Goal: Communication & Community: Answer question/provide support

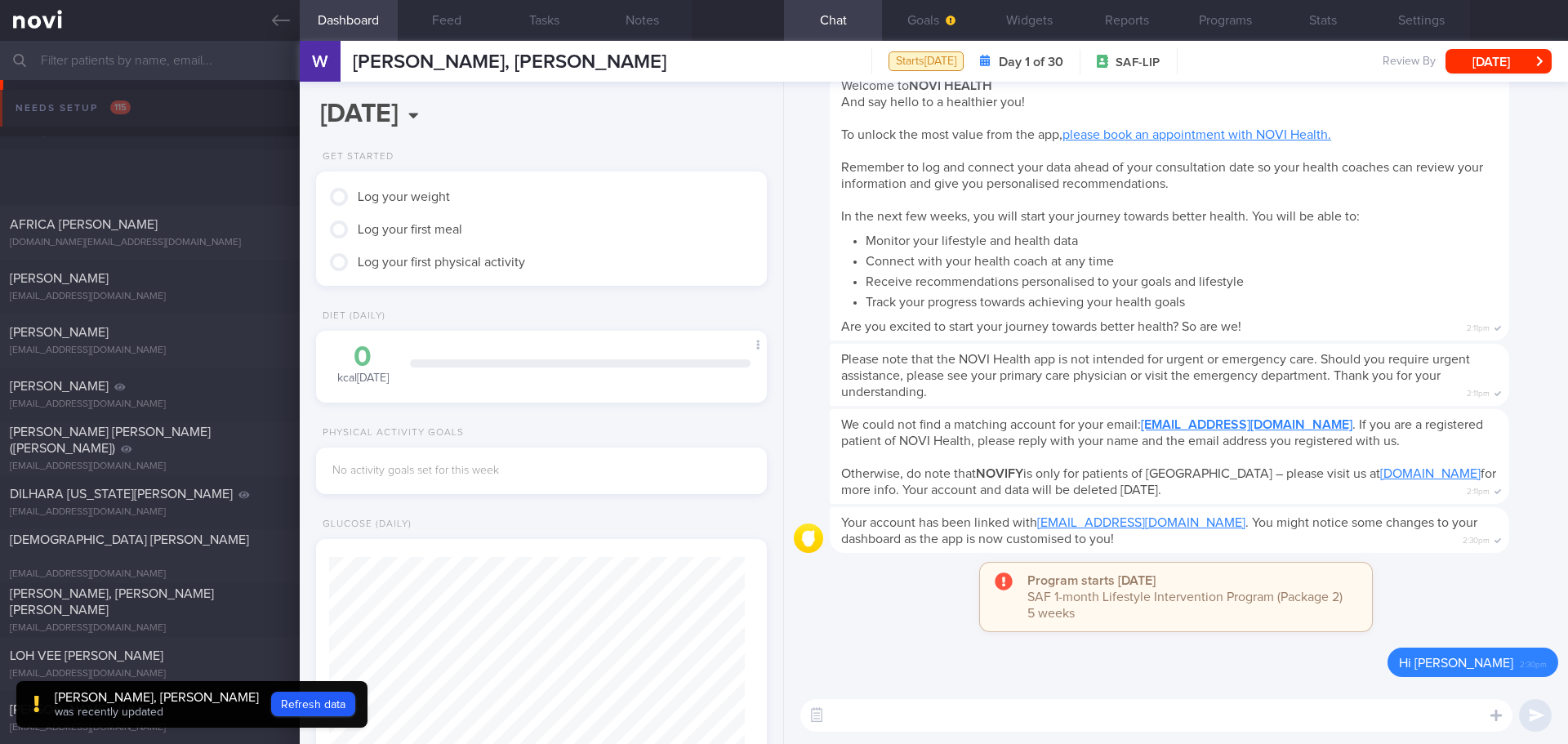
click at [99, 368] on div "[PERSON_NAME] [EMAIL_ADDRESS][DOMAIN_NAME] [DATE] [DATE] [DATE]" at bounding box center [784, 394] width 1568 height 54
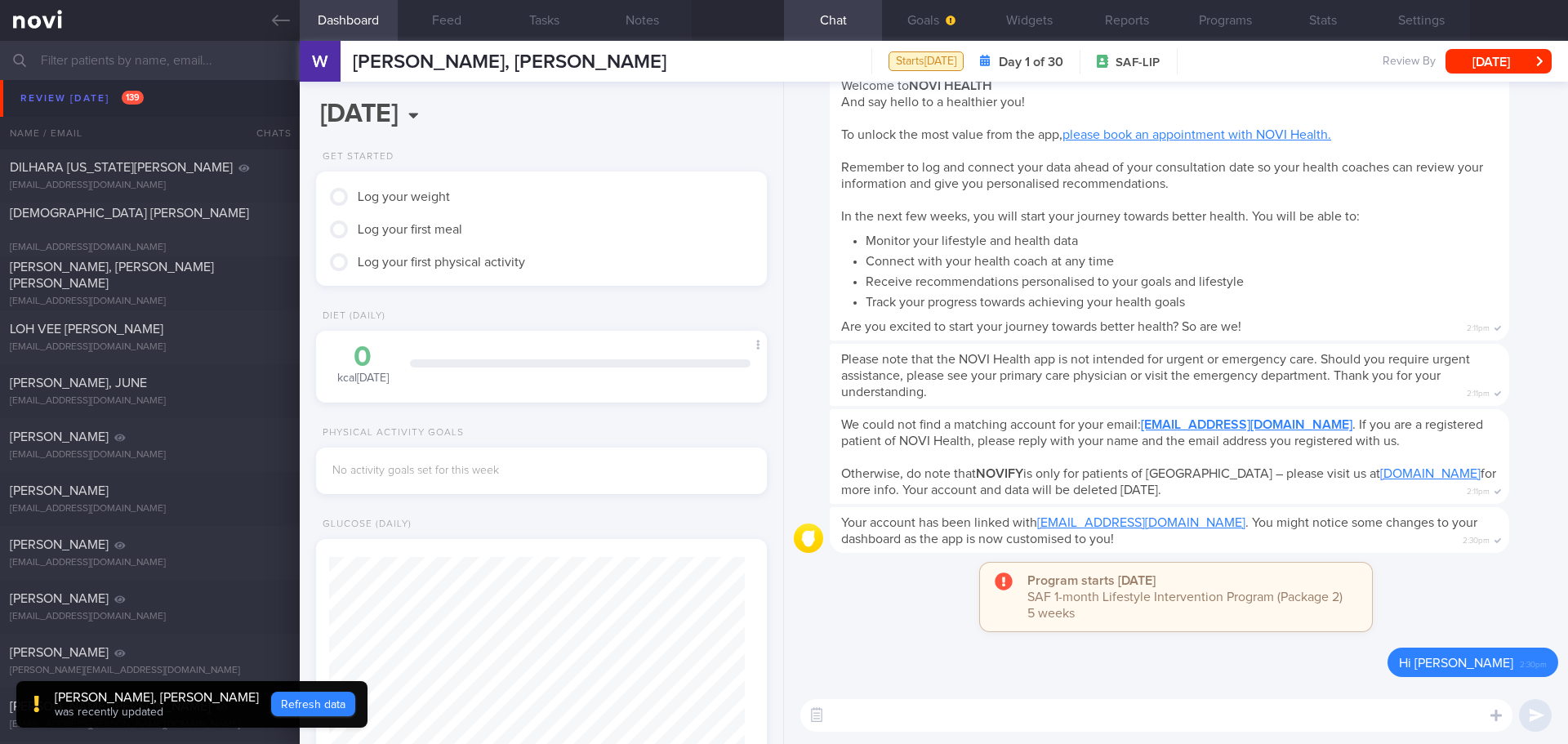
click at [271, 695] on button "Refresh data" at bounding box center [313, 704] width 84 height 25
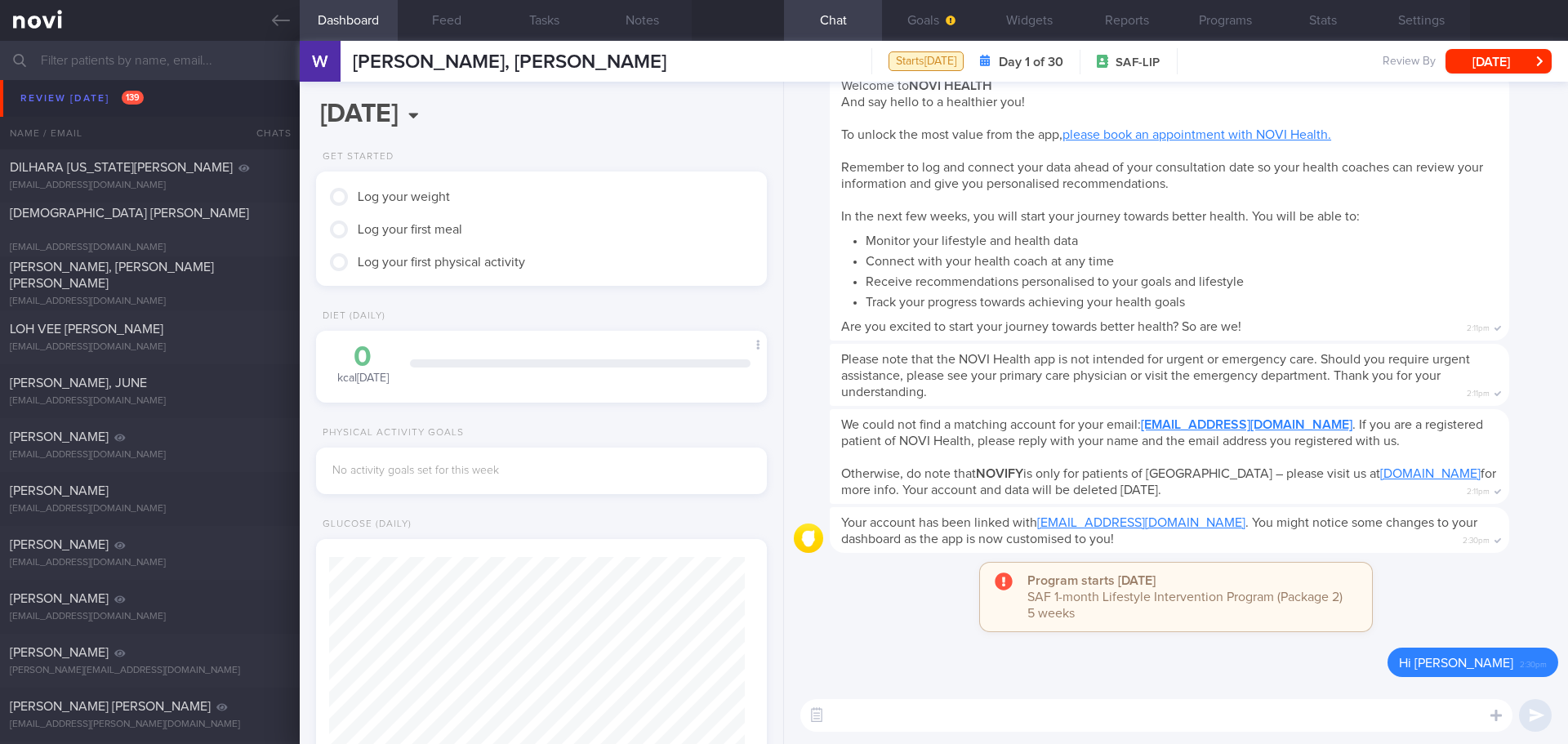
scroll to position [207, 417]
click at [87, 100] on div "[PERSON_NAME] [PERSON_NAME] ([PERSON_NAME]) [EMAIL_ADDRESS][DOMAIN_NAME] [DATE]…" at bounding box center [784, 121] width 1568 height 54
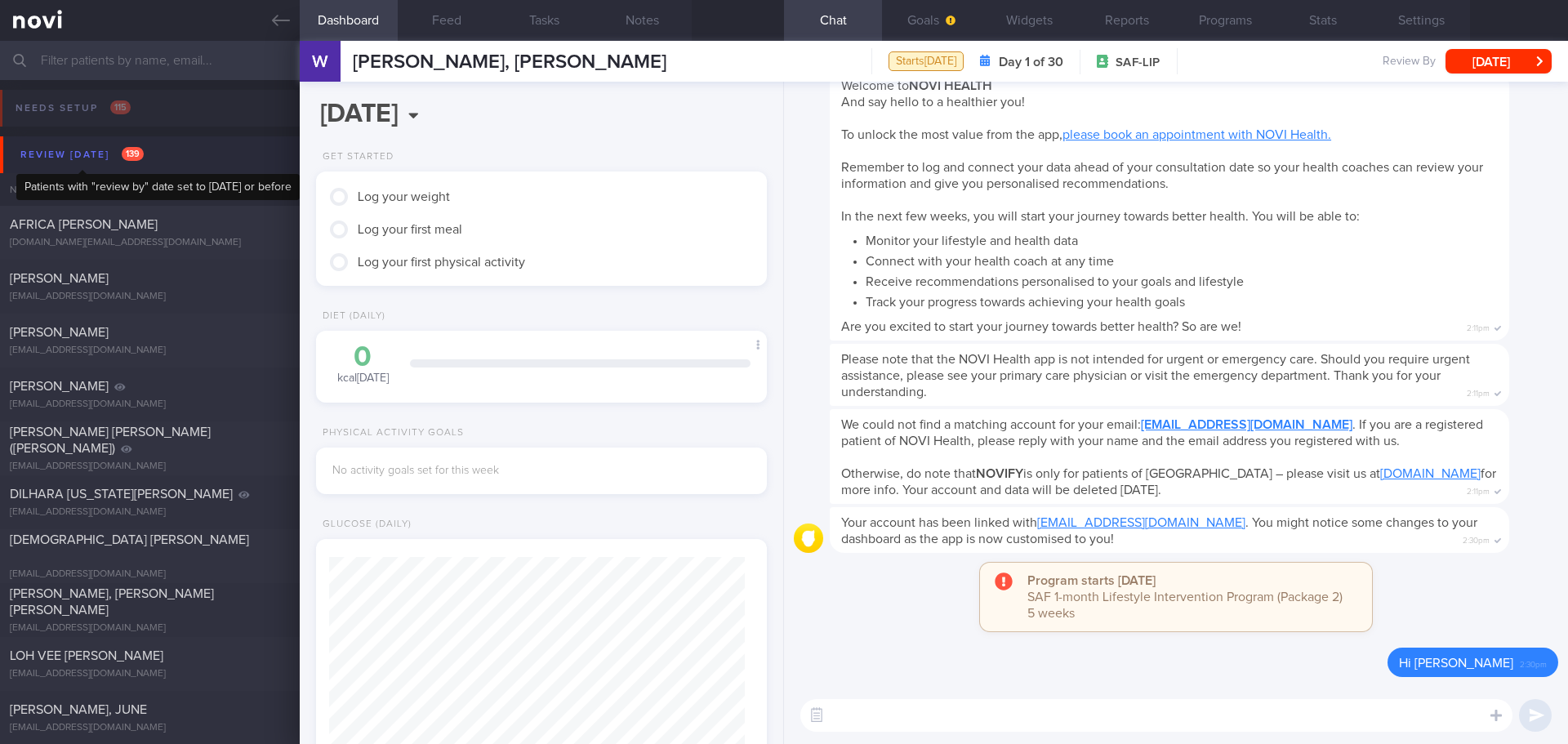
click at [39, 156] on div "Review [DATE] 139" at bounding box center [82, 155] width 132 height 22
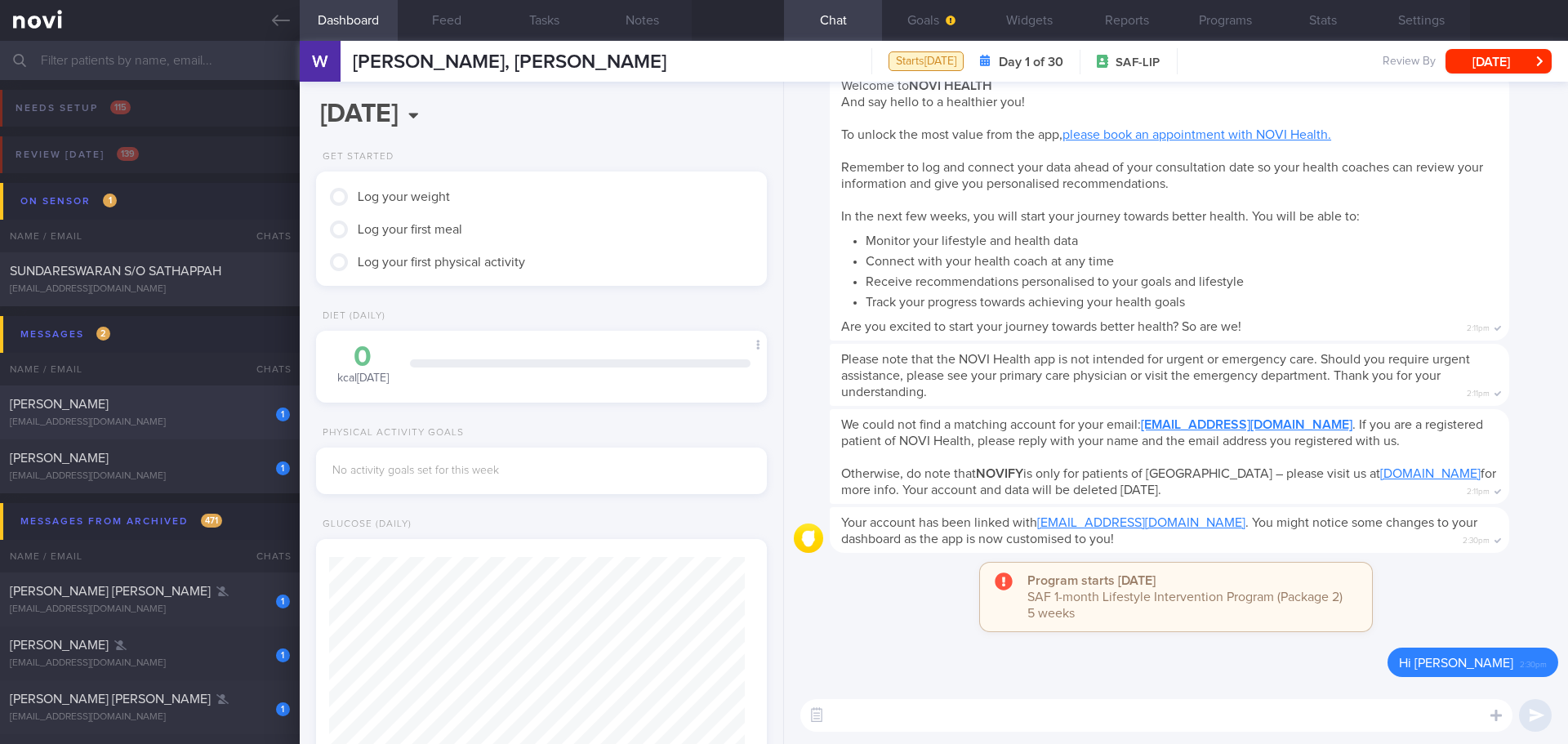
click at [211, 411] on div "[PERSON_NAME]" at bounding box center [147, 404] width 276 height 16
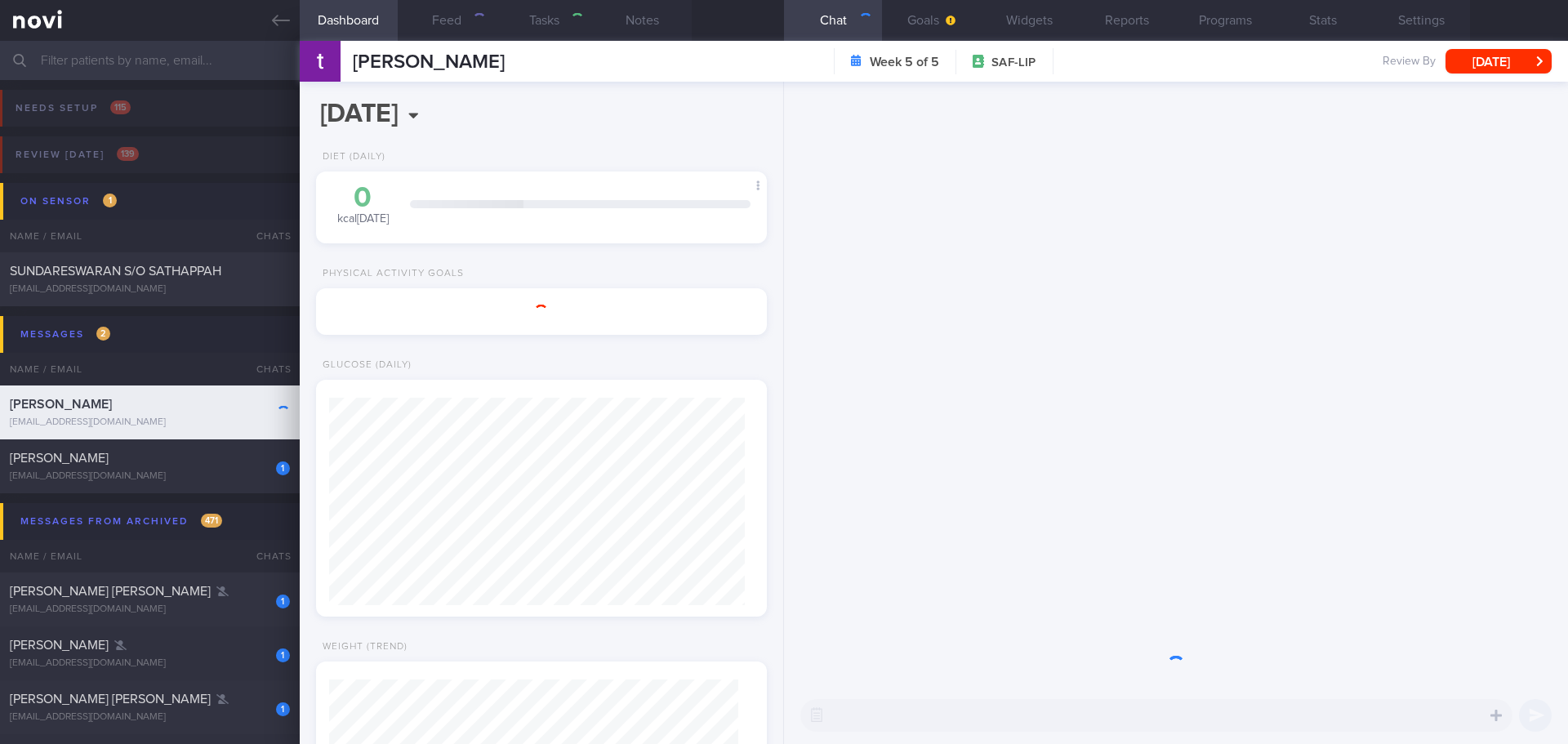
select select "8"
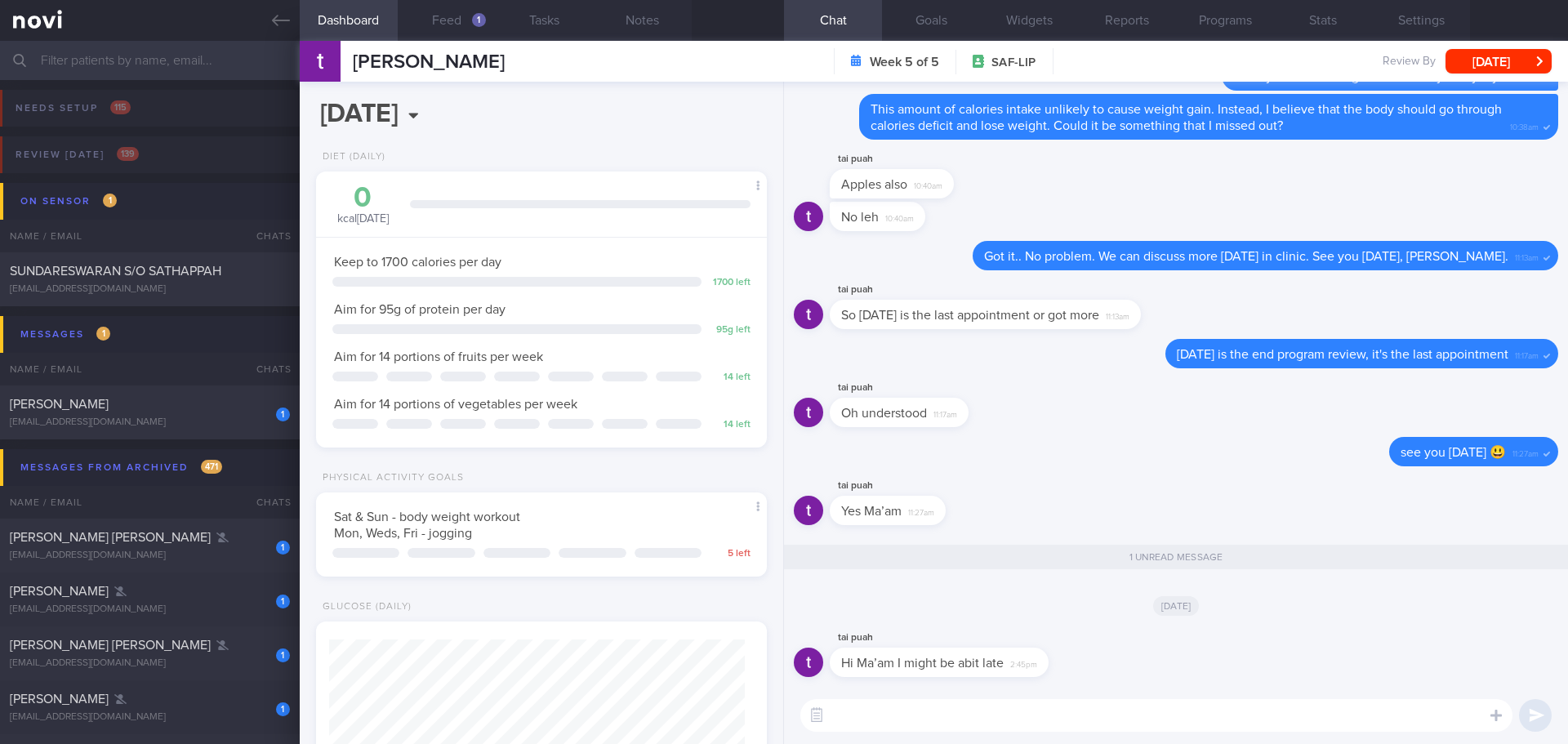
click at [1186, 702] on textarea at bounding box center [1156, 715] width 713 height 33
click at [983, 721] on textarea at bounding box center [1156, 715] width 713 height 33
click at [830, 722] on textarea "Hope you can come in before 4.15pm because I have another appointment at 4.15pm." at bounding box center [1156, 715] width 713 height 33
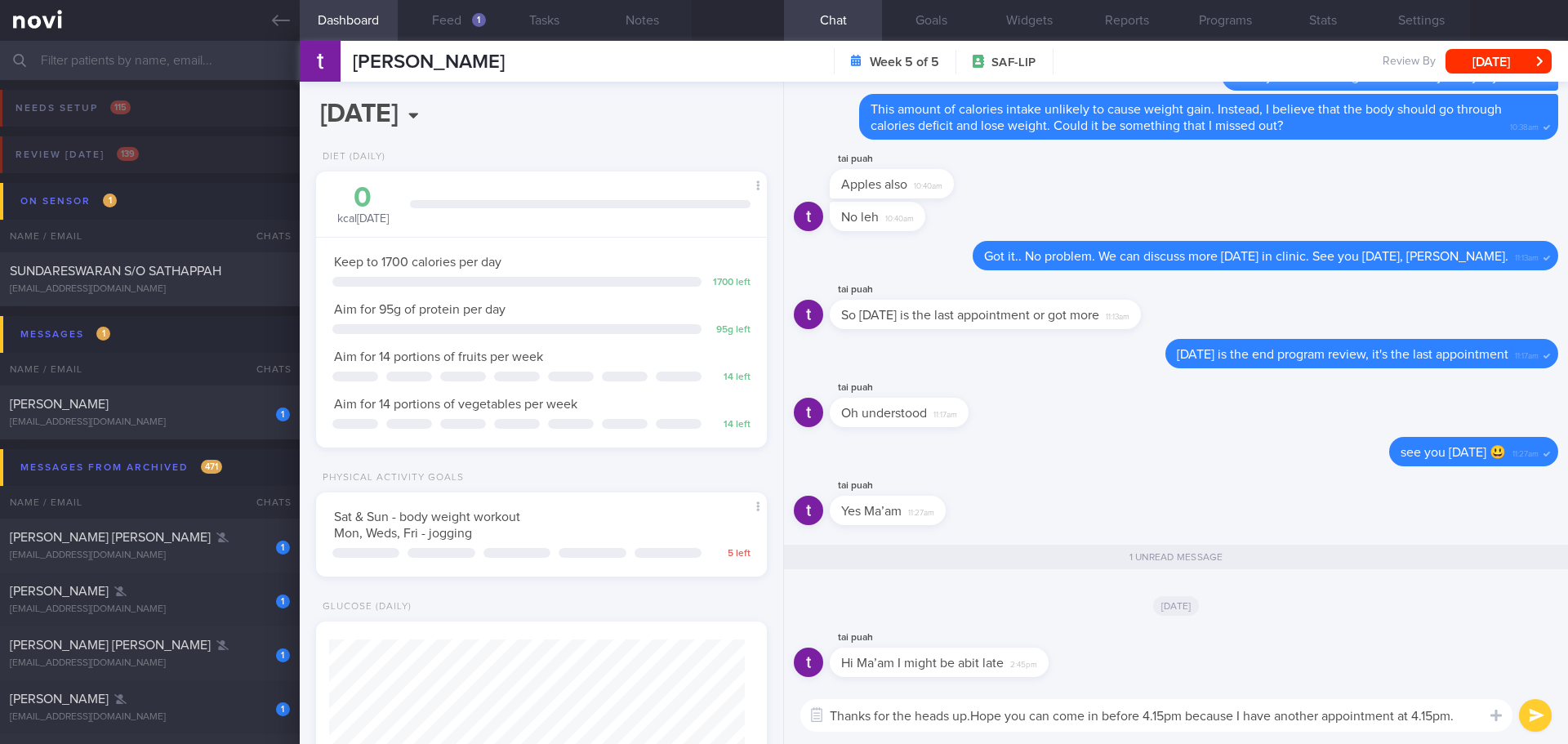
type textarea "Thanks for the heads up. Hope you can come in before 4.15pm because I have anot…"
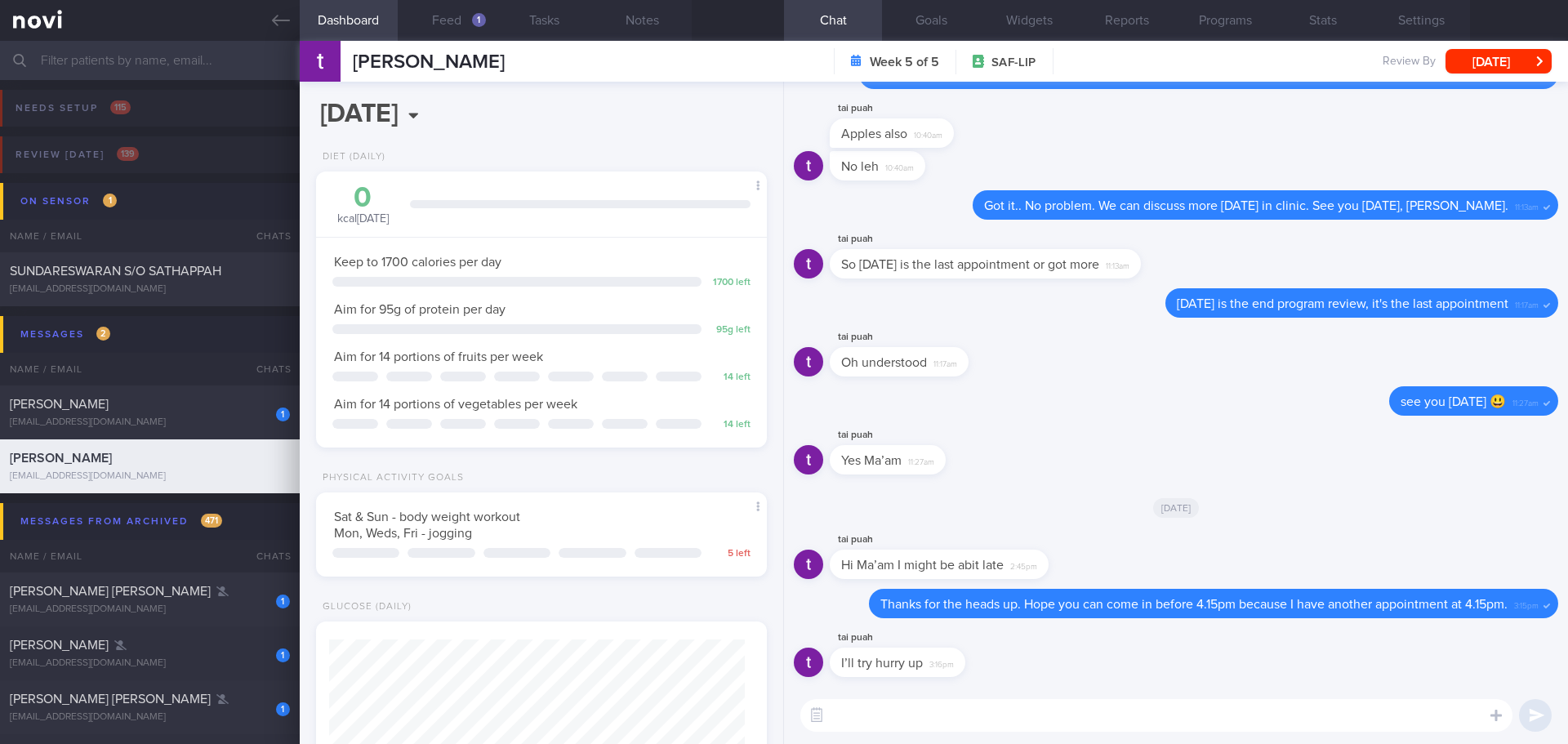
click at [1013, 664] on div "tai puah I’ll try hurry up 3:16pm" at bounding box center [922, 652] width 185 height 49
click at [1026, 723] on textarea at bounding box center [1156, 715] width 713 height 33
type textarea "W"
type textarea "Okay! See you later"
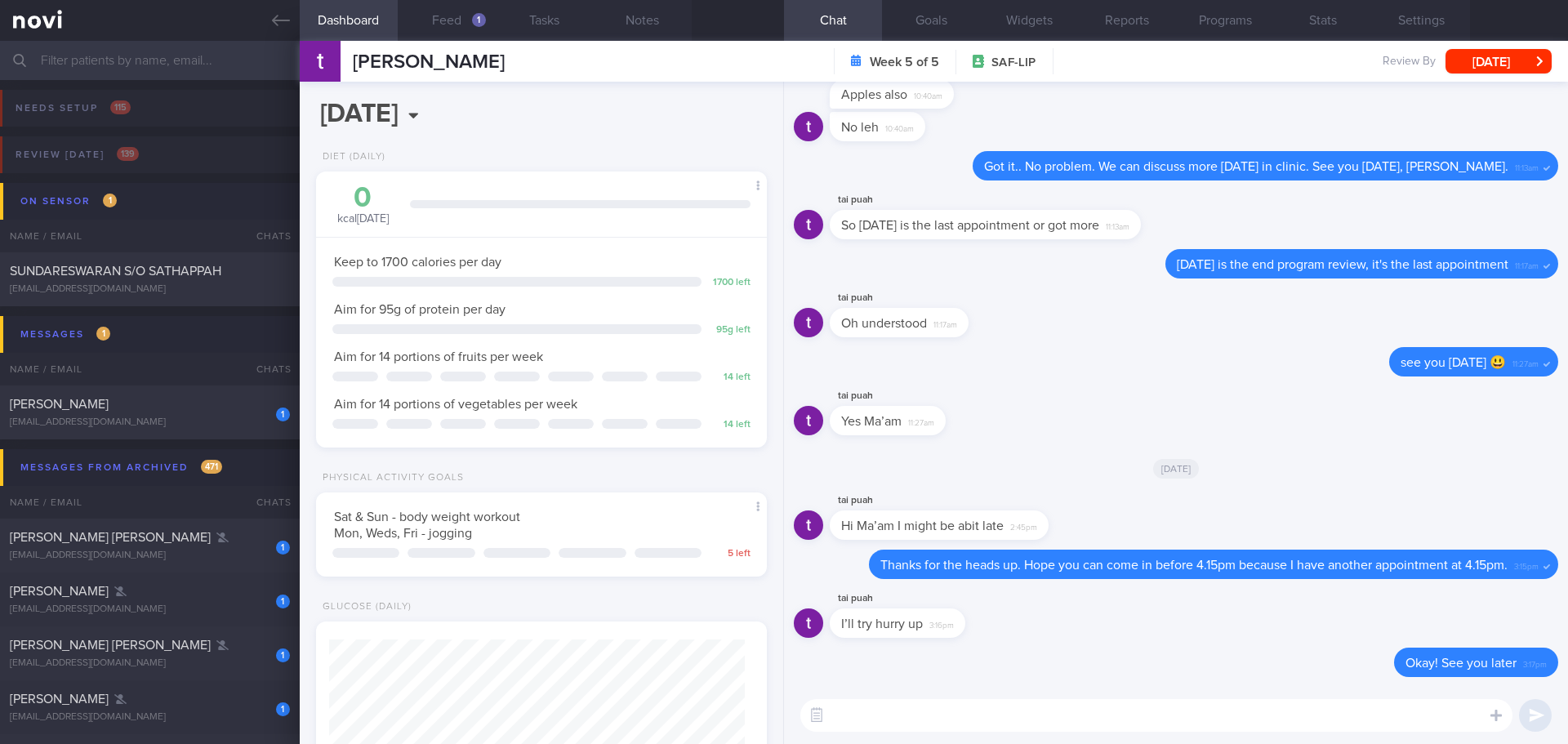
drag, startPoint x: 224, startPoint y: 412, endPoint x: 910, endPoint y: 94, distance: 756.1
click at [225, 412] on div "1 [PERSON_NAME] [EMAIL_ADDRESS][DOMAIN_NAME]" at bounding box center [150, 412] width 300 height 33
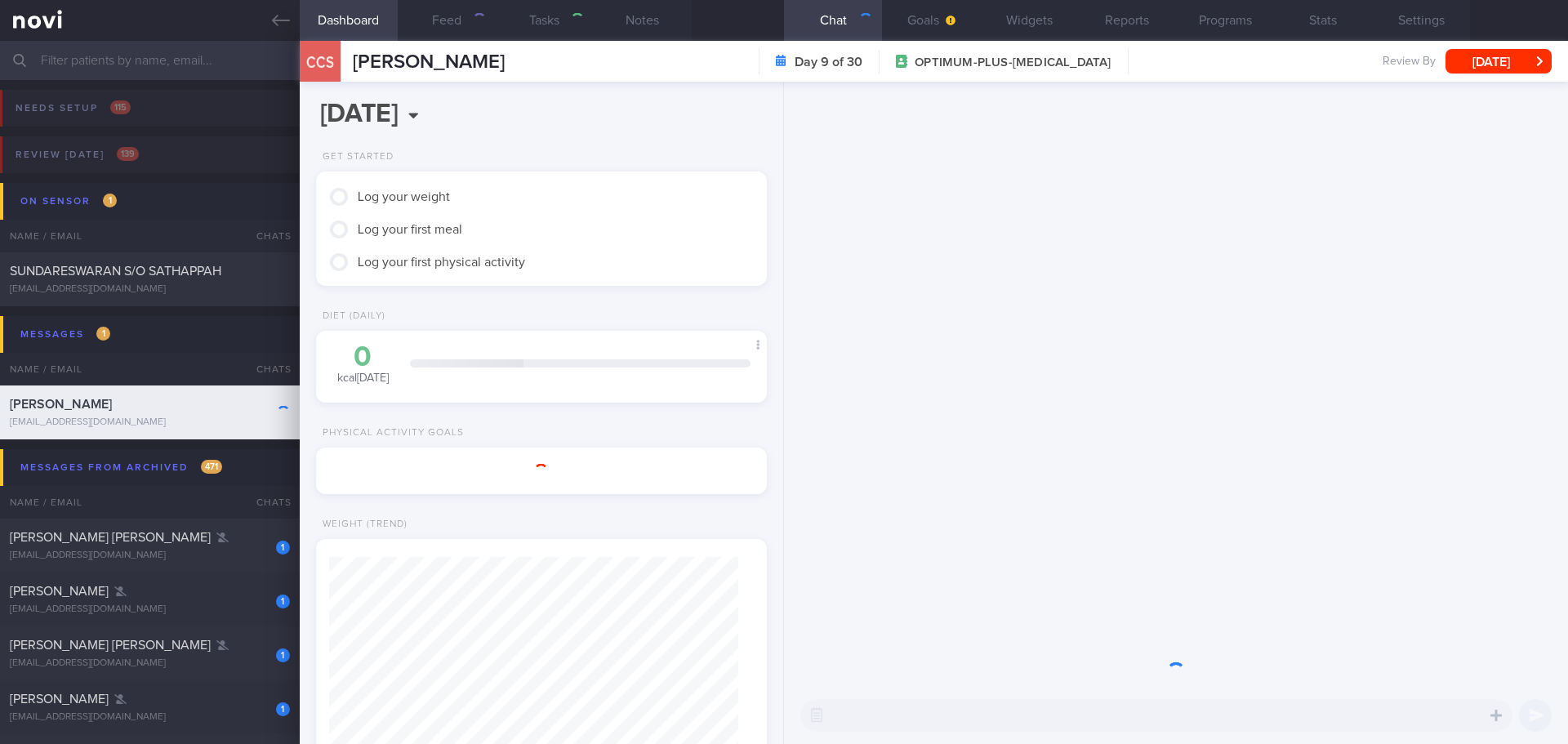
select select "9"
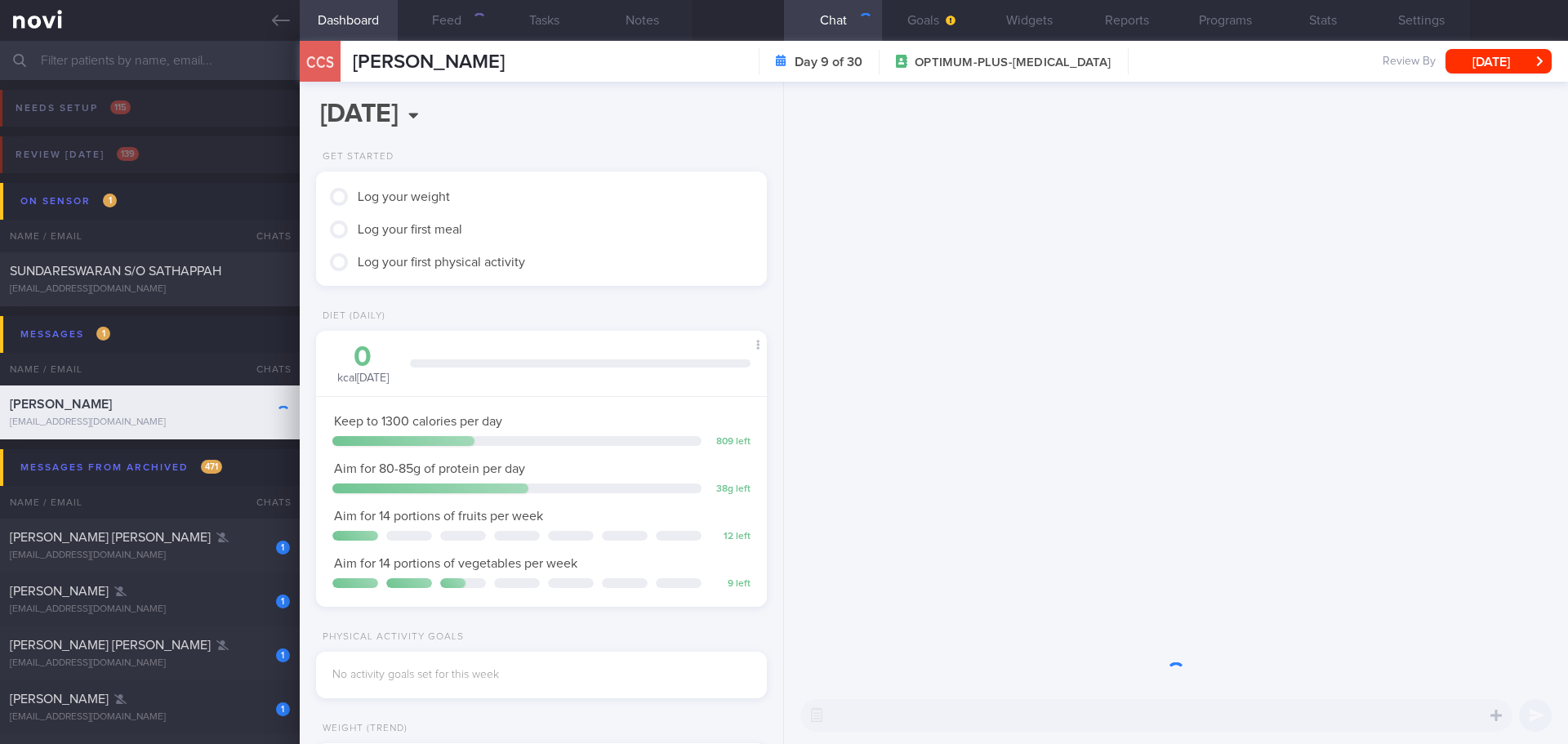
scroll to position [204, 410]
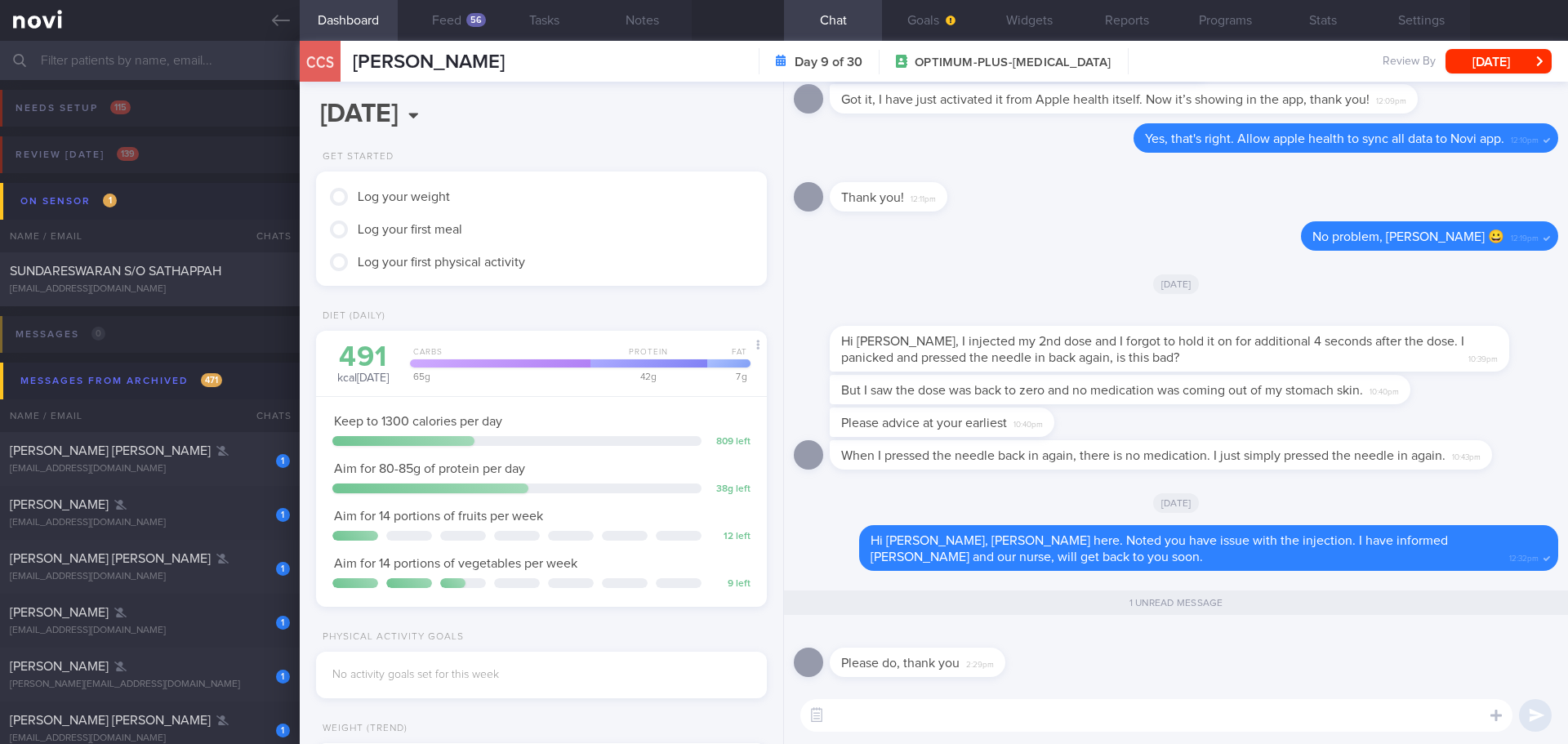
click at [1454, 658] on div "Please do, thank you 2:29pm" at bounding box center [1176, 657] width 764 height 58
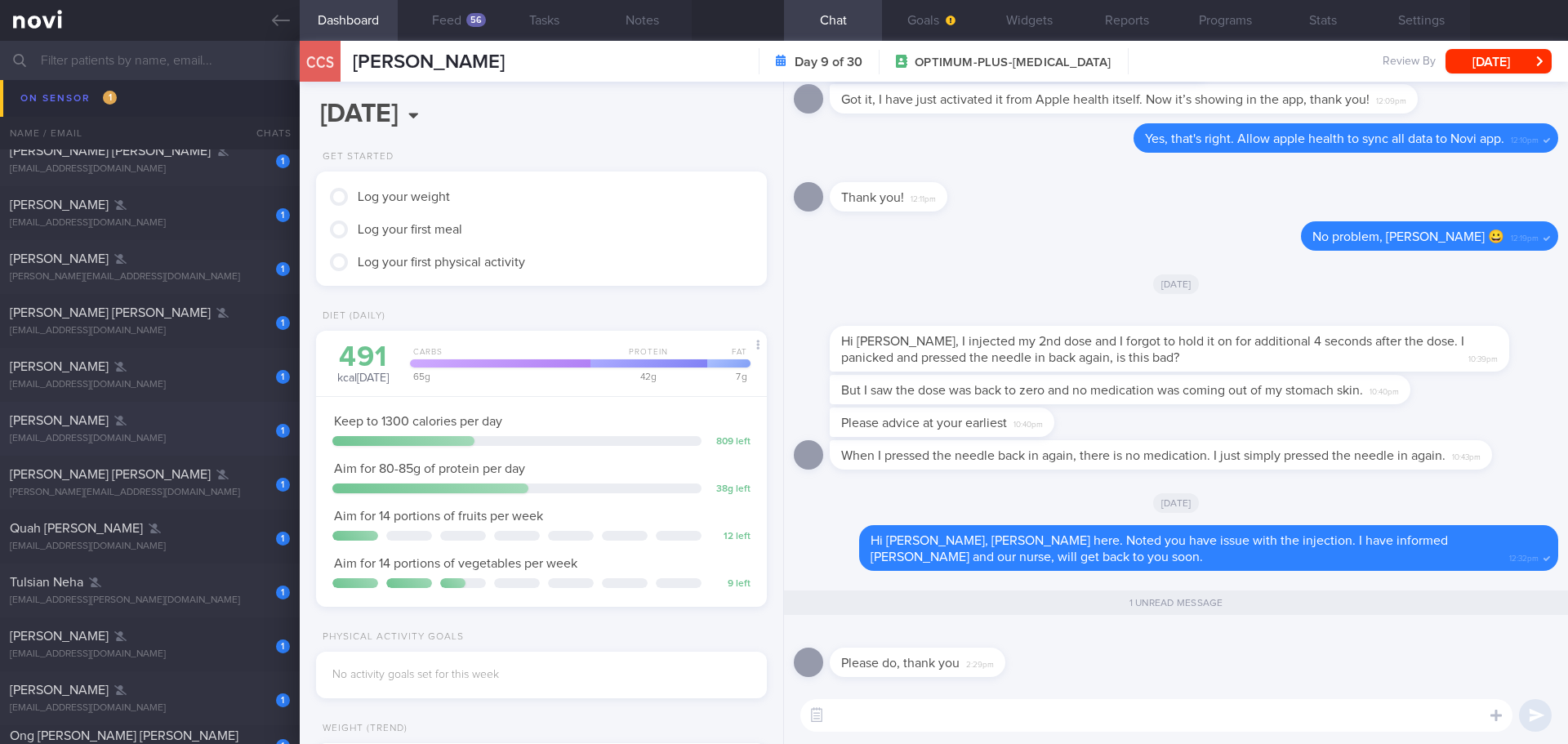
scroll to position [0, 0]
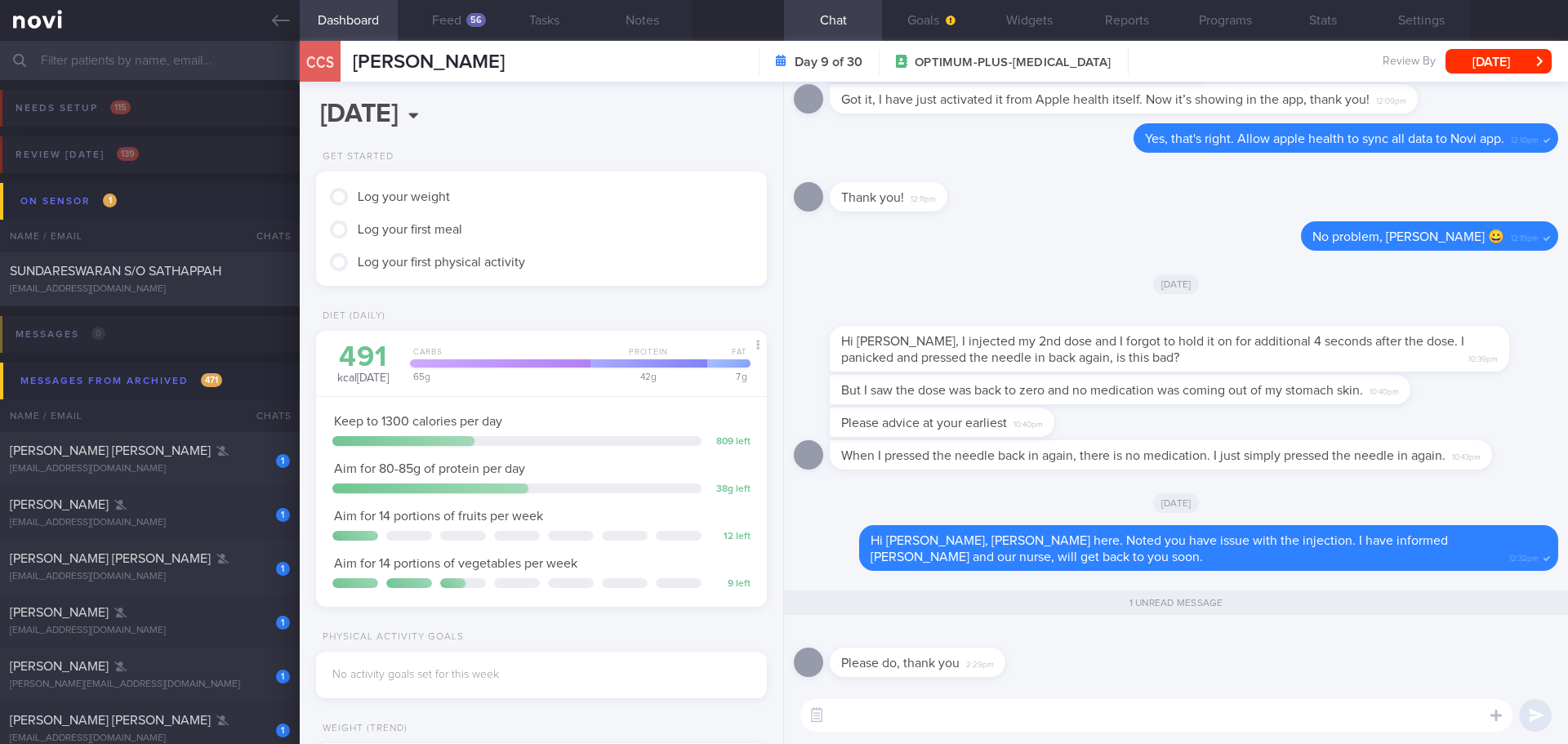
click at [1150, 695] on div "​ ​" at bounding box center [1176, 715] width 784 height 58
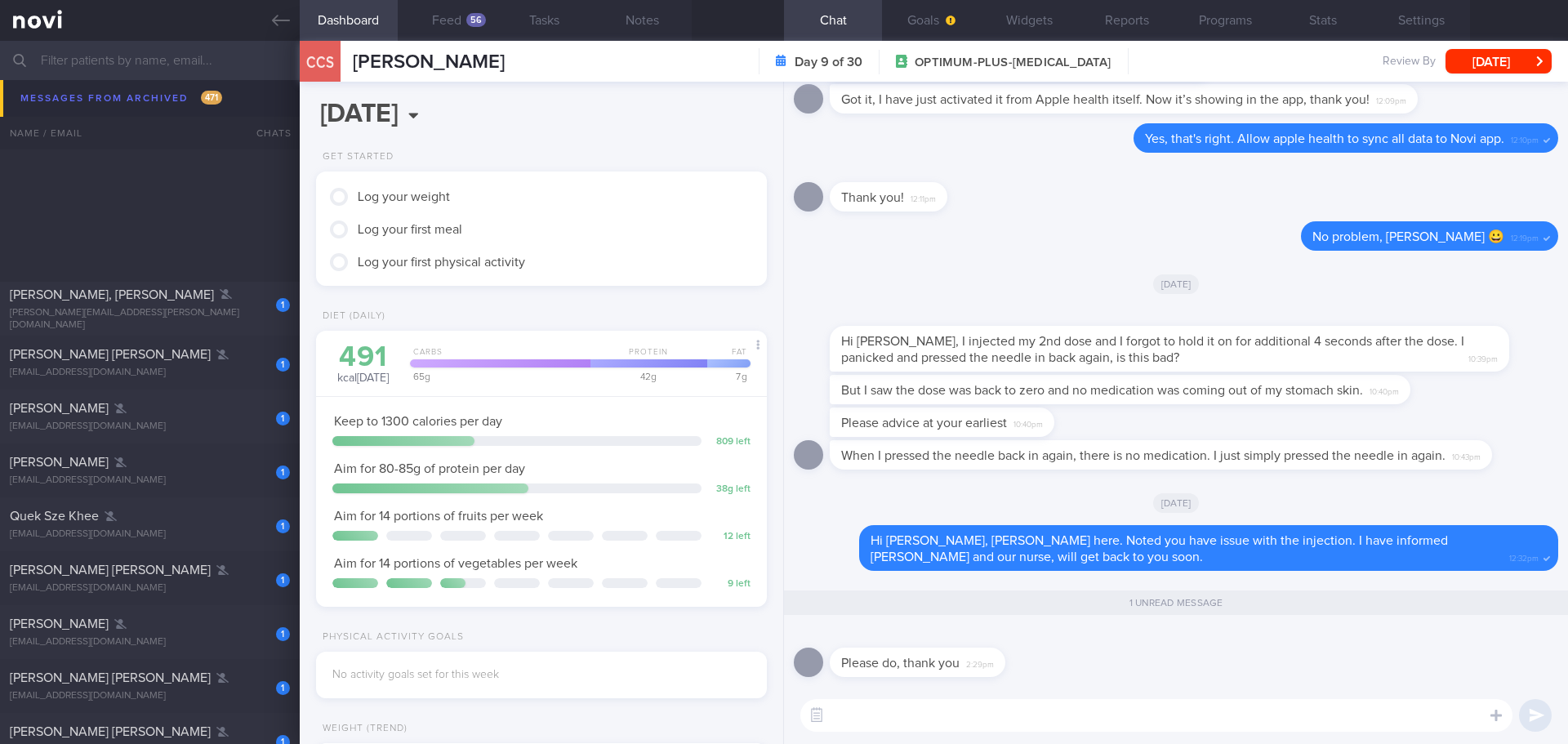
scroll to position [4735, 0]
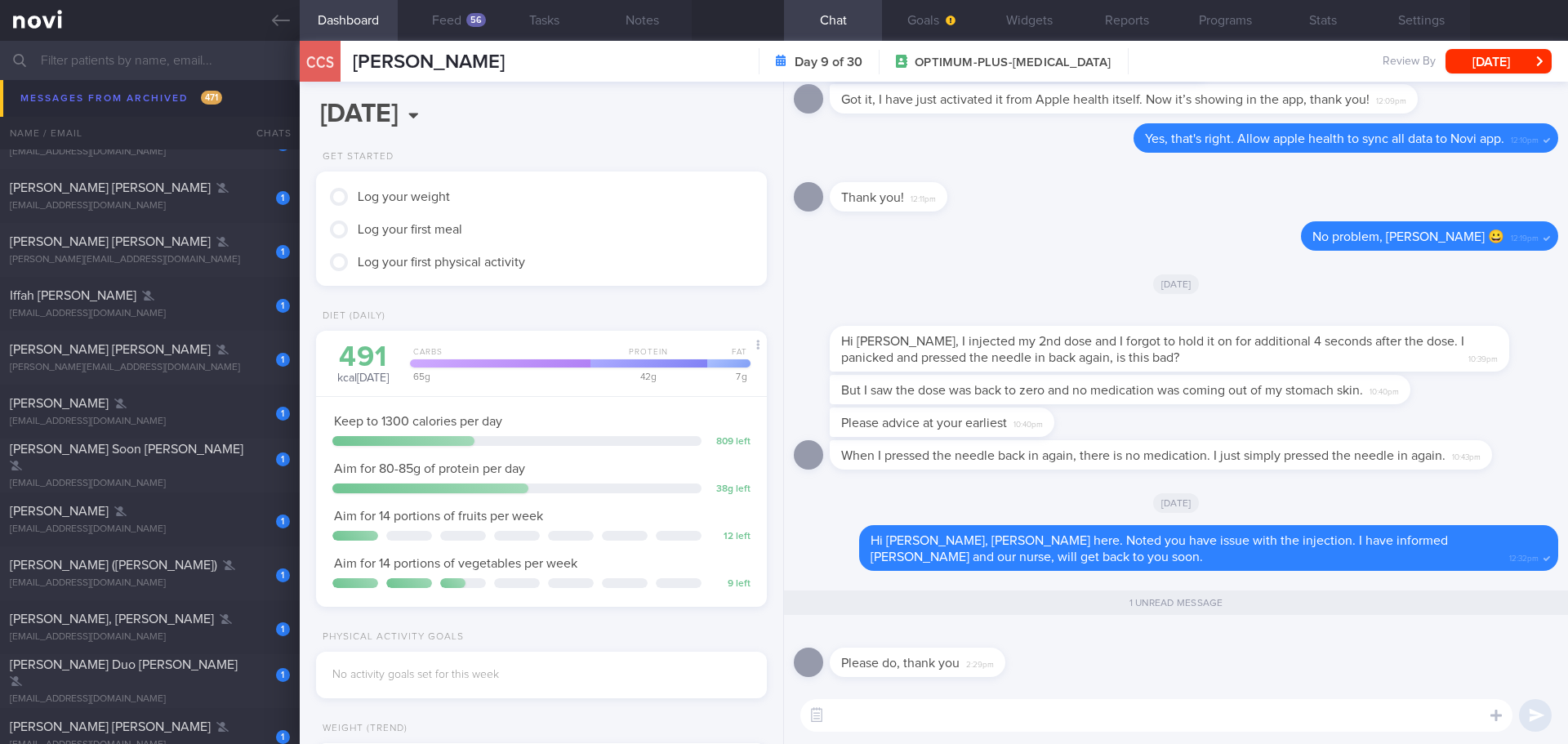
click at [569, 224] on div "Log your weight Log your first meal Log your first physical activity" at bounding box center [542, 229] width 435 height 98
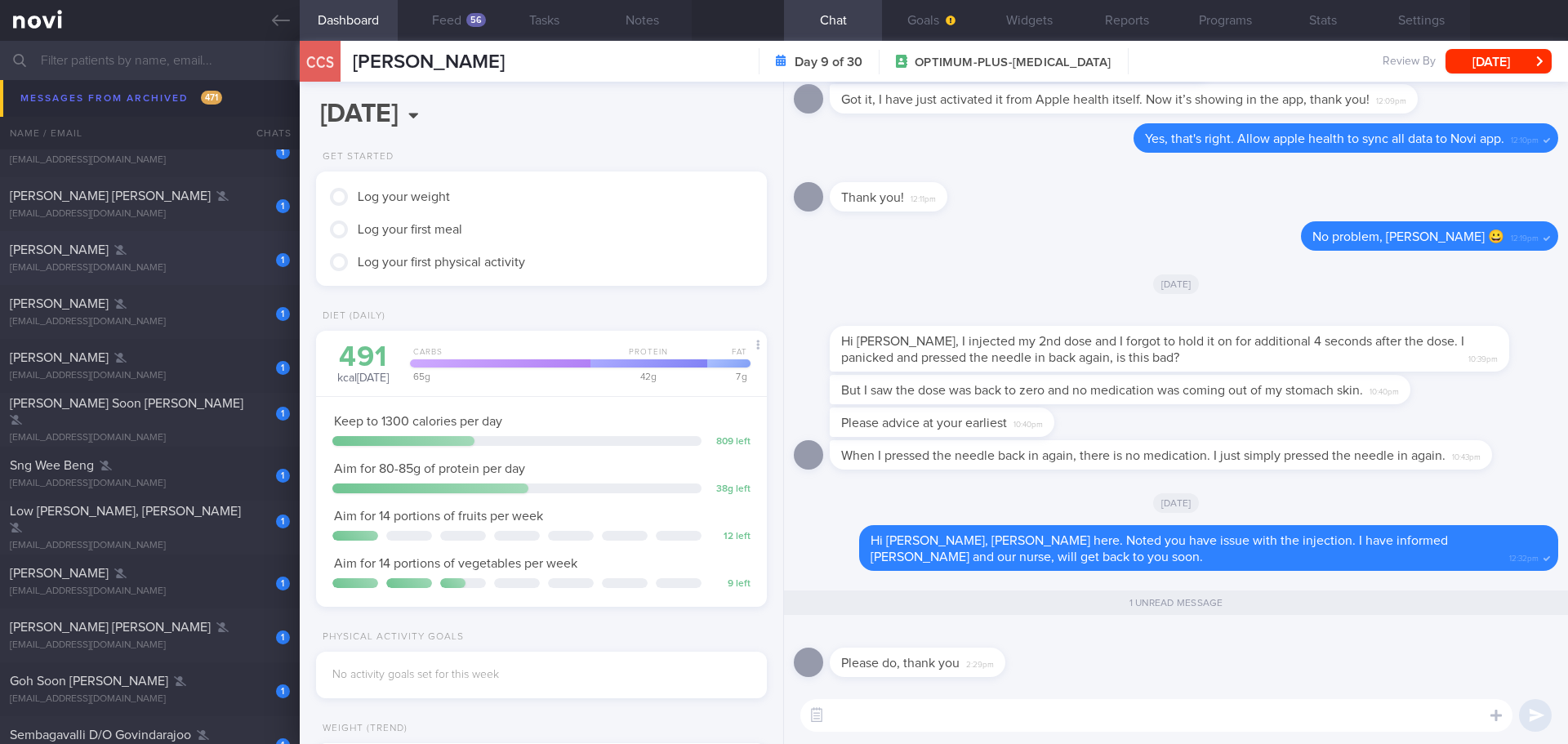
scroll to position [1387, 0]
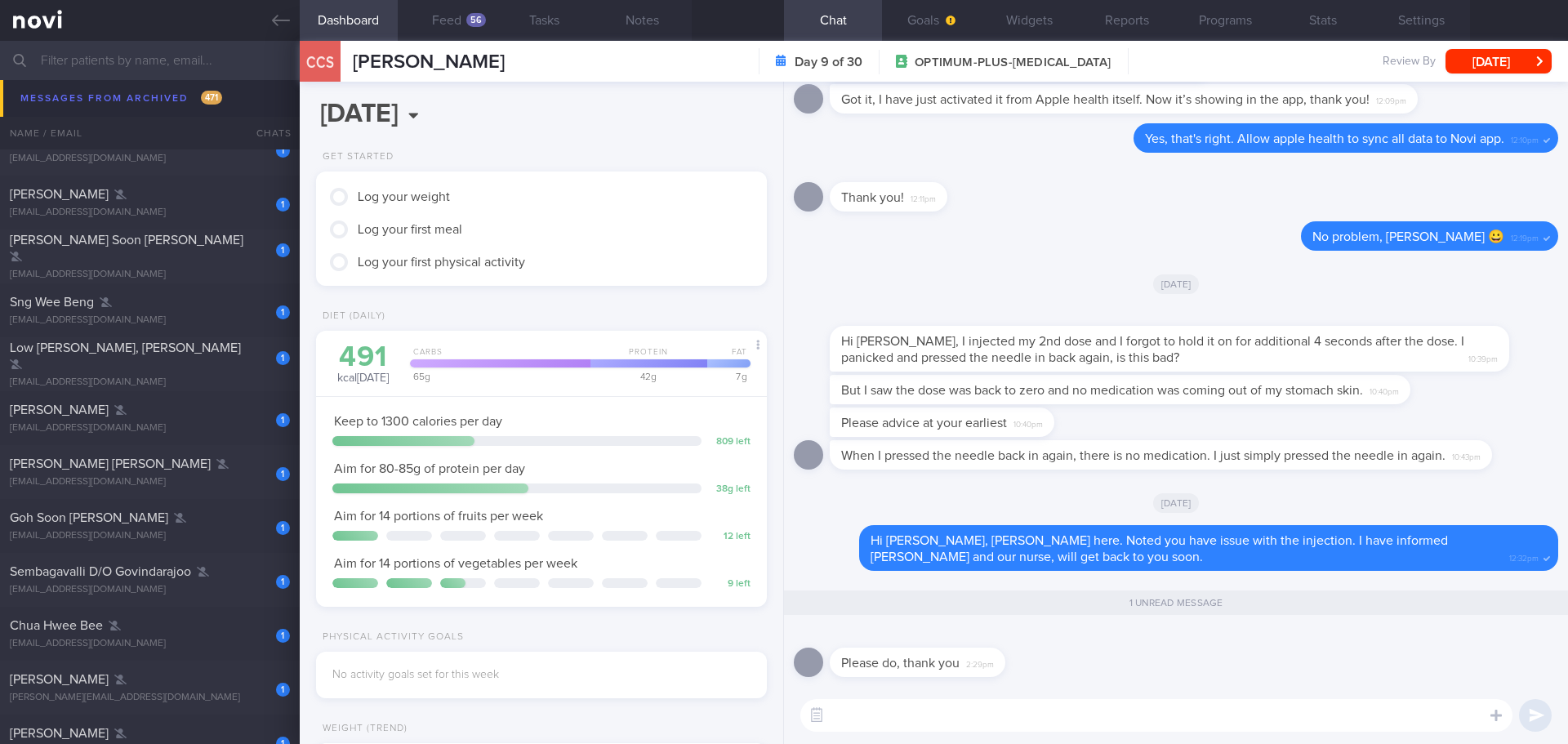
click at [177, 72] on input "text" at bounding box center [784, 61] width 1568 height 40
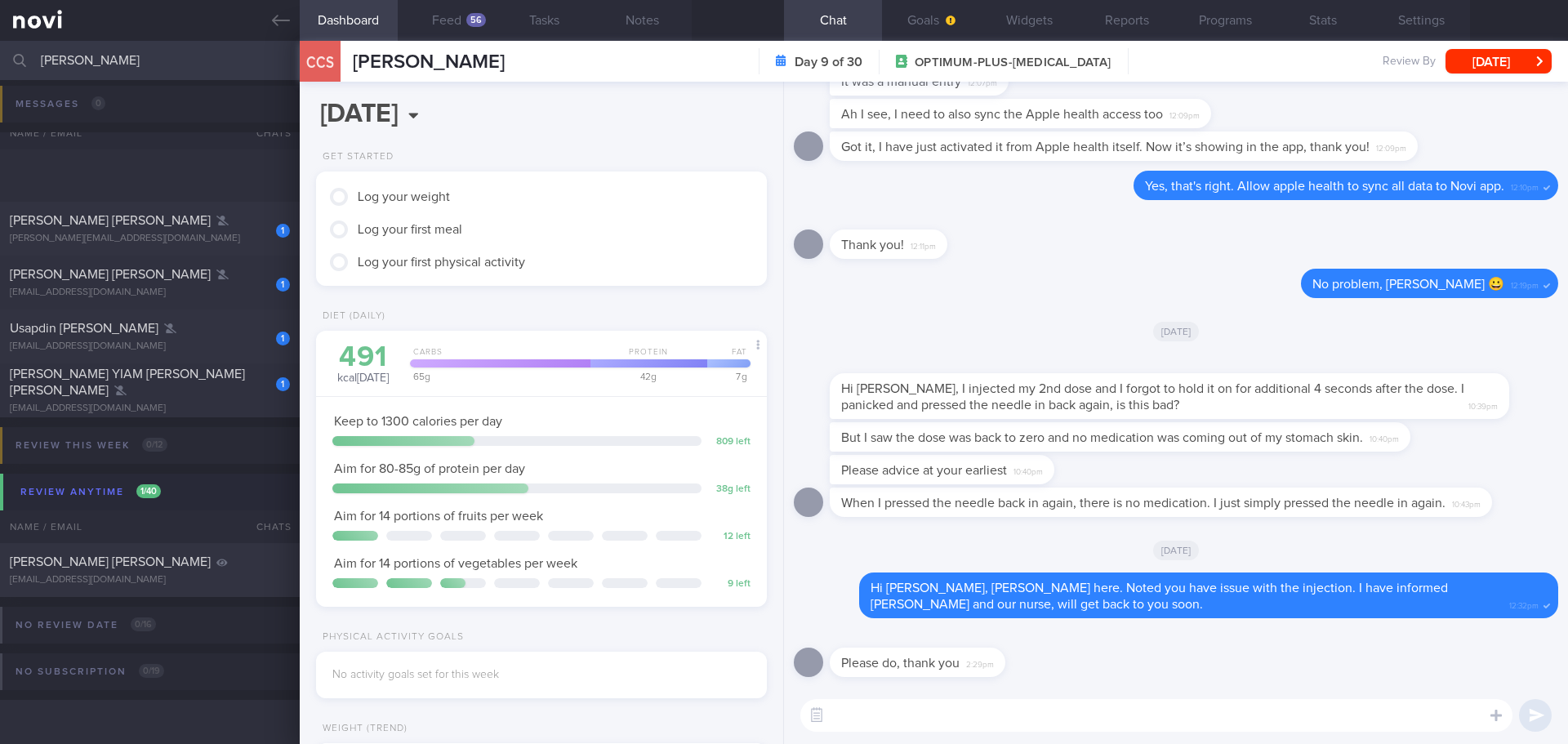
scroll to position [143, 0]
type input "[PERSON_NAME]"
click at [148, 236] on div "[PERSON_NAME][EMAIL_ADDRESS][DOMAIN_NAME]" at bounding box center [150, 239] width 280 height 12
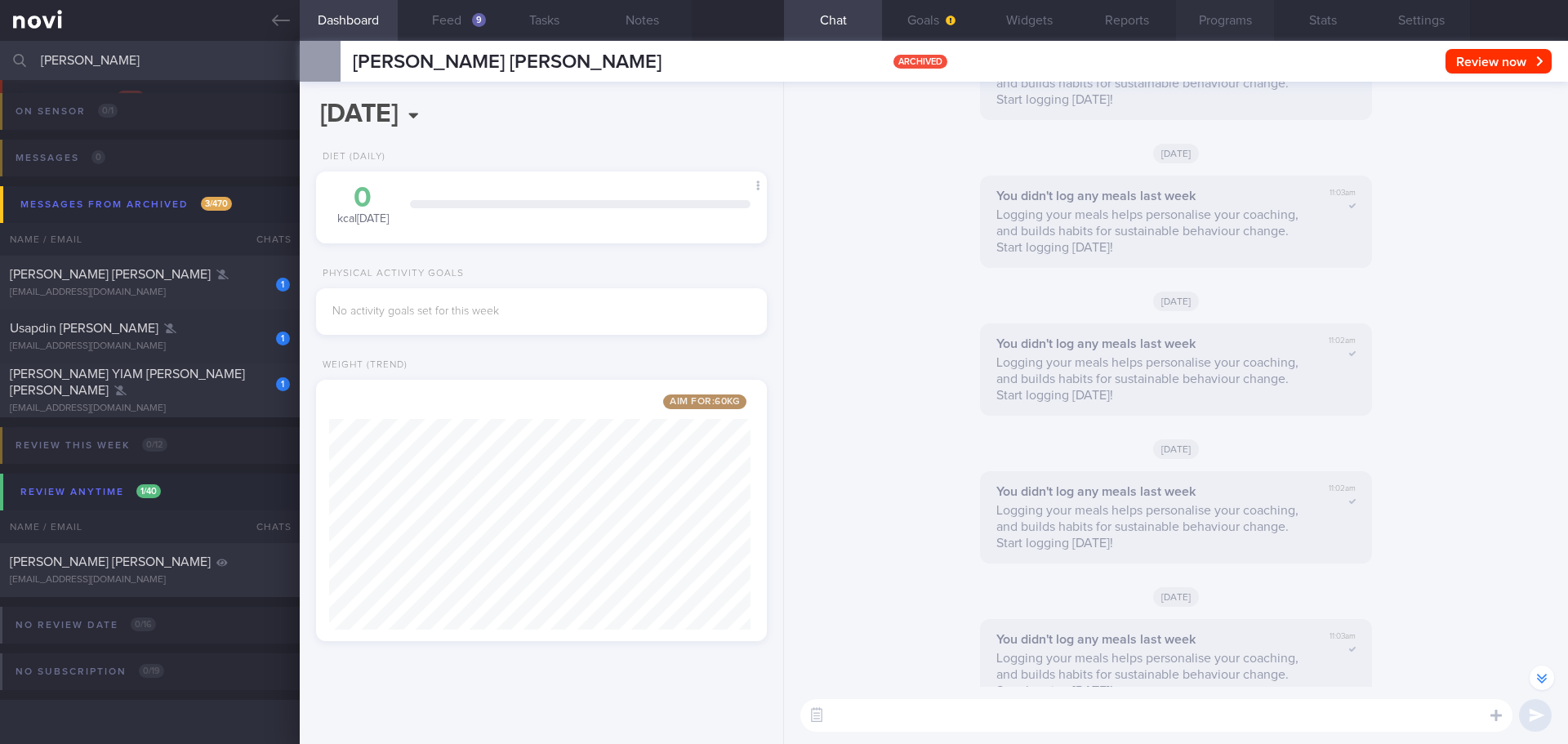
scroll to position [-1552, 0]
click at [1207, 19] on button "Programs" at bounding box center [1225, 21] width 98 height 41
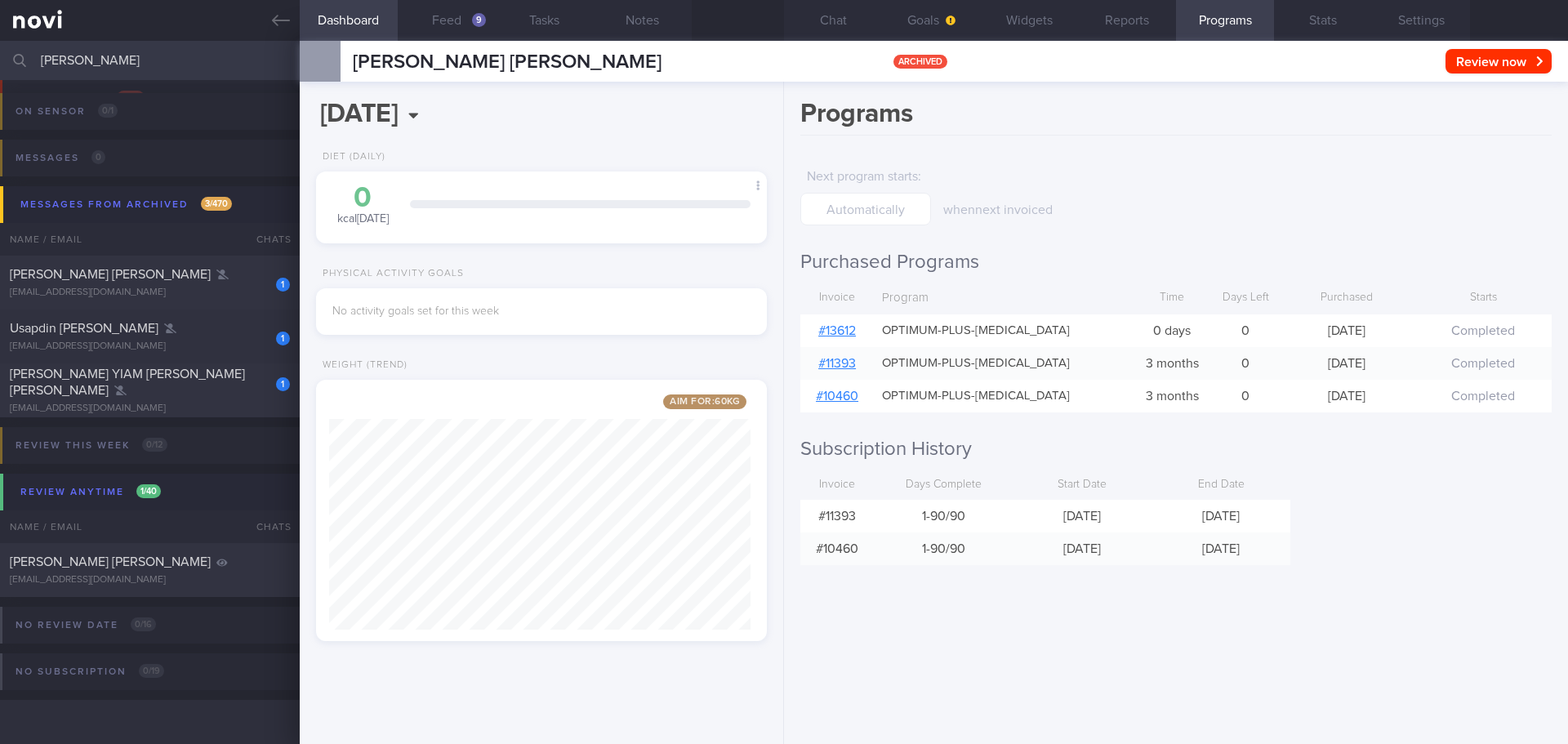
drag, startPoint x: 113, startPoint y: 56, endPoint x: -9, endPoint y: 75, distance: 123.5
click at [0, 75] on html "You are offline! Some functionality will be unavailable Patients New Users Coac…" at bounding box center [784, 372] width 1568 height 744
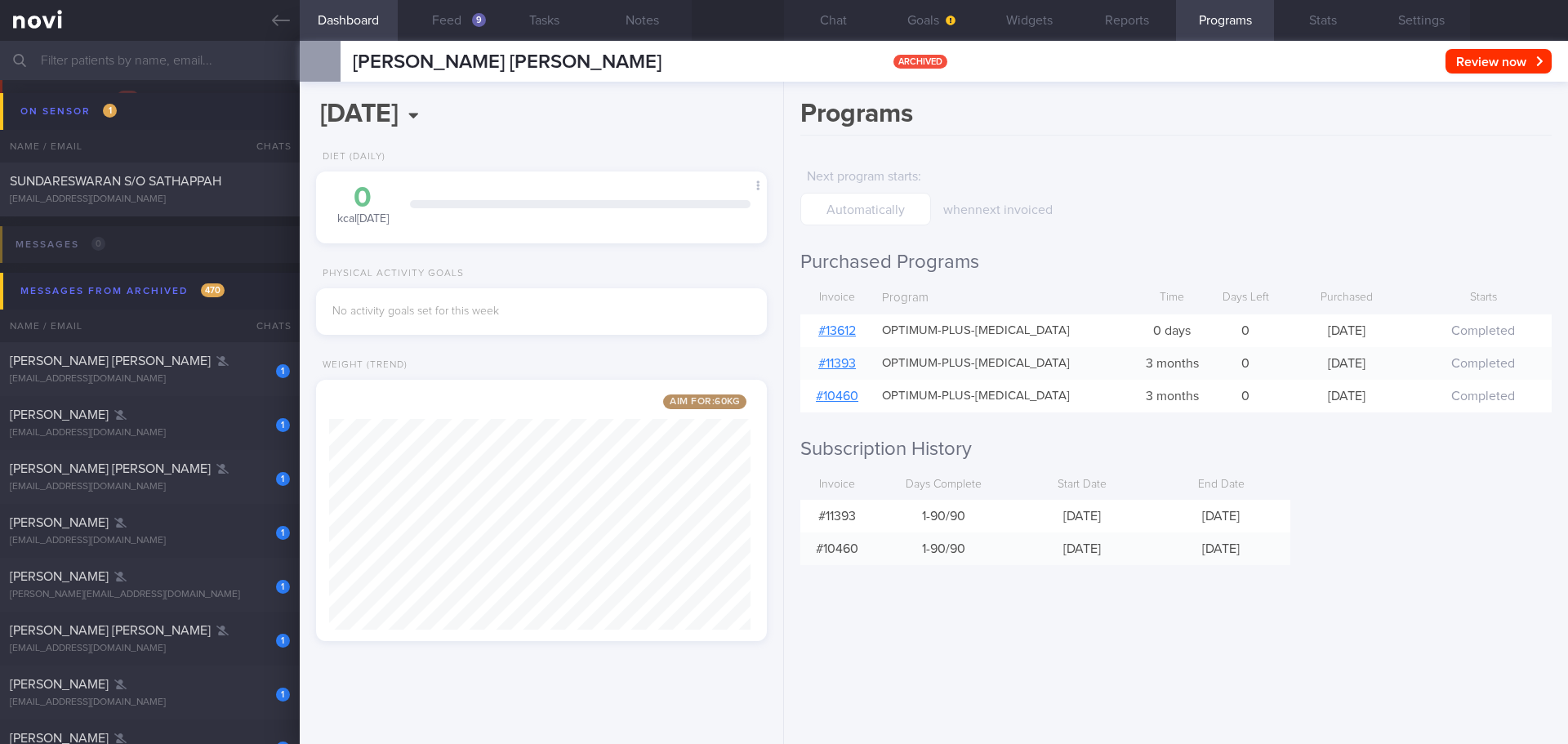
click at [180, 45] on input "text" at bounding box center [784, 61] width 1568 height 40
click at [178, 51] on input "text" at bounding box center [784, 61] width 1568 height 40
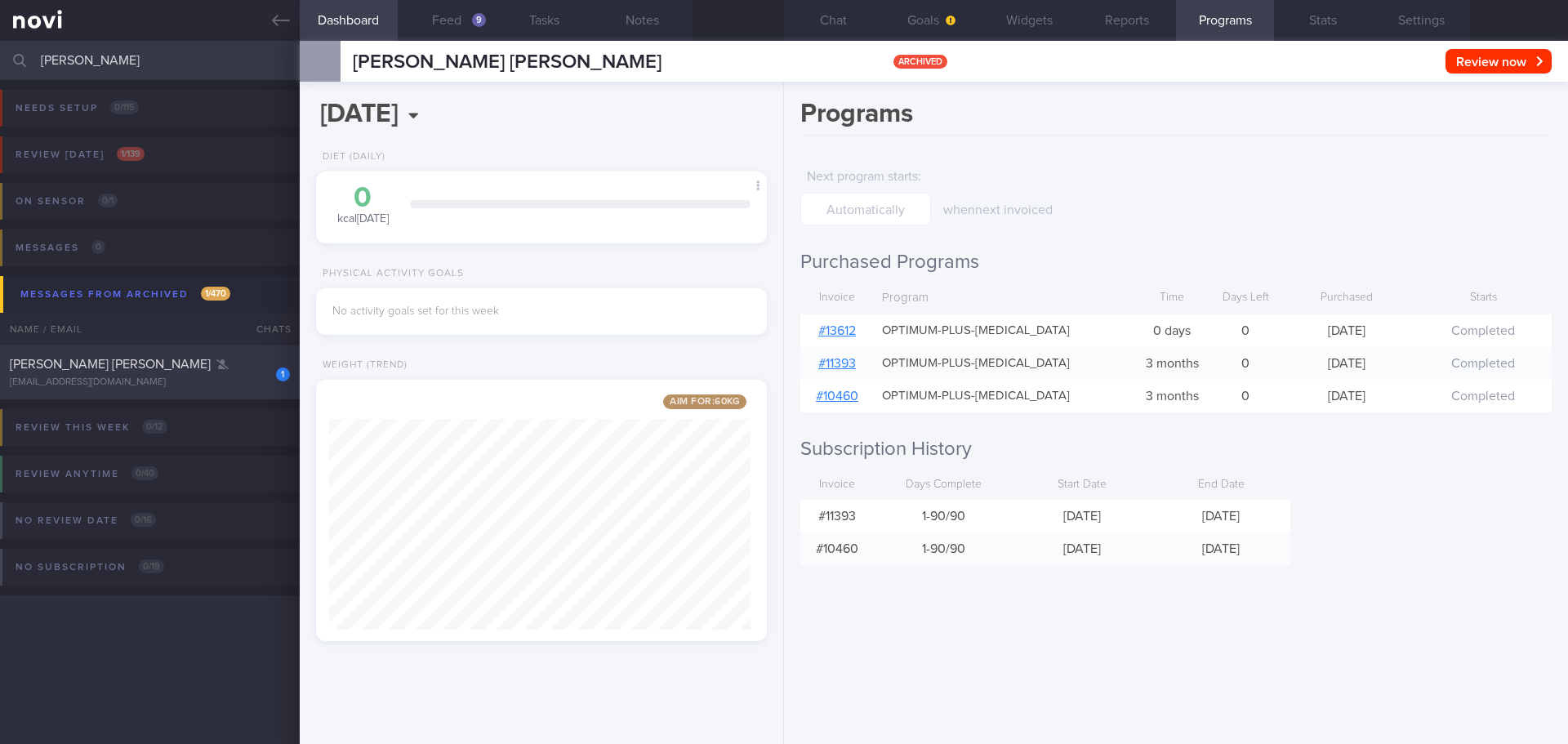
type input "[PERSON_NAME]"
click at [181, 381] on div "[EMAIL_ADDRESS][DOMAIN_NAME]" at bounding box center [150, 382] width 280 height 12
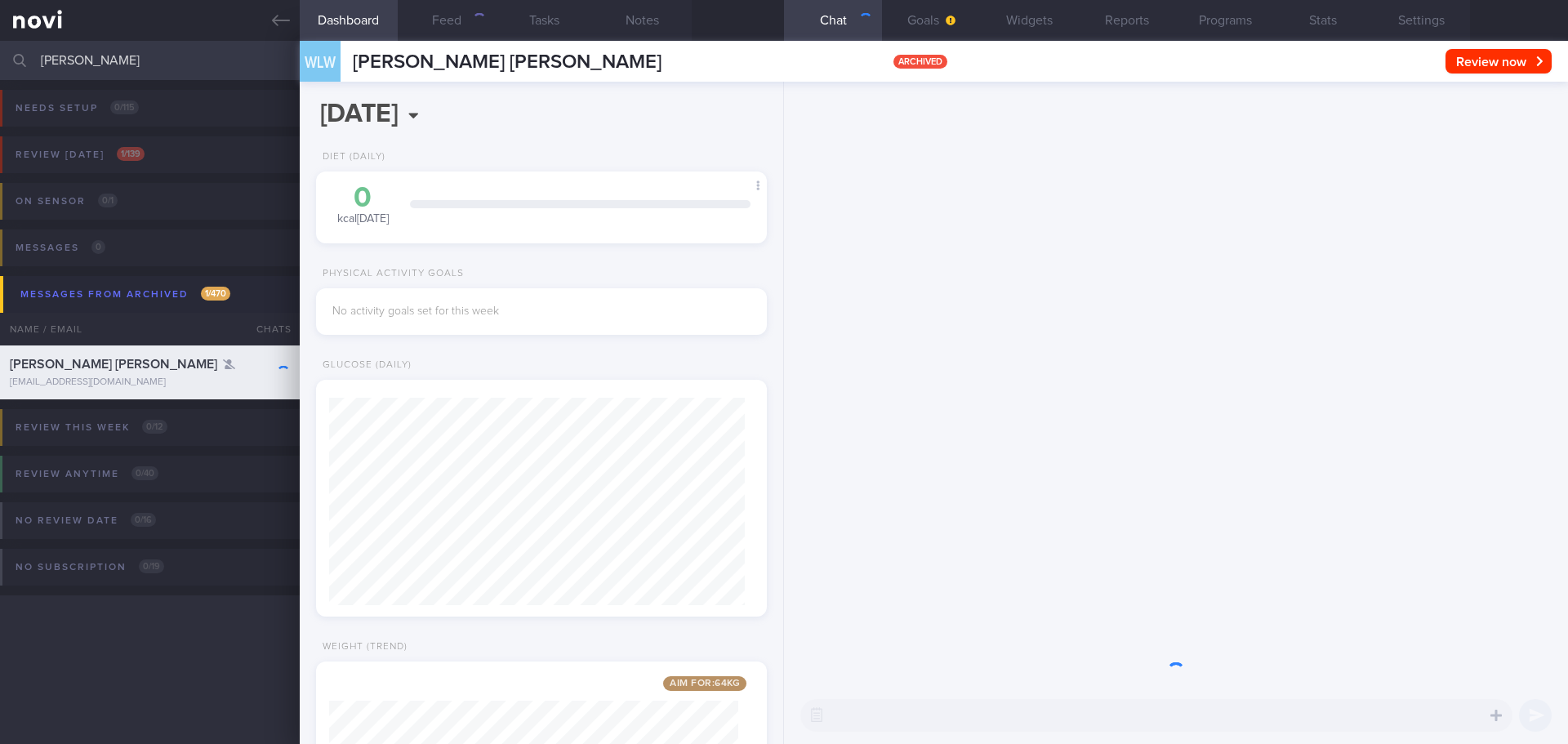
scroll to position [207, 417]
click at [101, 111] on div "Needs setup 0 / 115" at bounding box center [77, 108] width 132 height 22
drag, startPoint x: 187, startPoint y: 58, endPoint x: 164, endPoint y: 63, distance: 23.5
click at [178, 60] on input "[PERSON_NAME]" at bounding box center [784, 61] width 1568 height 40
drag, startPoint x: 114, startPoint y: 64, endPoint x: 0, endPoint y: 69, distance: 114.1
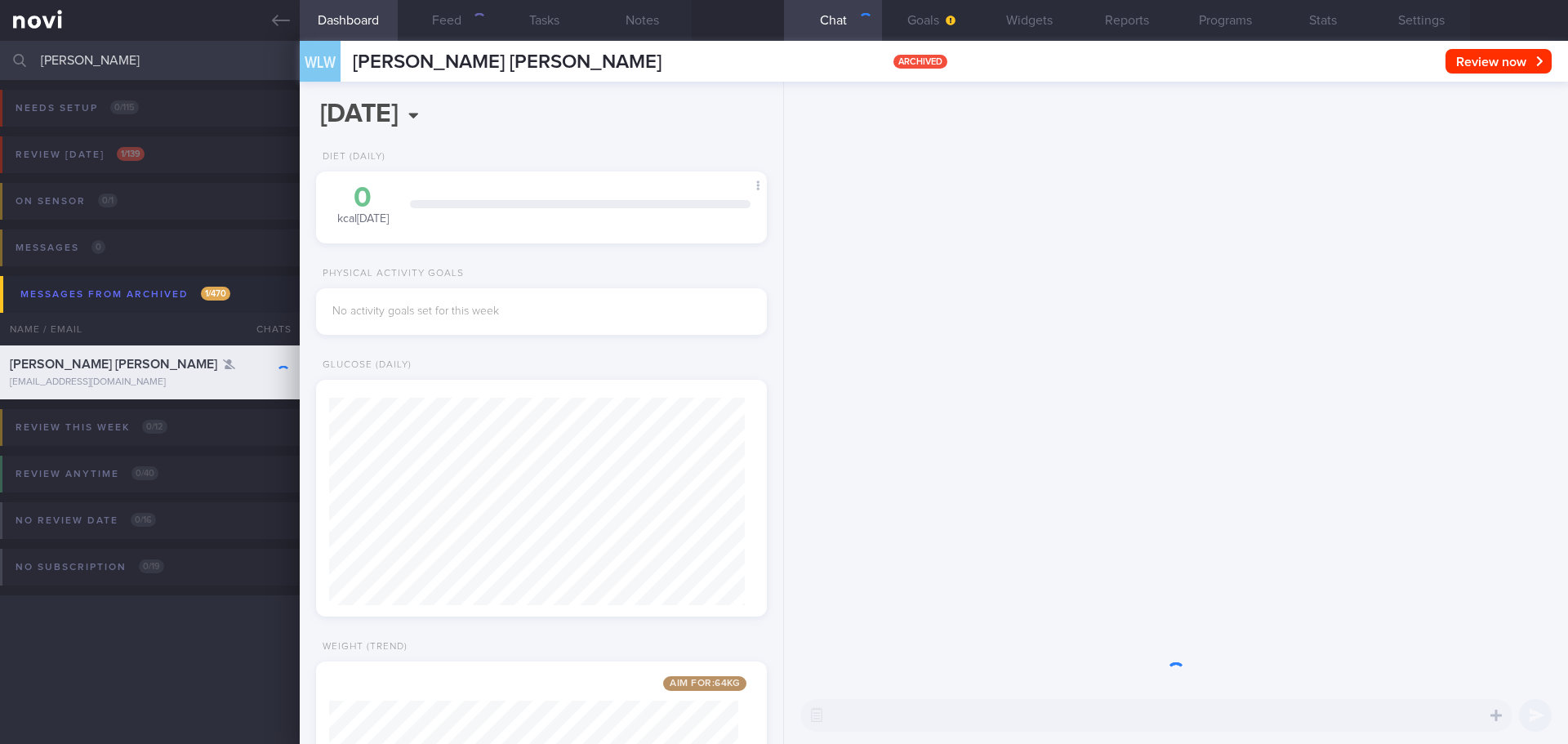
click at [0, 69] on input "[PERSON_NAME]" at bounding box center [784, 61] width 1568 height 40
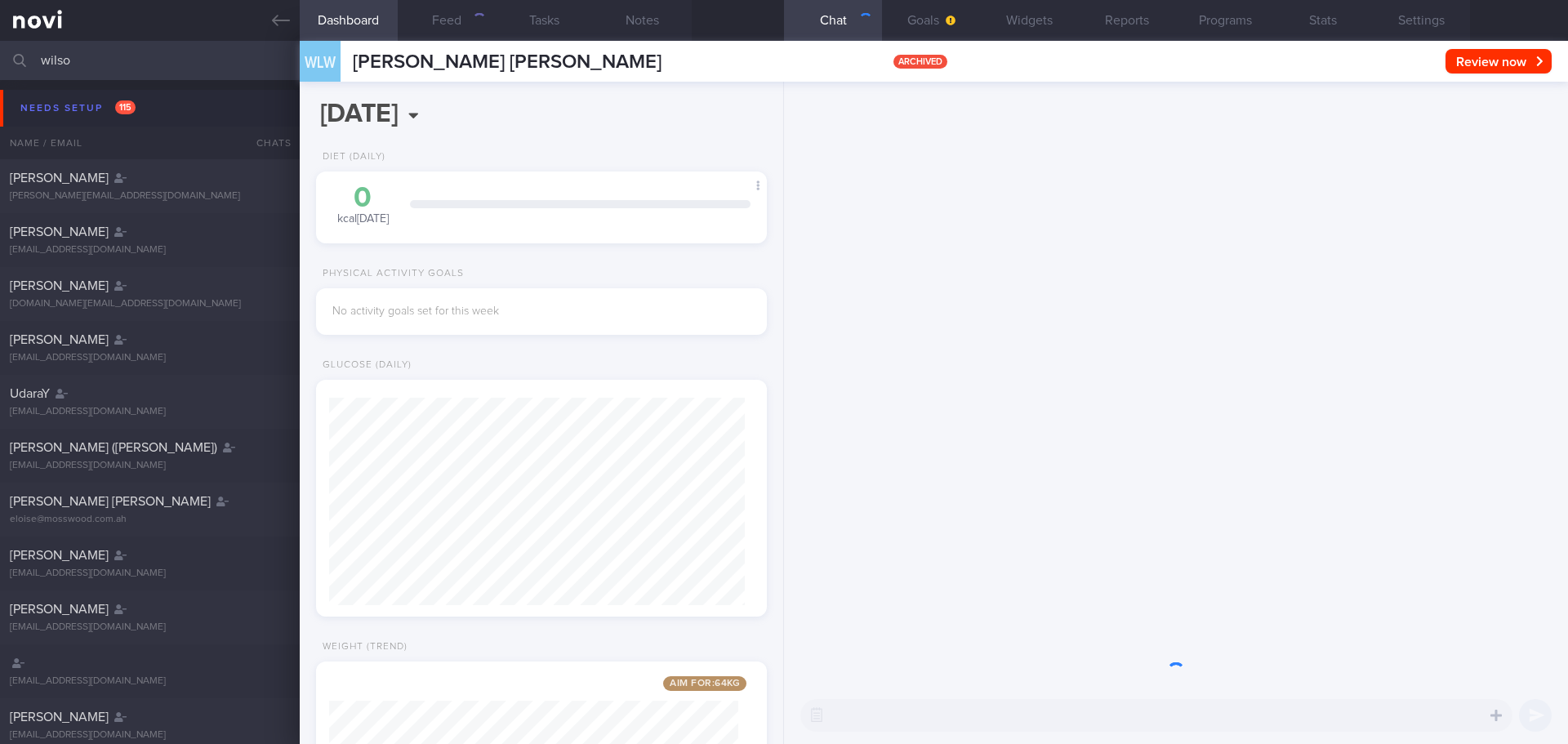
type input "[PERSON_NAME]"
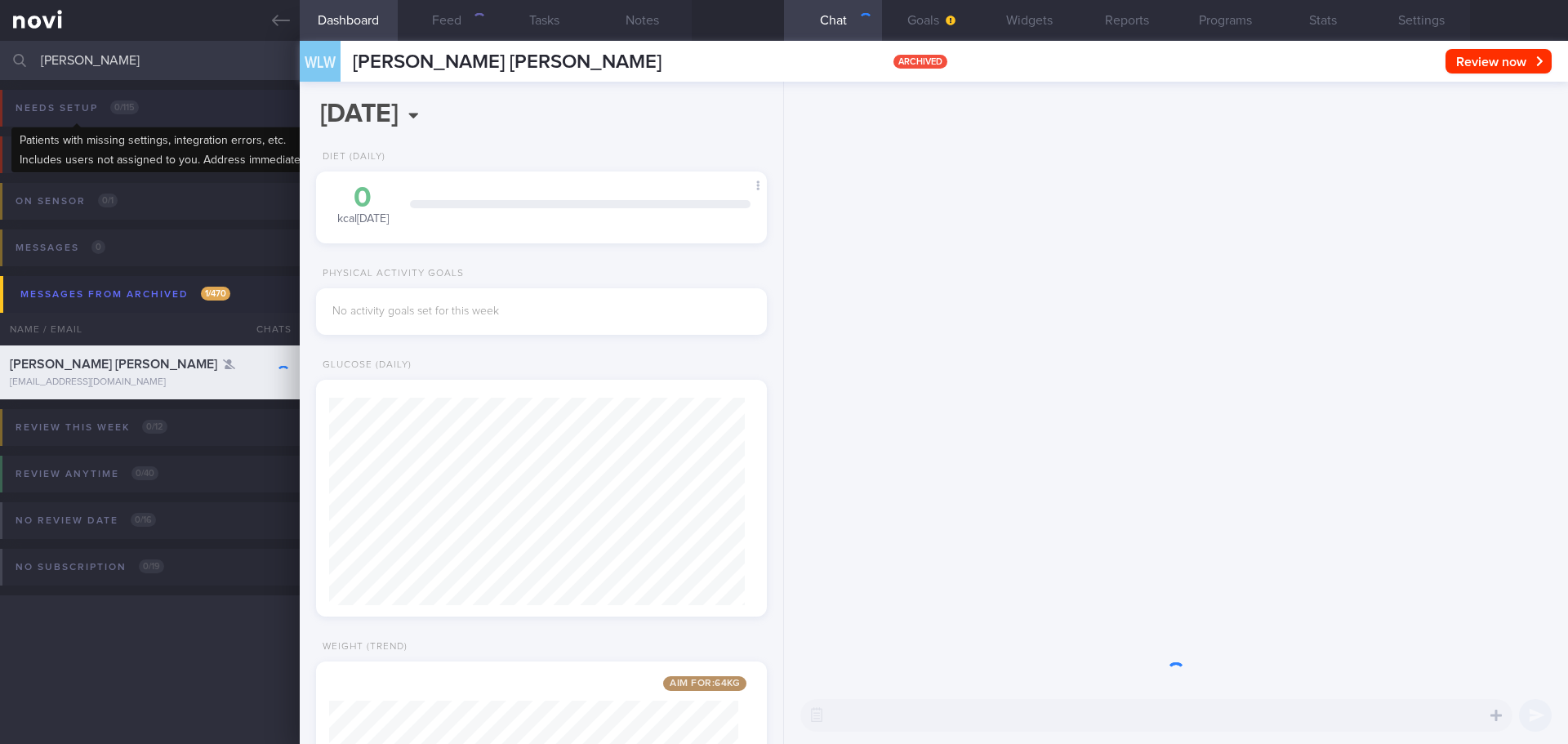
click at [91, 118] on div "Needs setup 0 / 115" at bounding box center [77, 108] width 132 height 22
click at [102, 152] on div "Review [DATE] 1 / 139" at bounding box center [80, 155] width 138 height 22
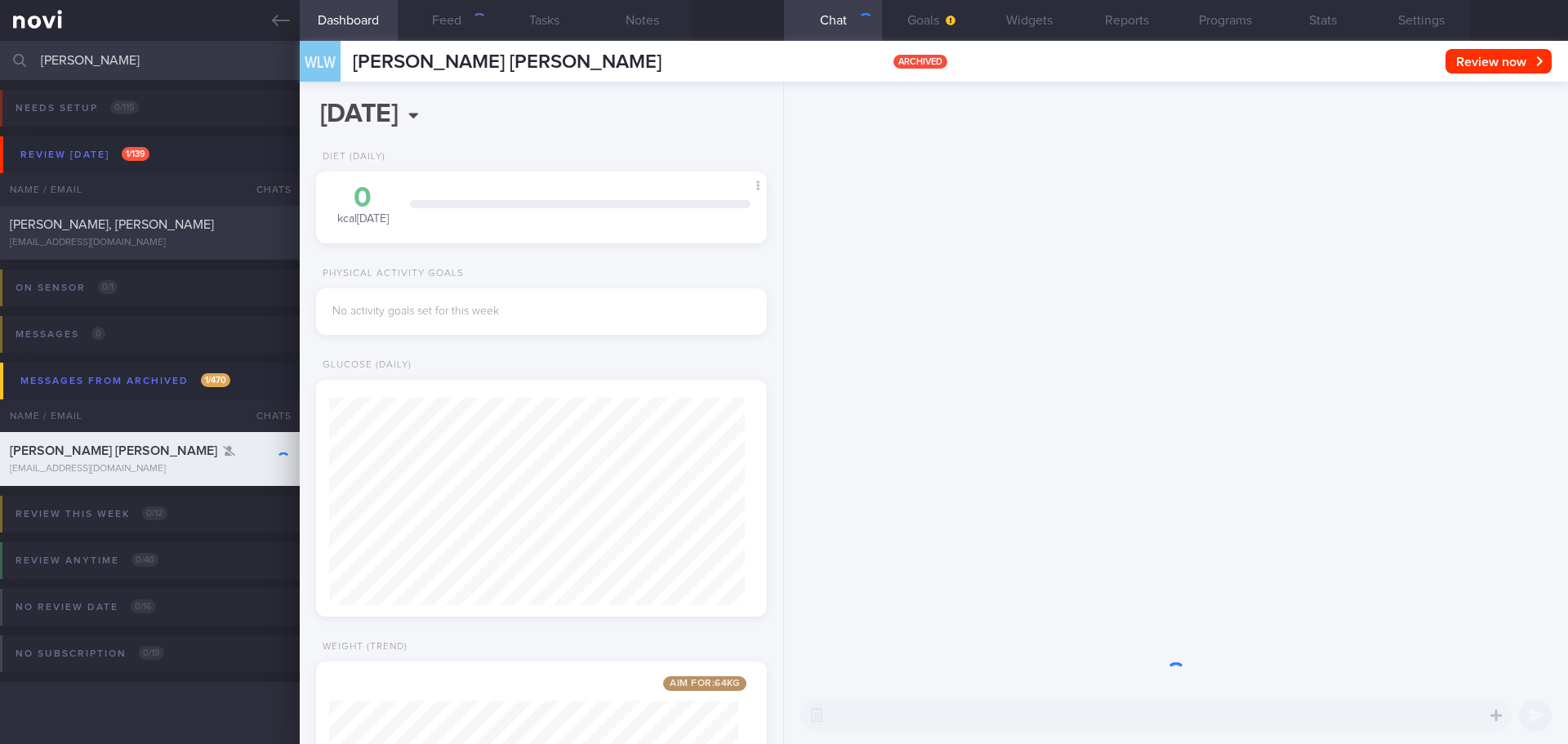
click at [206, 232] on div "[PERSON_NAME], [PERSON_NAME]" at bounding box center [147, 224] width 276 height 16
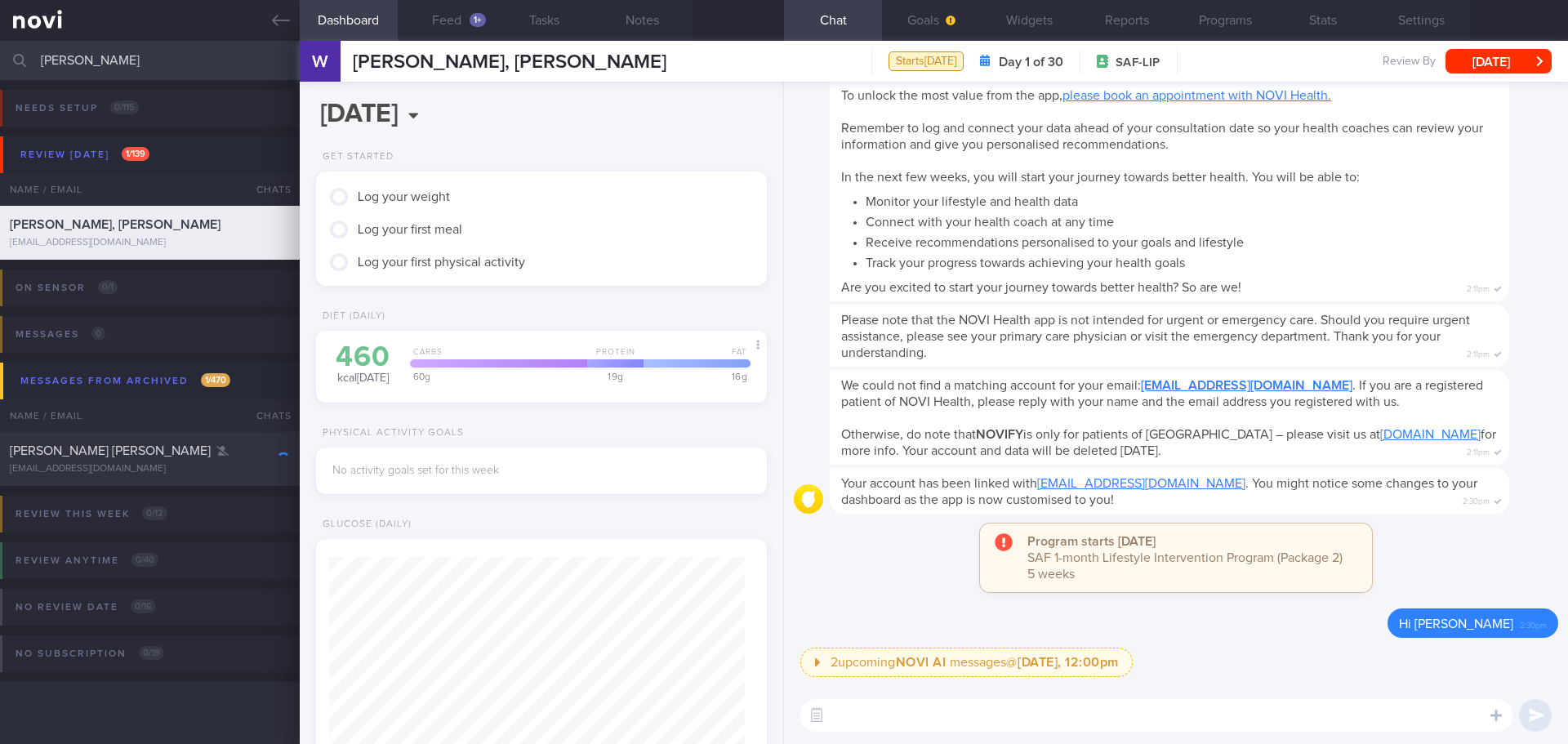
scroll to position [207, 417]
click at [1470, 590] on div "Program starts [DATE] SAF 1-month Lifestyle Intervention Program (Package 2) 5 …" at bounding box center [1176, 565] width 764 height 85
click at [1387, 23] on button "Settings" at bounding box center [1421, 21] width 98 height 41
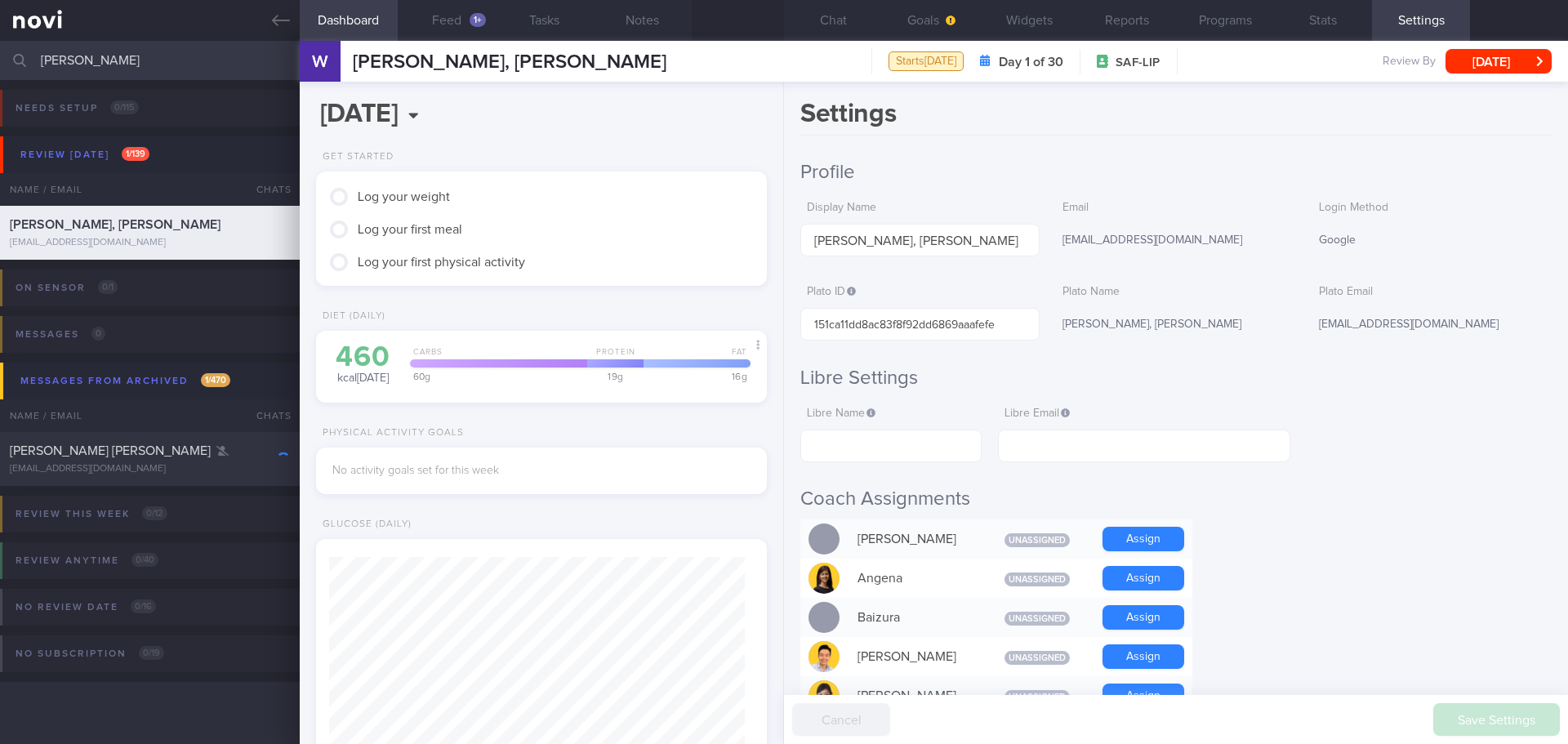
click at [858, 5] on button "Chat" at bounding box center [833, 21] width 98 height 41
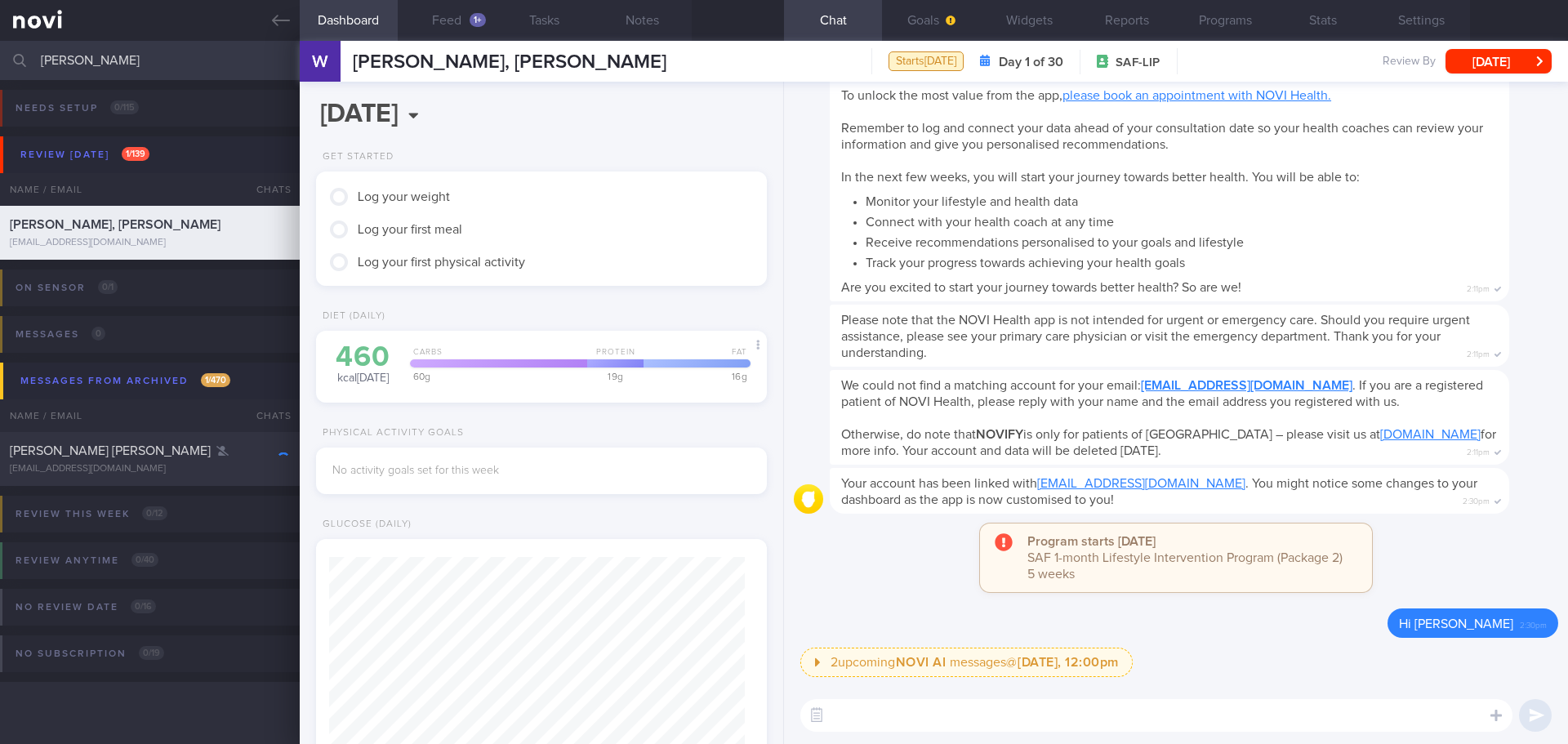
click at [1516, 376] on div "We could not find a matching account for your email: [EMAIL_ADDRESS][DOMAIN_NAM…" at bounding box center [1194, 417] width 729 height 95
click at [1521, 357] on div "Please note that the NOVI Health app is not intended for urgent or emergency ca…" at bounding box center [1194, 335] width 729 height 62
click at [1240, 16] on button "Programs" at bounding box center [1225, 21] width 98 height 41
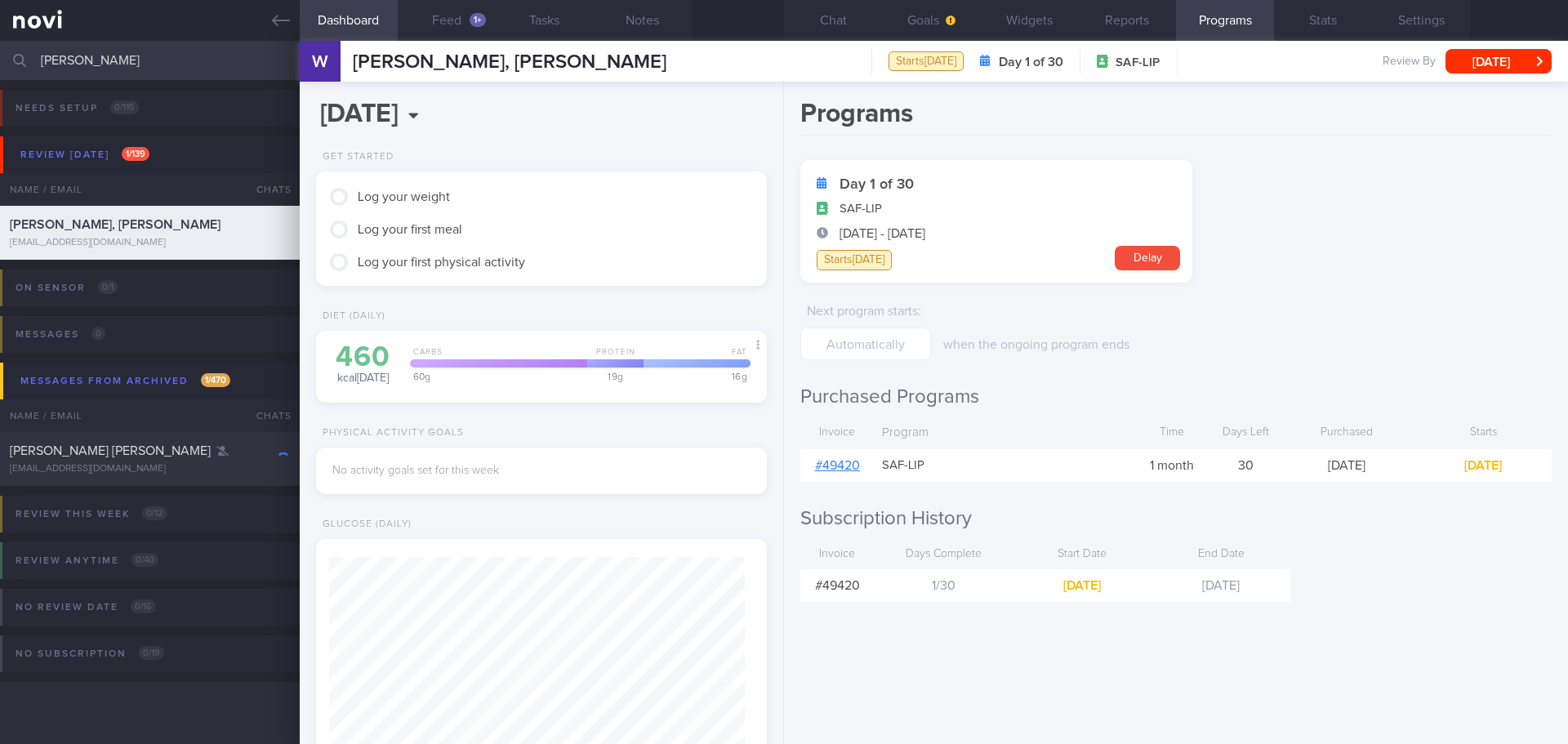
click at [1391, 271] on form "Day 1 of 30 SAF-LIP [DATE] - [DATE] Starts [DATE] [GEOGRAPHIC_DATA] Next progra…" at bounding box center [1176, 259] width 751 height 200
click at [1374, 236] on form "Day 1 of 30 SAF-LIP [DATE] - [DATE] Starts [DATE] [GEOGRAPHIC_DATA] Next progra…" at bounding box center [1176, 259] width 751 height 200
click at [817, 9] on button "Chat" at bounding box center [833, 21] width 98 height 41
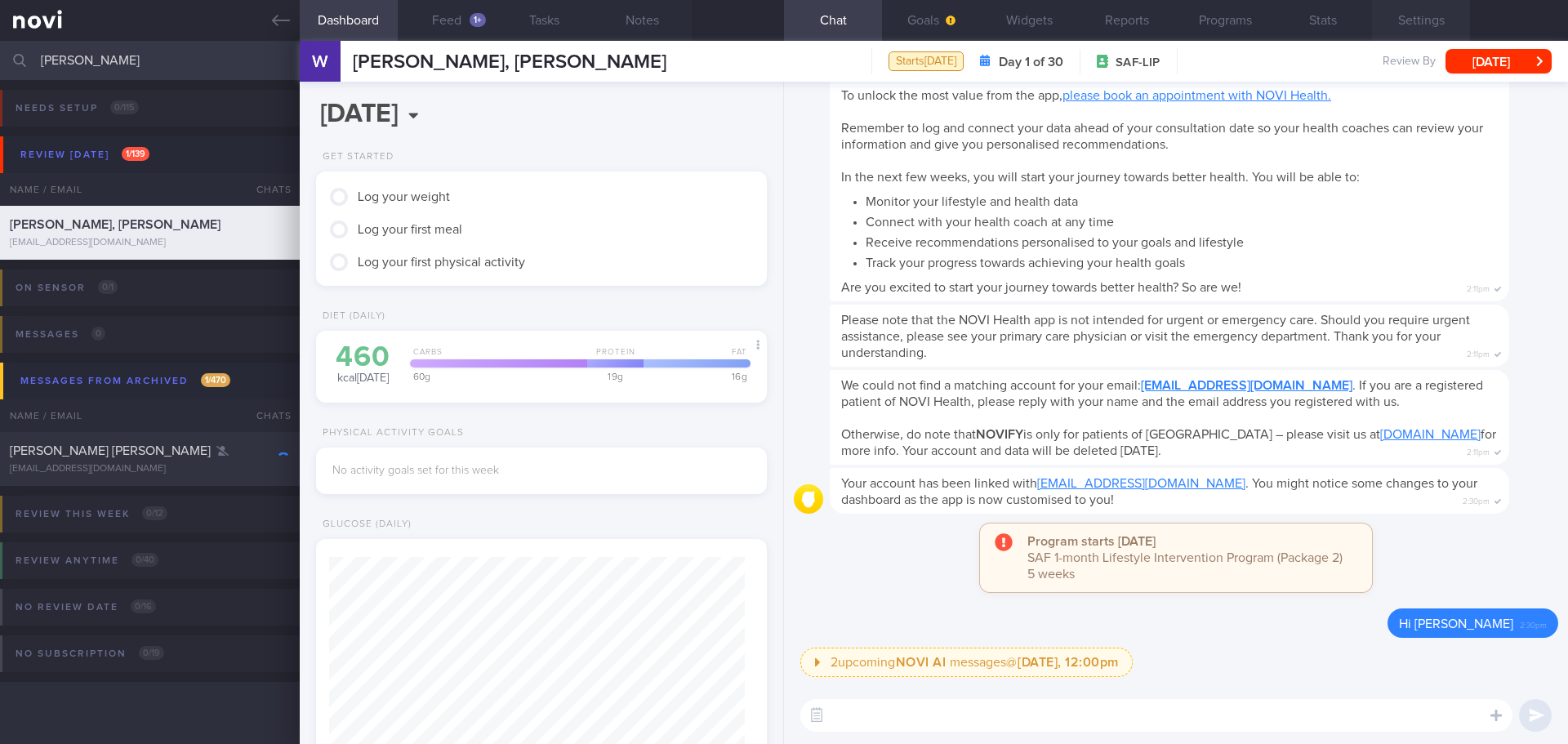
click at [1418, 14] on button "Settings" at bounding box center [1421, 21] width 98 height 41
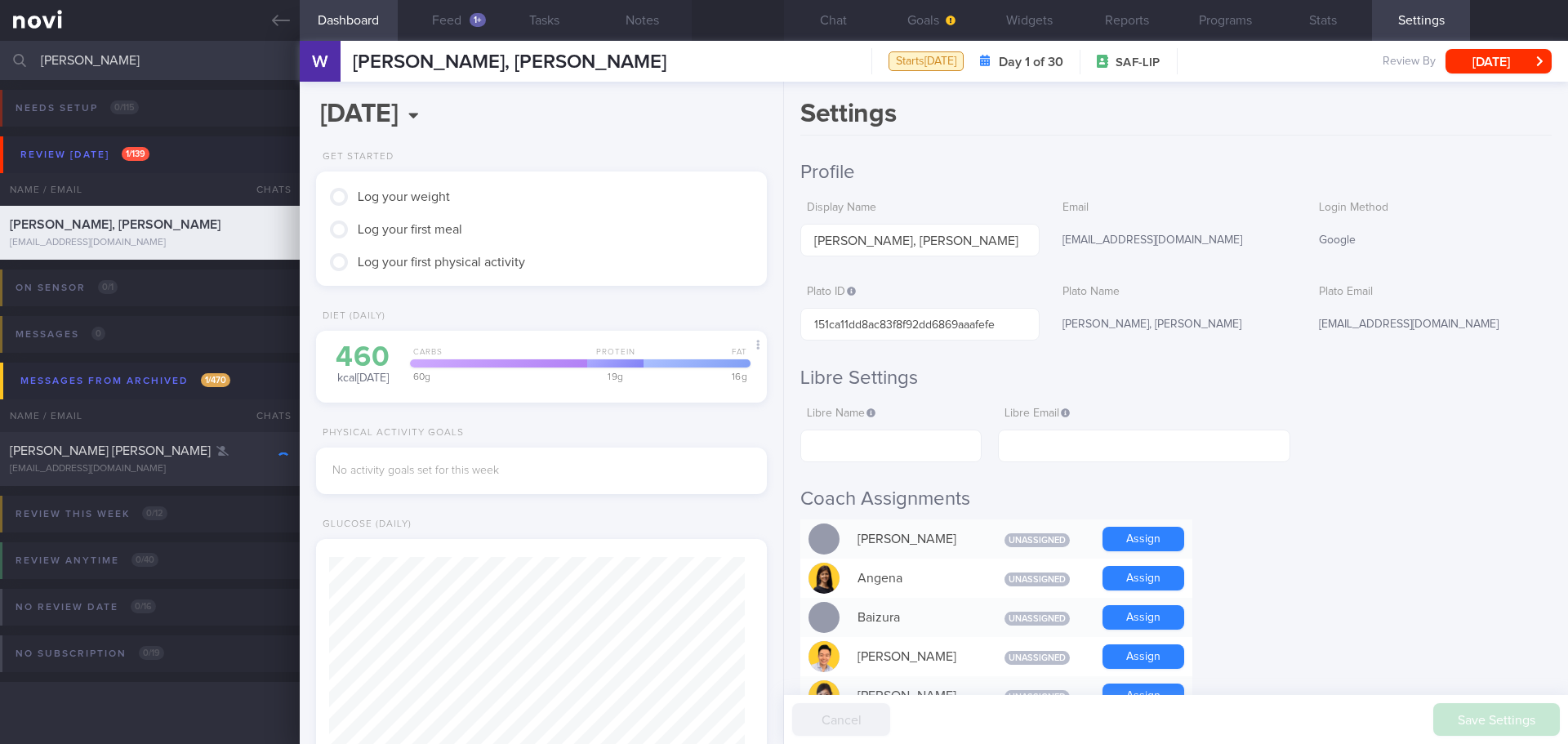
click at [1430, 232] on div "Google" at bounding box center [1432, 241] width 239 height 34
click at [1430, 232] on div "Google" at bounding box center [1432, 241] width 239 height 34
click at [1332, 20] on button "Stats" at bounding box center [1323, 21] width 98 height 41
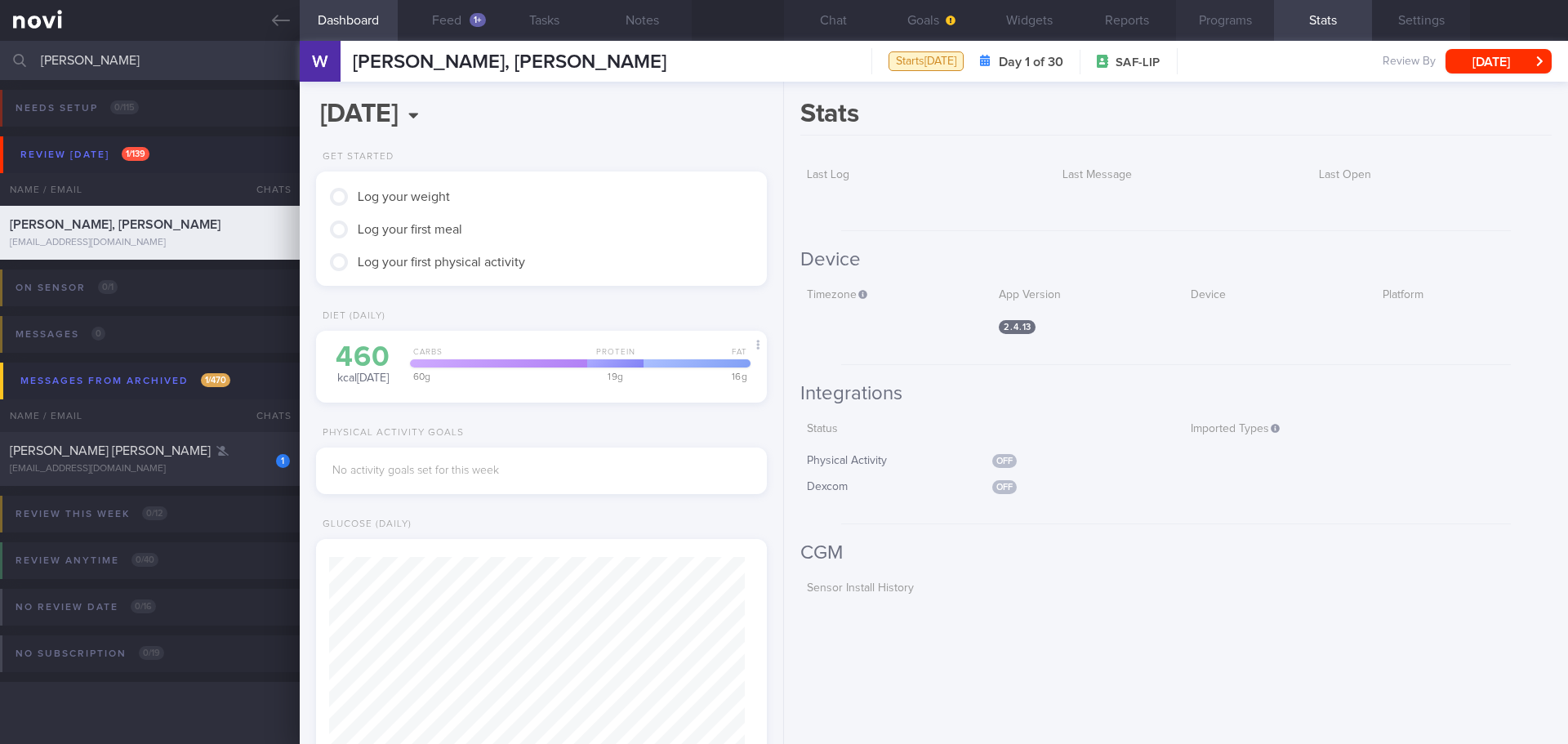
click at [1191, 23] on button "Programs" at bounding box center [1225, 21] width 98 height 41
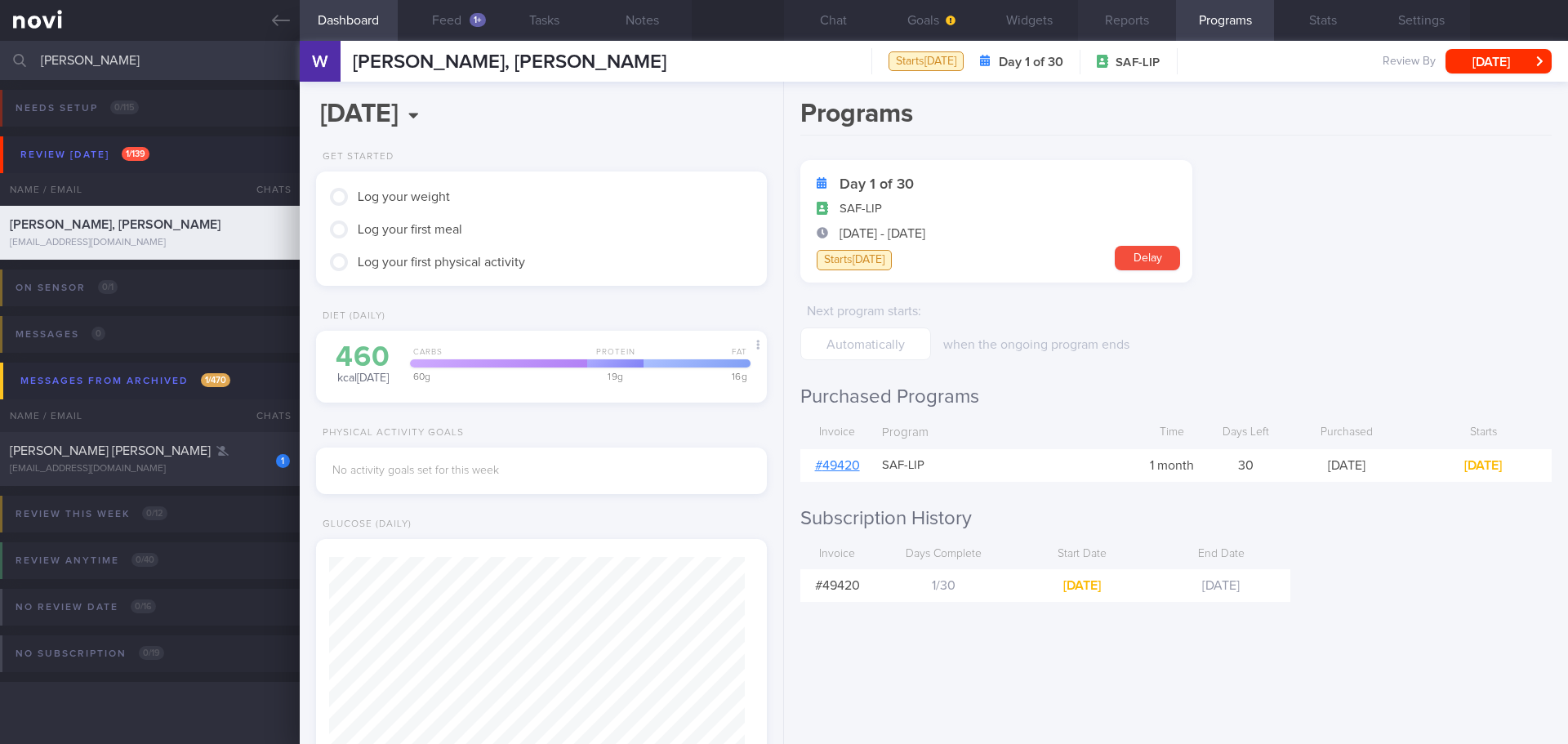
click at [1155, 24] on button "Reports" at bounding box center [1127, 21] width 98 height 41
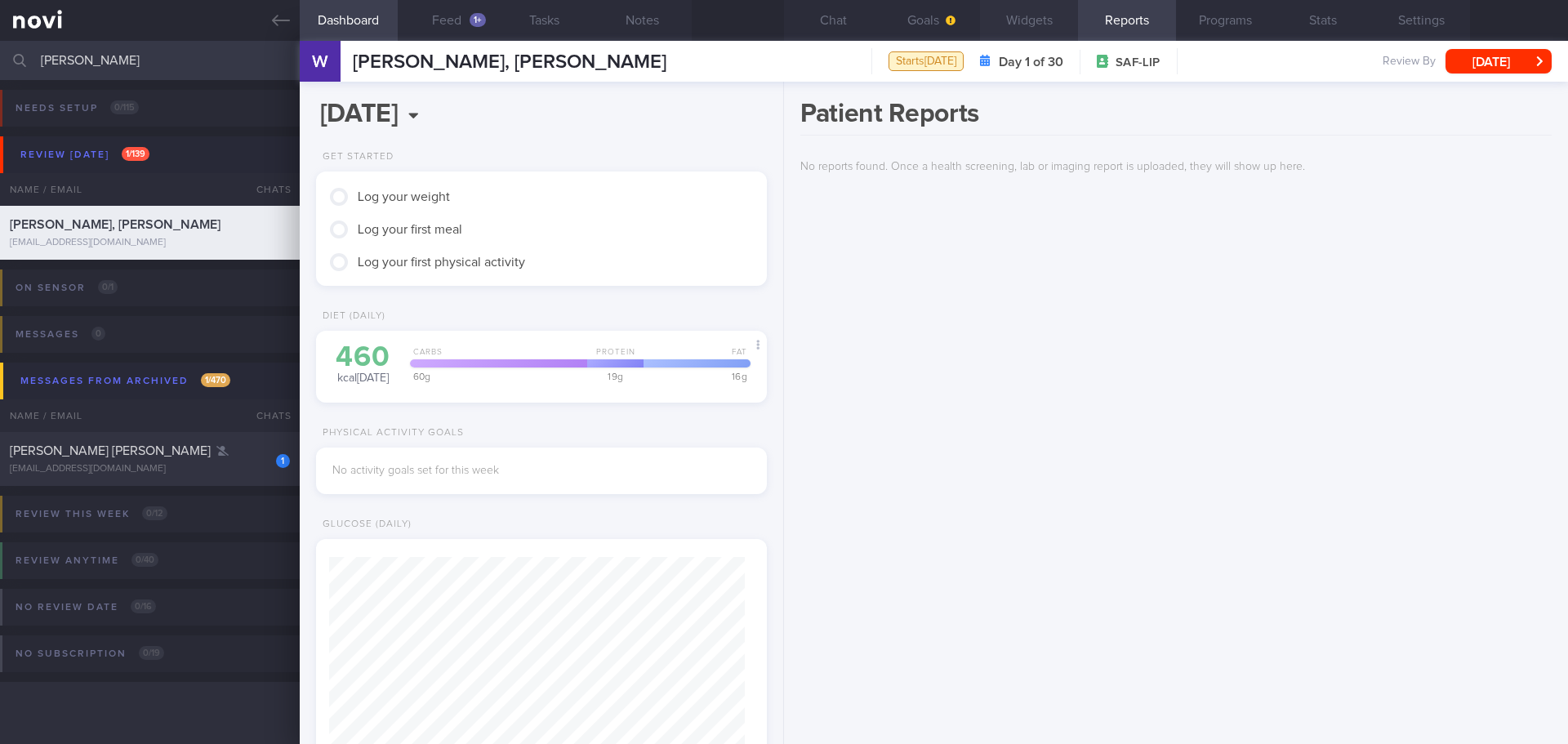
click at [1008, 23] on button "Widgets" at bounding box center [1029, 21] width 98 height 41
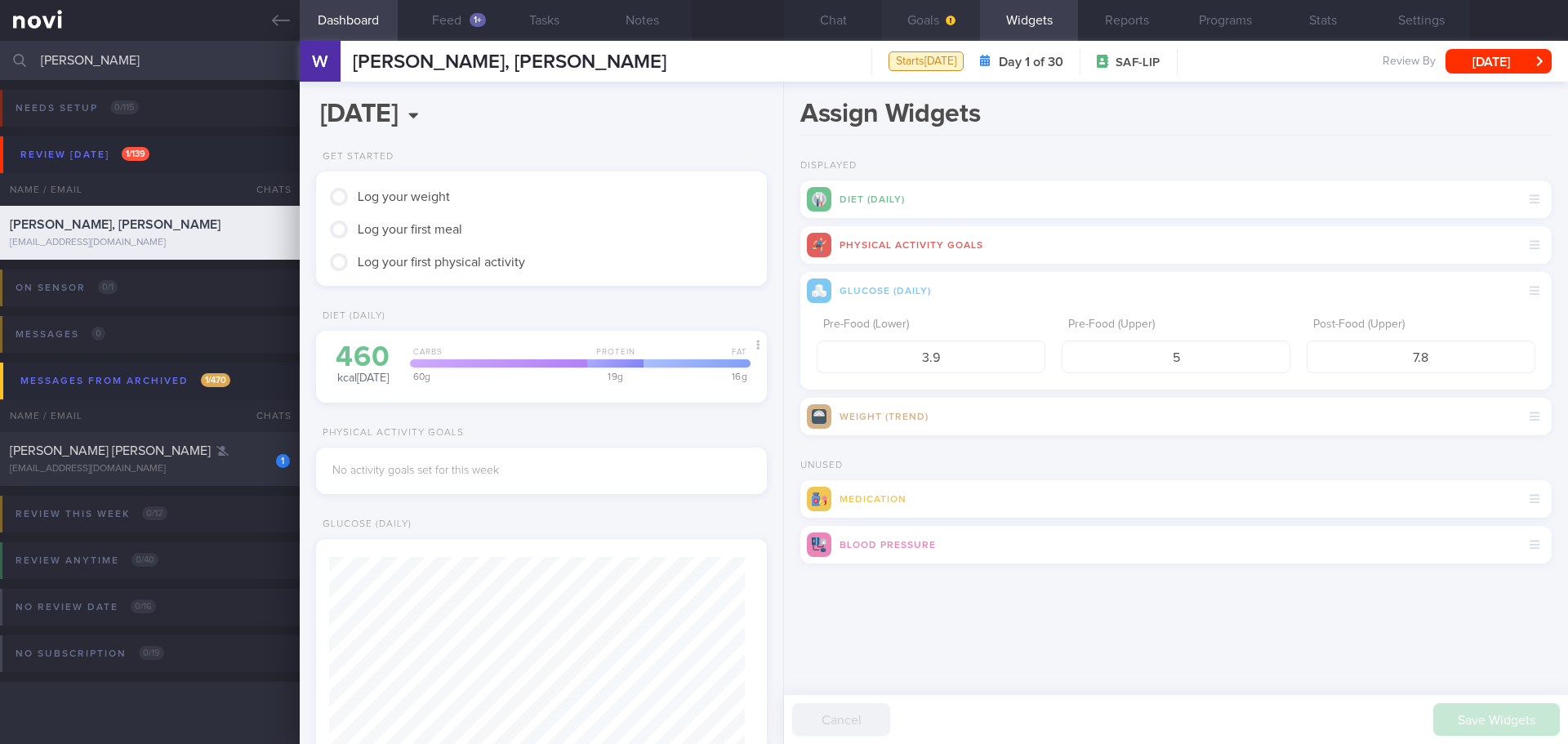
click at [944, 27] on button "Goals" at bounding box center [931, 21] width 98 height 41
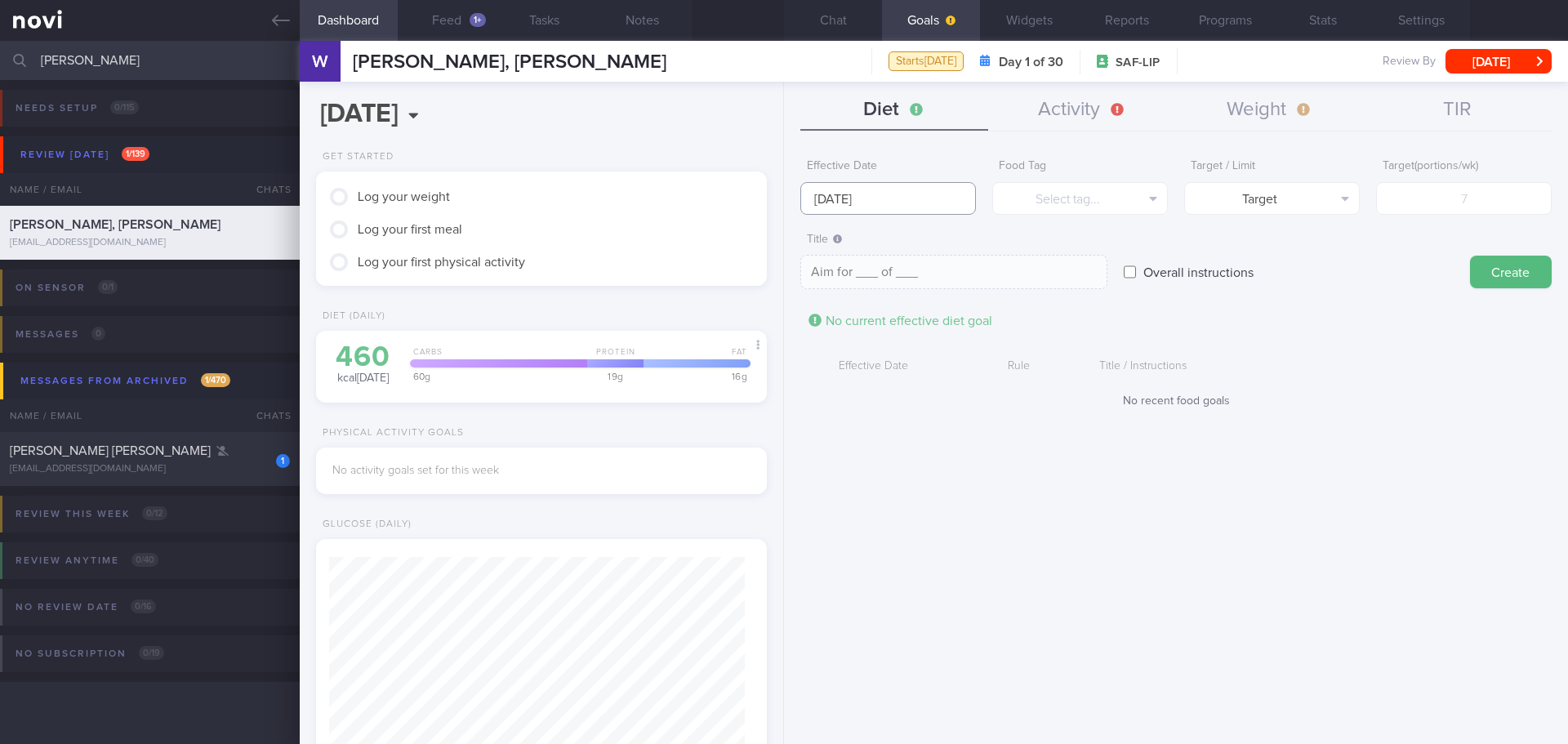
click at [869, 200] on input "[DATE]" at bounding box center [888, 198] width 175 height 33
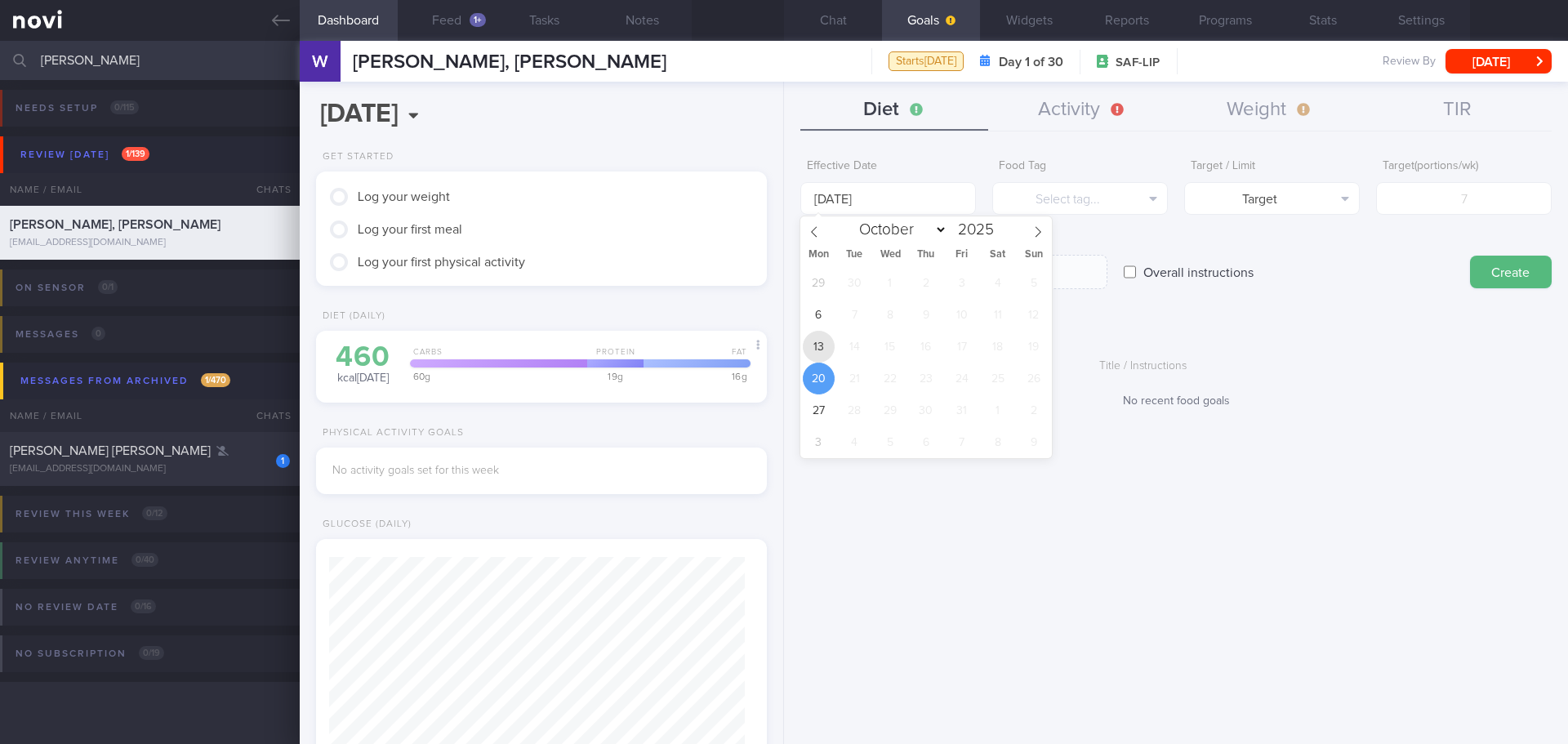
click at [823, 338] on span "13" at bounding box center [818, 346] width 32 height 32
type input "[DATE]"
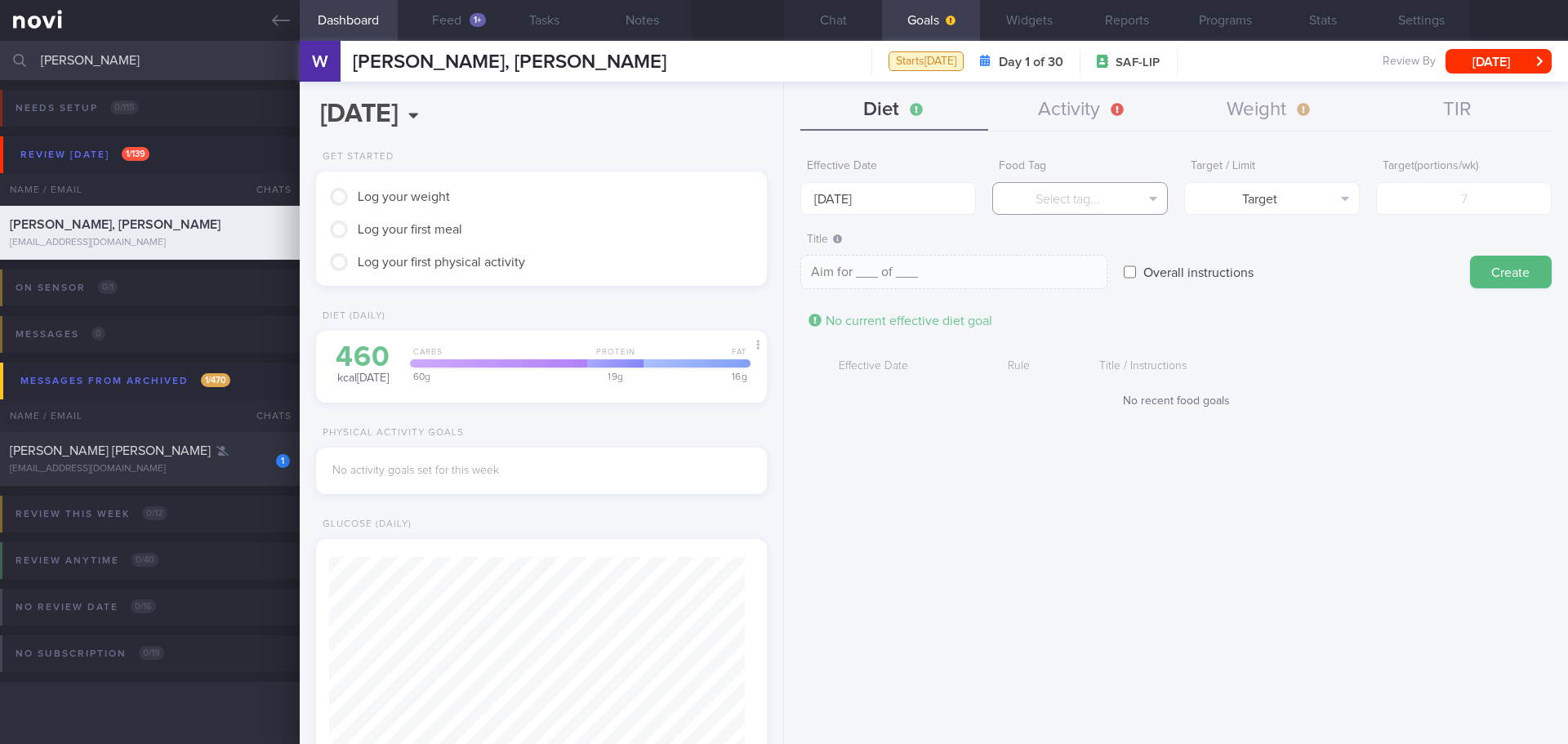
click at [1075, 195] on button "Select tag..." at bounding box center [1080, 198] width 175 height 33
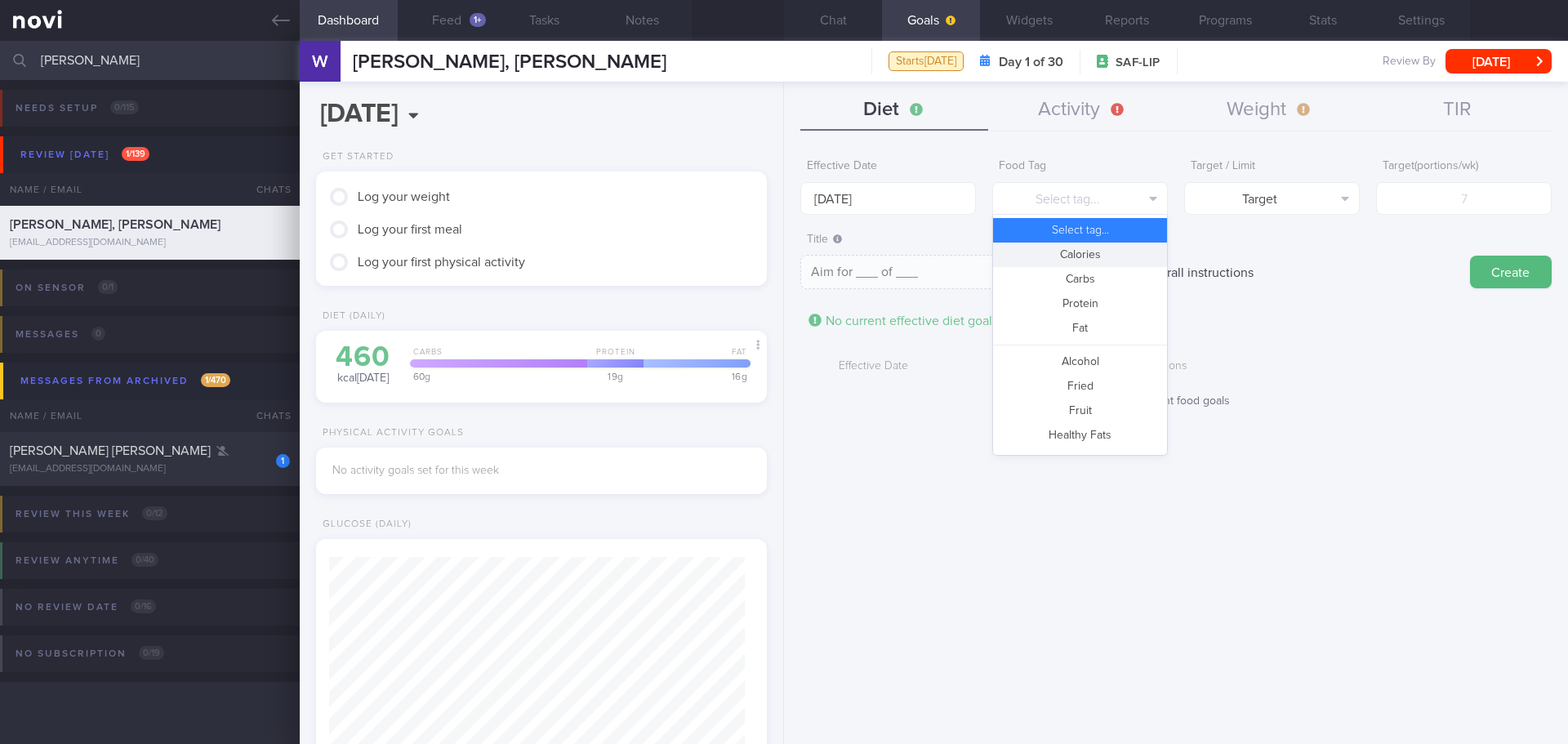
click at [1093, 249] on button "Calories" at bounding box center [1080, 254] width 174 height 25
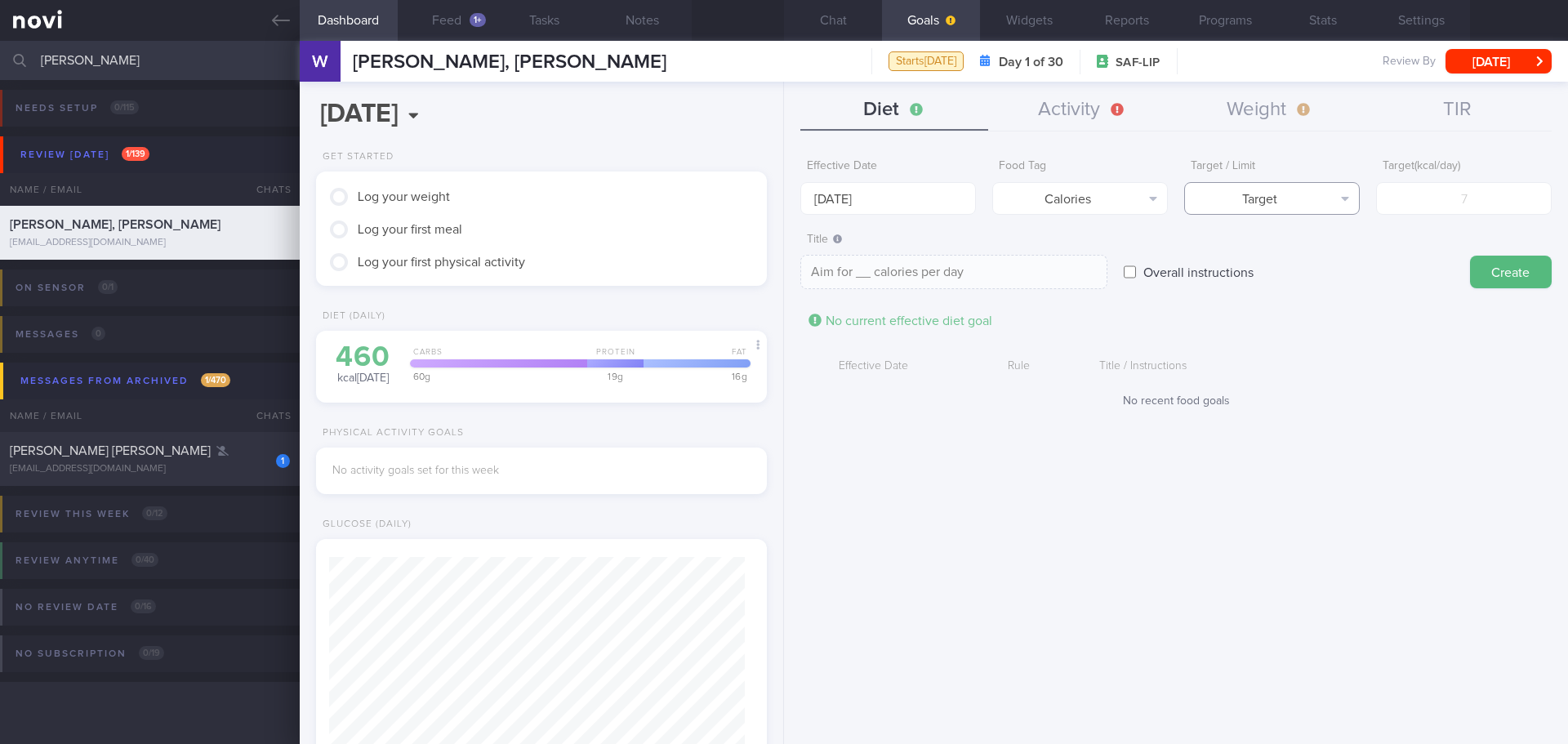
click at [1240, 207] on button "Target" at bounding box center [1272, 198] width 175 height 33
click at [1258, 254] on button "Limit" at bounding box center [1272, 254] width 174 height 25
type textarea "Keep to __ calories per day"
click at [1443, 210] on input "number" at bounding box center [1464, 198] width 175 height 33
type input "1"
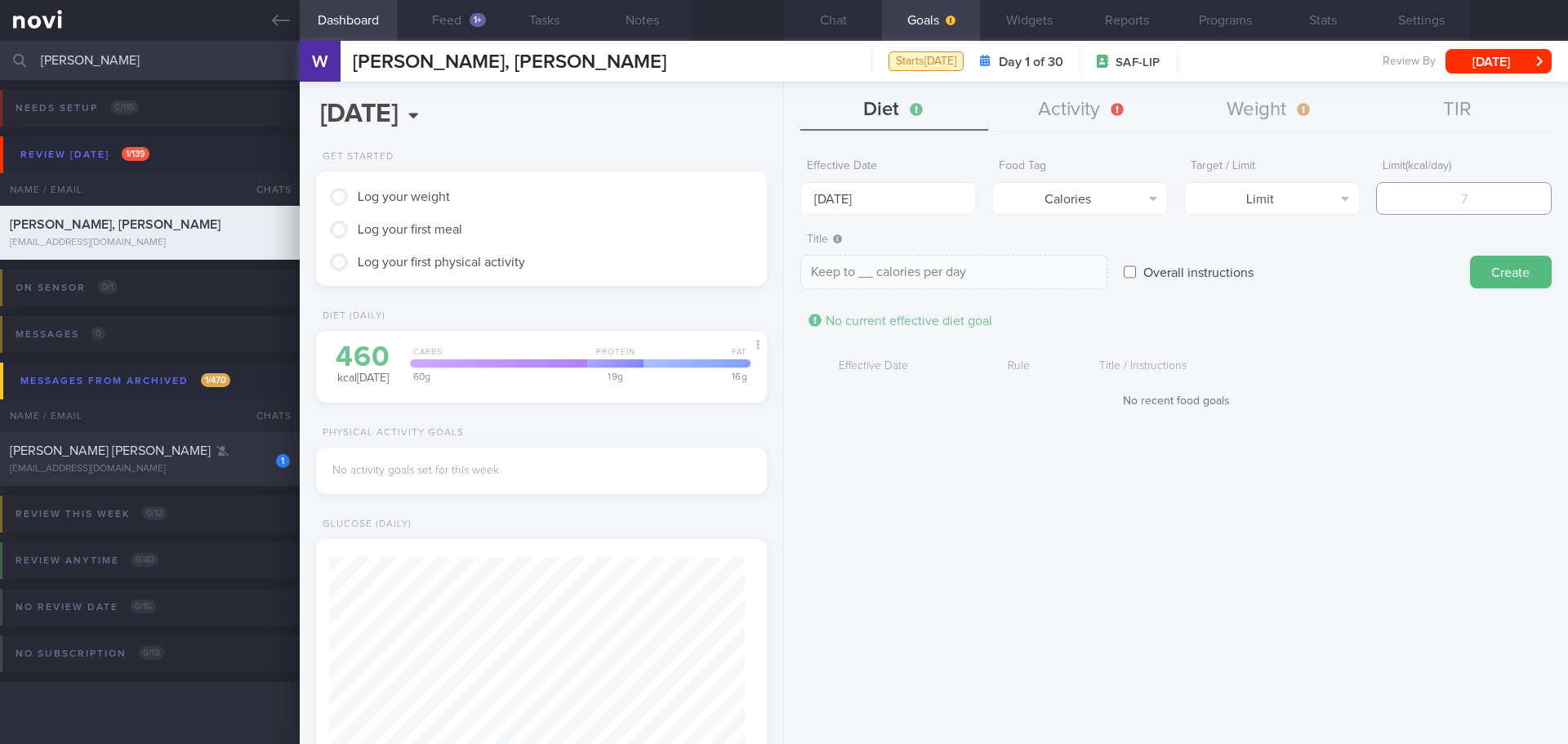
type textarea "Keep to 1 calories per day"
type input "17"
type textarea "Keep to 17 calories per day"
type input "170"
type textarea "Keep to 170 calories per day"
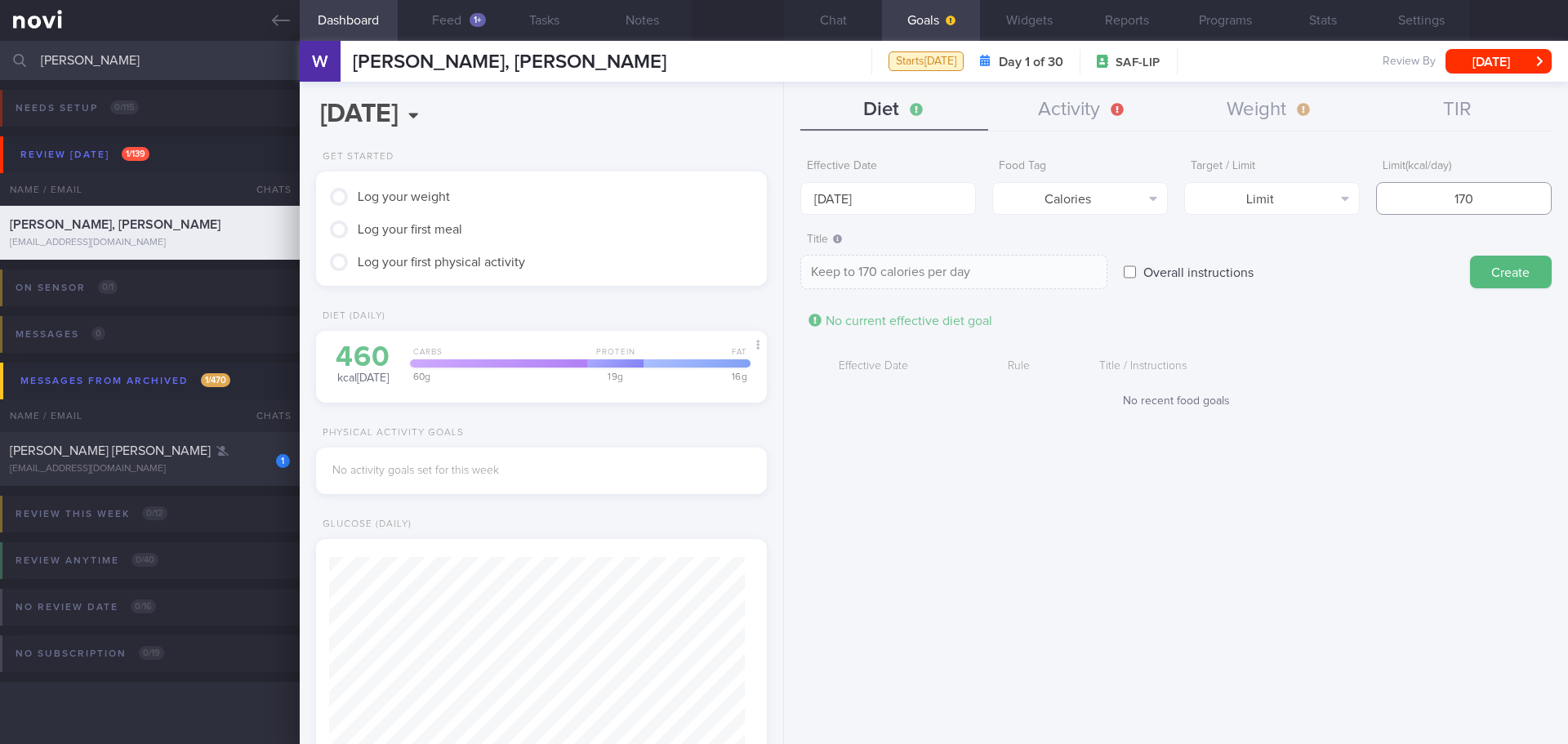
type input "1700"
type textarea "Keep to 1700 calories per day"
type input "170"
type textarea "Keep to 170 calories per day"
type input "17"
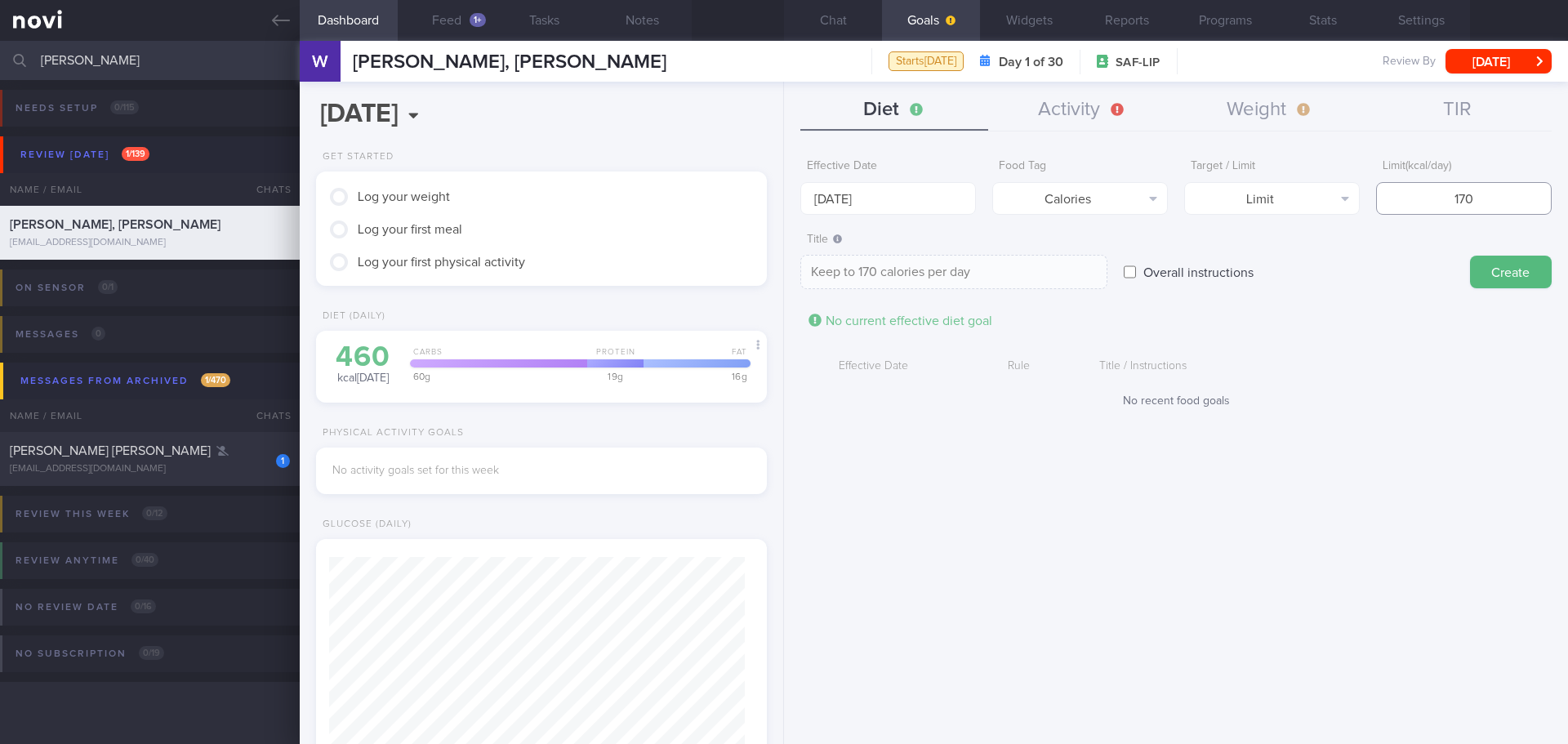
type textarea "Keep to 17 calories per day"
type input "1"
type textarea "Keep to 1 calories per day"
type input "16"
type textarea "Keep to 16 calories per day"
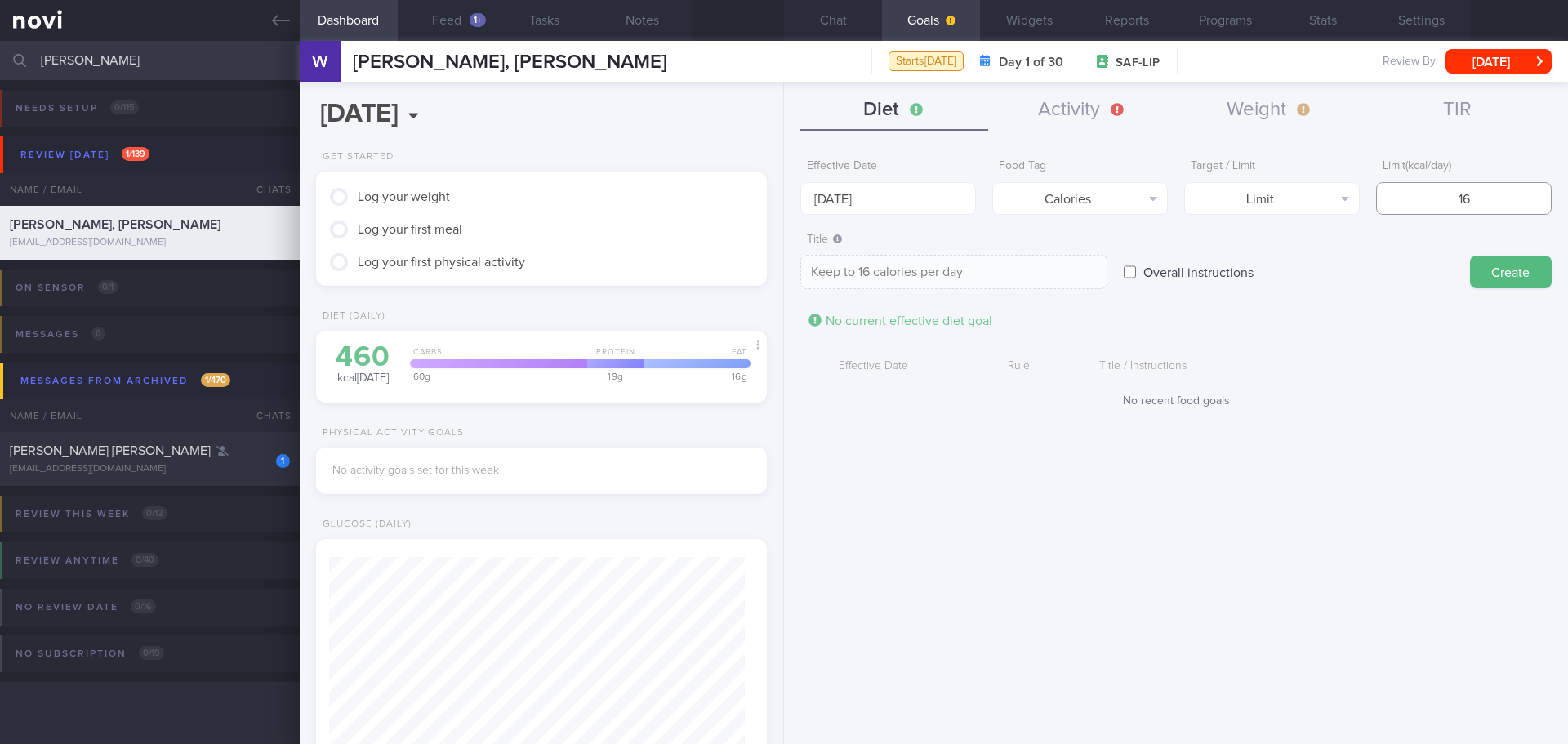
type input "160"
type textarea "Keep to 160 calories per day"
type input "1600"
type textarea "Keep to 1600 calories per day"
type input "1600"
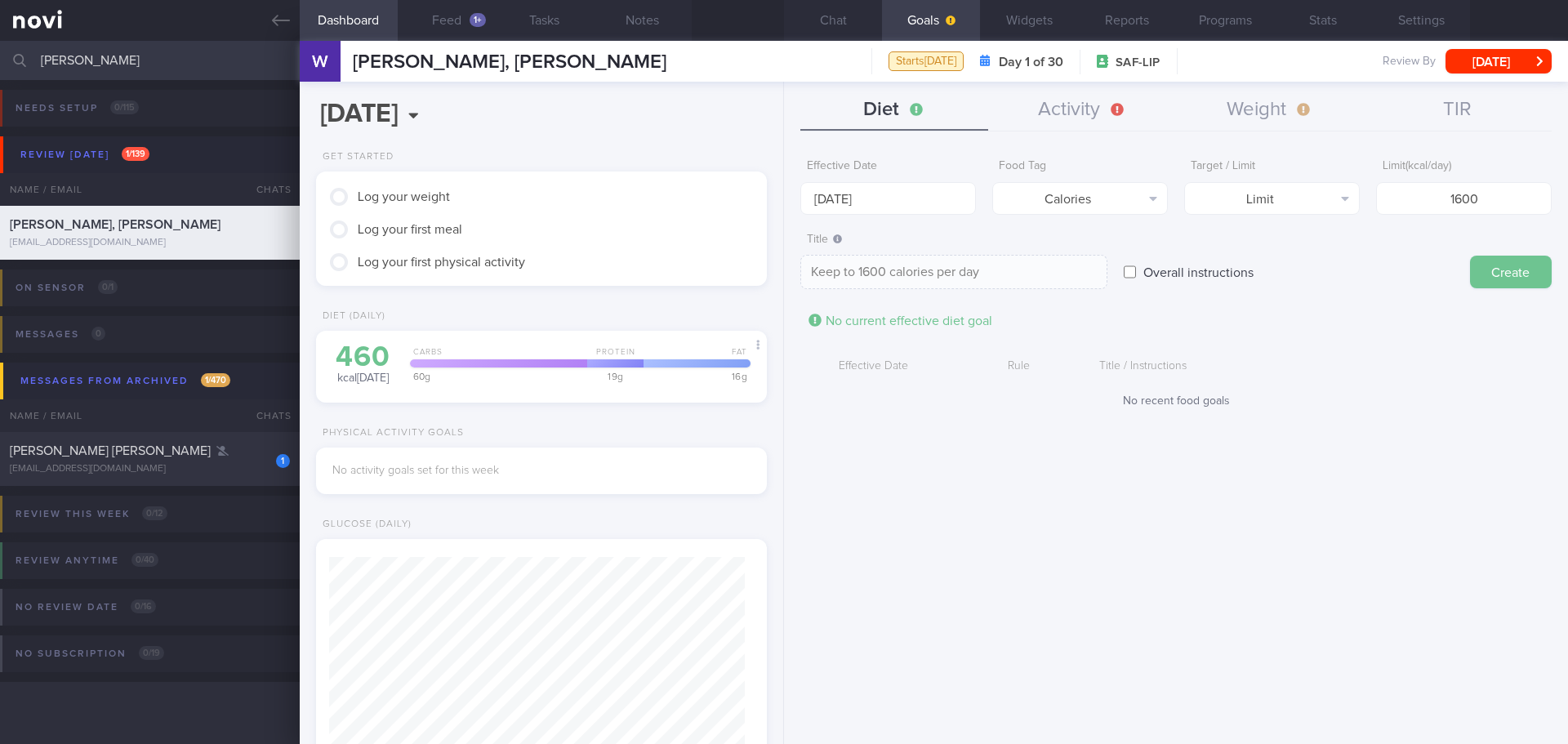
click at [1489, 270] on button "Create" at bounding box center [1510, 271] width 82 height 33
type input "[DATE]"
type textarea "Aim for ___ of ___"
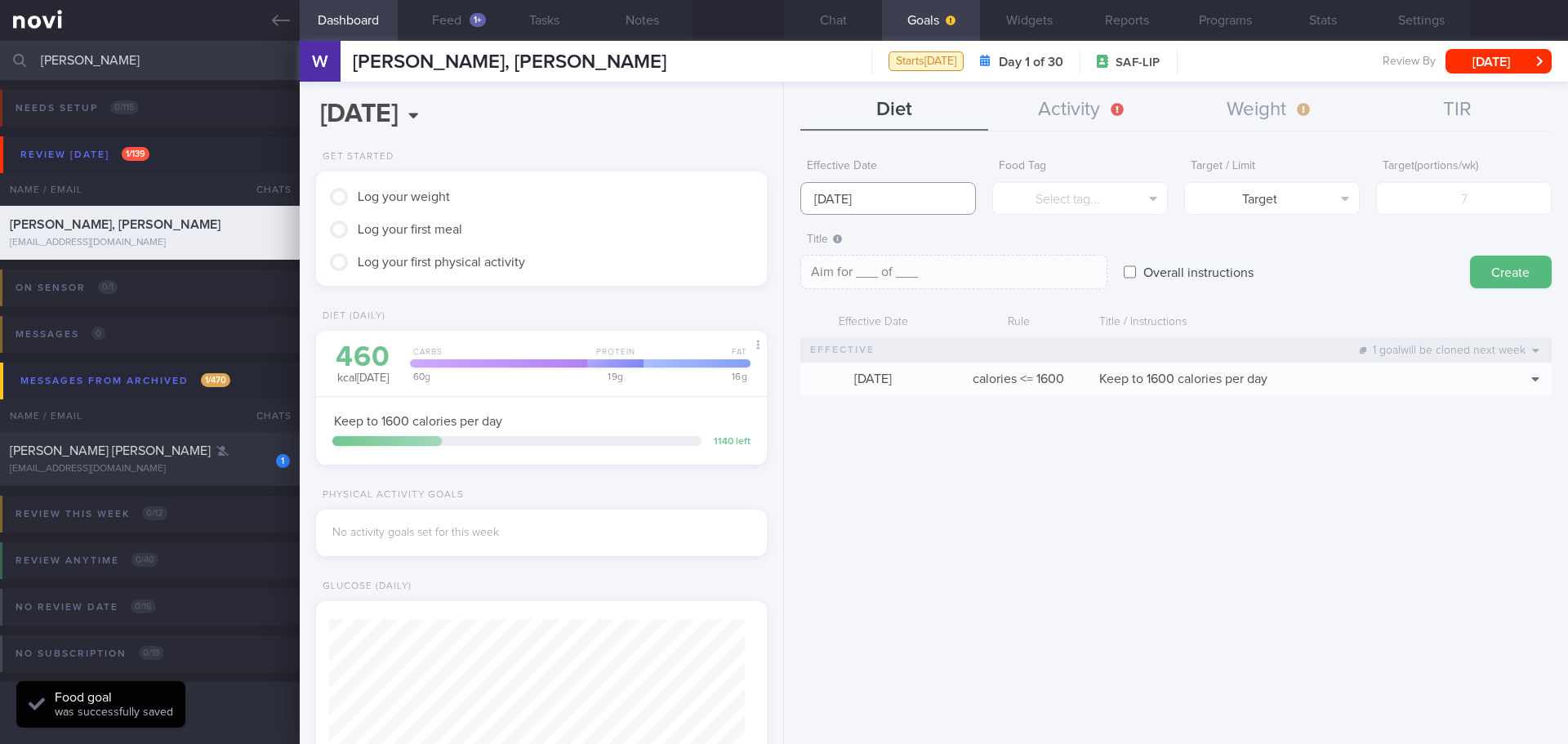
click at [861, 190] on input "[DATE]" at bounding box center [888, 198] width 175 height 33
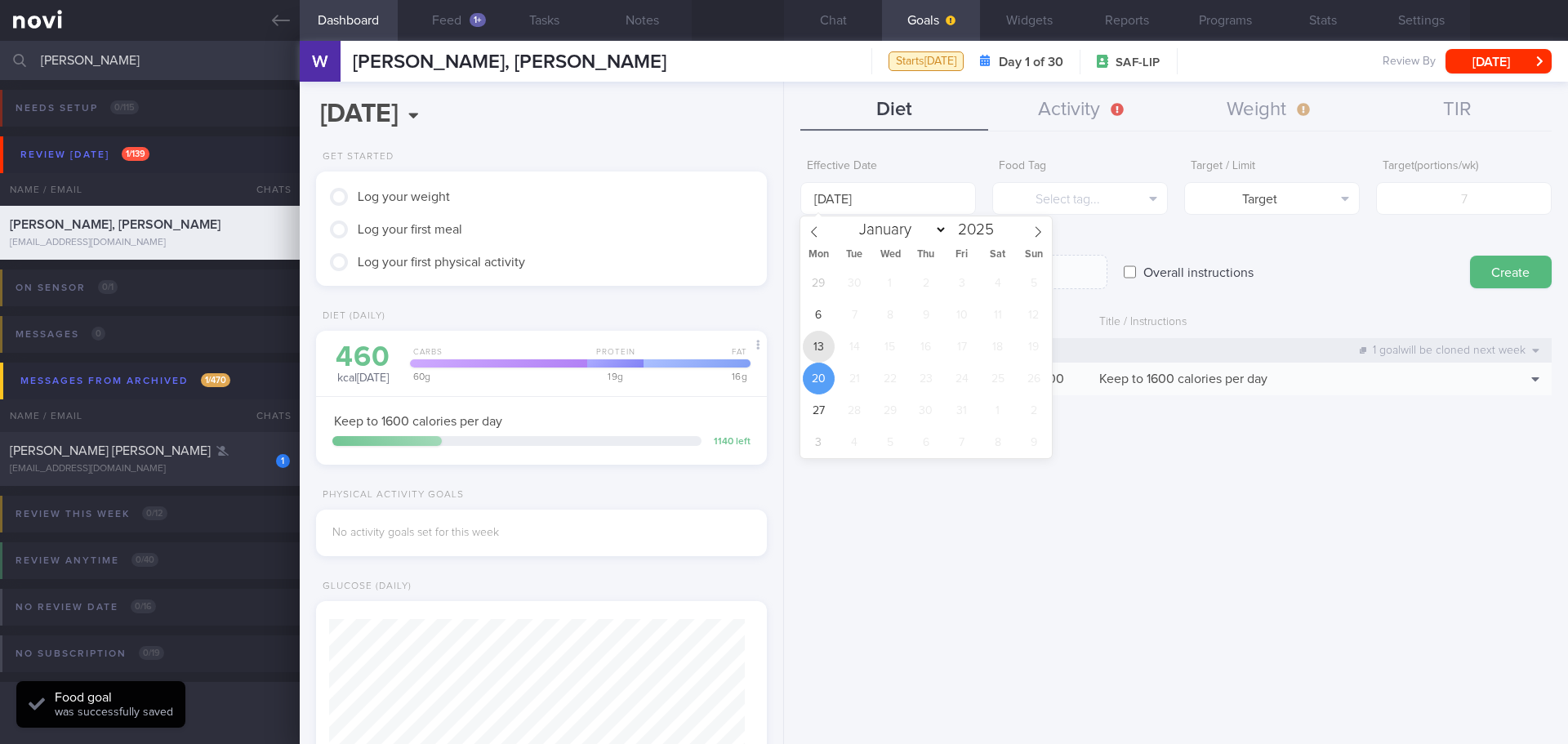
click at [818, 339] on span "13" at bounding box center [818, 346] width 32 height 32
type input "[DATE]"
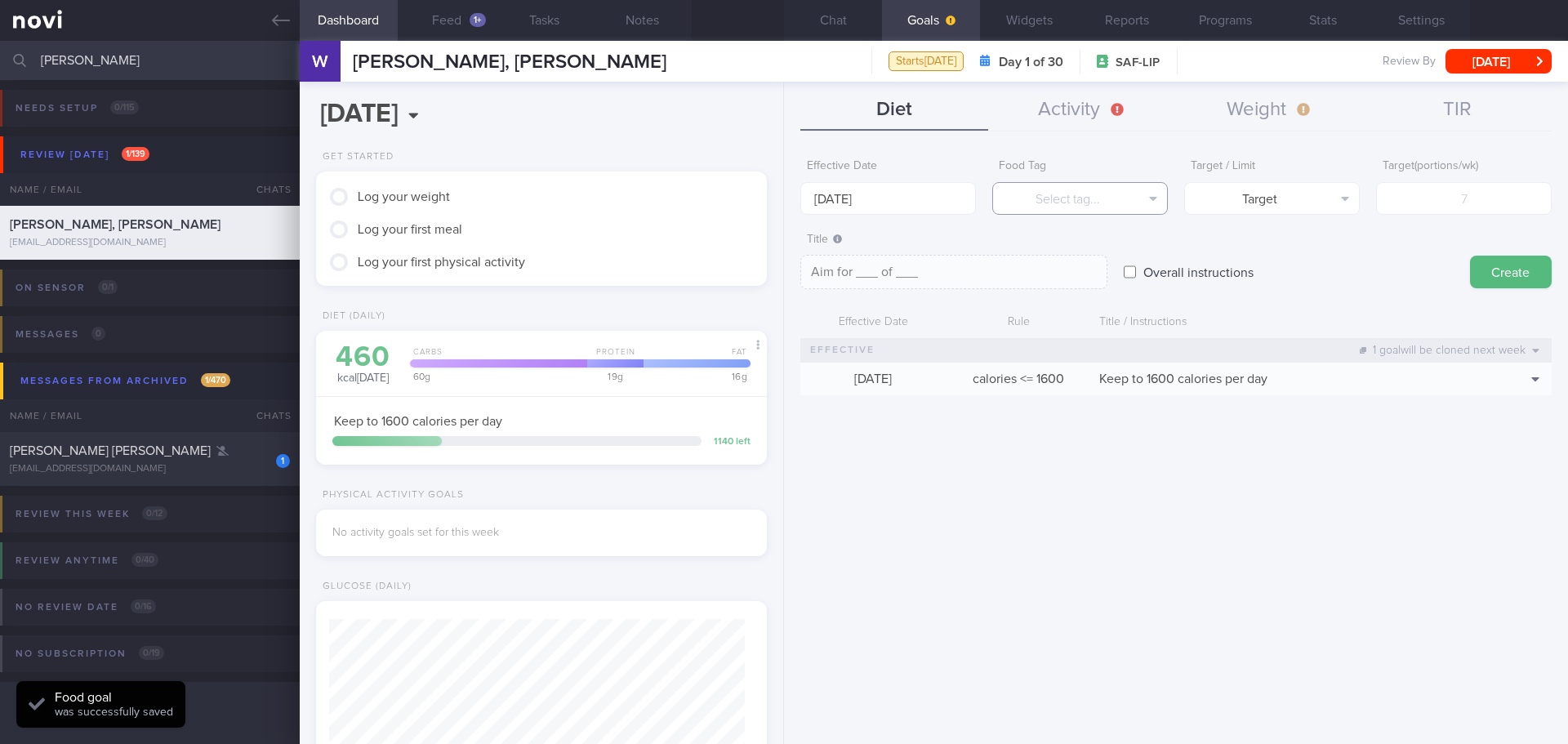
click at [1035, 194] on button "Select tag..." at bounding box center [1080, 198] width 175 height 33
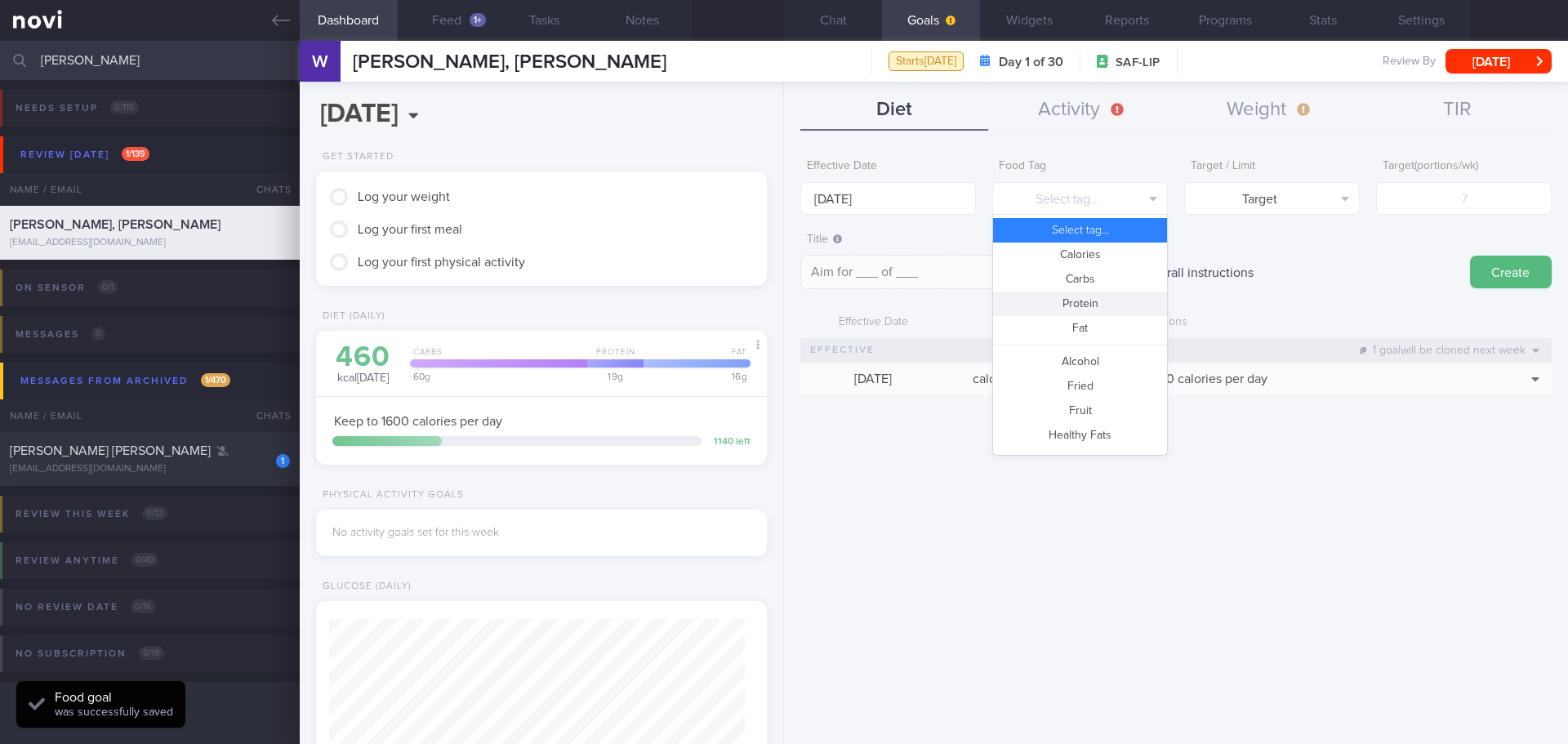
drag, startPoint x: 1065, startPoint y: 302, endPoint x: 1089, endPoint y: 285, distance: 29.4
click at [1066, 302] on button "Protein" at bounding box center [1080, 303] width 174 height 25
type textarea "Aim for __g of protein per day"
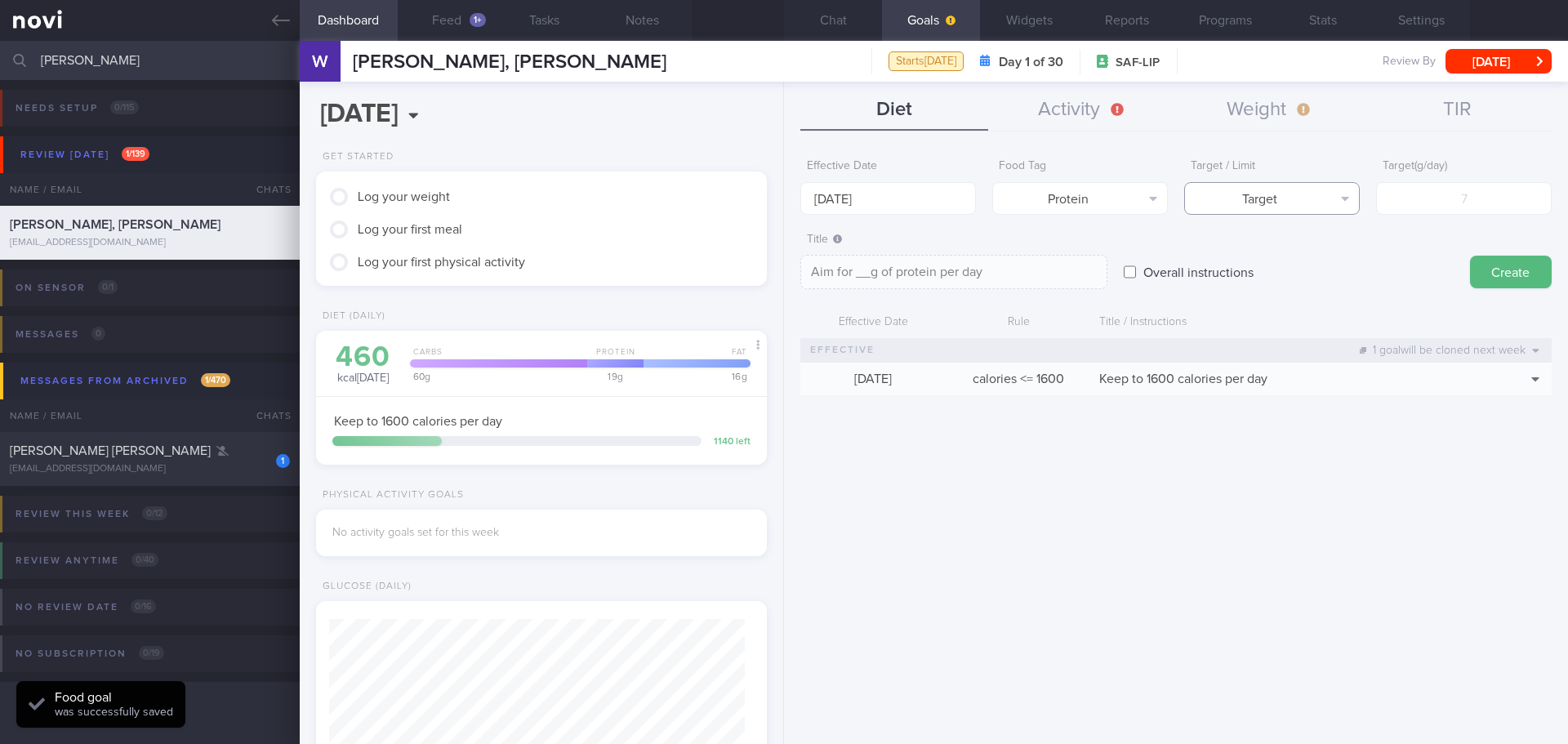
click at [1298, 188] on button "Target" at bounding box center [1272, 198] width 175 height 33
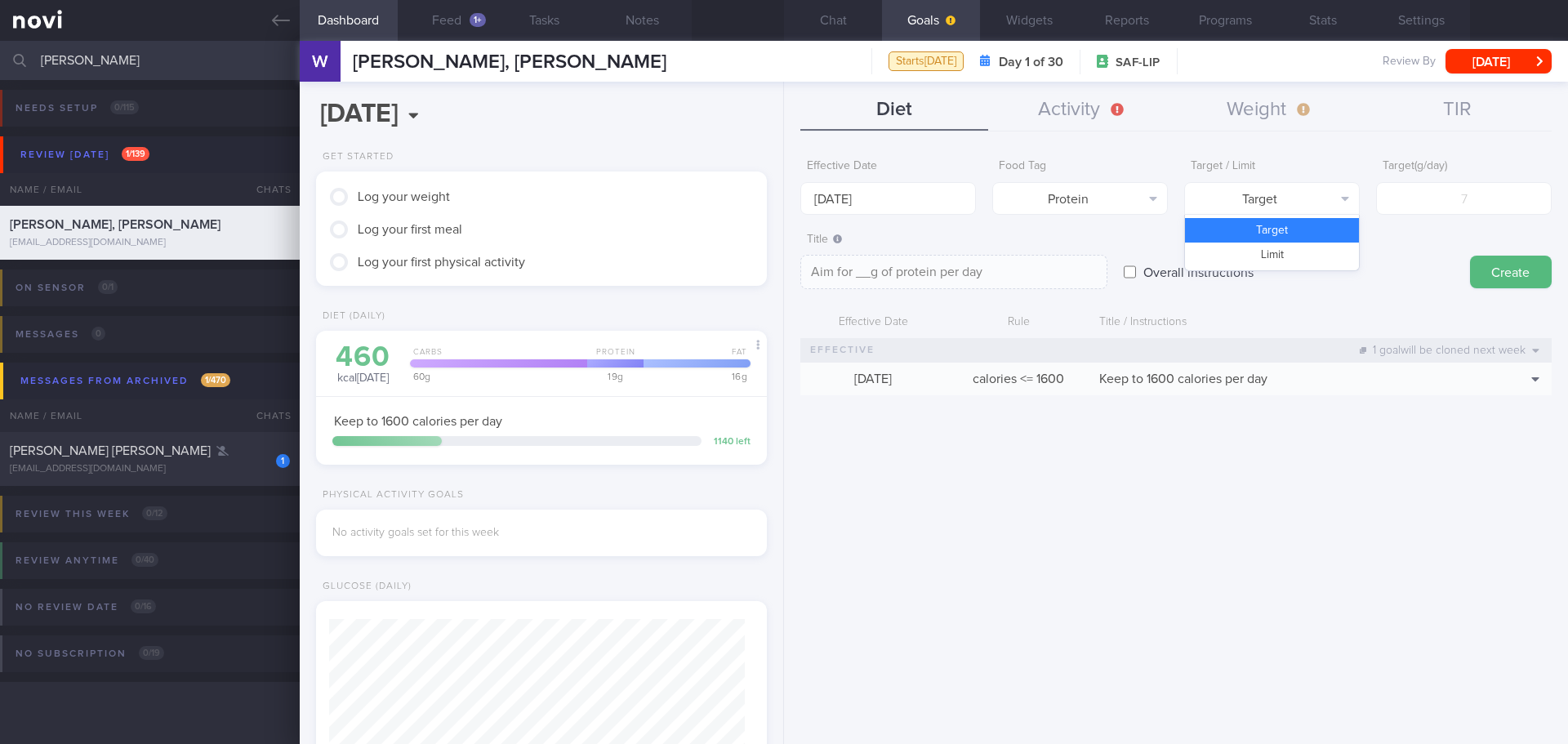
click at [1289, 232] on button "Target" at bounding box center [1272, 230] width 174 height 25
click at [1436, 198] on input "number" at bounding box center [1464, 198] width 175 height 33
type input "8"
type textarea "Aim for 8g of protein per day"
type input "80"
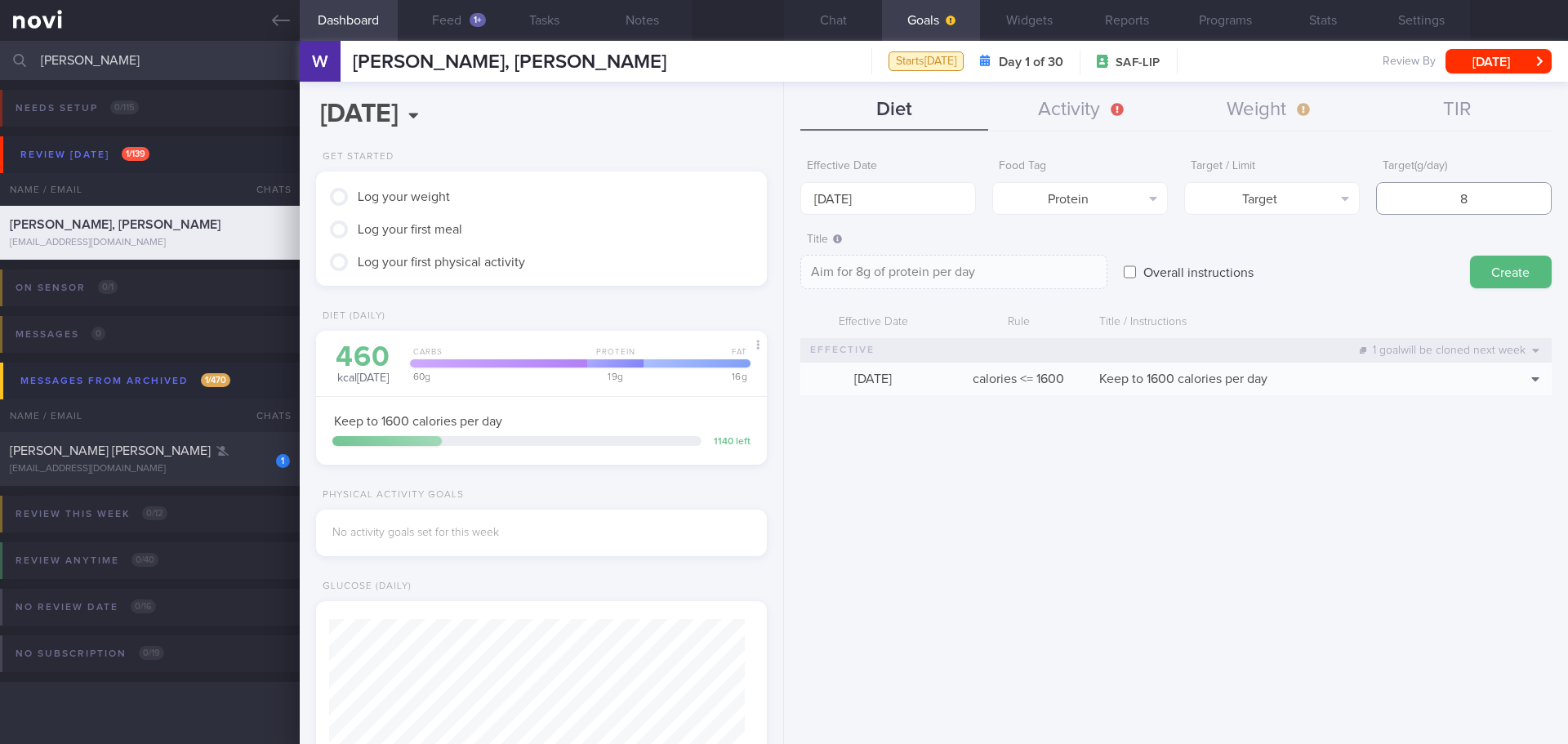
type textarea "Aim for 80g of protein per day"
type input "80"
click at [872, 269] on textarea "Aim for 80g of protein per day" at bounding box center [953, 271] width 307 height 34
type textarea "Aim for 80-85g of protein per day"
click at [1492, 277] on button "Create" at bounding box center [1510, 271] width 82 height 33
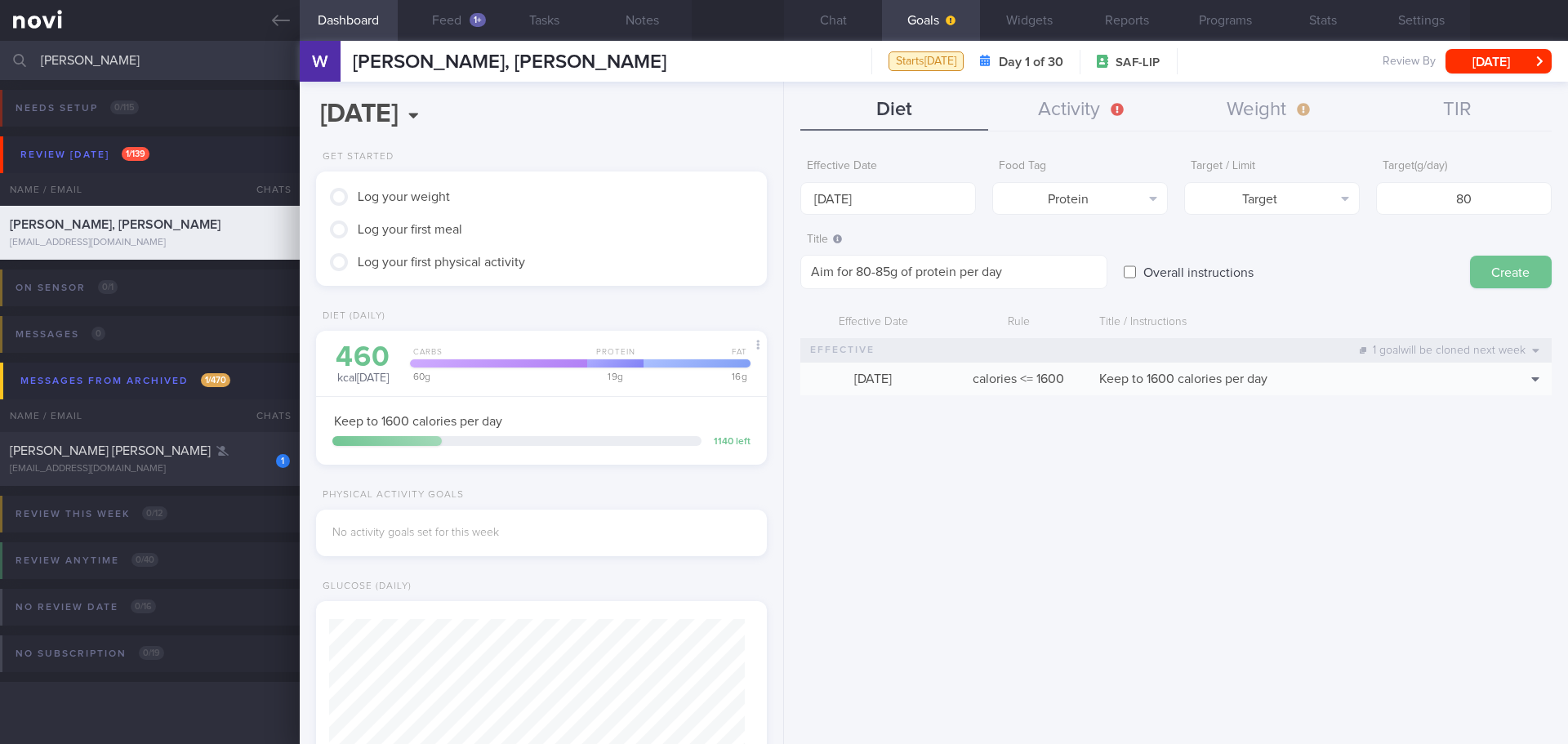
type input "[DATE]"
type textarea "Aim for ___ of ___"
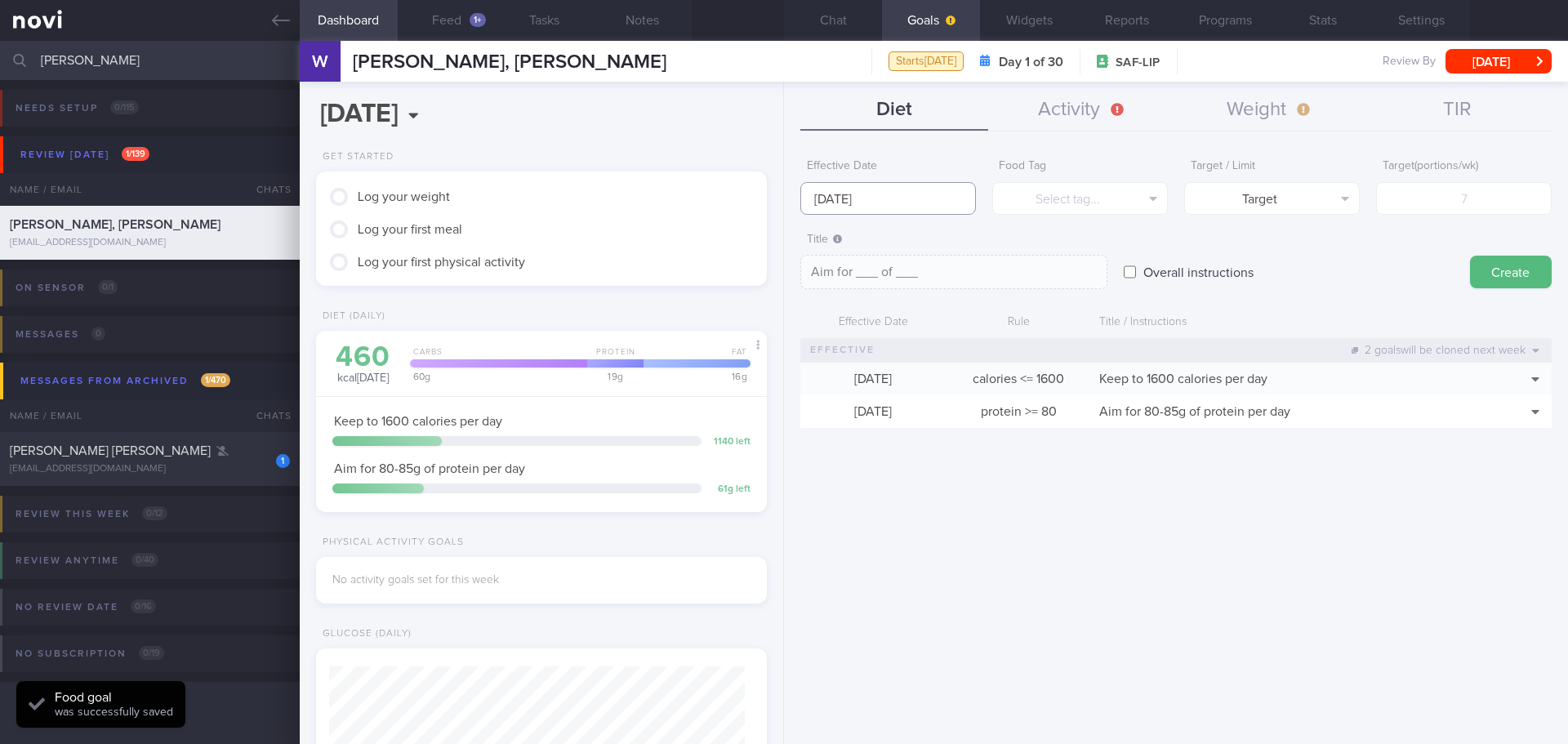
click at [900, 202] on input "[DATE]" at bounding box center [888, 198] width 175 height 33
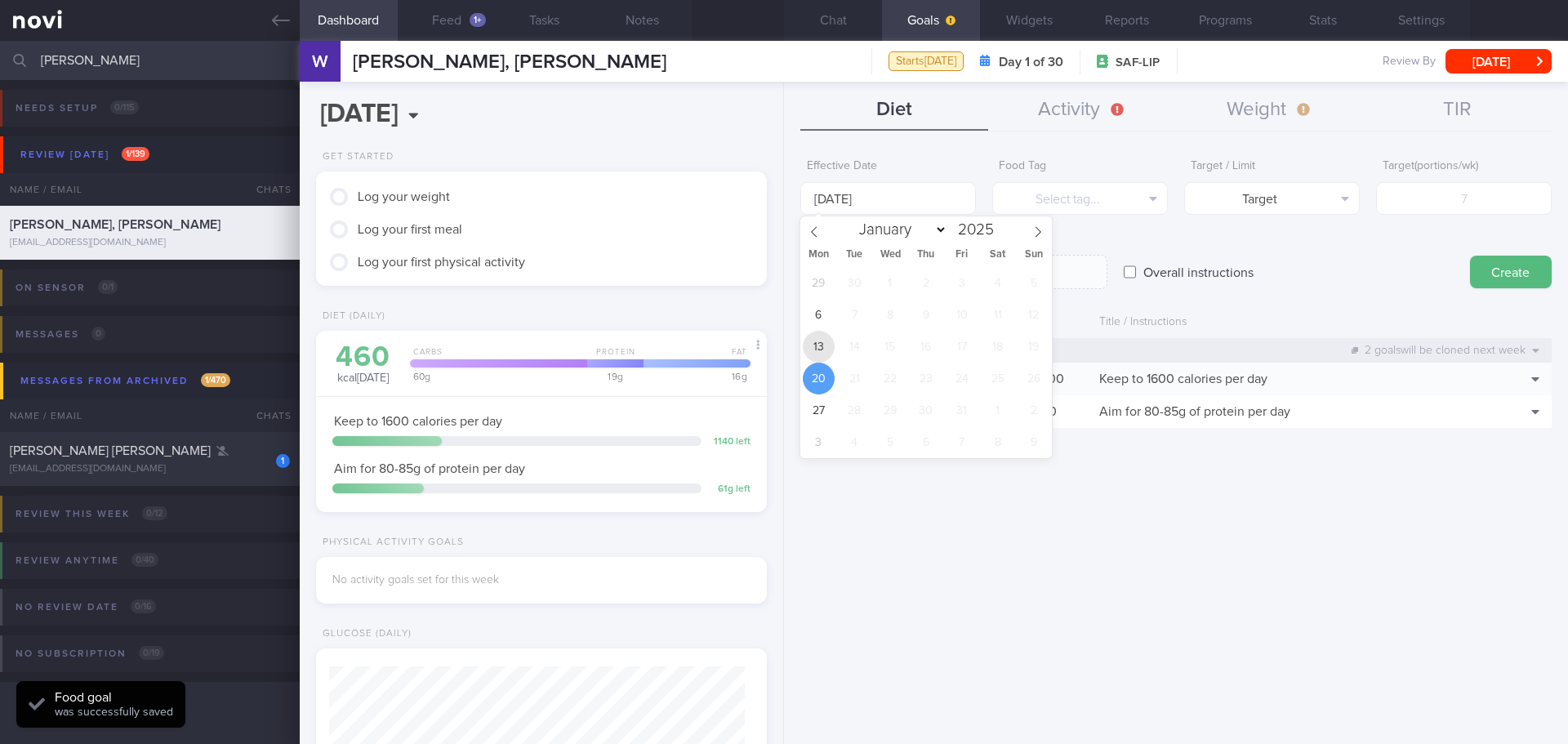
drag, startPoint x: 829, startPoint y: 352, endPoint x: 863, endPoint y: 320, distance: 46.7
click at [829, 351] on span "13" at bounding box center [818, 346] width 32 height 32
type input "[DATE]"
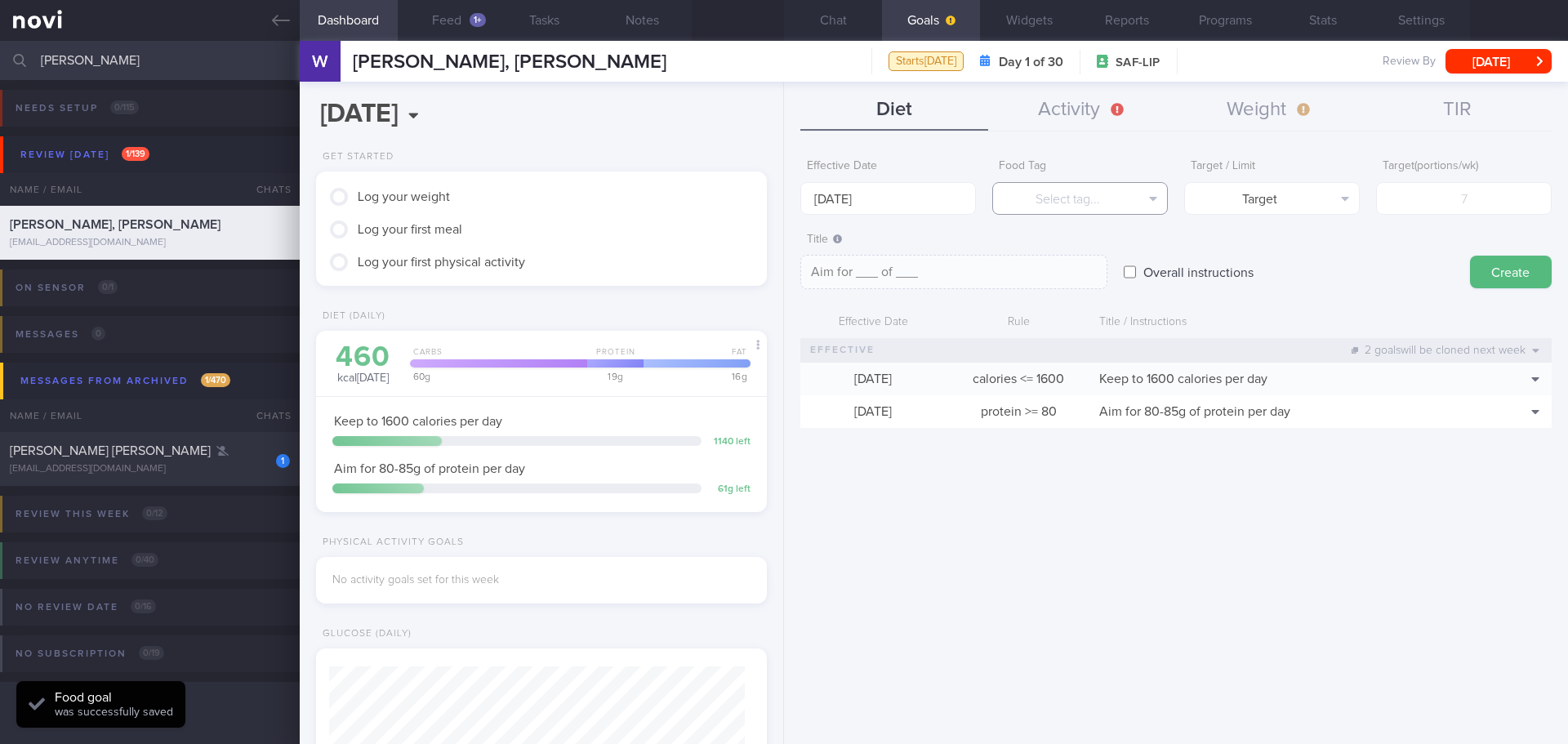
click at [1048, 192] on button "Select tag..." at bounding box center [1080, 198] width 175 height 33
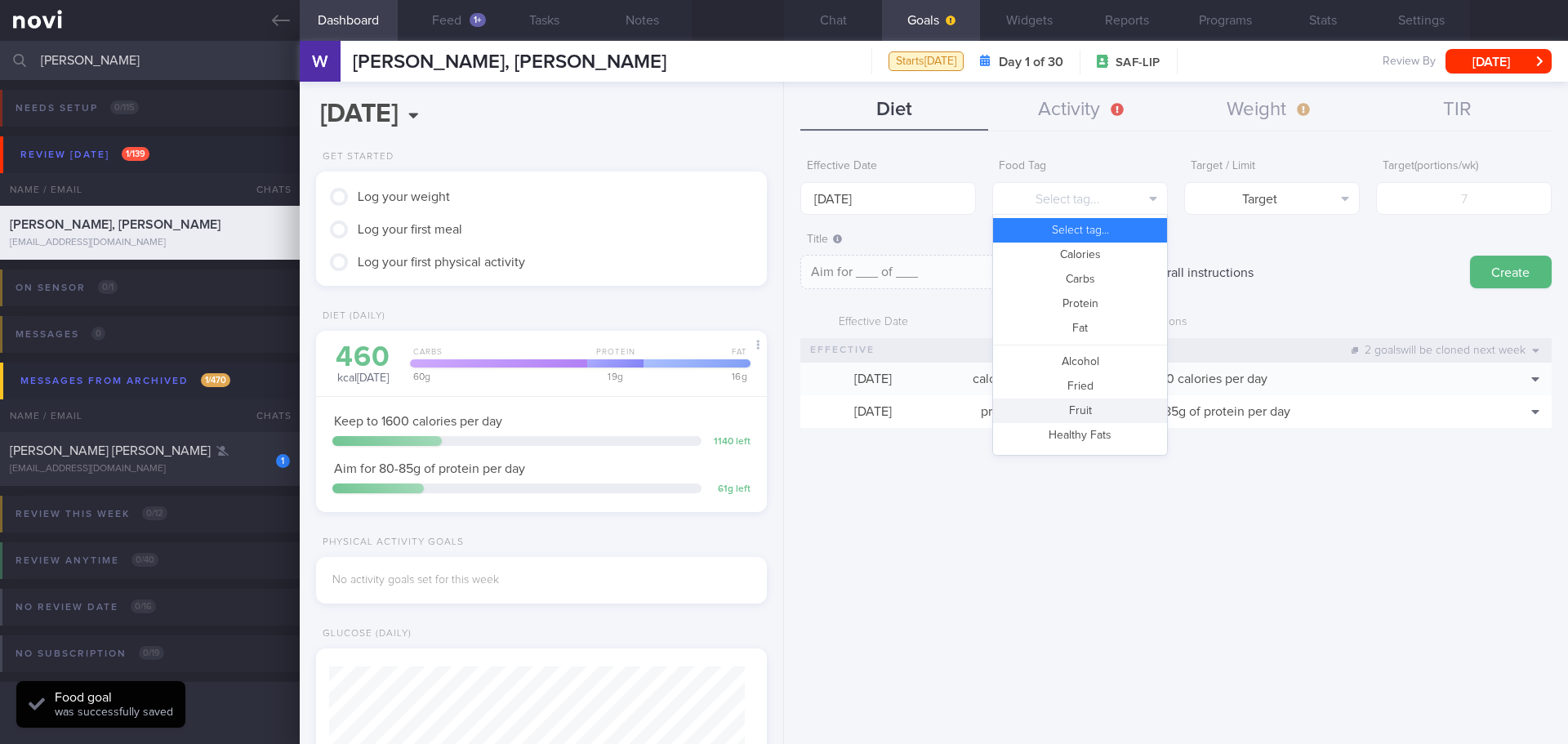
click at [1073, 406] on button "Fruit" at bounding box center [1080, 411] width 174 height 25
type textarea "Aim for __ portions of fruits per week"
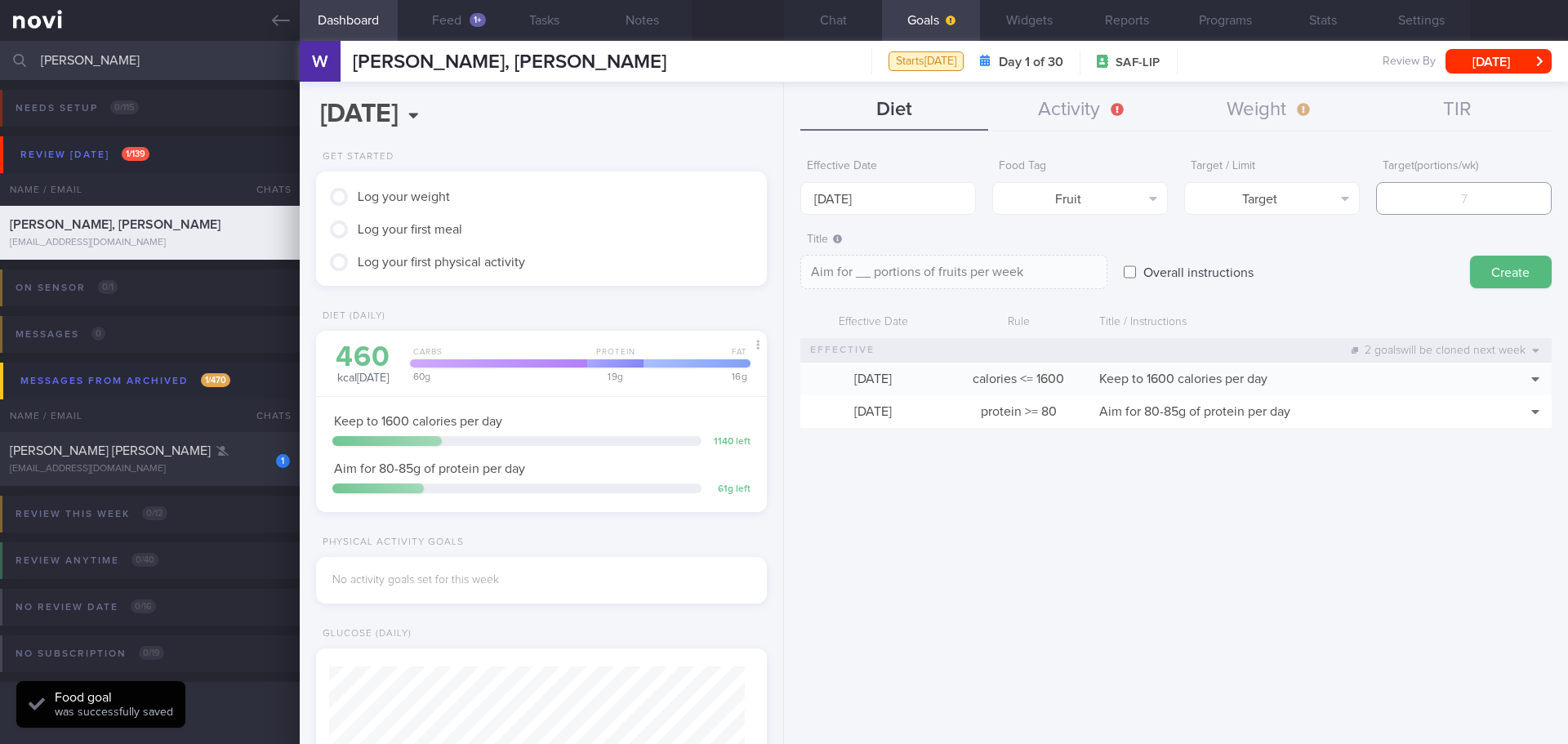
click at [1455, 204] on input "number" at bounding box center [1464, 198] width 175 height 33
type input "1"
type textarea "Aim for 1 portions of fruits per week"
type input "14"
type textarea "Aim for 14 portions of fruits per week"
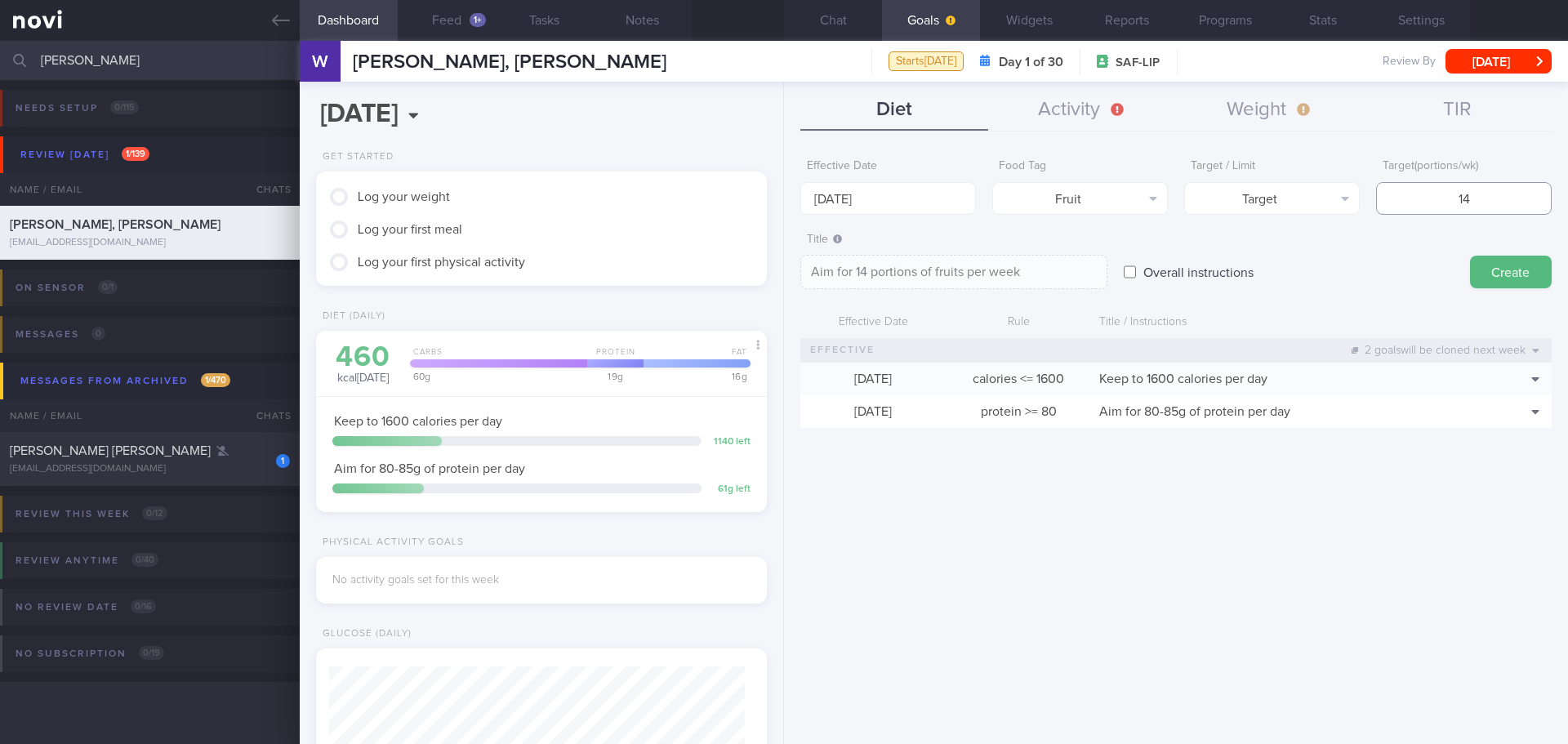
type input "14"
click at [1075, 264] on textarea "Aim for 14 portions of fruits per week" at bounding box center [953, 271] width 307 height 34
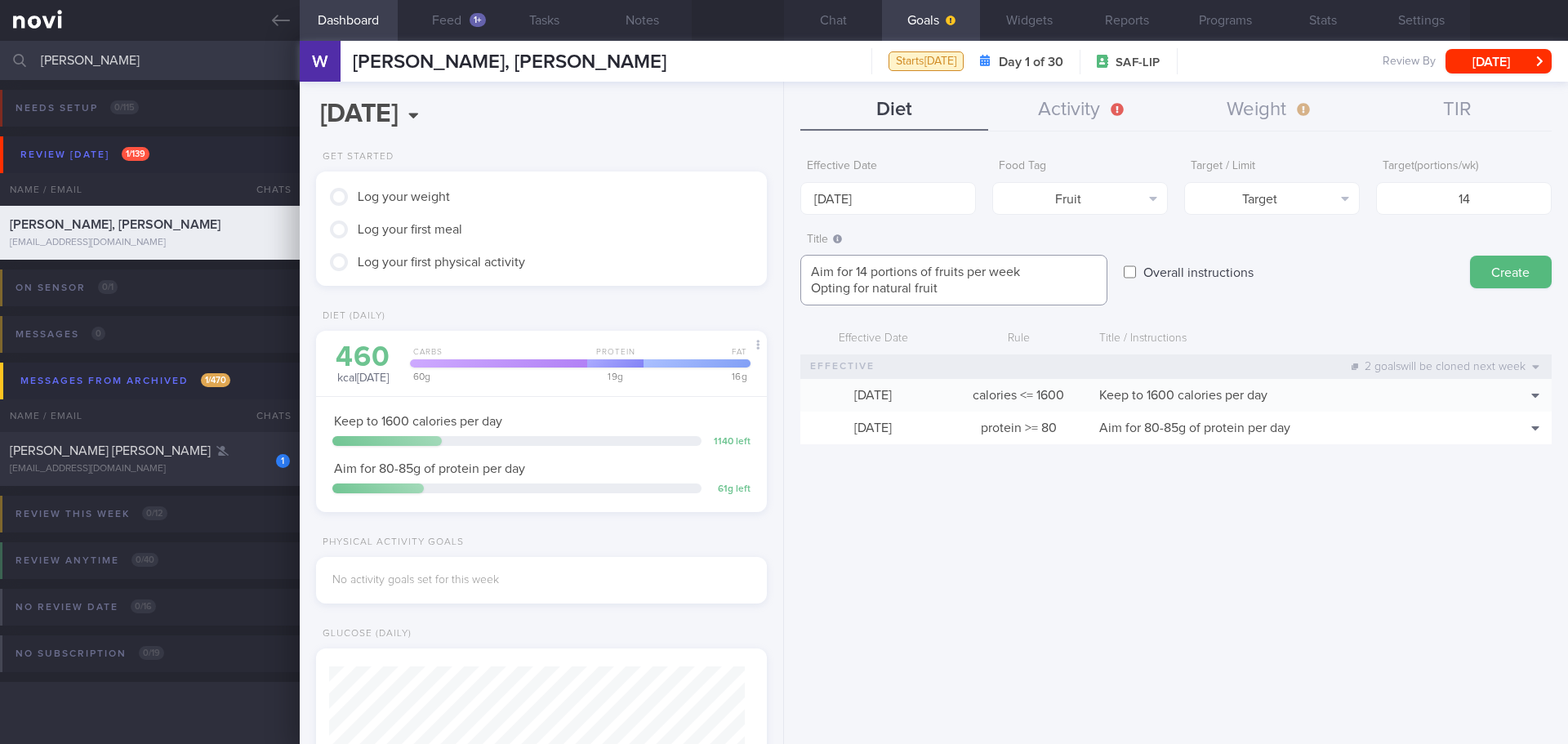
click at [1061, 294] on textarea "Aim for 14 portions of fruits per week Opting for natural fruit" at bounding box center [953, 279] width 307 height 51
click at [914, 287] on textarea "Aim for 14 portions of fruits per week Opting for natural fruit" at bounding box center [953, 279] width 307 height 51
type textarea "Aim for 14 portions of fruits per week Opting for natural, whole fruit"
click at [1489, 265] on button "Create" at bounding box center [1510, 271] width 82 height 33
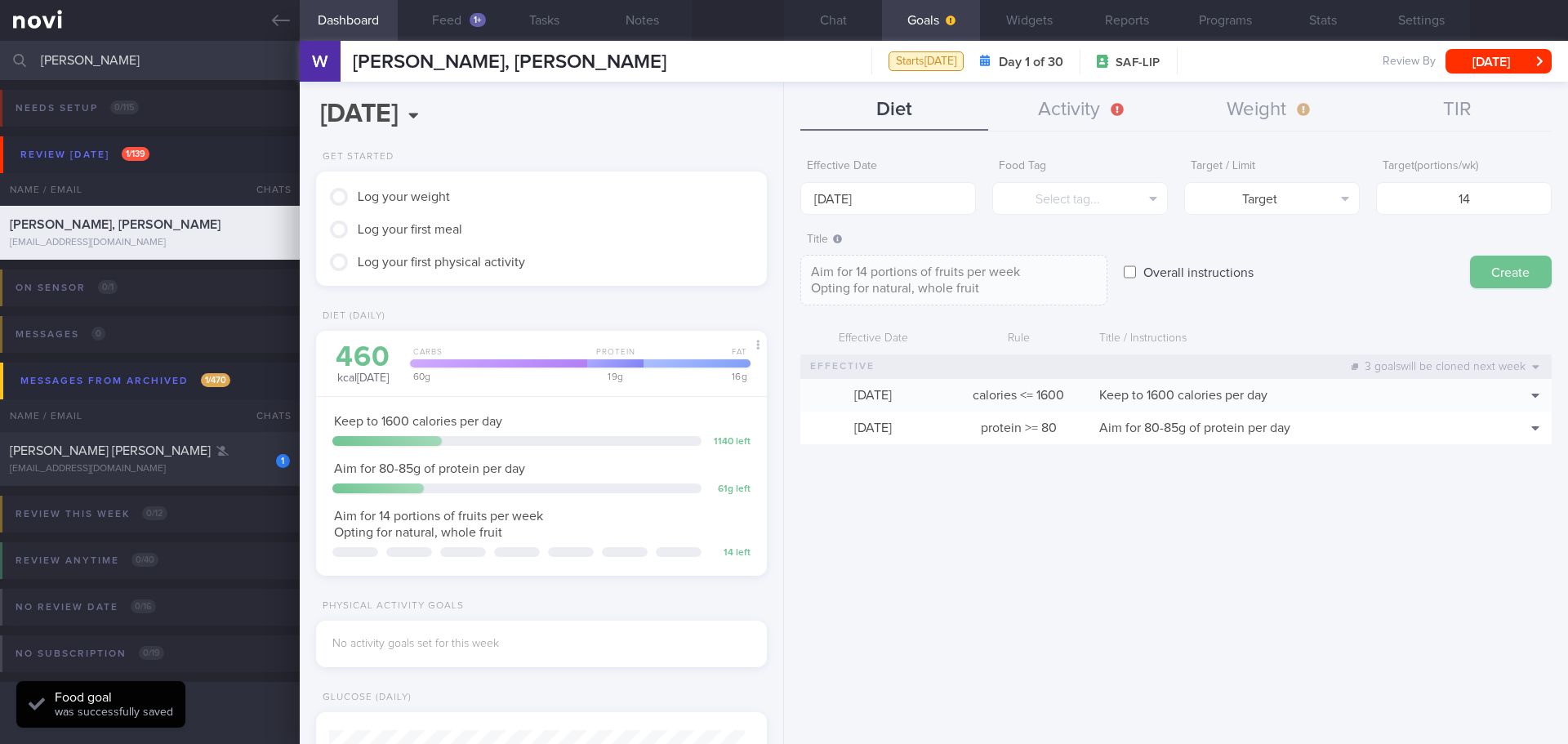
type input "[DATE]"
type textarea "Aim for ___ of ___"
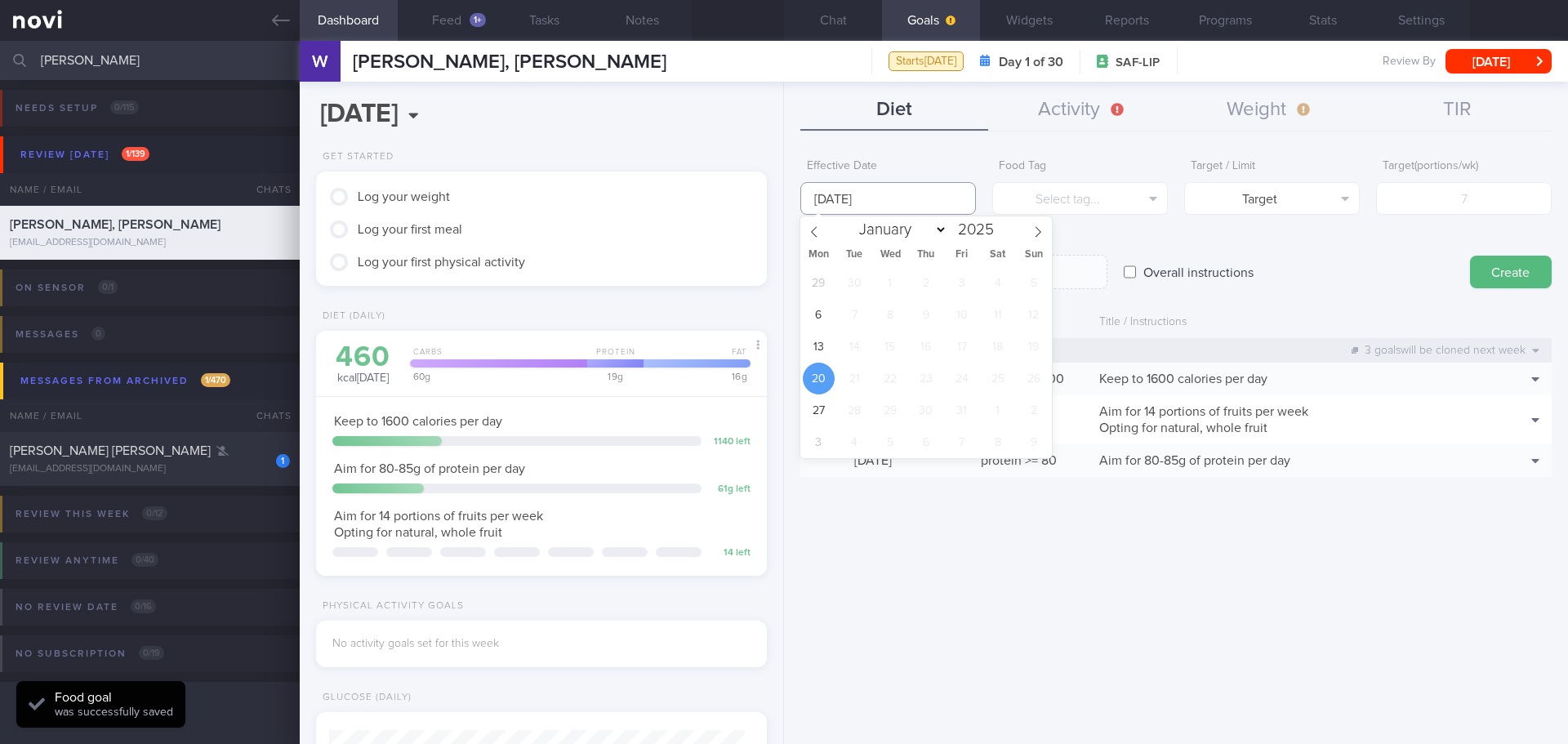
click at [845, 190] on input "[DATE]" at bounding box center [888, 198] width 175 height 33
click at [820, 343] on span "13" at bounding box center [818, 346] width 32 height 32
type input "[DATE]"
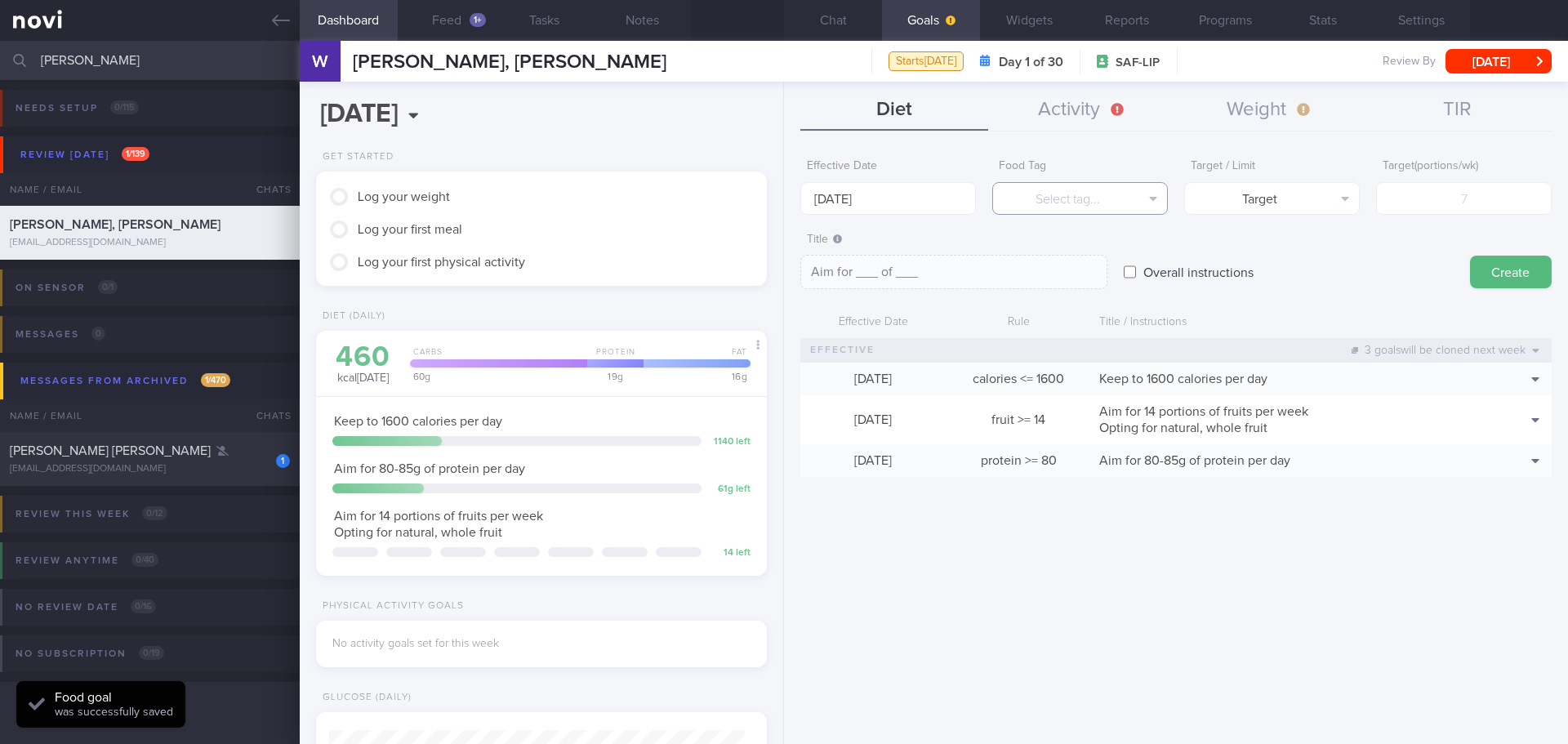
click at [1095, 194] on button "Select tag..." at bounding box center [1080, 198] width 175 height 33
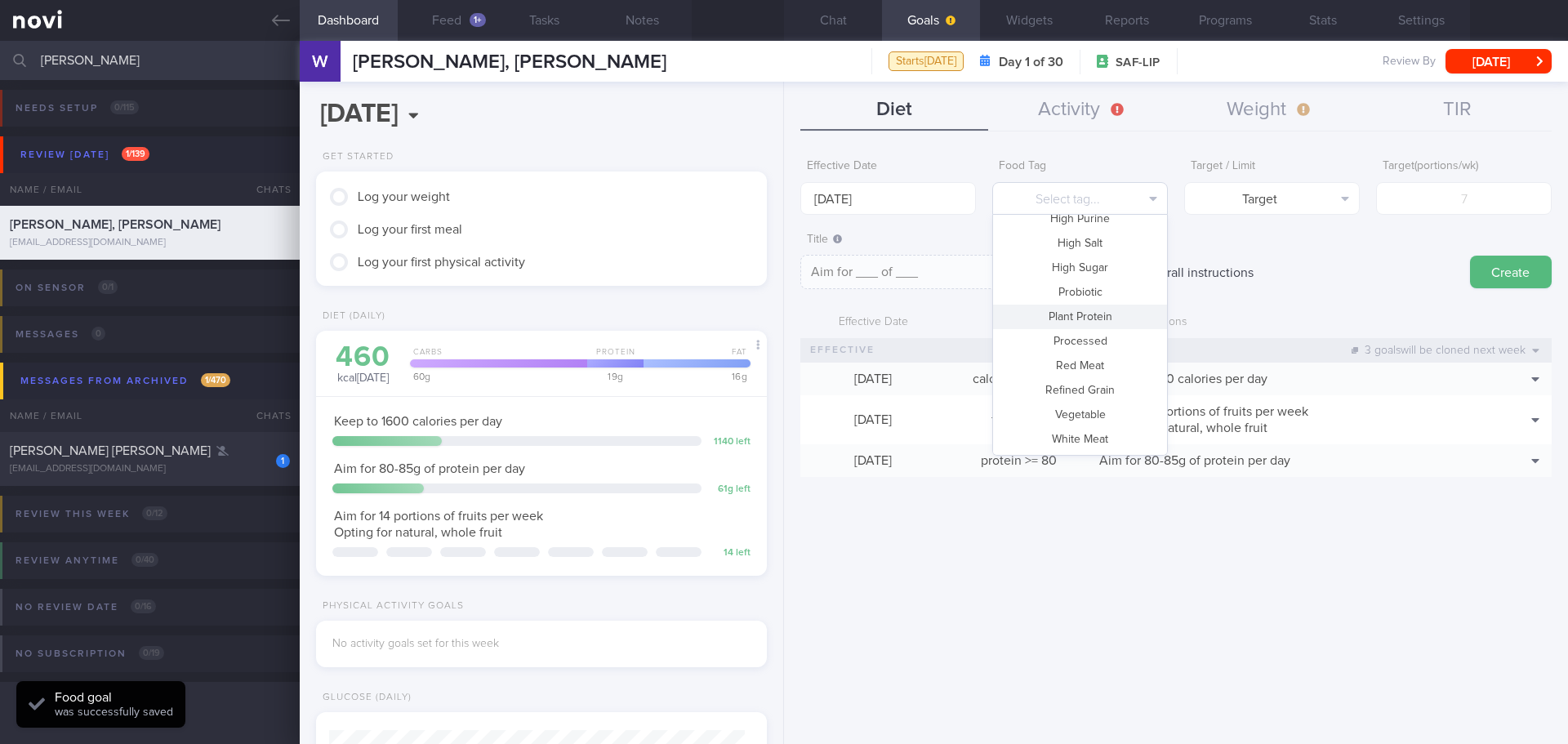
scroll to position [485, 0]
click at [1119, 385] on button "Vegetable" at bounding box center [1080, 390] width 174 height 25
type textarea "Aim for __ portions of vegetables per week"
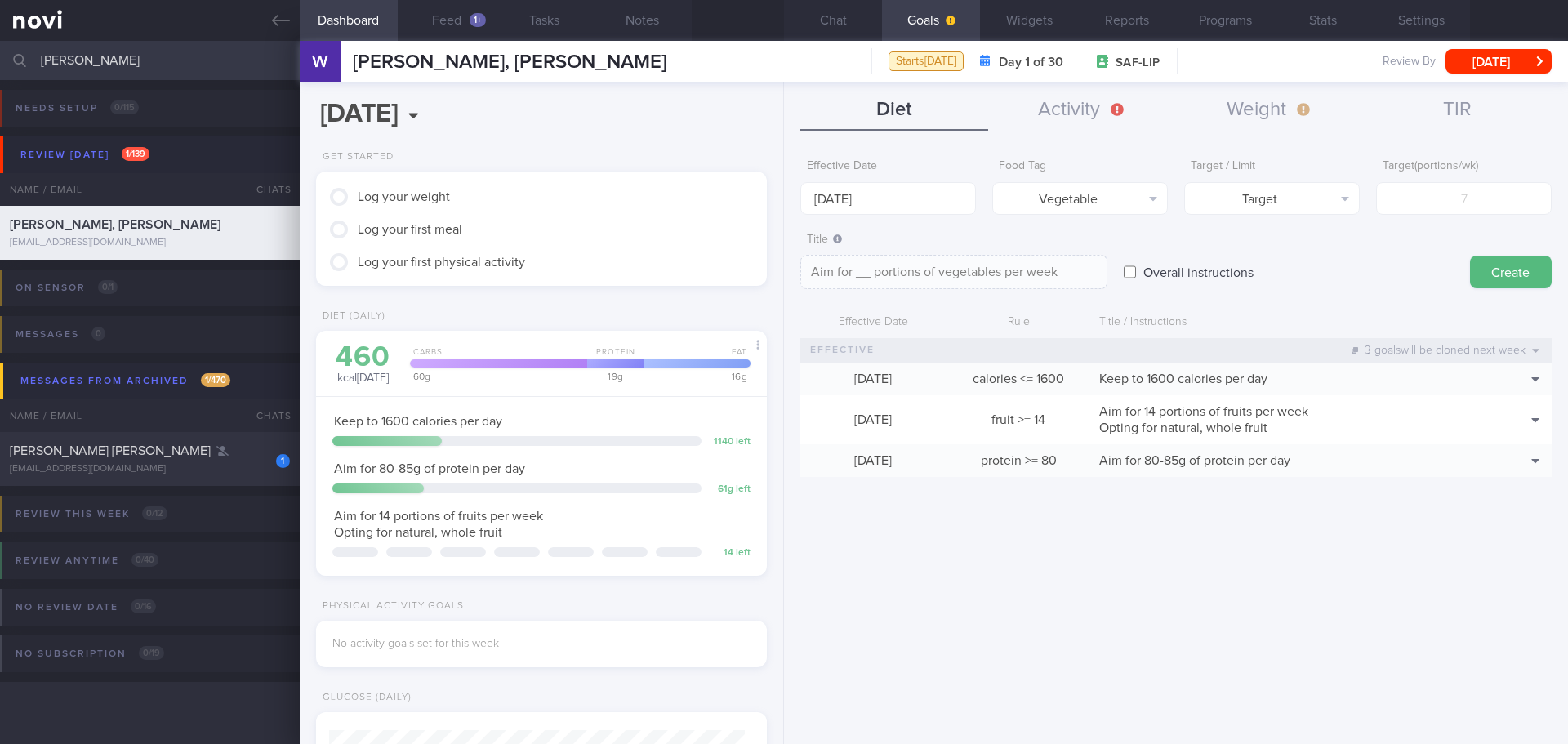
click at [1438, 215] on form "Effective Date [DATE] Food Tag Vegetable Select tag... Calories Carbs Protein F…" at bounding box center [1176, 322] width 751 height 342
click at [1442, 200] on input "number" at bounding box center [1464, 198] width 175 height 33
type input "1"
type textarea "Aim for 1 portions of vegetables per week"
type input "14"
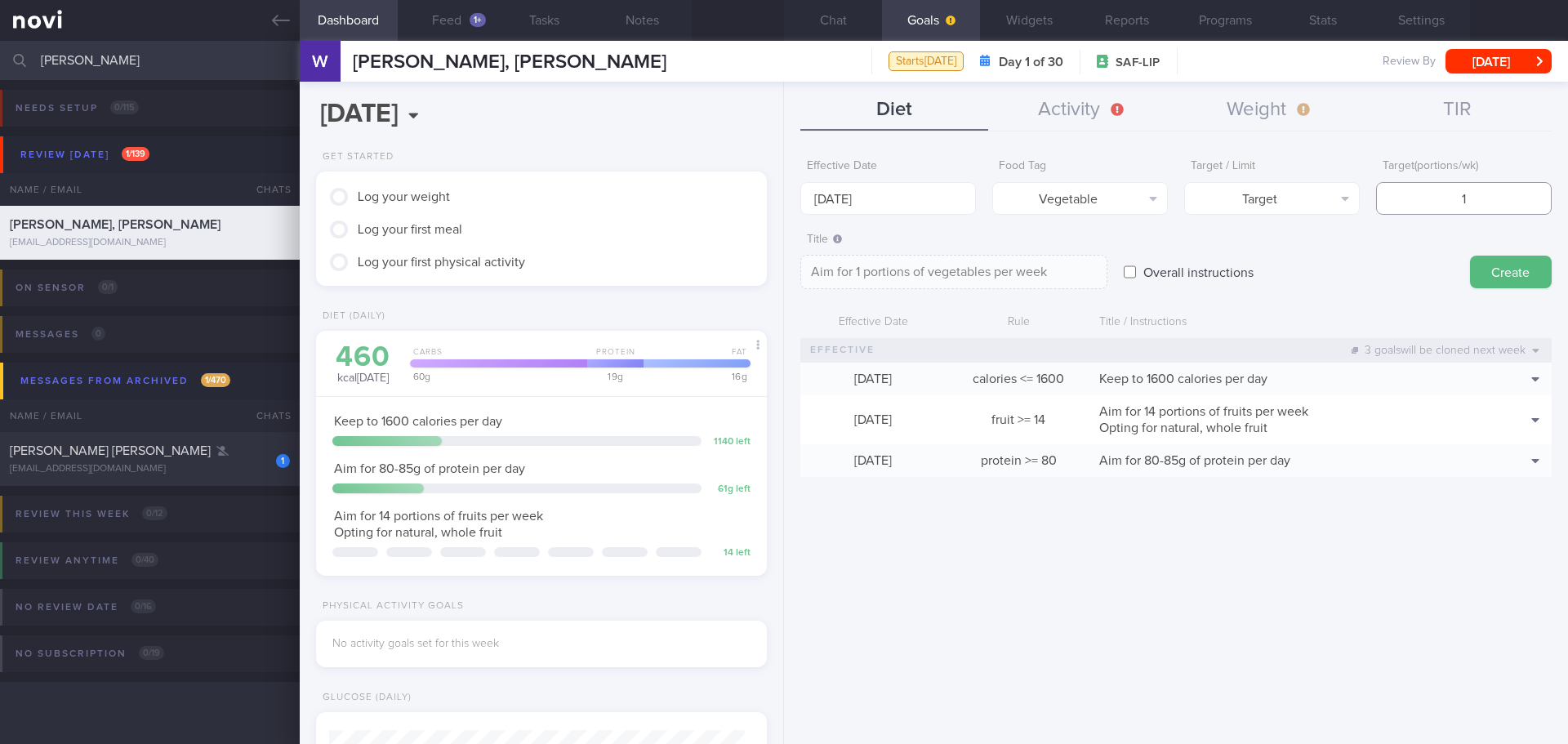
type textarea "Aim for 14 portions of vegetables per week"
type input "14"
click at [1512, 287] on button "Create" at bounding box center [1510, 271] width 82 height 33
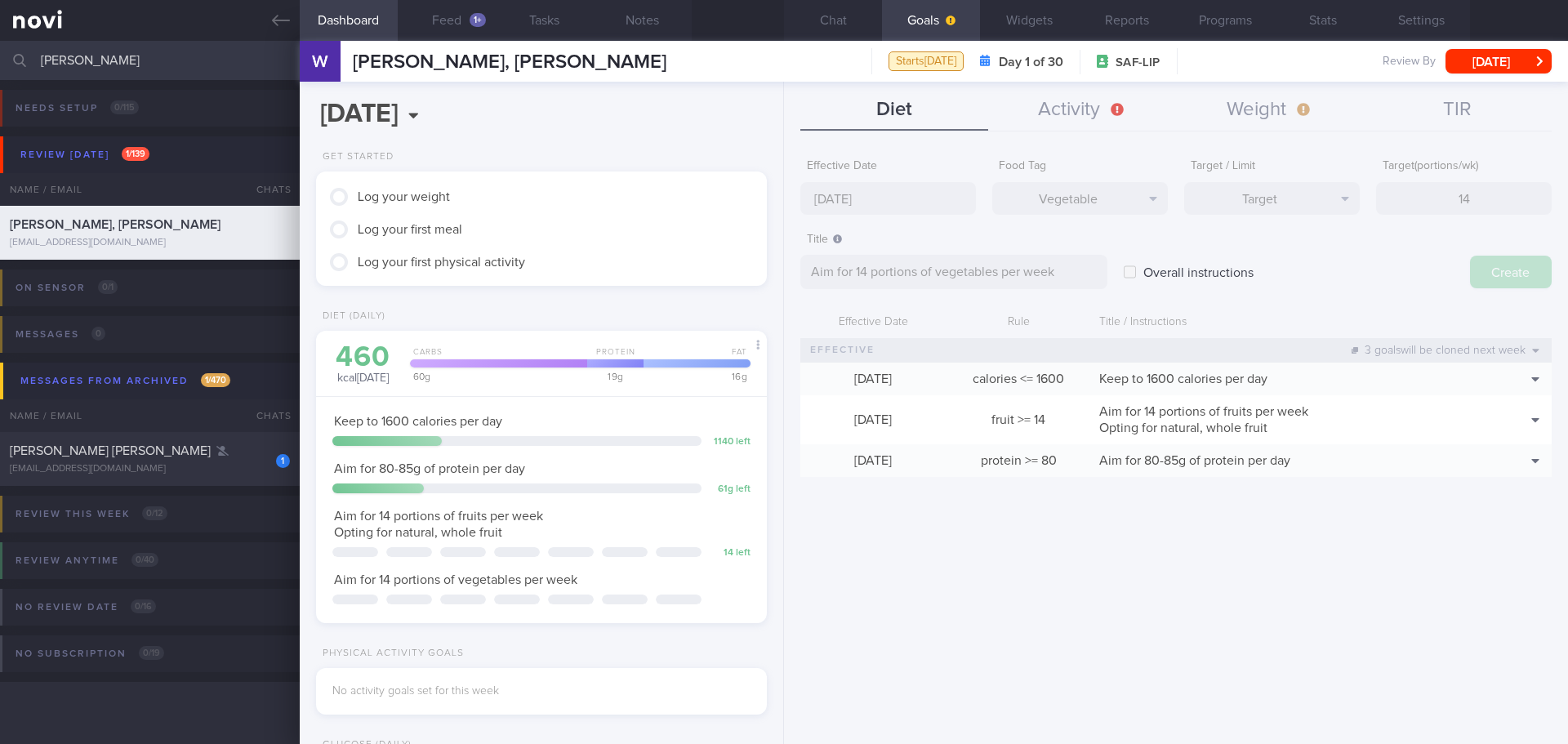
type input "[DATE]"
type textarea "Aim for ___ of ___"
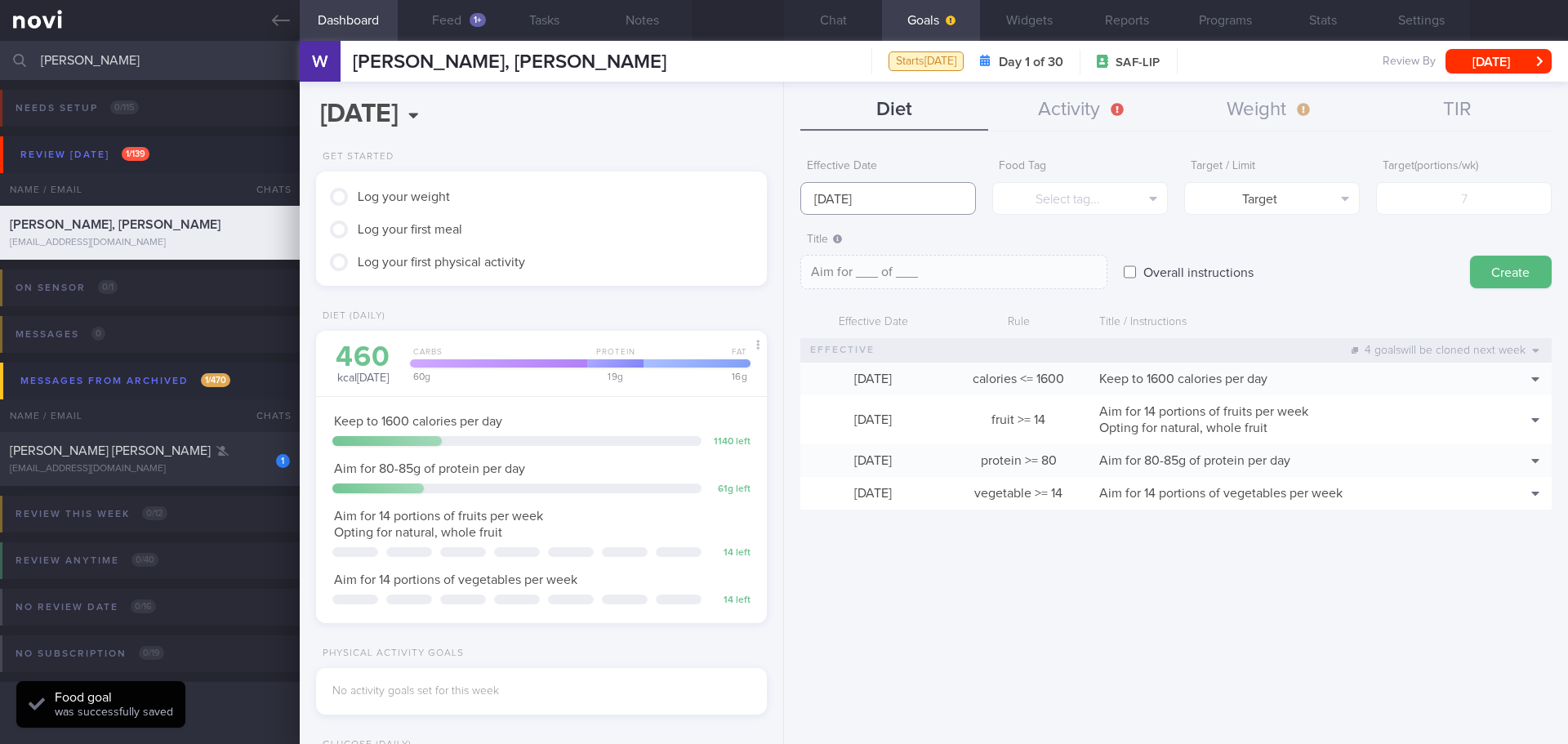
click at [835, 191] on input "[DATE]" at bounding box center [888, 198] width 175 height 33
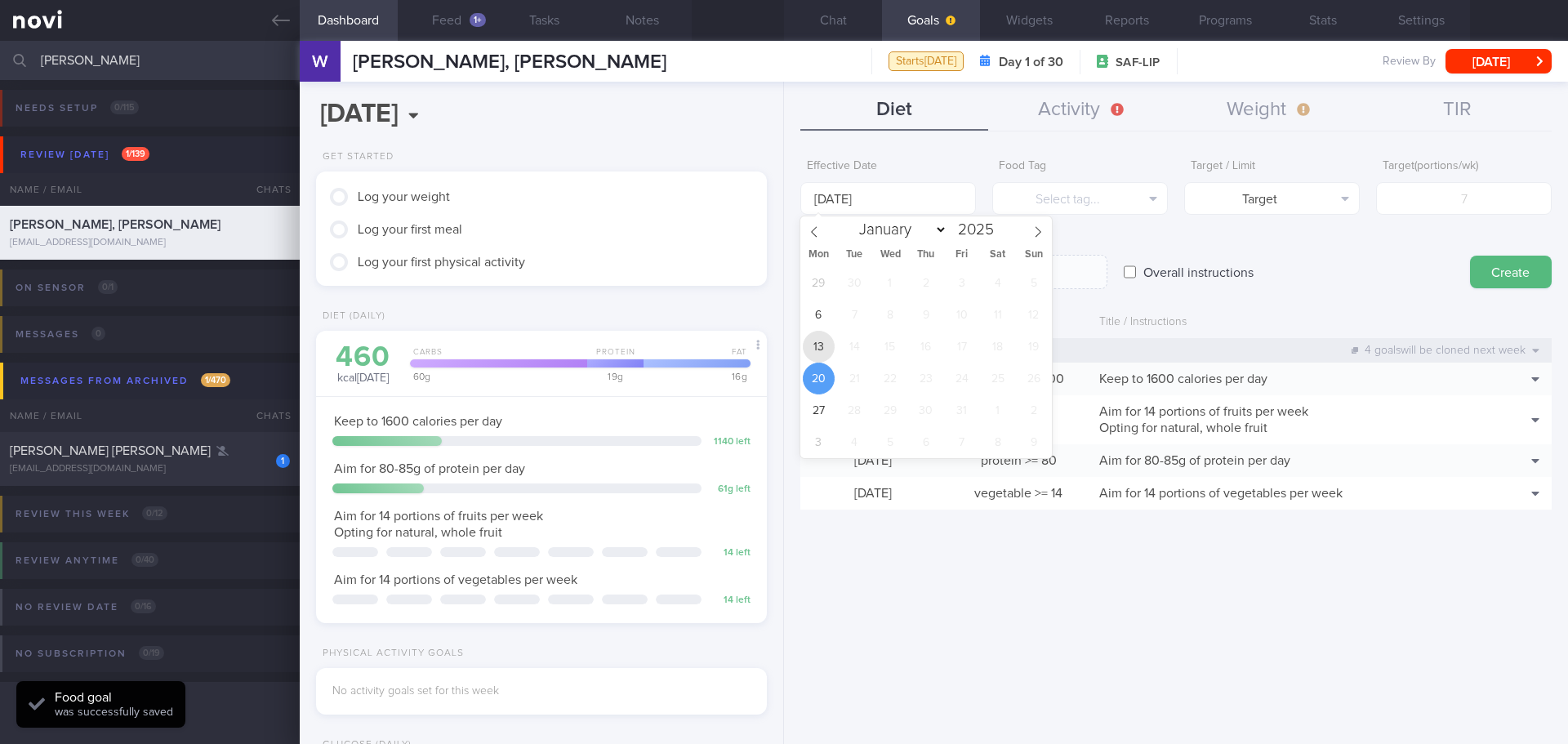
click at [818, 353] on span "13" at bounding box center [818, 346] width 32 height 32
type input "[DATE]"
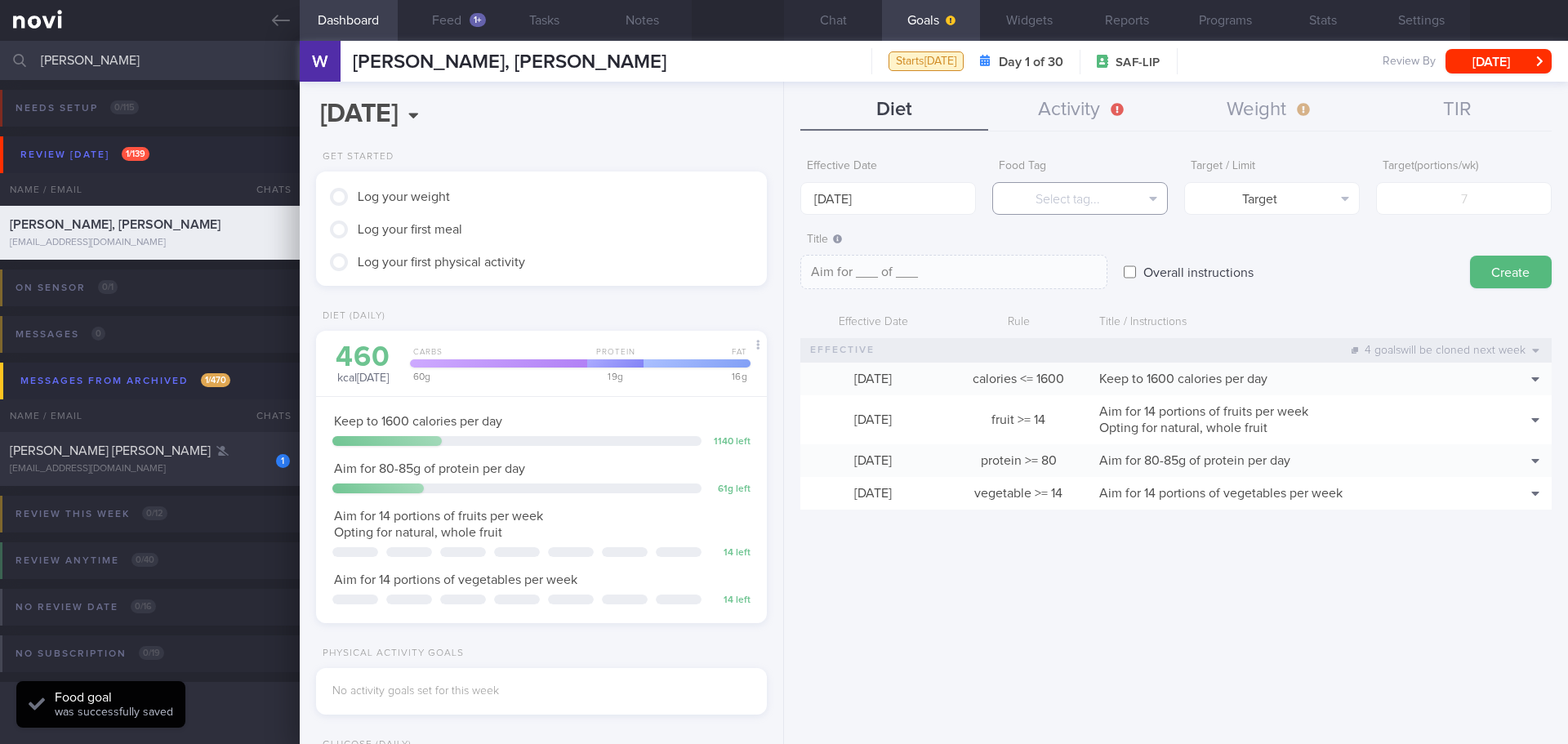
click at [1093, 199] on button "Select tag..." at bounding box center [1080, 198] width 175 height 33
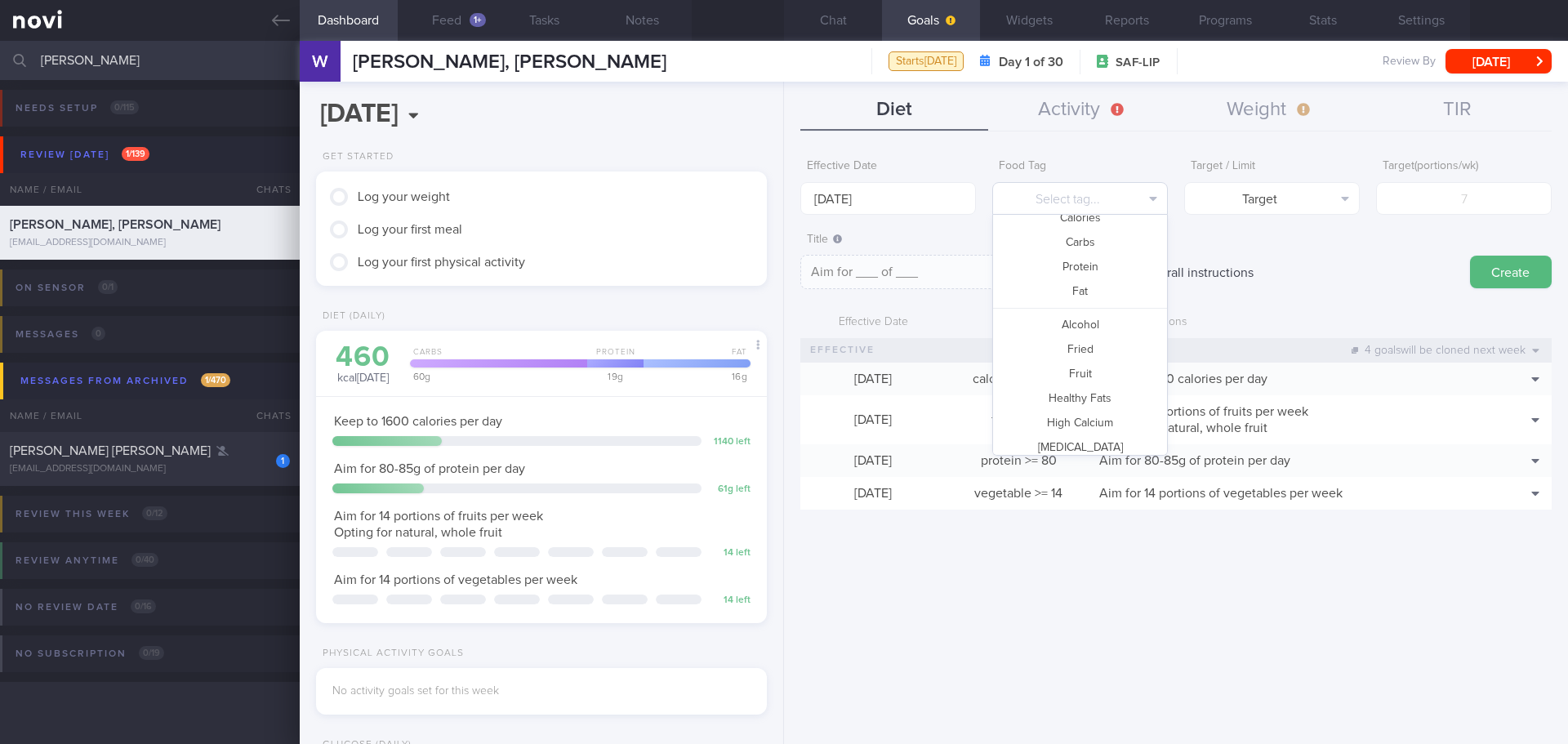
scroll to position [0, 0]
click at [1096, 385] on button "Fried" at bounding box center [1080, 386] width 174 height 25
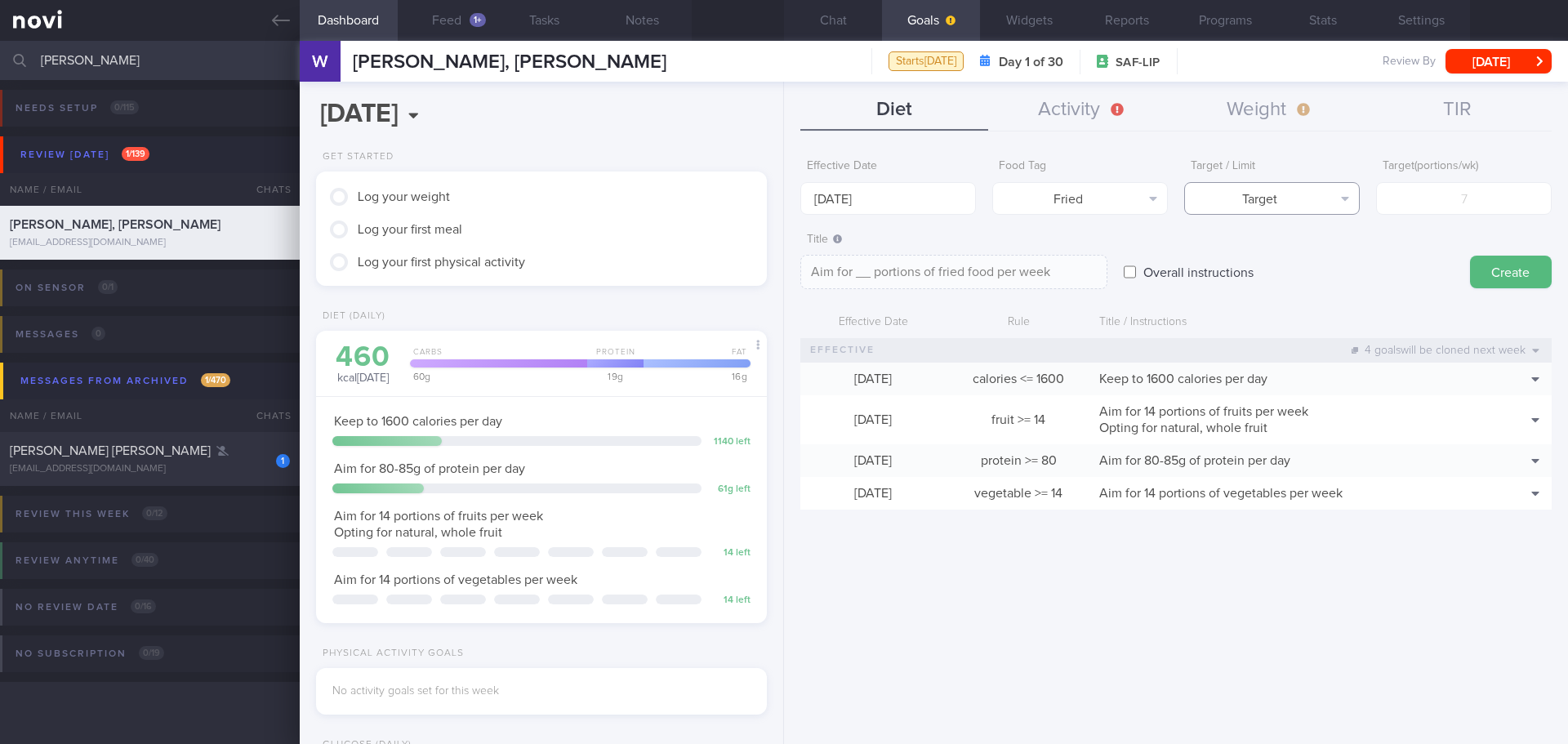
click at [1338, 204] on button "Target" at bounding box center [1272, 198] width 175 height 33
click at [1314, 254] on button "Limit" at bounding box center [1272, 254] width 174 height 25
type textarea "Keep to __ portions of fried food per week"
click at [1474, 202] on input "number" at bounding box center [1464, 198] width 175 height 33
type input "3"
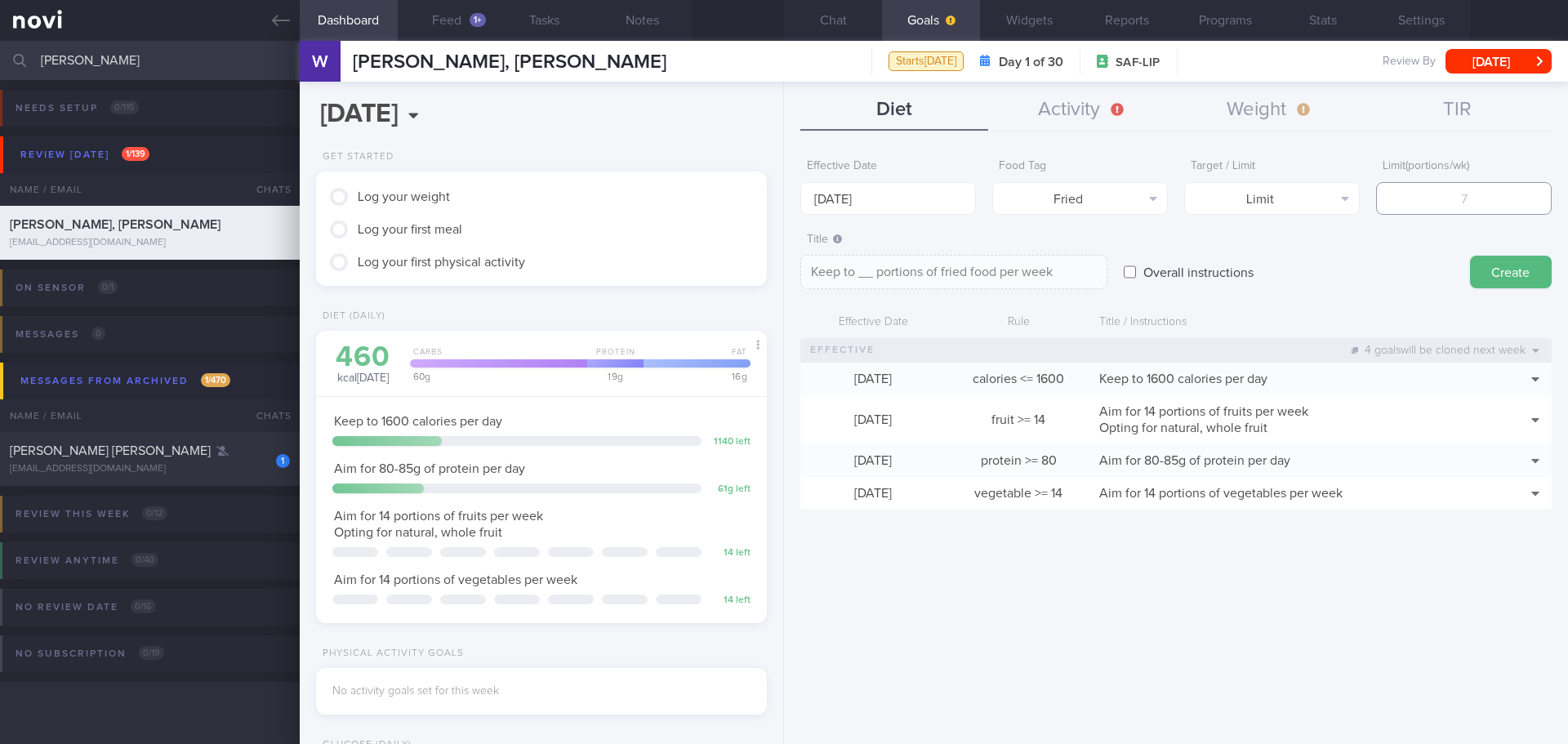
type textarea "Keep to 3 portions of fried food per week"
type input "3"
click at [1495, 264] on button "Create" at bounding box center [1510, 271] width 82 height 33
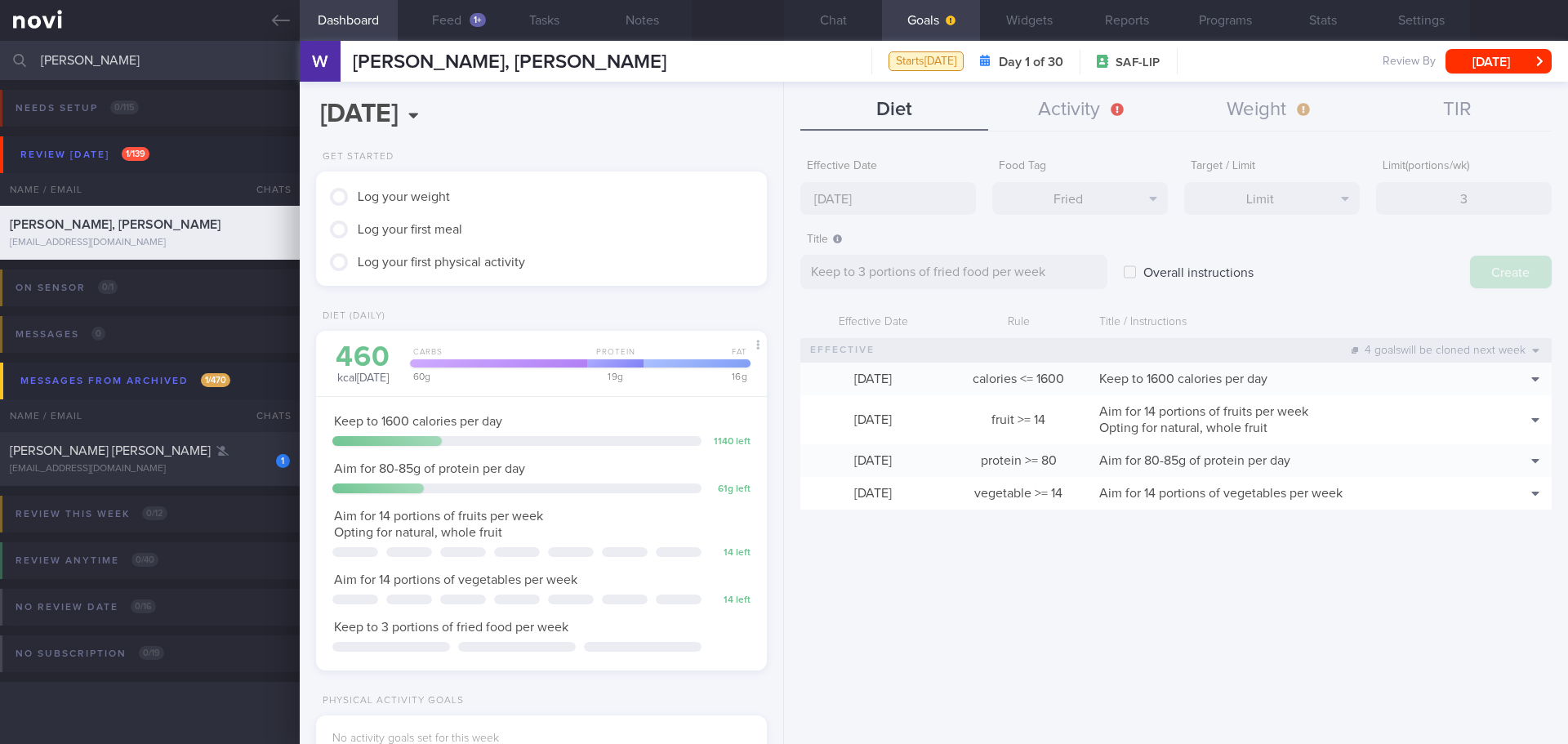
type input "[DATE]"
type textarea "Aim for ___ of ___"
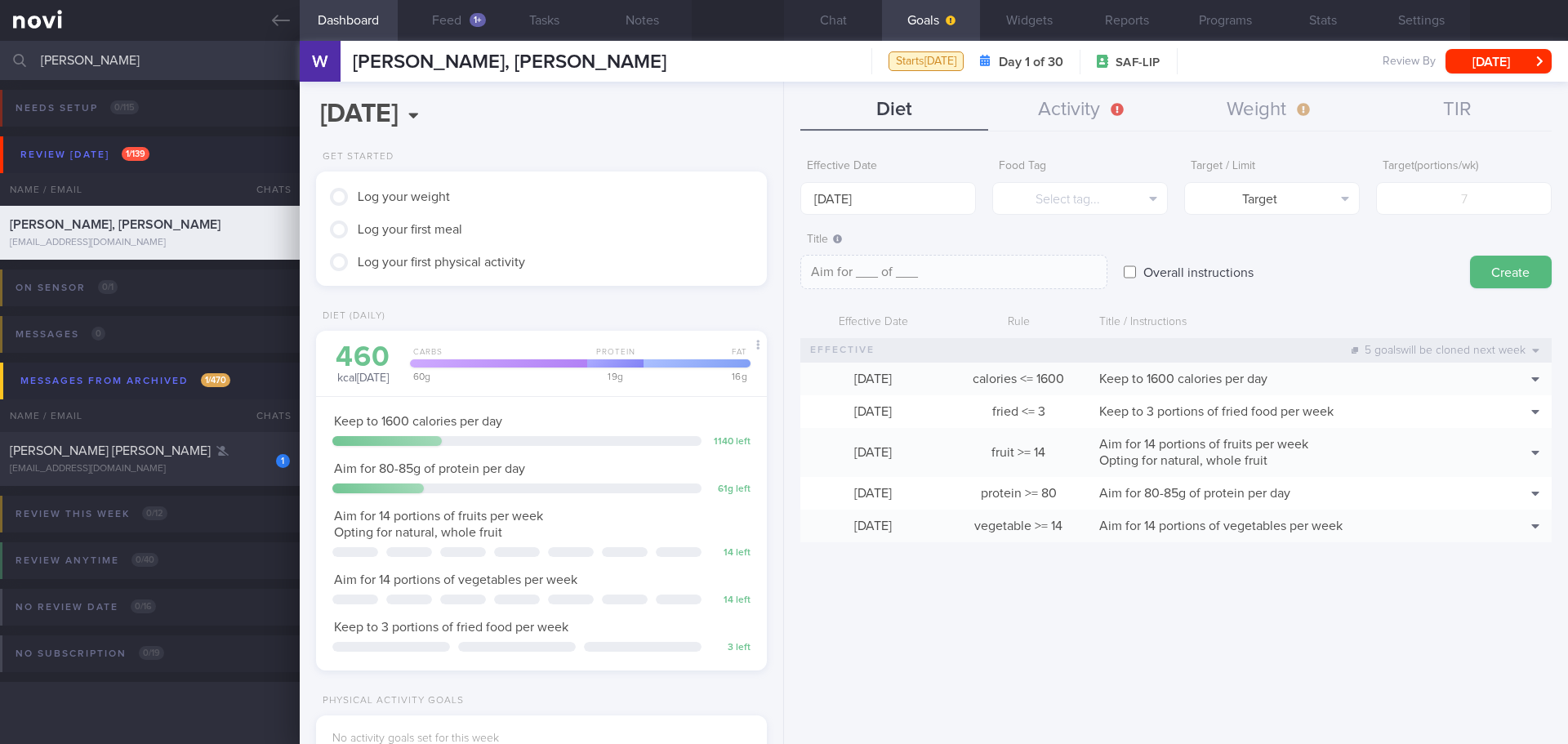
click at [1005, 516] on div "vegetable >= 14" at bounding box center [1018, 526] width 145 height 33
click at [831, 16] on button "Chat" at bounding box center [833, 21] width 98 height 41
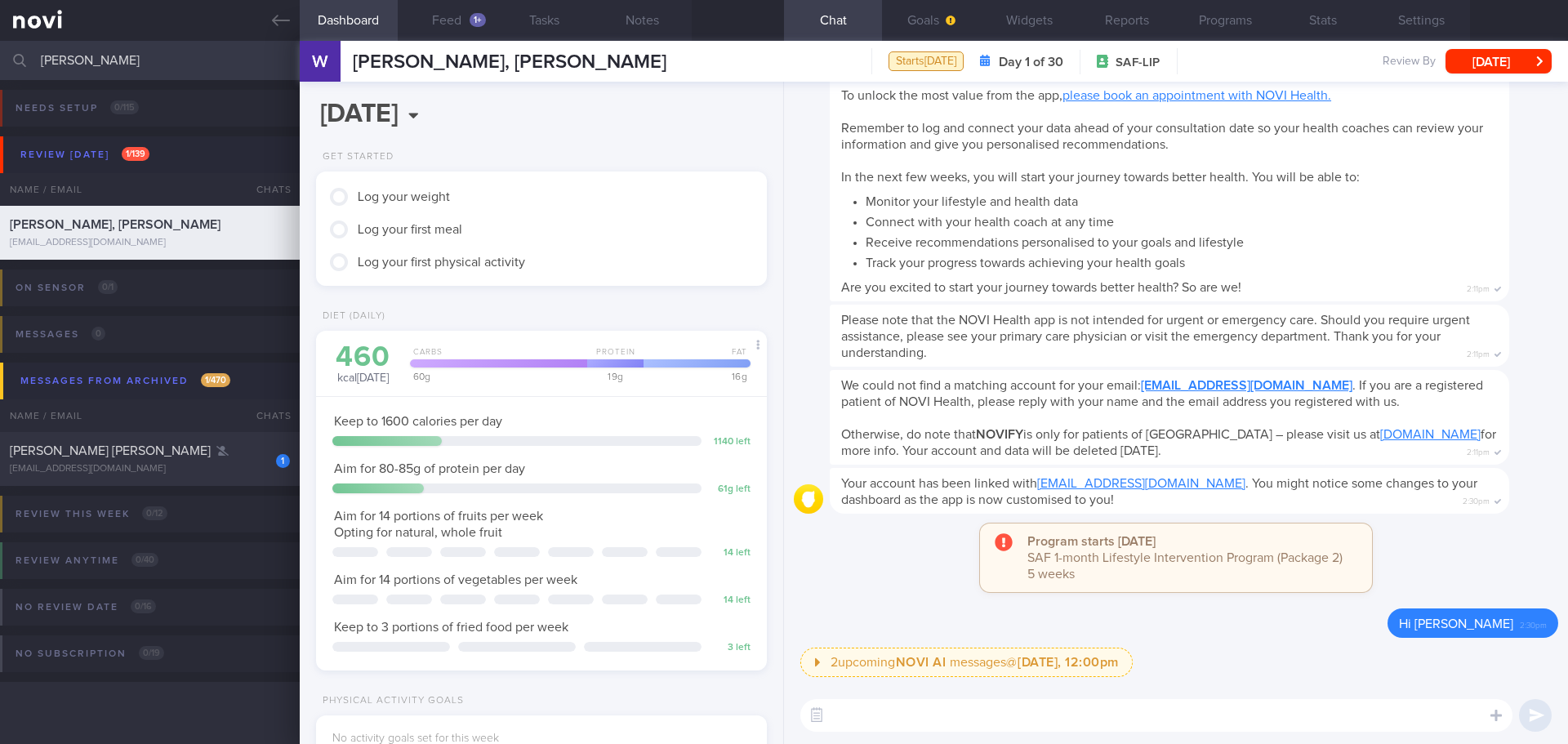
click at [1216, 652] on div "2 upcoming NOVI AI messages @ [DATE], 12:00pm [DATE], 12:00pm Keeping to these …" at bounding box center [1179, 668] width 758 height 40
click at [1181, 704] on textarea at bounding box center [1156, 715] width 713 height 33
click at [1093, 723] on textarea at bounding box center [1156, 715] width 713 height 33
click at [997, 716] on textarea at bounding box center [1156, 715] width 713 height 33
paste textarea "Hi XX, [PERSON_NAME] here. It was nice speaking to you [DATE]. I will be in tou…"
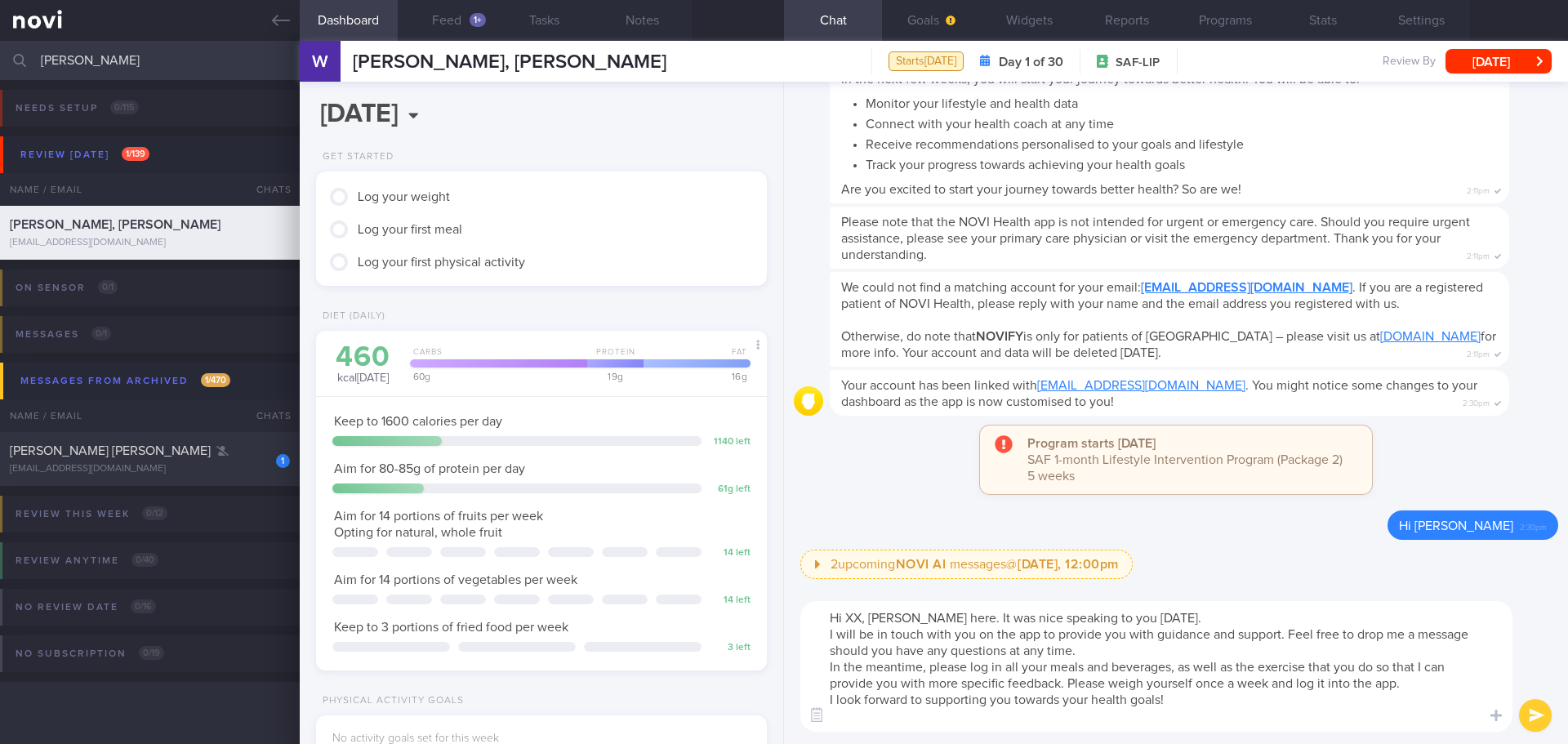
click at [860, 615] on textarea "Hi XX, [PERSON_NAME] here. It was nice speaking to you [DATE]. I will be in tou…" at bounding box center [1156, 666] width 713 height 131
click at [1094, 643] on textarea "Hi [PERSON_NAME] here. It was nice speaking to you [DATE]. I will be in touch w…" at bounding box center [1156, 666] width 713 height 131
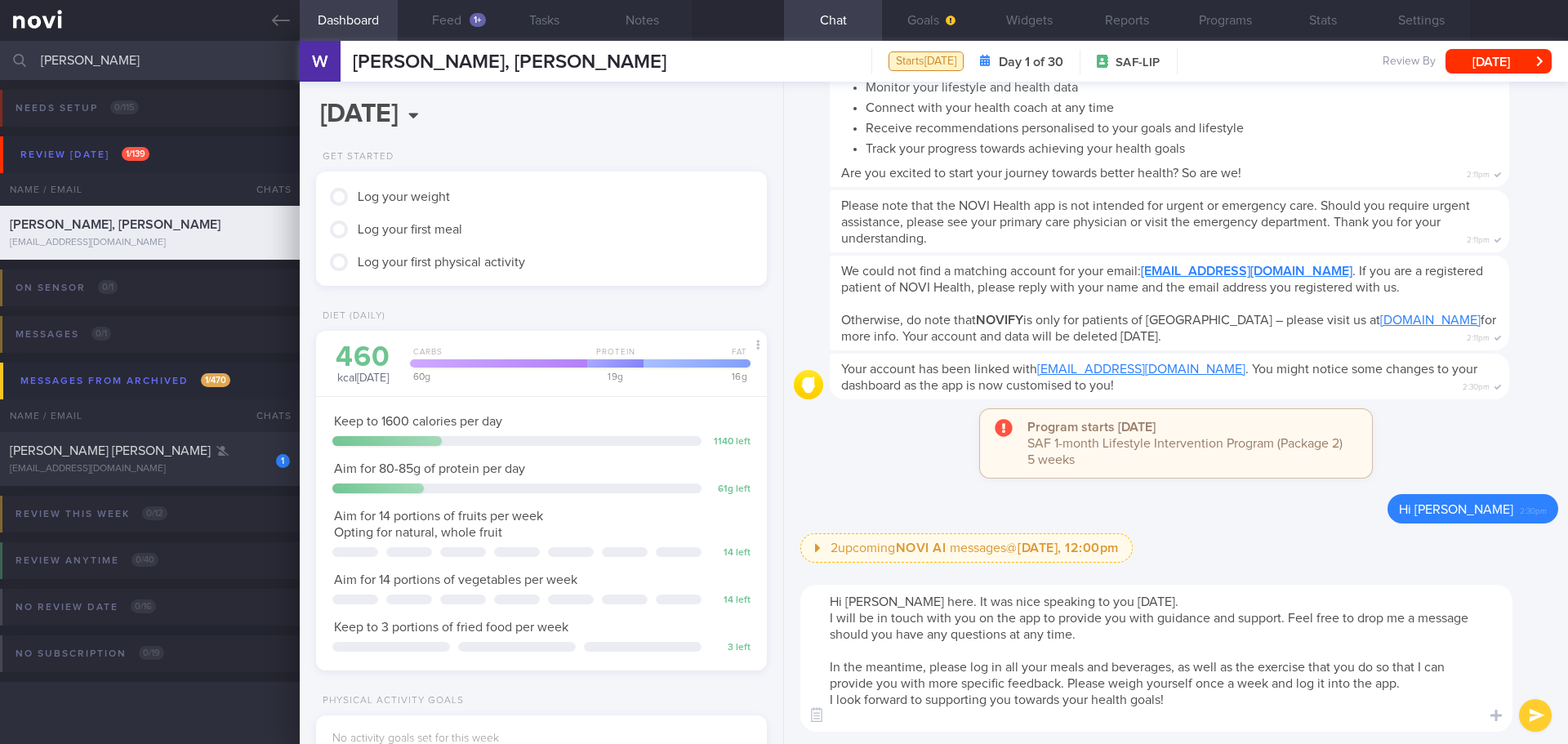
click at [1424, 688] on textarea "Hi [PERSON_NAME] here. It was nice speaking to you [DATE]. I will be in touch w…" at bounding box center [1156, 657] width 713 height 147
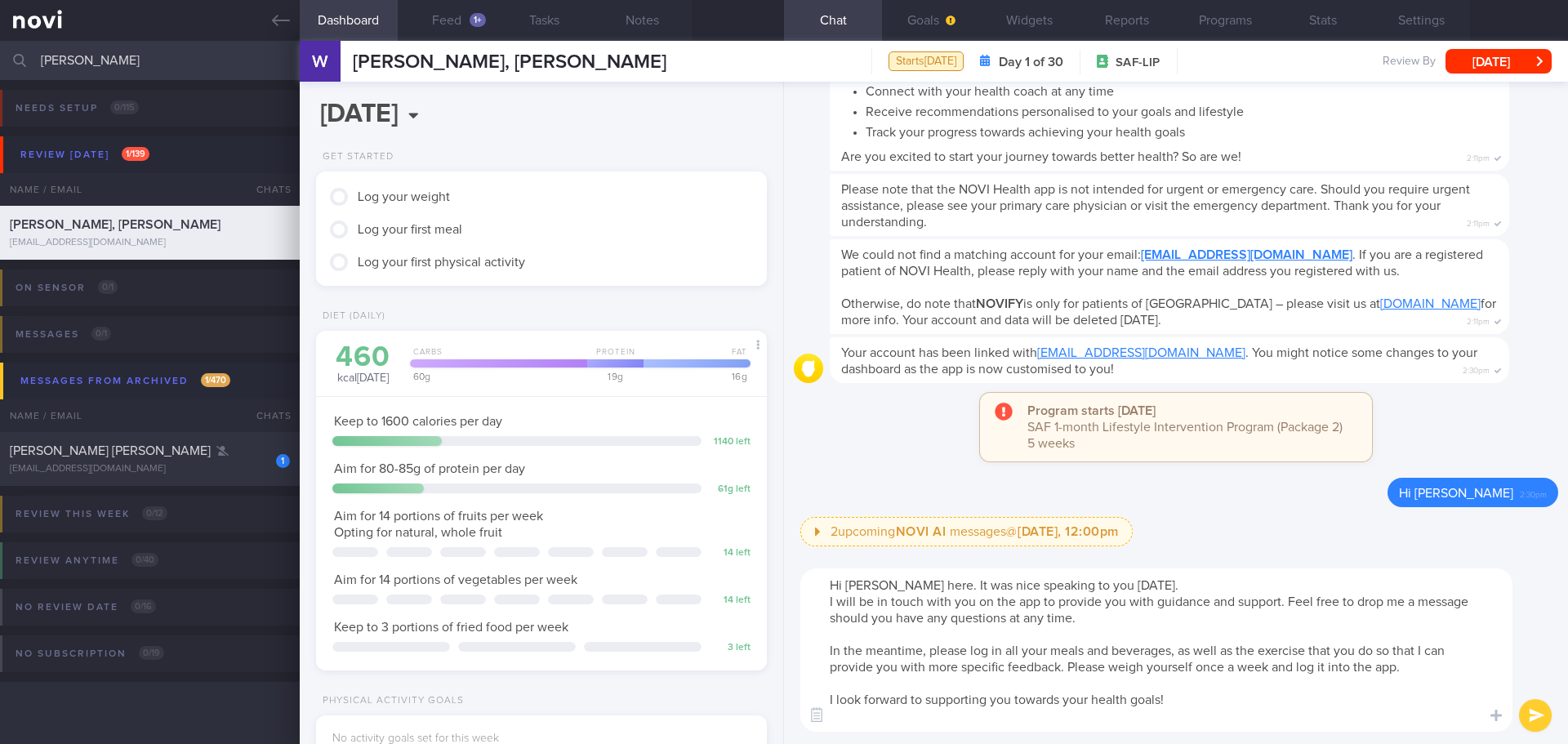
click at [1062, 713] on textarea "Hi [PERSON_NAME] here. It was nice speaking to you [DATE]. I will be in touch w…" at bounding box center [1156, 649] width 713 height 163
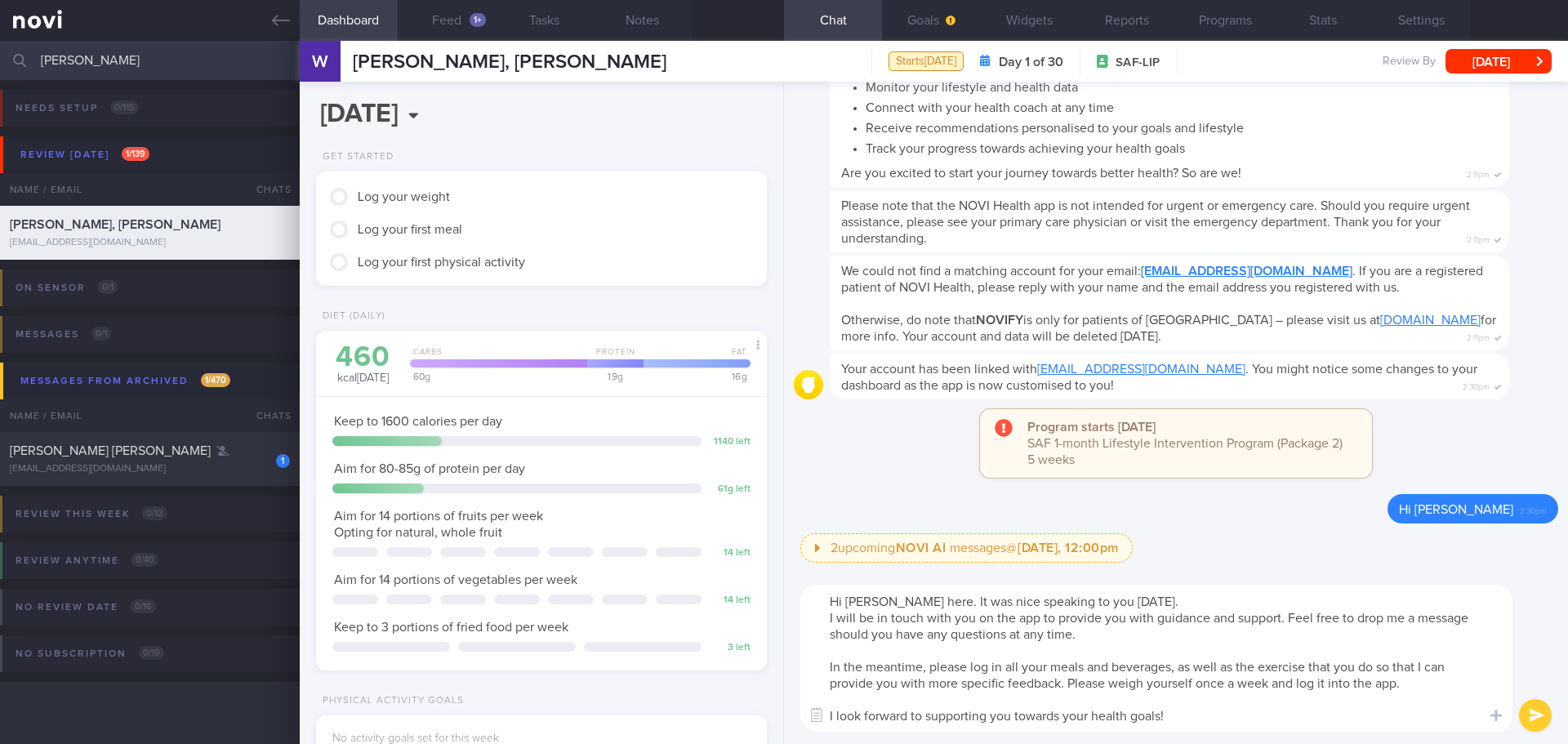
click at [1255, 677] on textarea "Hi [PERSON_NAME] here. It was nice speaking to you [DATE]. I will be in touch w…" at bounding box center [1156, 657] width 713 height 147
click at [1369, 668] on textarea "Hi [PERSON_NAME] here. It was nice speaking to you [DATE]. I will be in touch w…" at bounding box center [1156, 657] width 713 height 147
type textarea "Hi [PERSON_NAME] here. It was nice speaking to you [DATE]. I will be in touch w…"
click at [1536, 704] on button "submit" at bounding box center [1535, 715] width 33 height 33
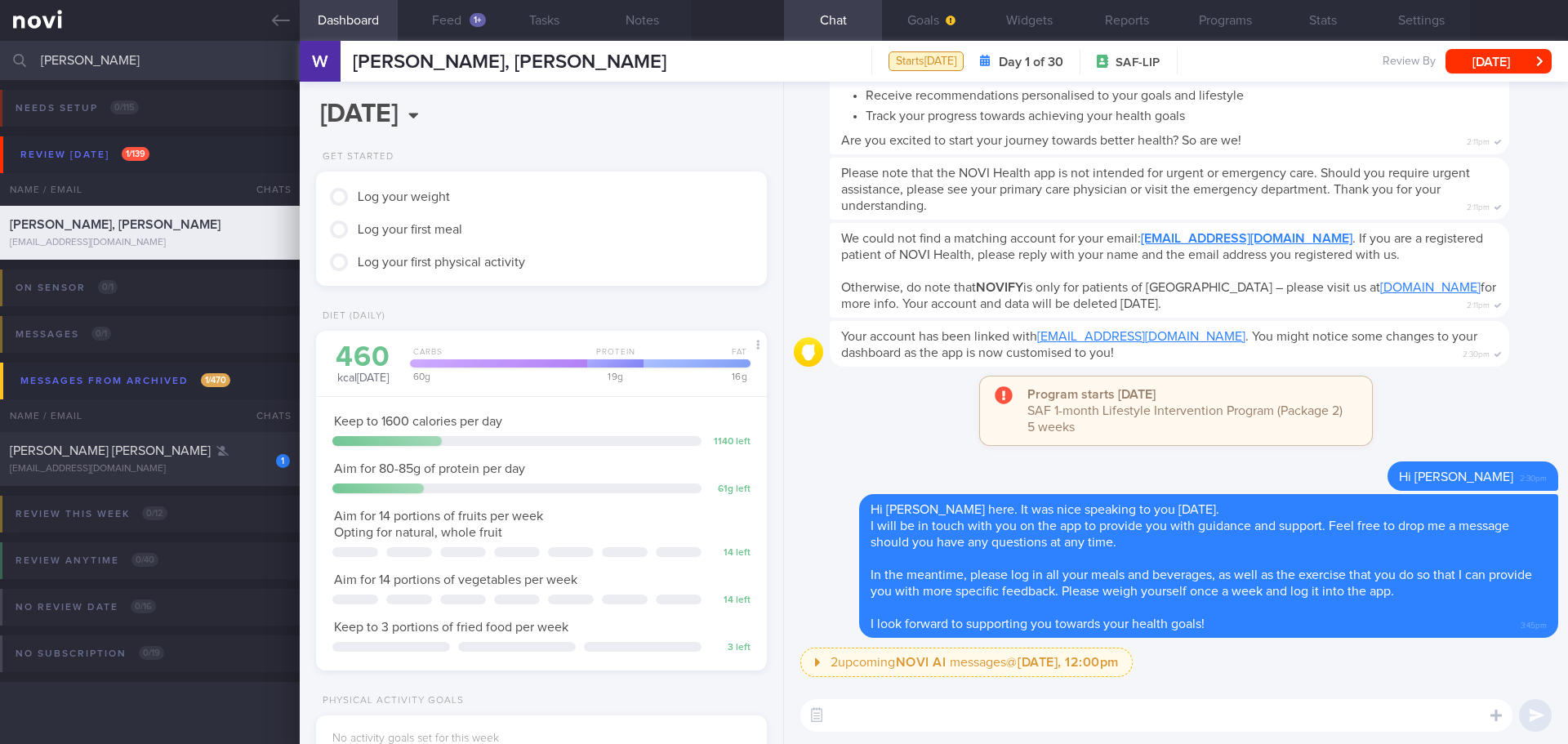
click at [971, 704] on textarea at bounding box center [1156, 715] width 713 height 33
paste textarea "Your calories goal is 1600kcal (calories in) and aim for 70g protein per day."
click at [1146, 714] on textarea "Your calories goal is 1600kcal (calories in) and aim for 70g protein per day." at bounding box center [1156, 715] width 713 height 33
click at [1425, 710] on textarea "Your calories goal is 1600kcal (calories in) and aim for 80g protein per day." at bounding box center [1156, 715] width 713 height 33
type textarea "Your calories goal is 1600kcal (calories in) and aim for 80g protein per day."
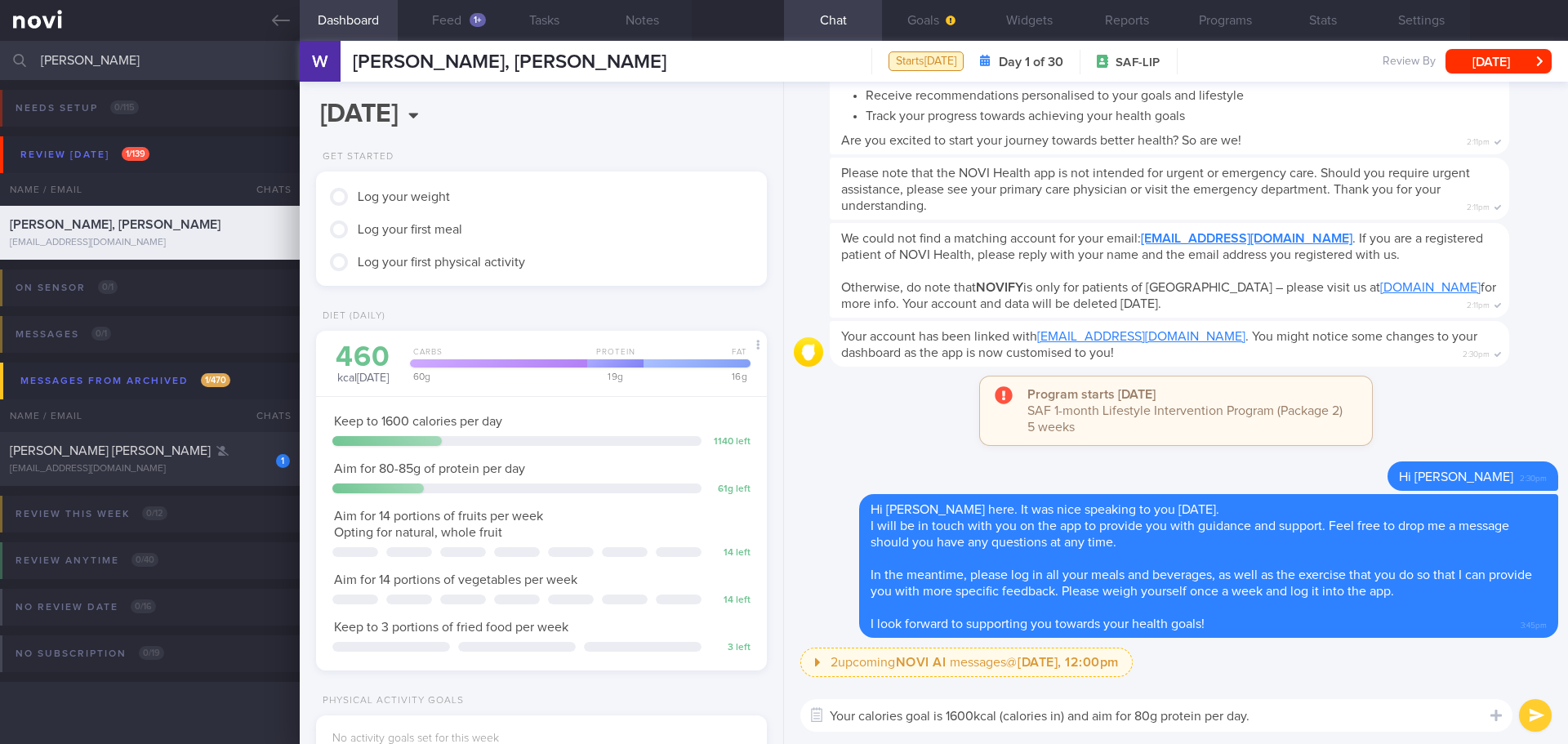
click at [1531, 712] on button "submit" at bounding box center [1535, 715] width 33 height 33
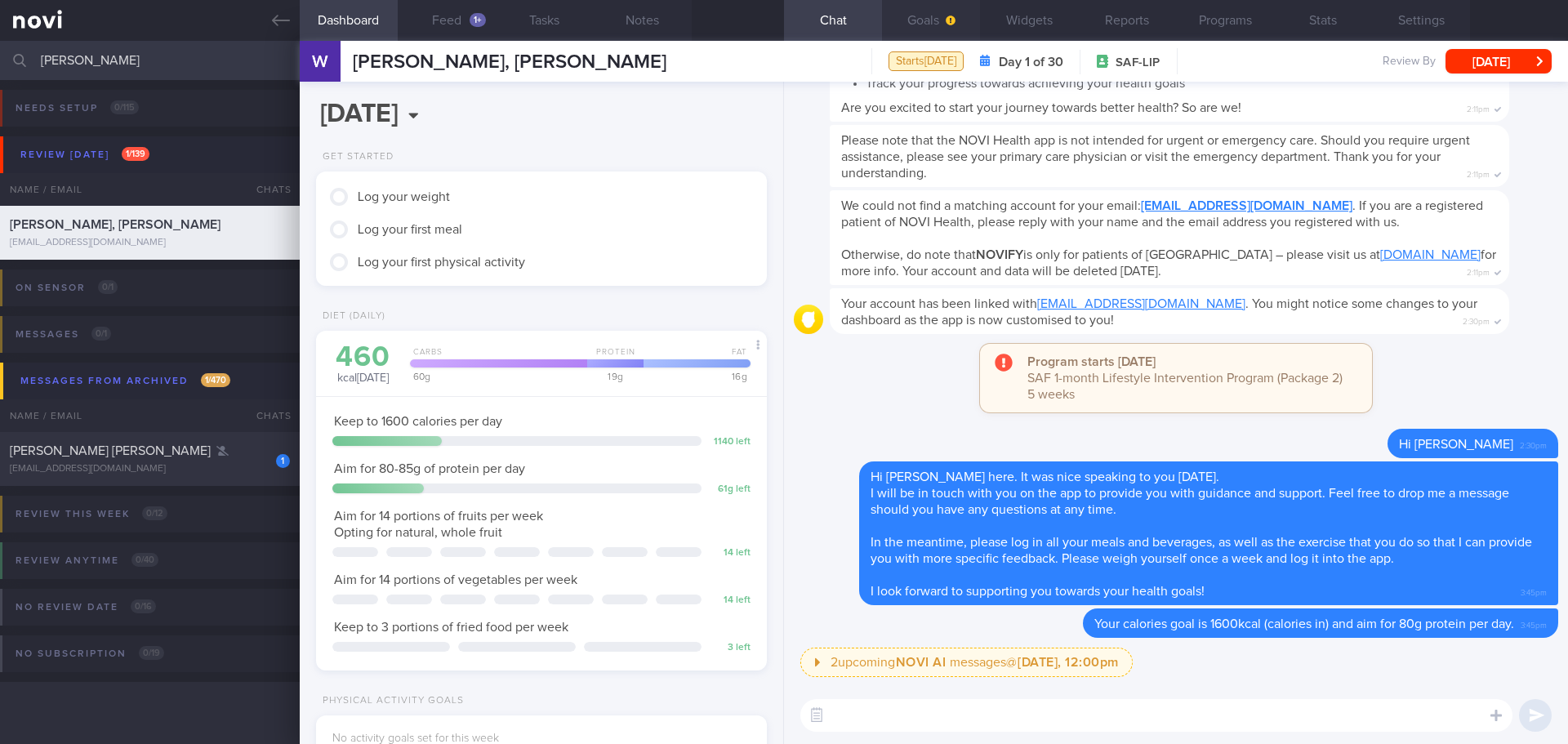
click at [944, 11] on button "Goals" at bounding box center [931, 21] width 98 height 41
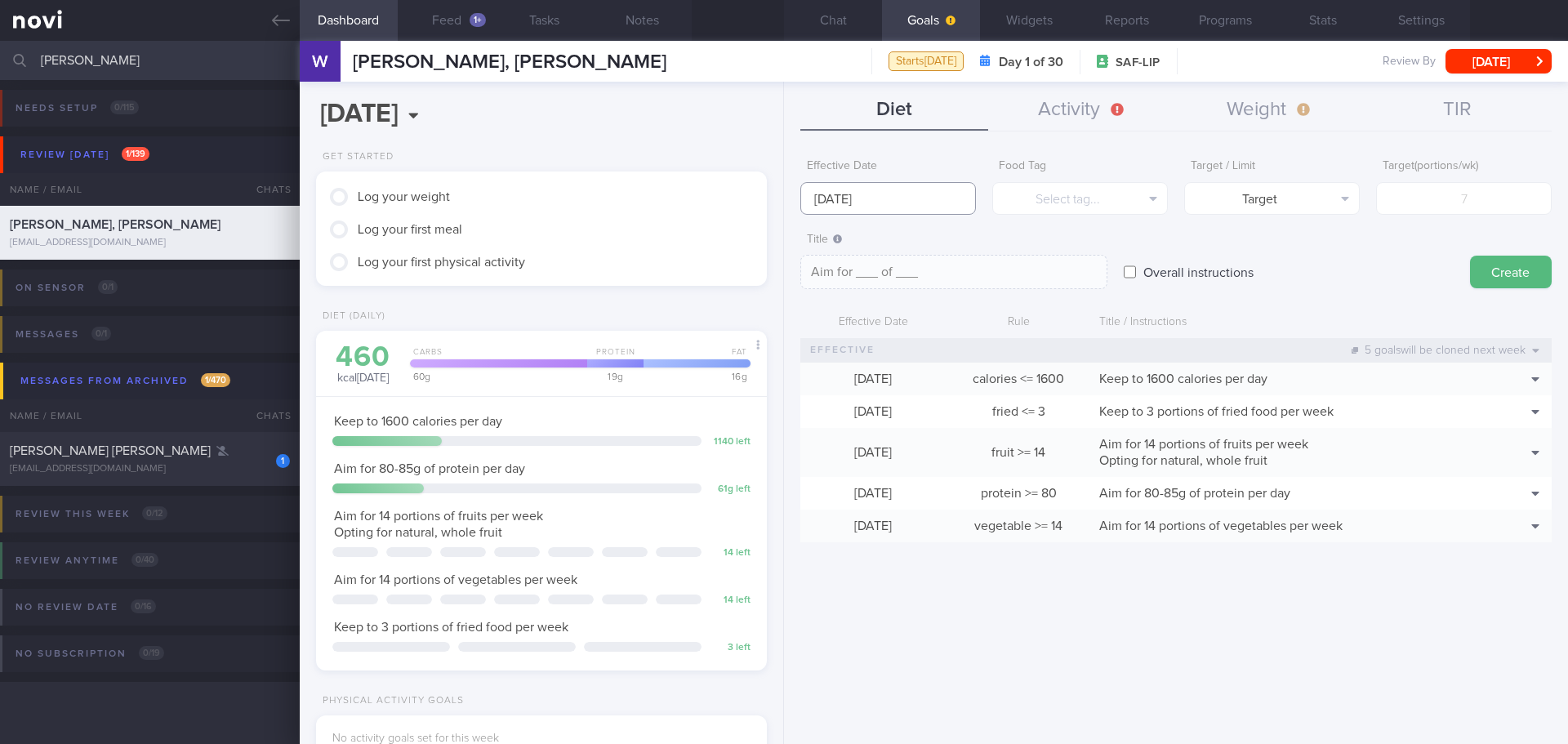
click at [835, 192] on input "[DATE]" at bounding box center [888, 198] width 175 height 33
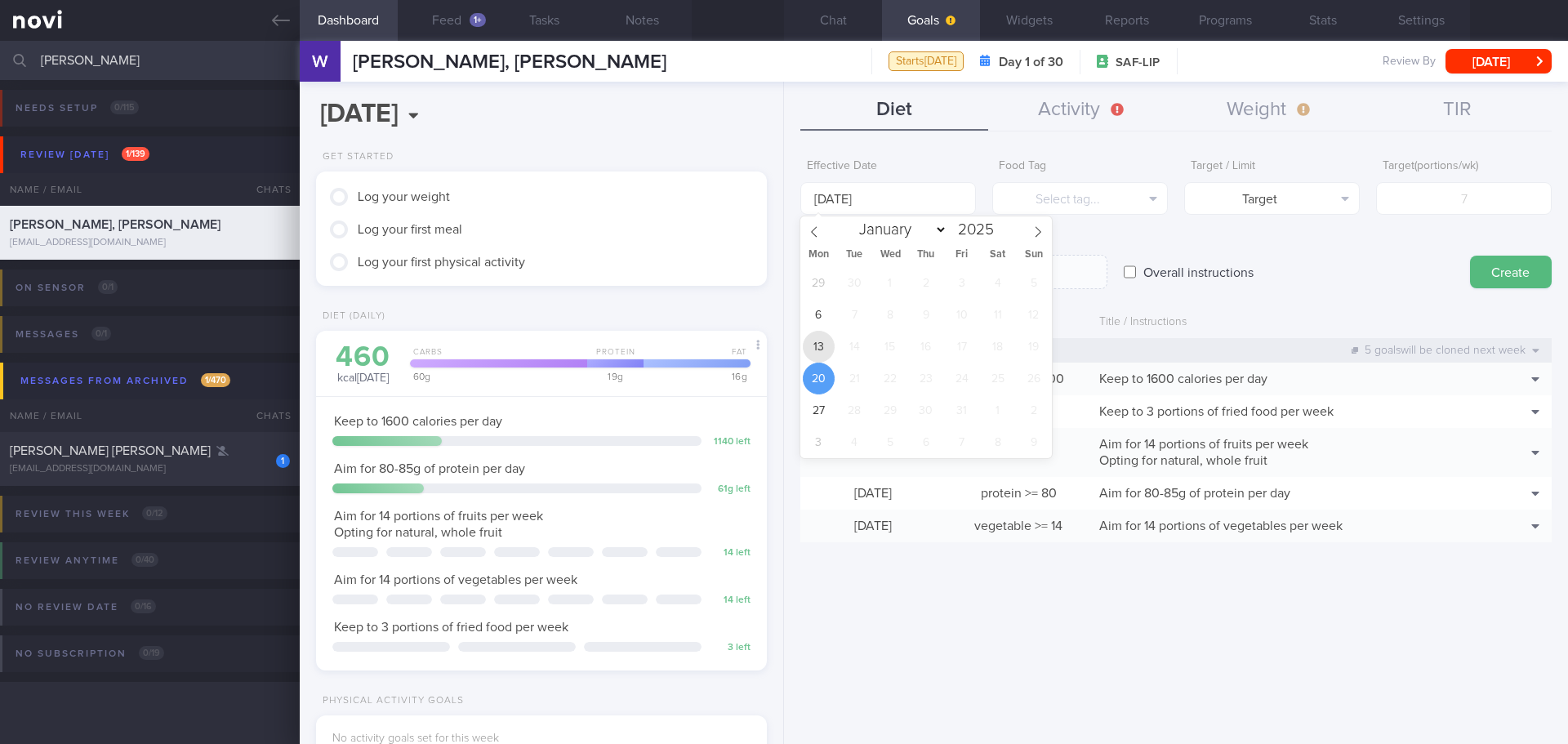
click at [826, 339] on span "13" at bounding box center [818, 346] width 32 height 32
type input "[DATE]"
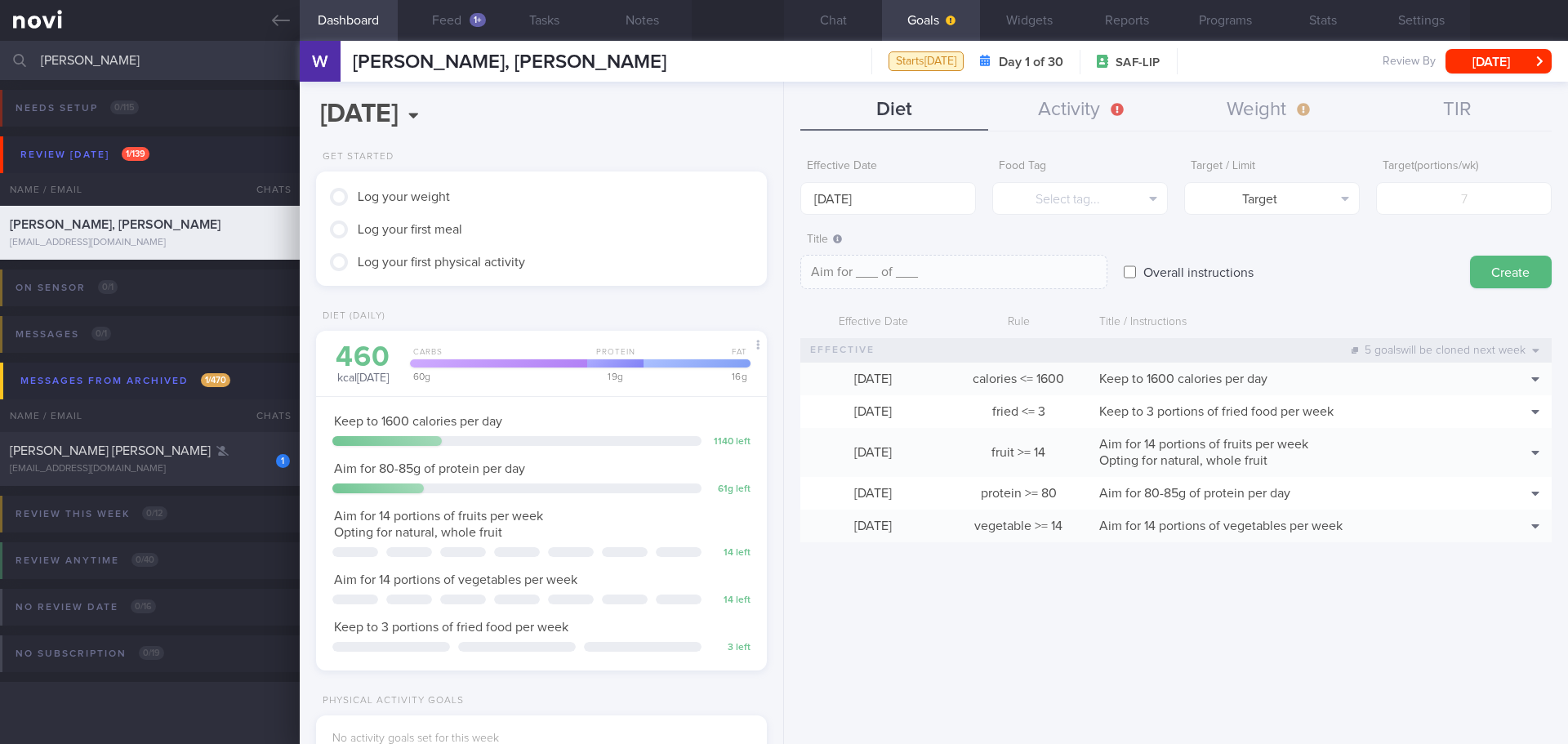
click at [1098, 180] on div "Food Tag Select tag... Select tag... Calories Carbs Protein Fat Alcohol Fried F…" at bounding box center [1080, 183] width 175 height 64
click at [1100, 186] on button "Select tag..." at bounding box center [1080, 198] width 175 height 33
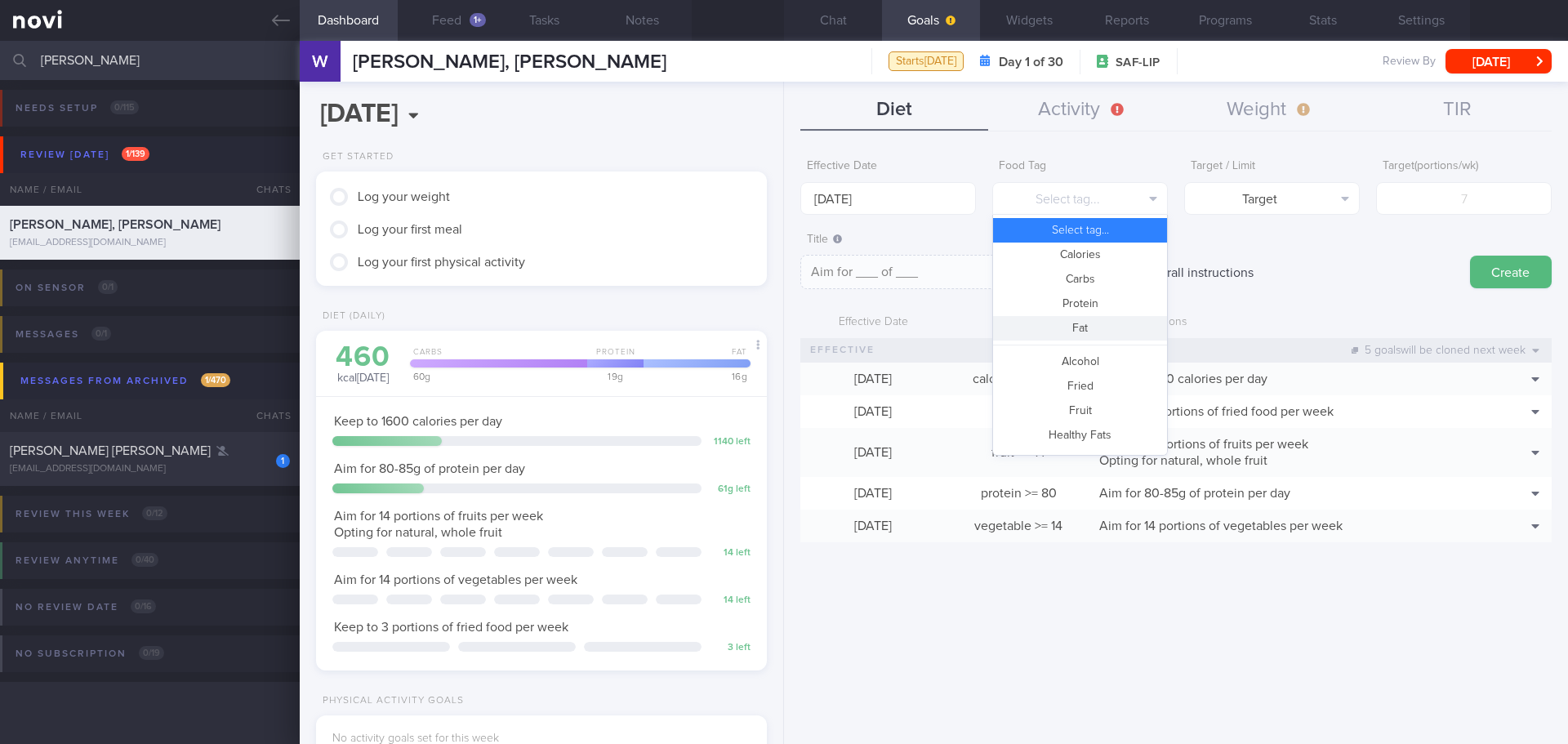
click at [1106, 319] on button "Fat" at bounding box center [1080, 328] width 174 height 25
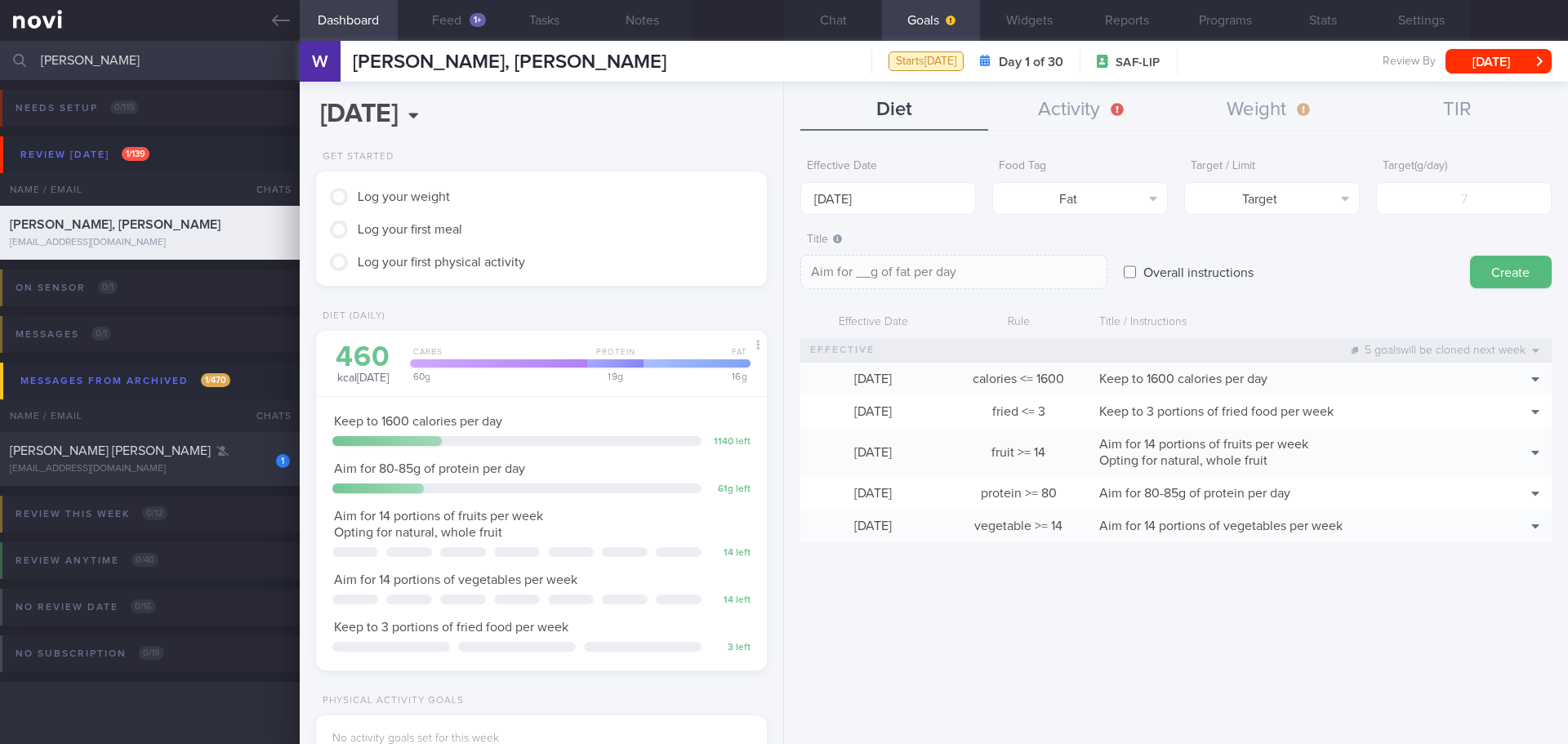
click at [1369, 195] on div "Effective Date [DATE] Food Tag Fat Select tag... Calories Carbs Protein Fat Alc…" at bounding box center [1176, 183] width 751 height 64
click at [1351, 201] on button "Target" at bounding box center [1272, 198] width 175 height 33
click at [1326, 253] on button "Limit" at bounding box center [1272, 254] width 174 height 25
type textarea "Keep to __g of fat per day"
click at [1404, 213] on input "number" at bounding box center [1464, 198] width 175 height 33
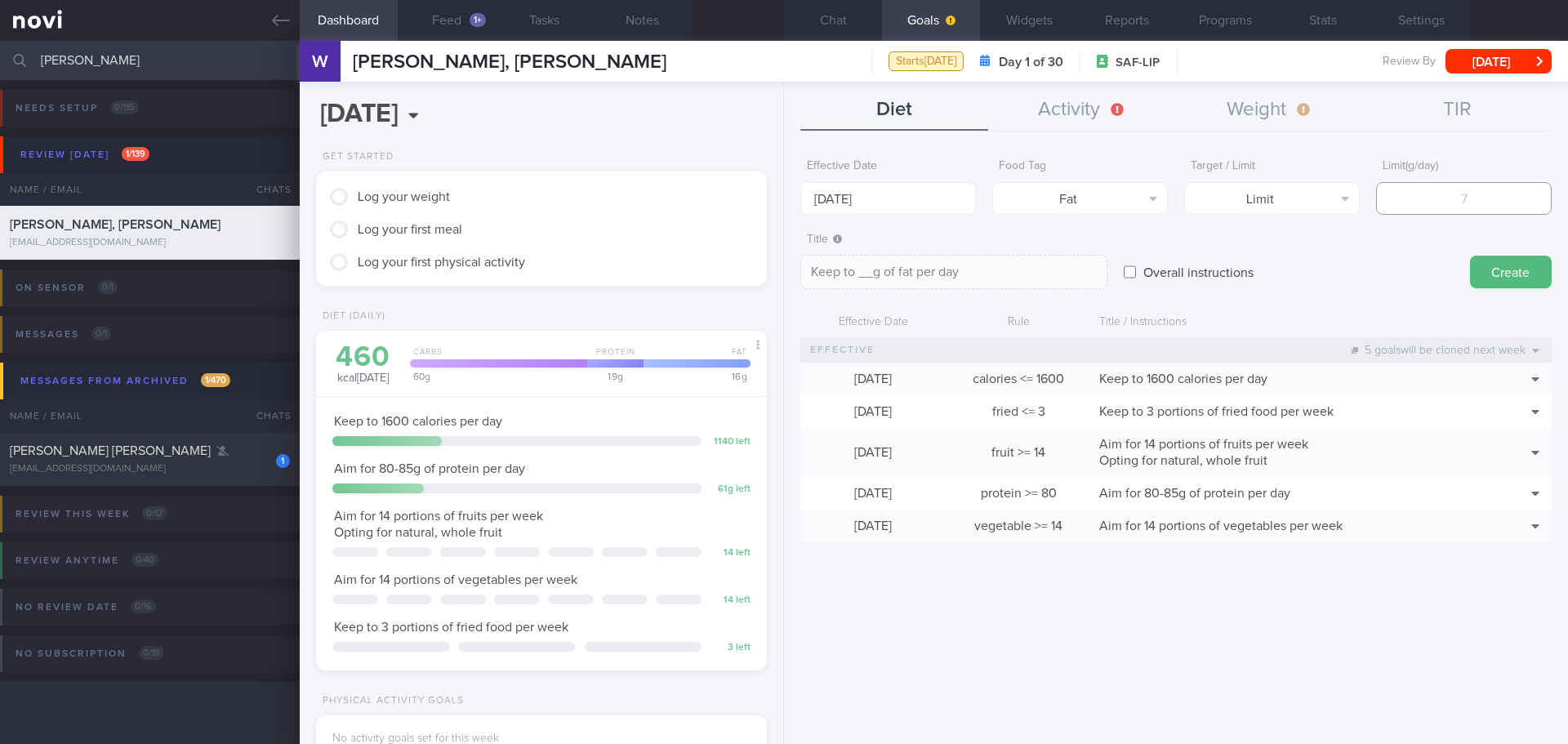
type input "5"
type textarea "Keep to 5g of fat per day"
type input "53"
type textarea "Keep to 53g of fat per day"
type input "53"
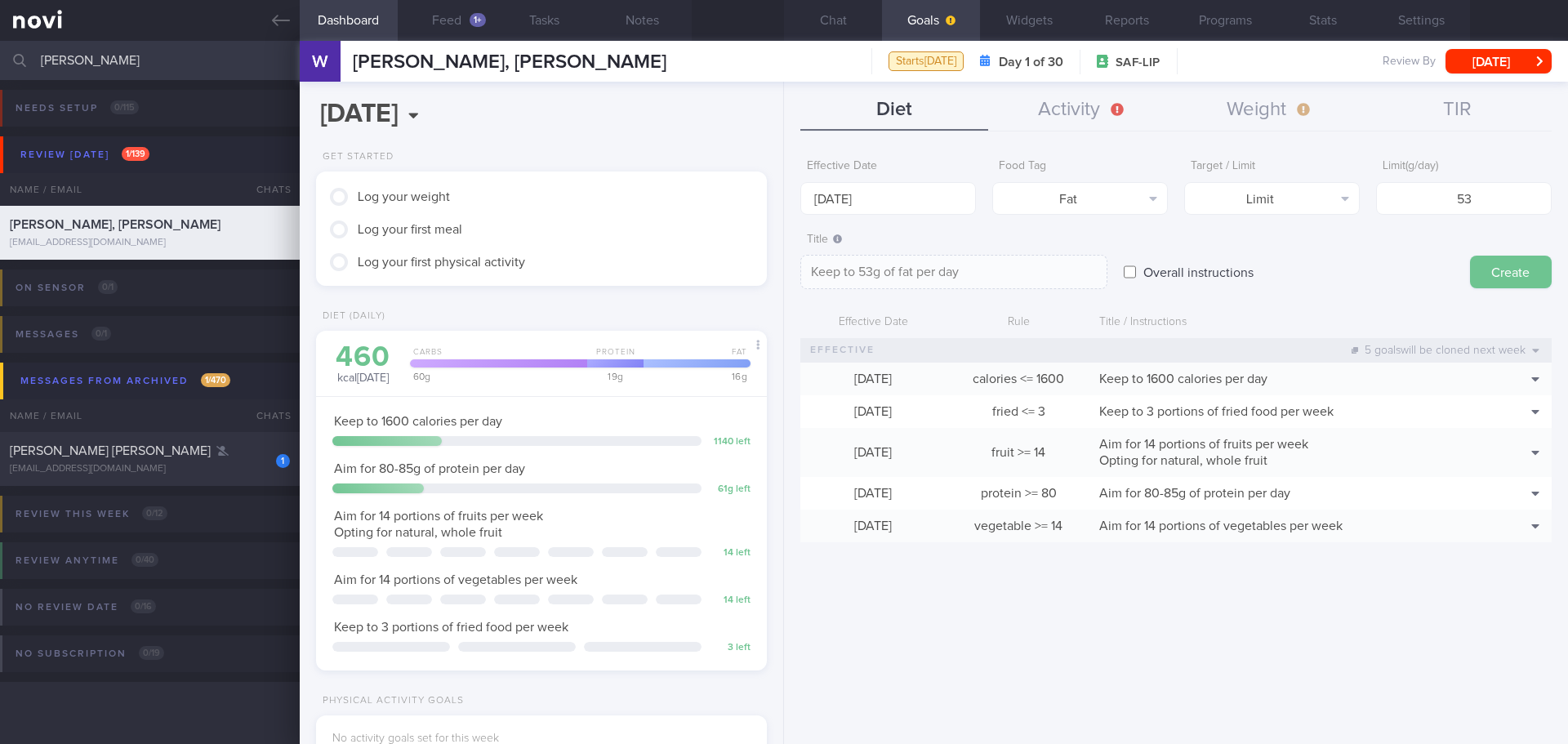
click at [1485, 274] on button "Create" at bounding box center [1510, 271] width 82 height 33
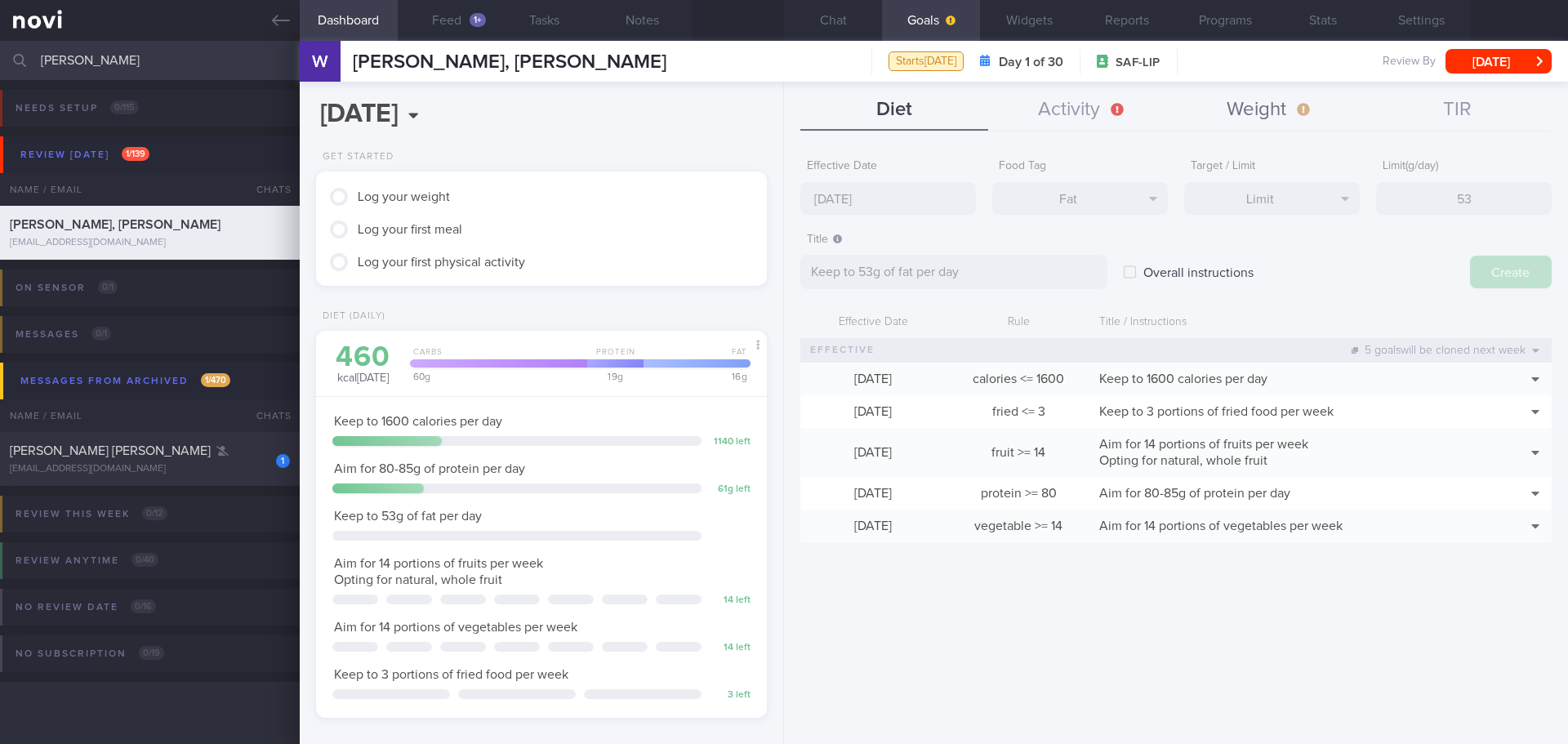
type input "[DATE]"
type textarea "Aim for ___ of ___"
click at [1268, 111] on button "Weight" at bounding box center [1270, 111] width 188 height 41
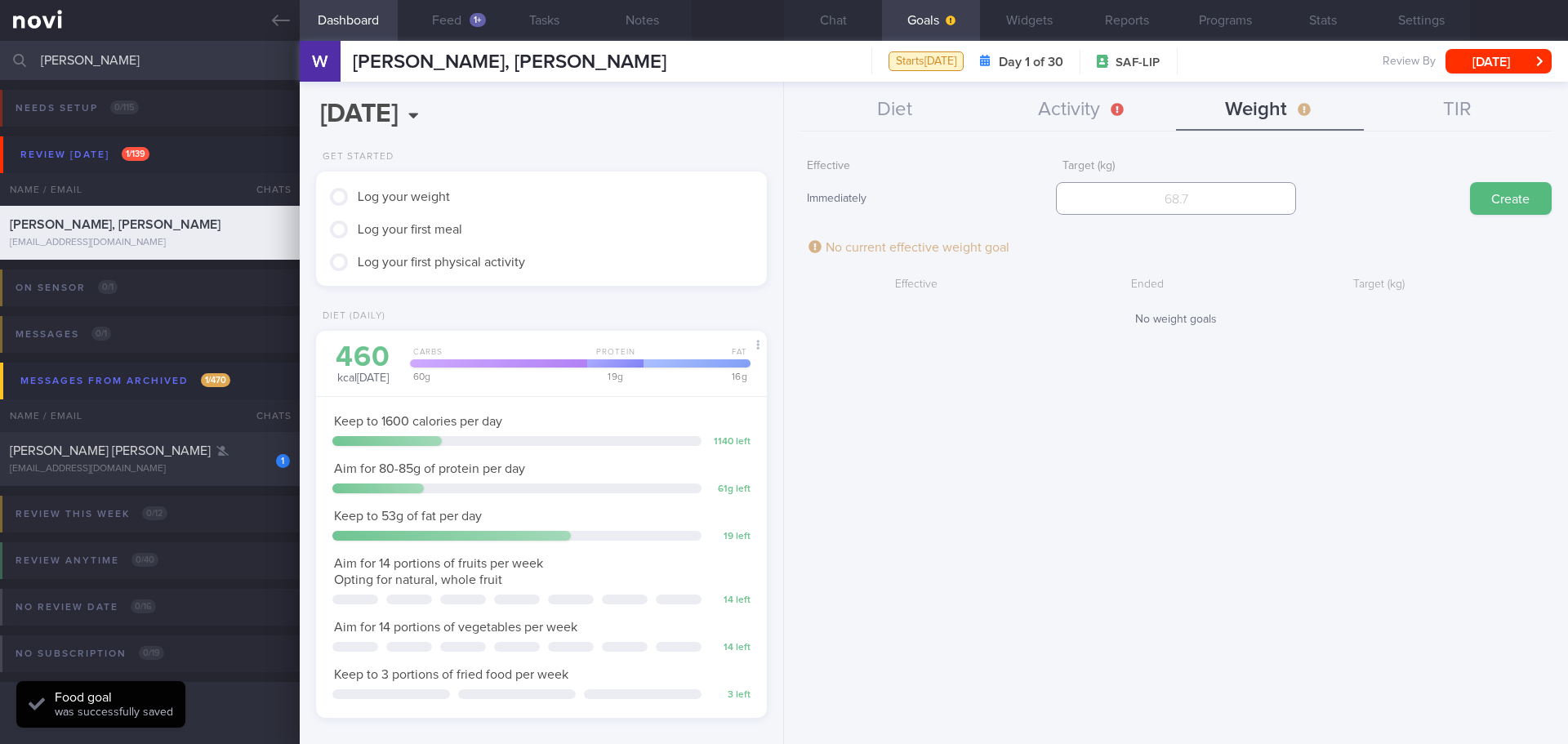
click at [1206, 194] on input "number" at bounding box center [1176, 198] width 239 height 33
click at [1271, 195] on input "number" at bounding box center [1176, 198] width 239 height 33
type input "75"
click at [1544, 196] on button "Create" at bounding box center [1510, 198] width 82 height 33
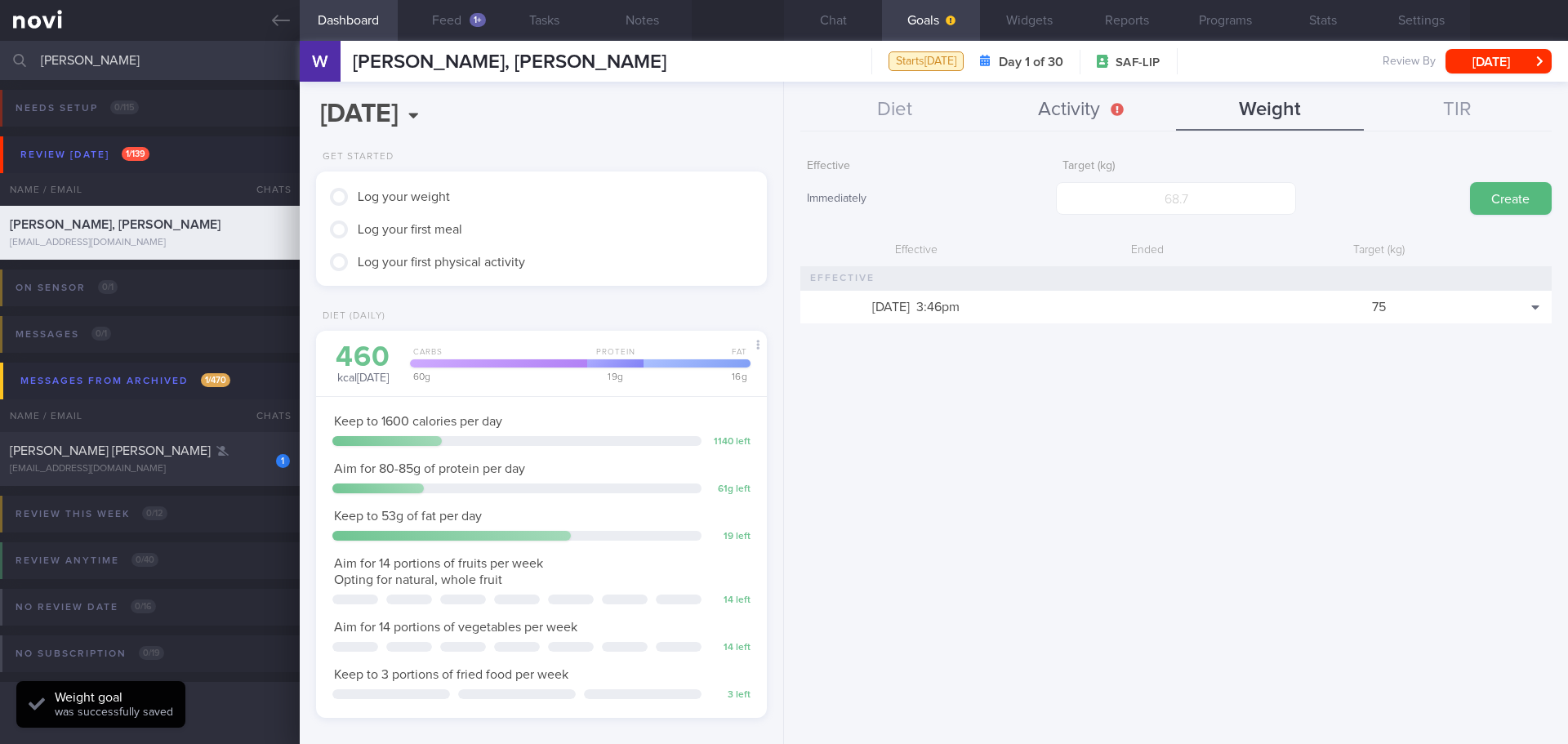
scroll to position [228, 410]
click at [1096, 110] on button "Activity" at bounding box center [1082, 111] width 188 height 41
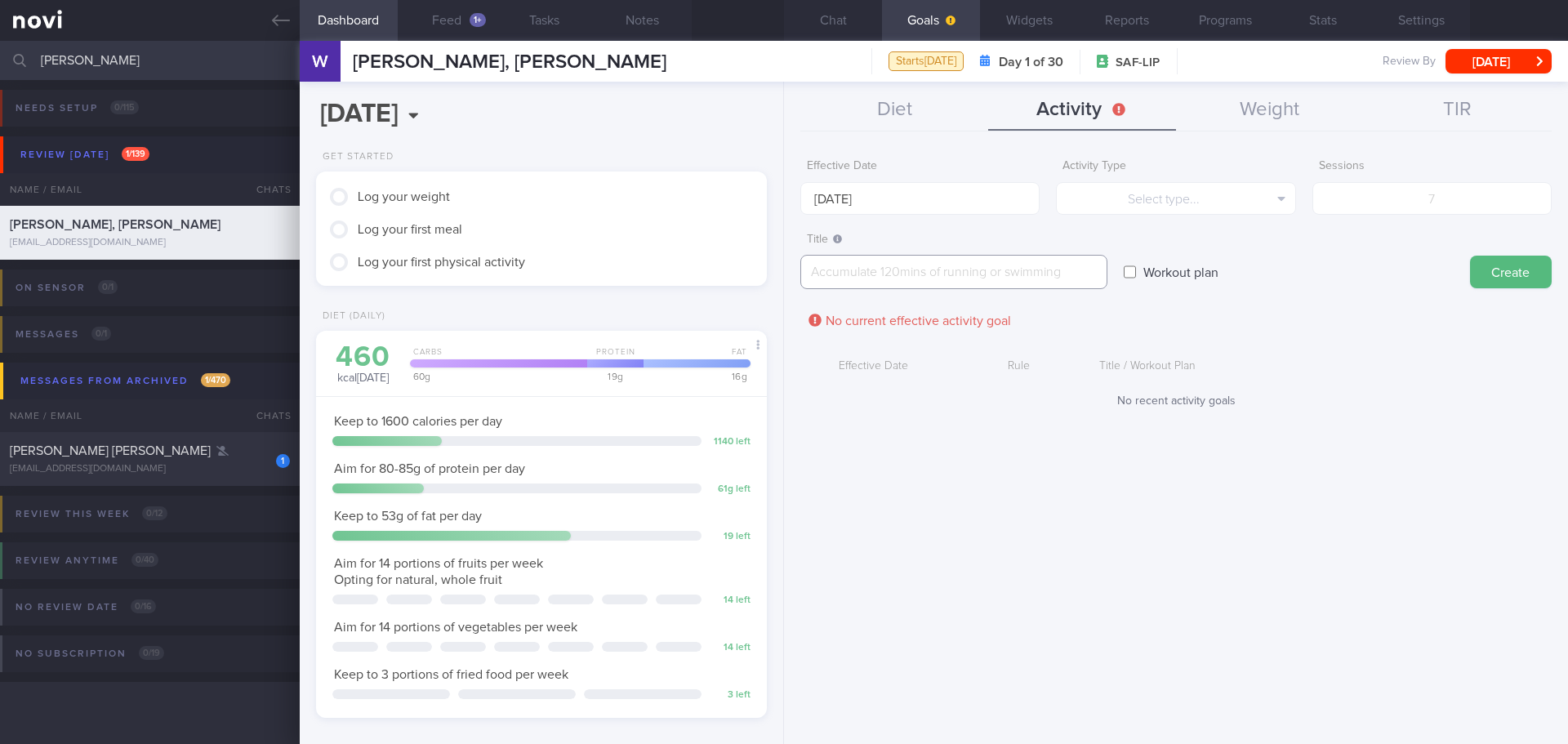
click at [1014, 271] on textarea at bounding box center [953, 271] width 307 height 34
paste textarea "[URL][DOMAIN_NAME] [URL][DOMAIN_NAME] [URL][DOMAIN_NAME] [URL][DOMAIN_NAME]"
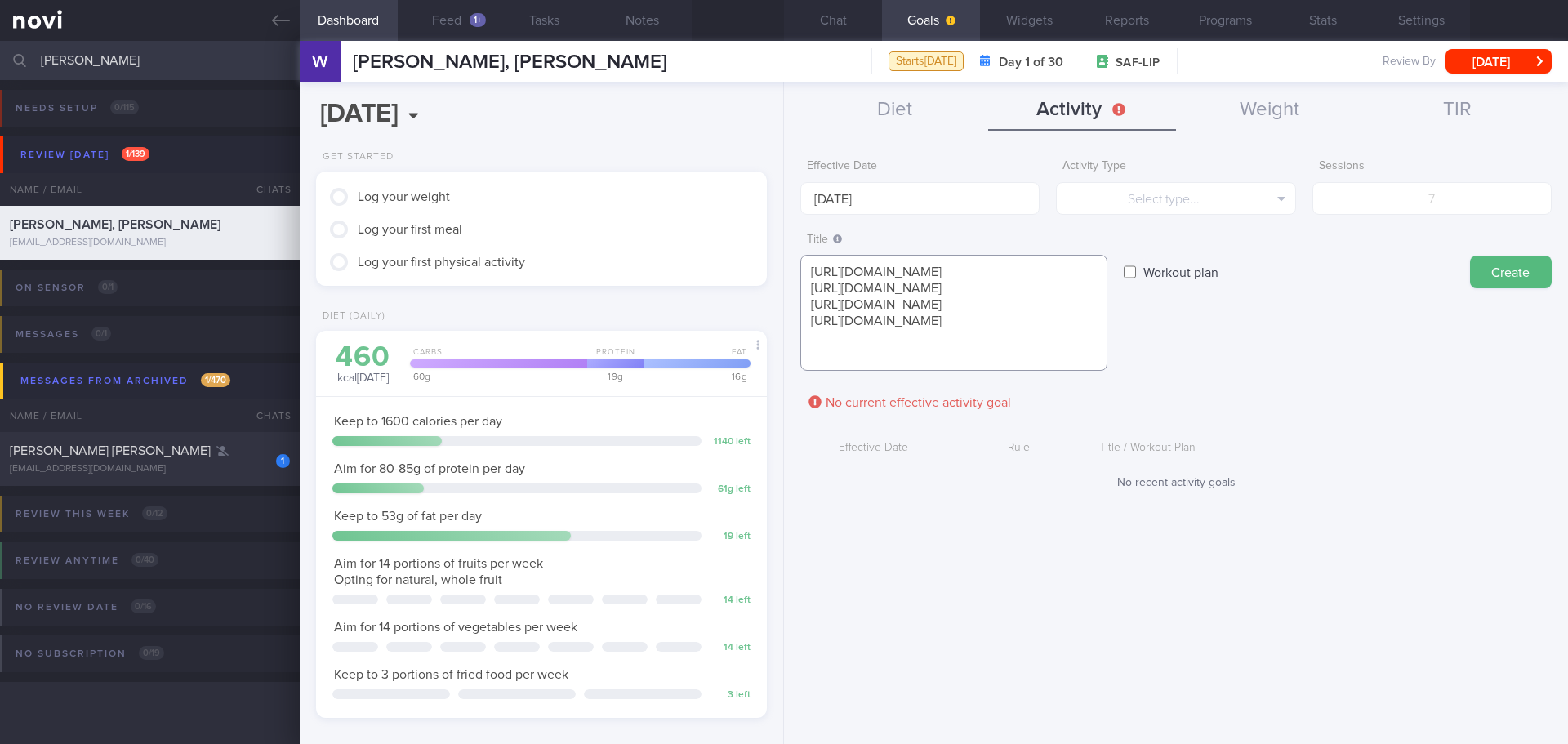
scroll to position [0, 0]
click at [953, 320] on textarea "[URL][DOMAIN_NAME] [URL][DOMAIN_NAME] [URL][DOMAIN_NAME] [URL][DOMAIN_NAME]" at bounding box center [953, 312] width 307 height 116
type textarea "[URL][DOMAIN_NAME] [URL][DOMAIN_NAME] [URL][DOMAIN_NAME] [URL][DOMAIN_NAME]"
click at [1161, 271] on label "Workout plan" at bounding box center [1181, 271] width 91 height 33
click at [1136, 271] on input "Workout plan" at bounding box center [1130, 271] width 12 height 33
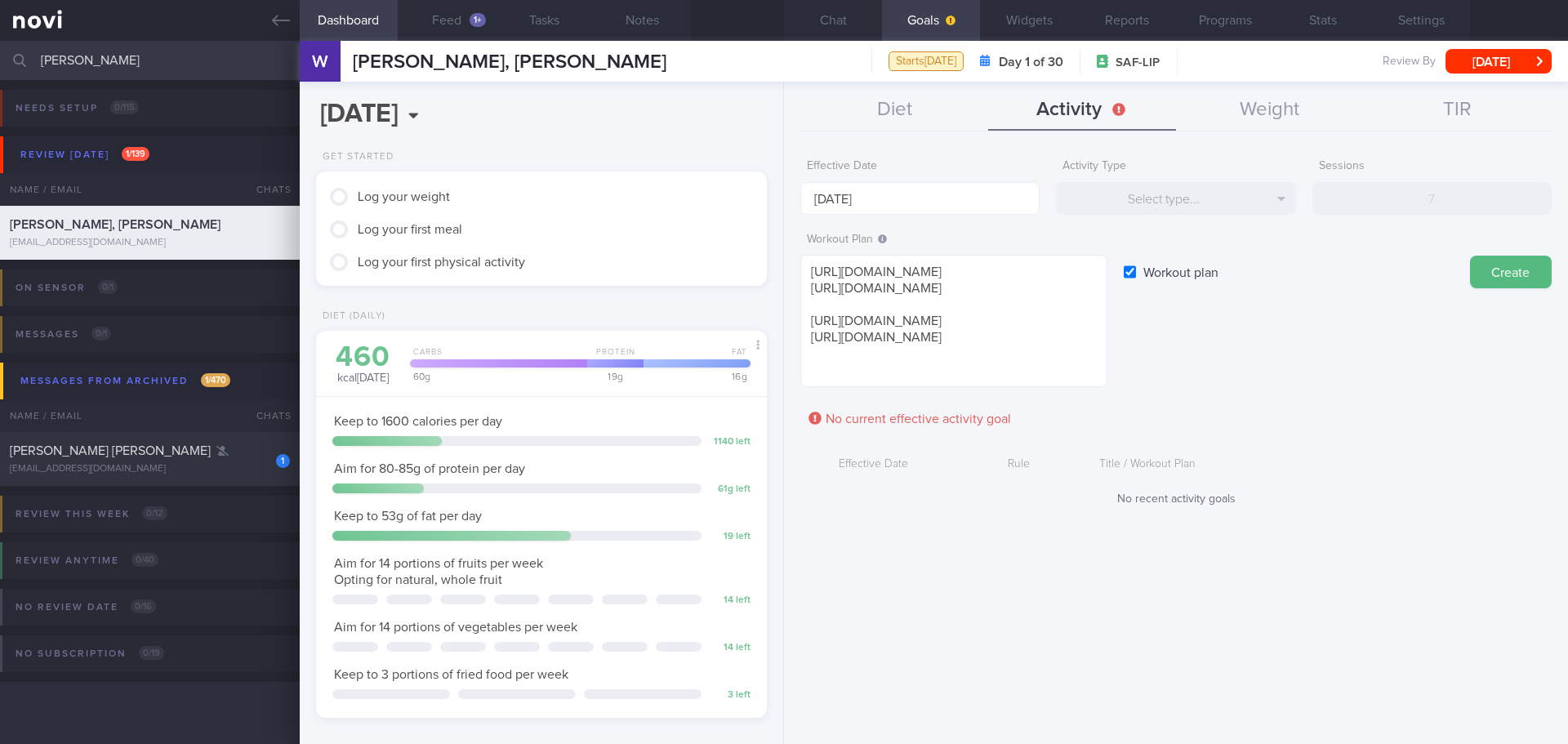
click at [1166, 271] on label "Workout plan" at bounding box center [1181, 271] width 91 height 33
click at [1136, 271] on input "Workout plan" at bounding box center [1130, 271] width 12 height 33
checkbox input "false"
click at [1242, 205] on button "Select type..." at bounding box center [1176, 198] width 239 height 33
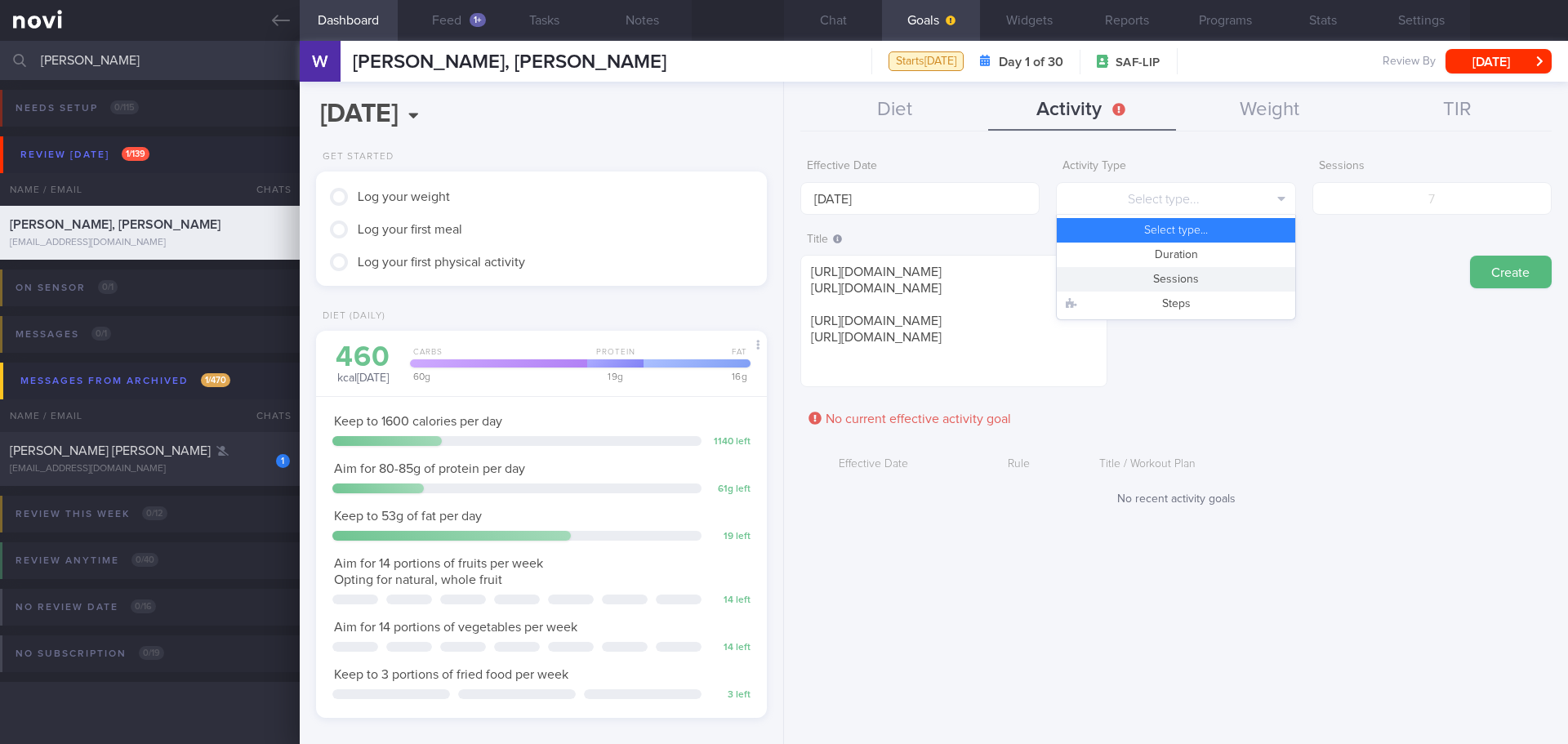
click at [1185, 284] on button "Sessions" at bounding box center [1176, 279] width 238 height 25
click at [1505, 186] on input "number" at bounding box center [1432, 198] width 239 height 33
type input "1"
click at [805, 270] on textarea "[URL][DOMAIN_NAME] [URL][DOMAIN_NAME] [URL][DOMAIN_NAME] [URL][DOMAIN_NAME]" at bounding box center [953, 320] width 307 height 132
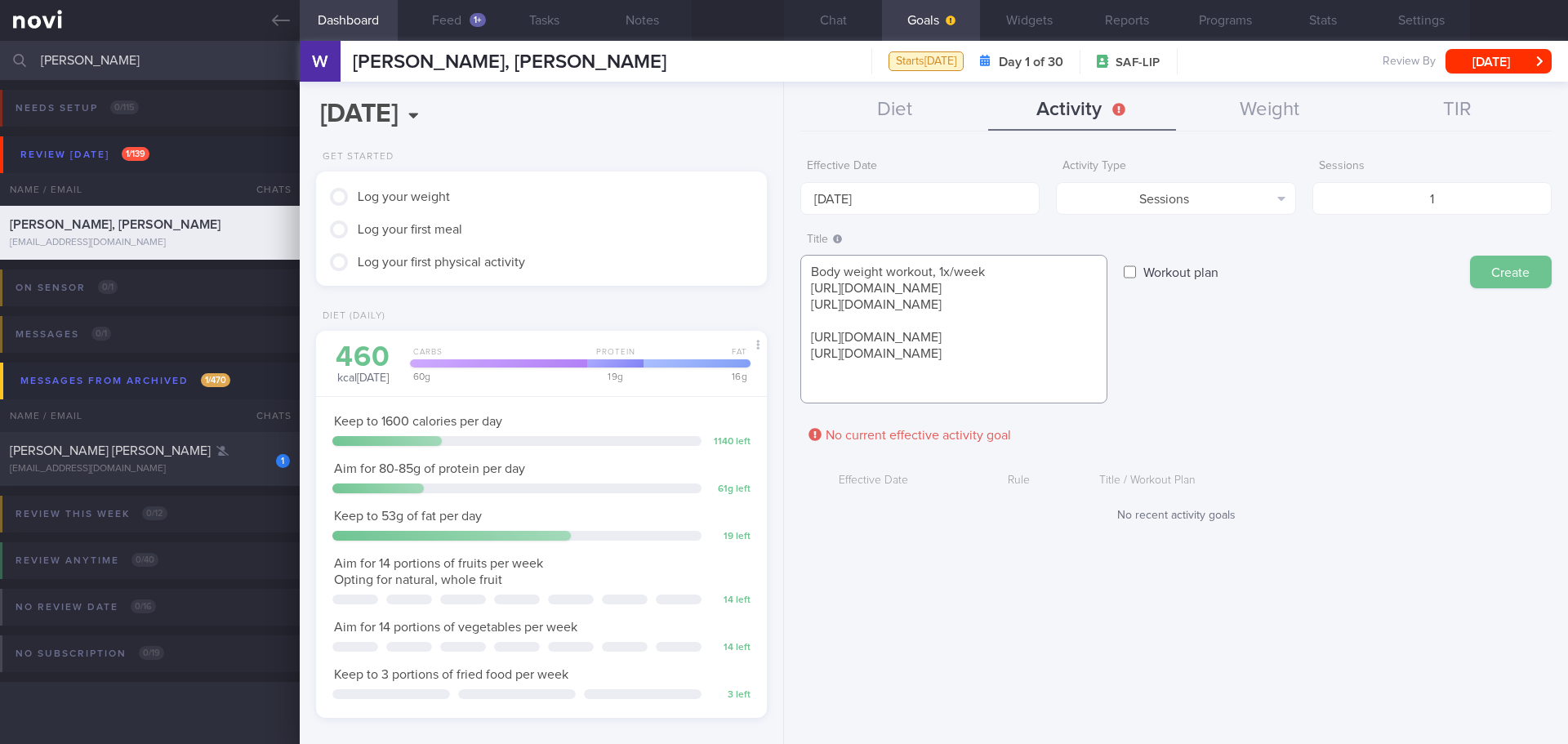
type textarea "Body weight workout, 1x/week [URL][DOMAIN_NAME] [URL][DOMAIN_NAME] [URL][DOMAIN…"
click at [1517, 274] on button "Create" at bounding box center [1510, 271] width 82 height 33
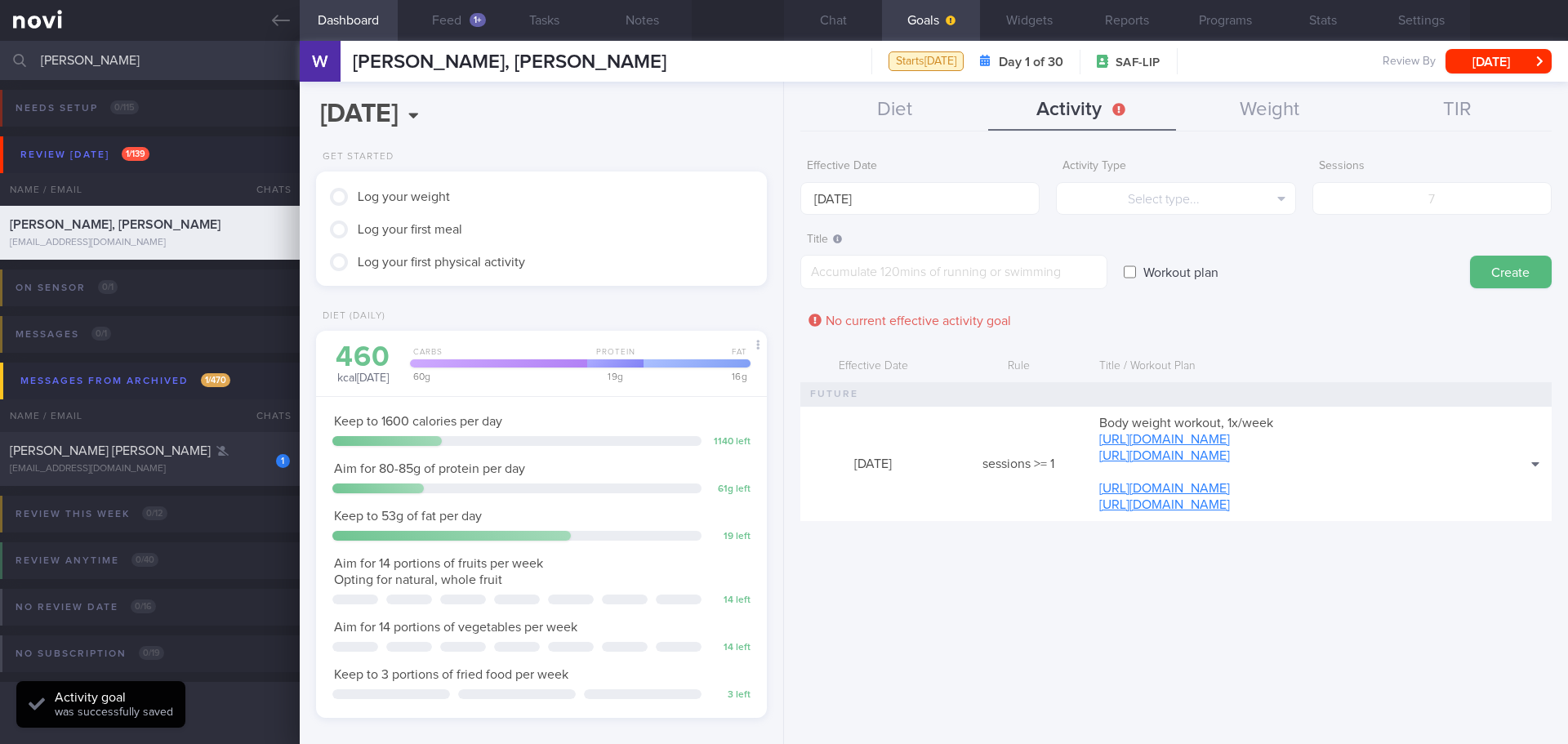
click at [1449, 298] on form "Effective Date [DATE] Activity Type Select type... Select type... Duration Sess…" at bounding box center [1176, 344] width 751 height 386
click at [837, 21] on button "Chat" at bounding box center [833, 21] width 98 height 41
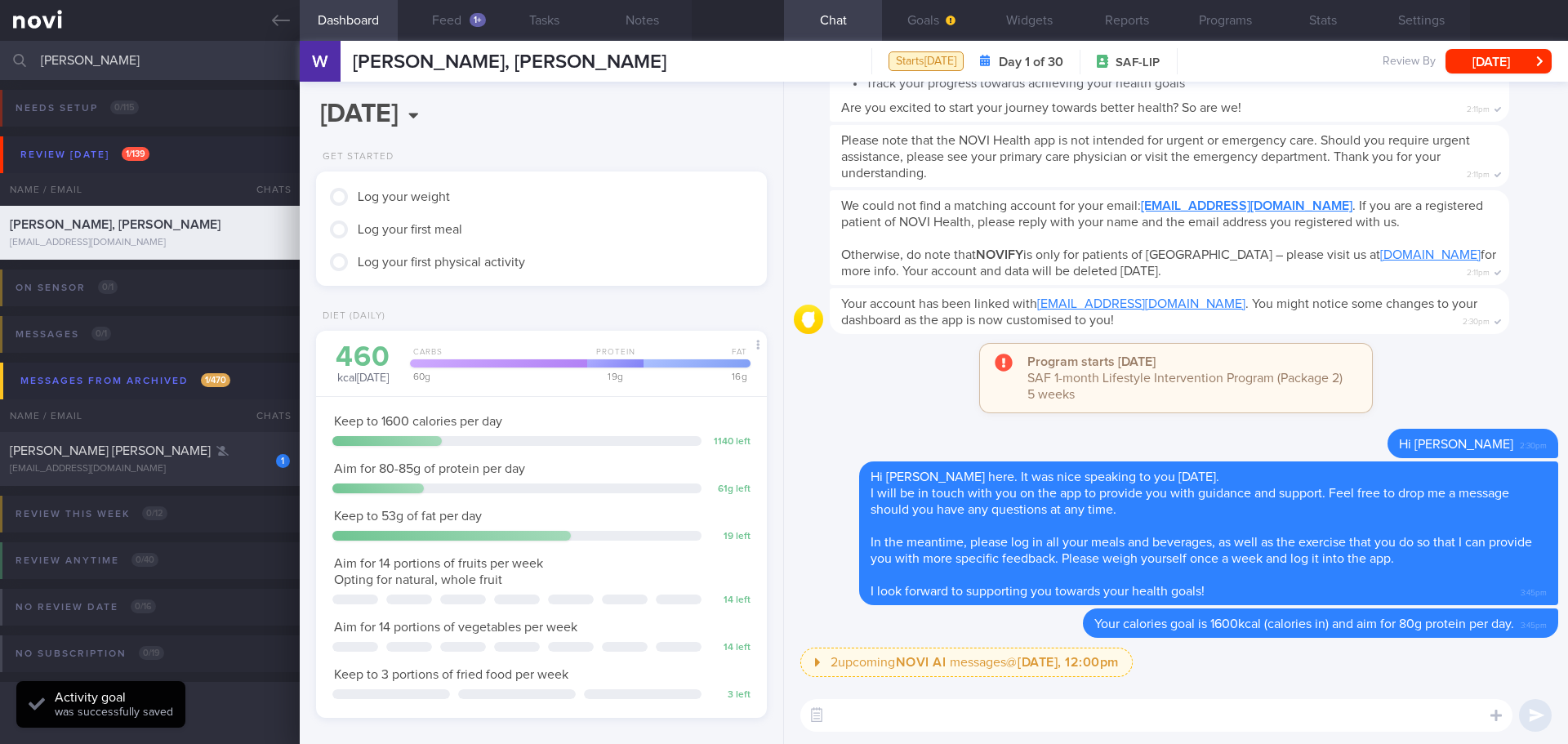
click at [1049, 713] on textarea at bounding box center [1156, 715] width 713 height 33
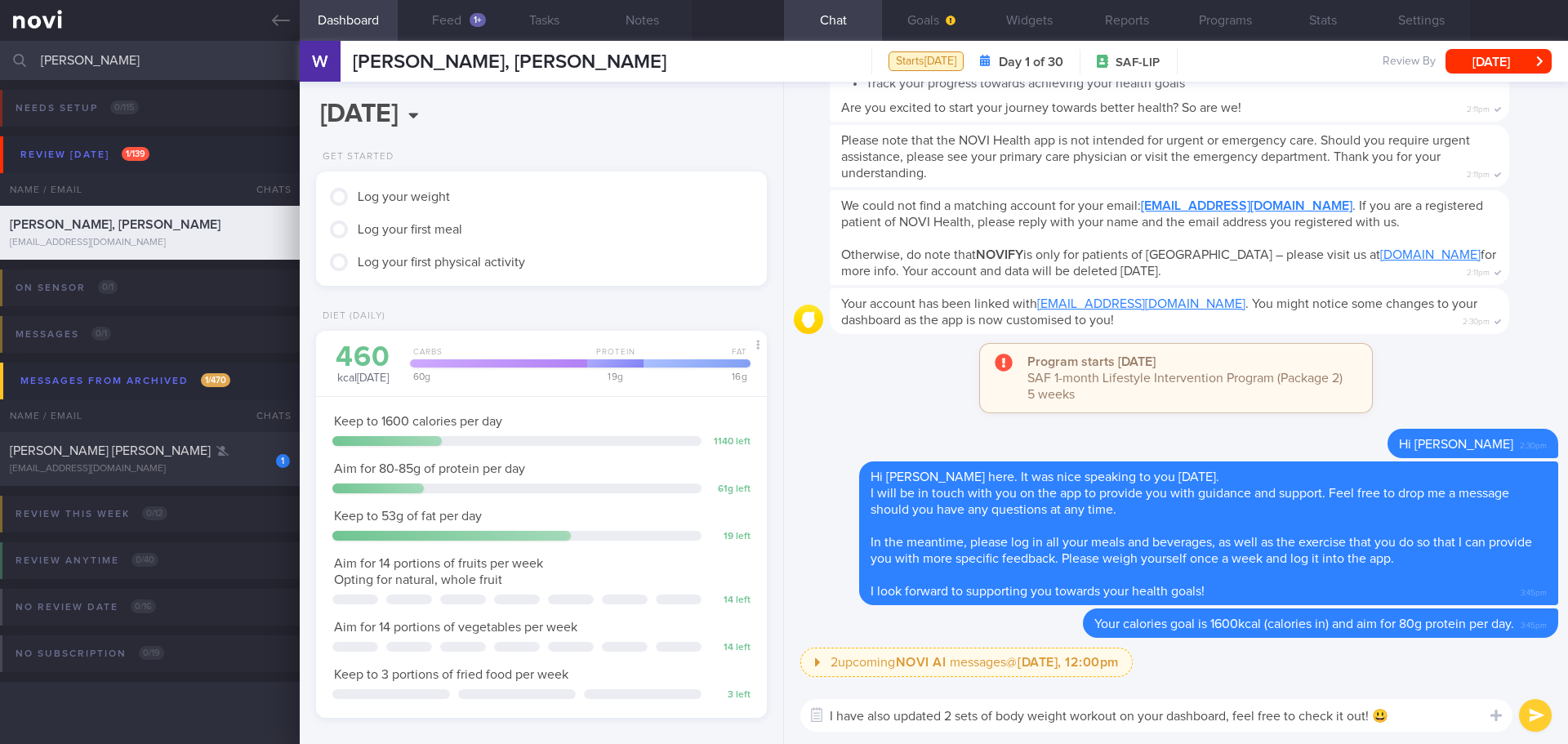
type textarea "I have also updated 2 sets of body weight workout on your dashboard, feel free …"
click at [1523, 710] on button "submit" at bounding box center [1535, 715] width 33 height 33
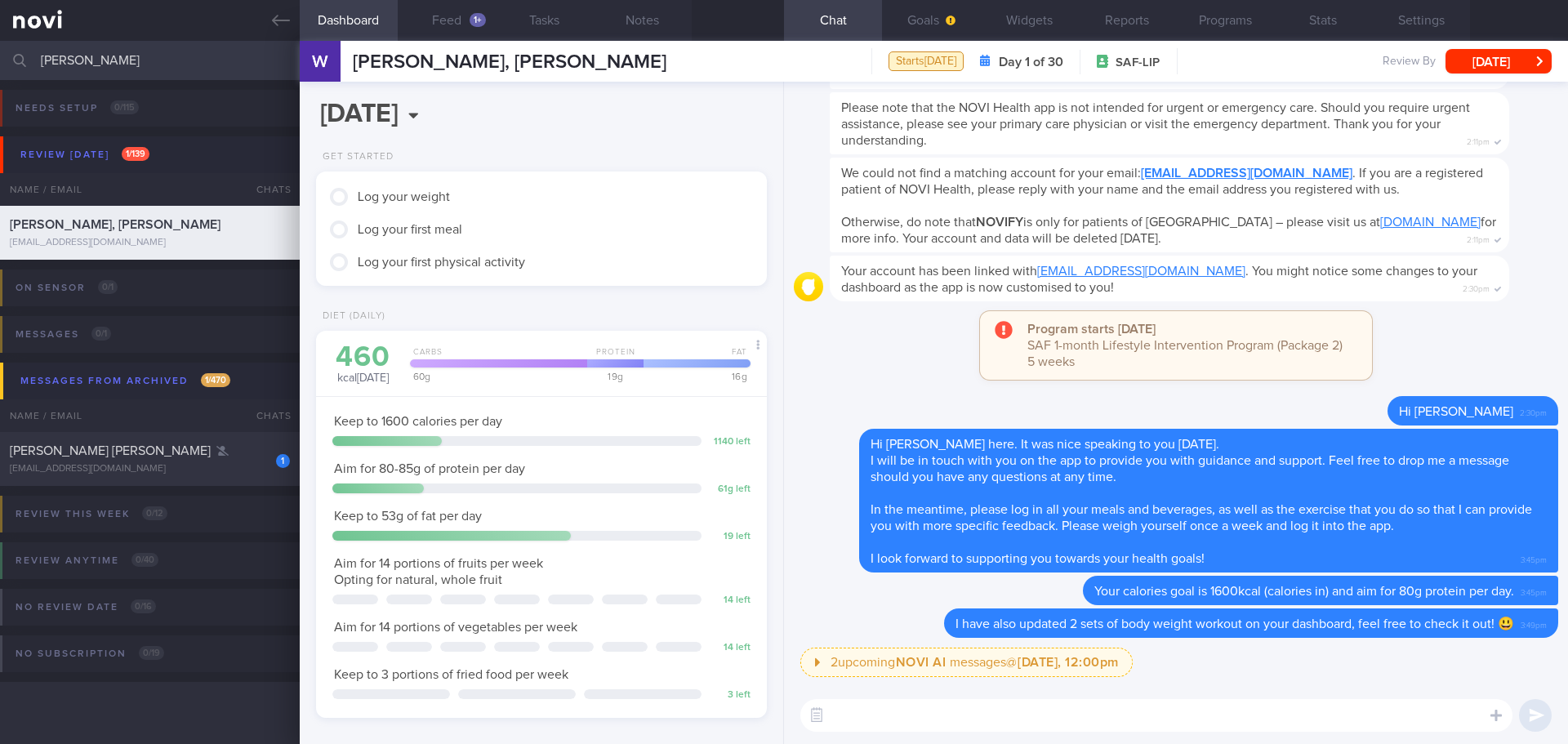
drag, startPoint x: 87, startPoint y: 62, endPoint x: 12, endPoint y: 62, distance: 75.0
click at [12, 62] on div "[PERSON_NAME] Assigned patients Assigned patients All active patients Archived …" at bounding box center [784, 61] width 1568 height 40
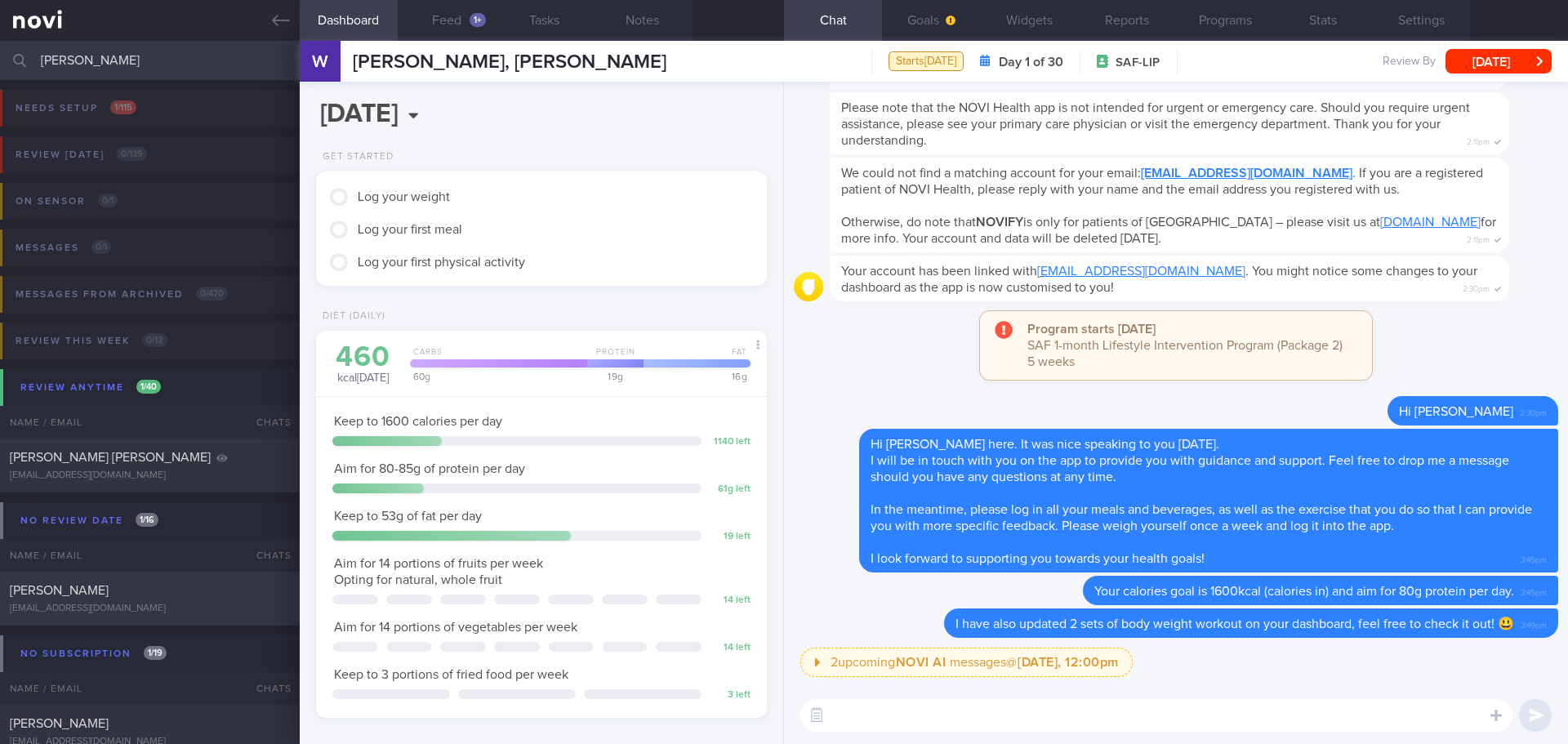
type input "[PERSON_NAME]"
drag, startPoint x: 123, startPoint y: 591, endPoint x: 910, endPoint y: 84, distance: 936.2
click at [124, 591] on div "[PERSON_NAME]" at bounding box center [147, 589] width 276 height 16
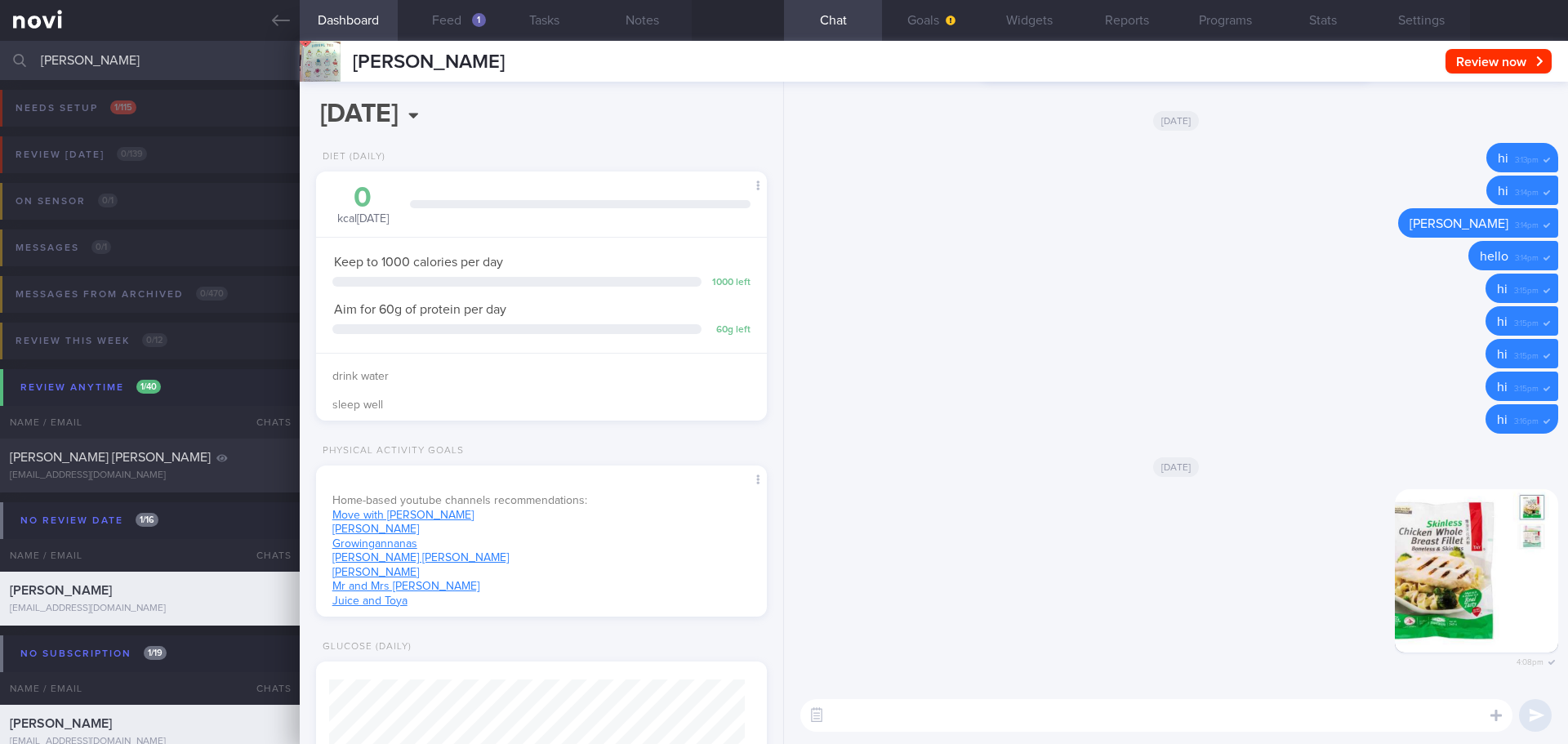
scroll to position [207, 417]
click at [447, 27] on button "Feed 1" at bounding box center [447, 21] width 98 height 41
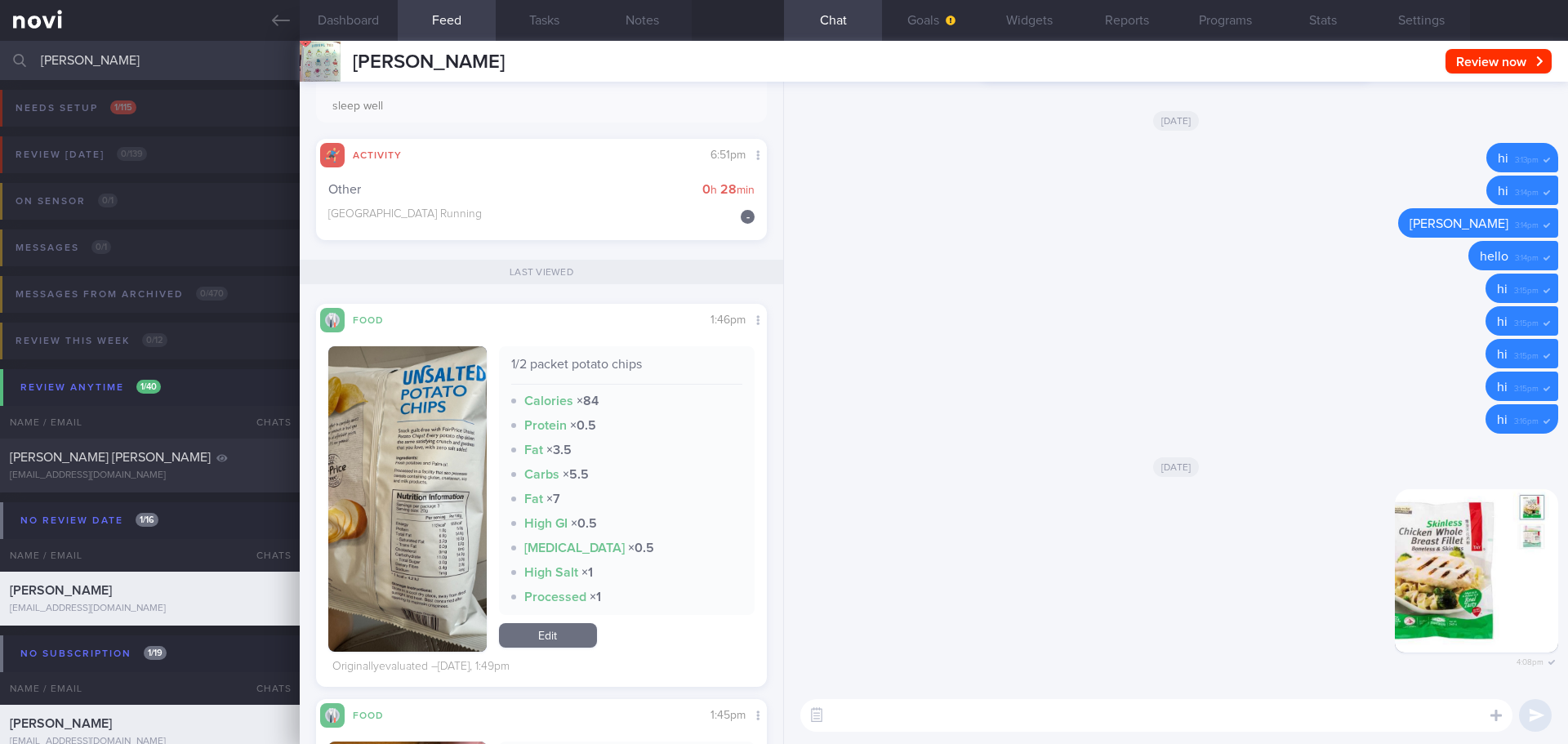
scroll to position [326, 0]
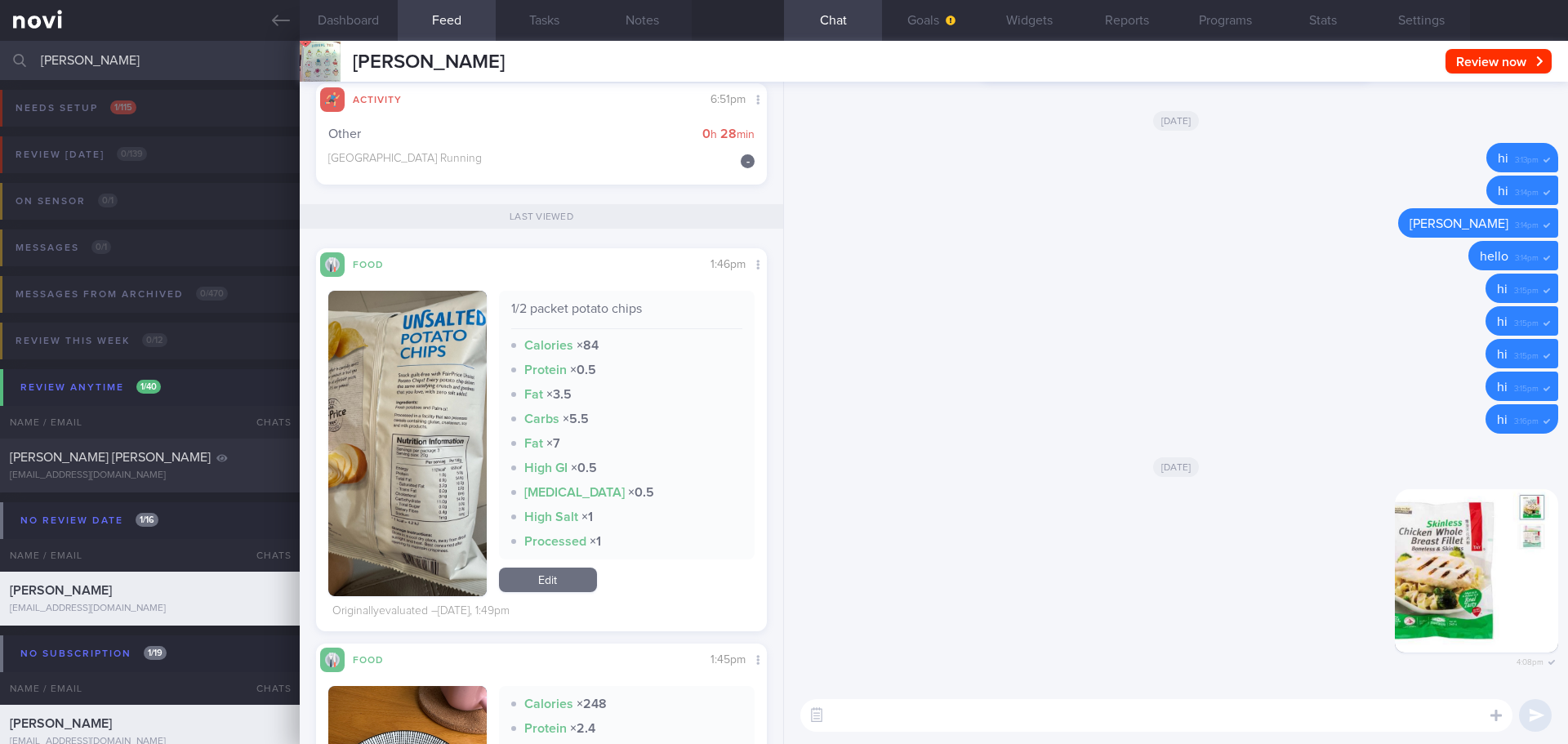
click at [382, 464] on button "button" at bounding box center [407, 442] width 158 height 305
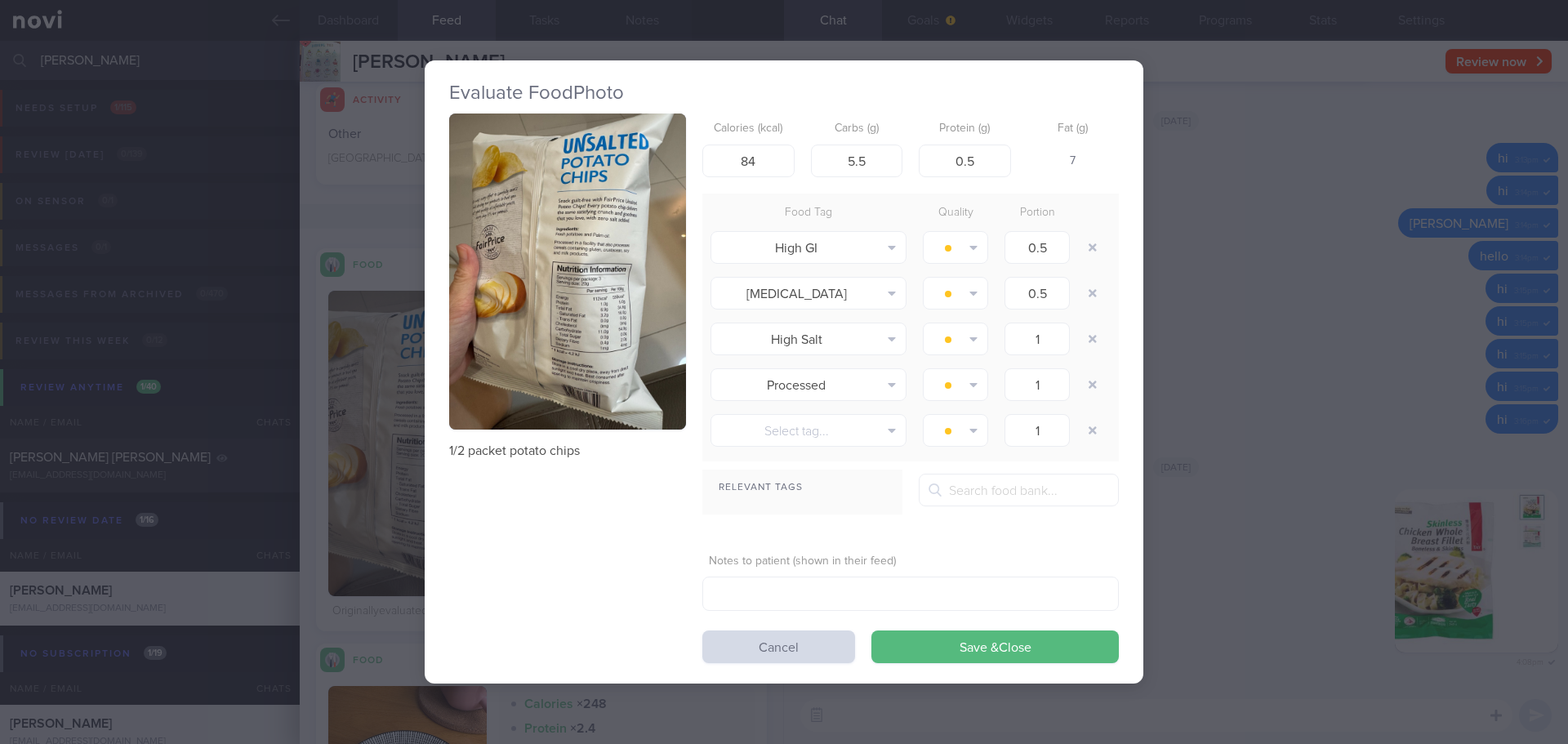
click at [573, 294] on button "button" at bounding box center [568, 271] width 237 height 316
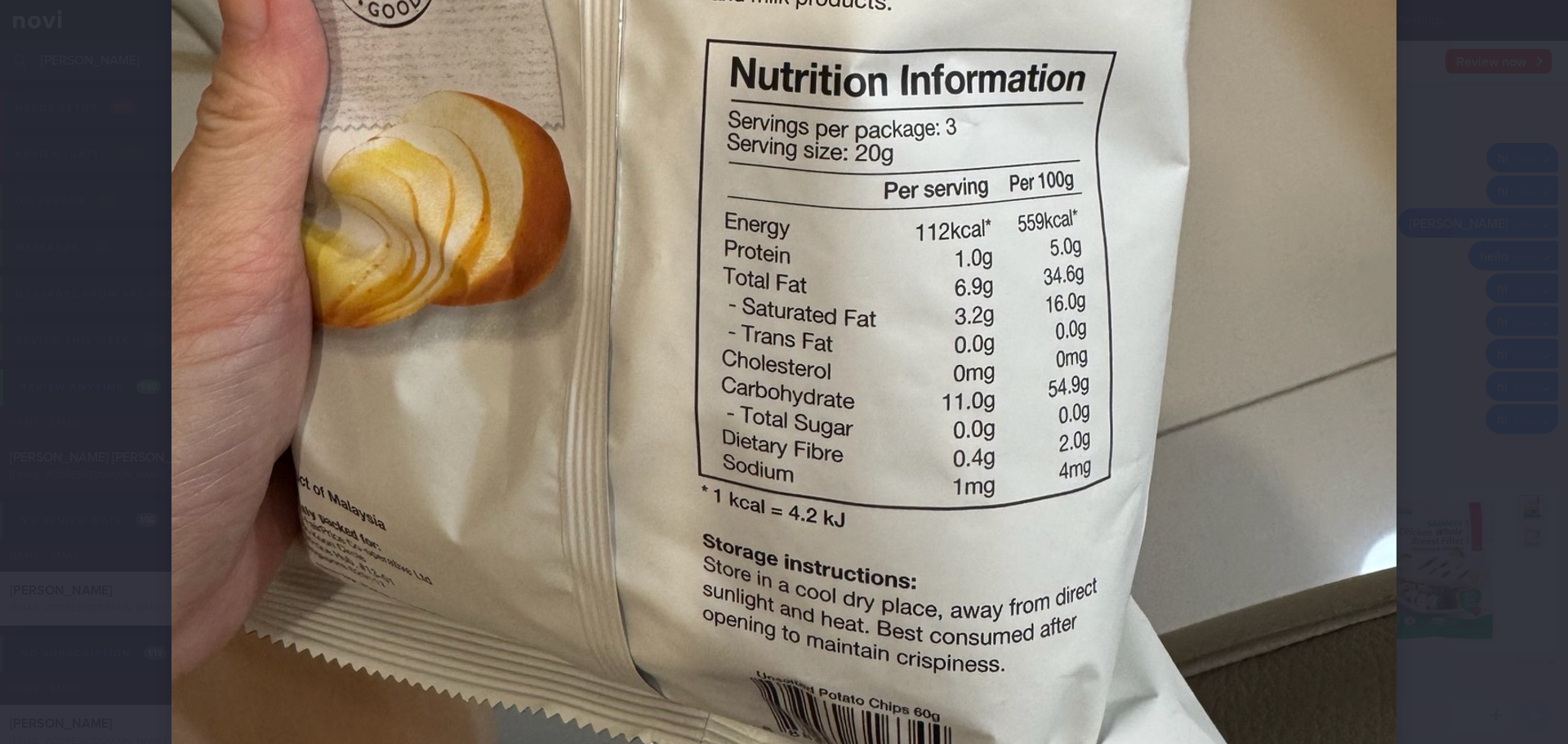
scroll to position [816, 0]
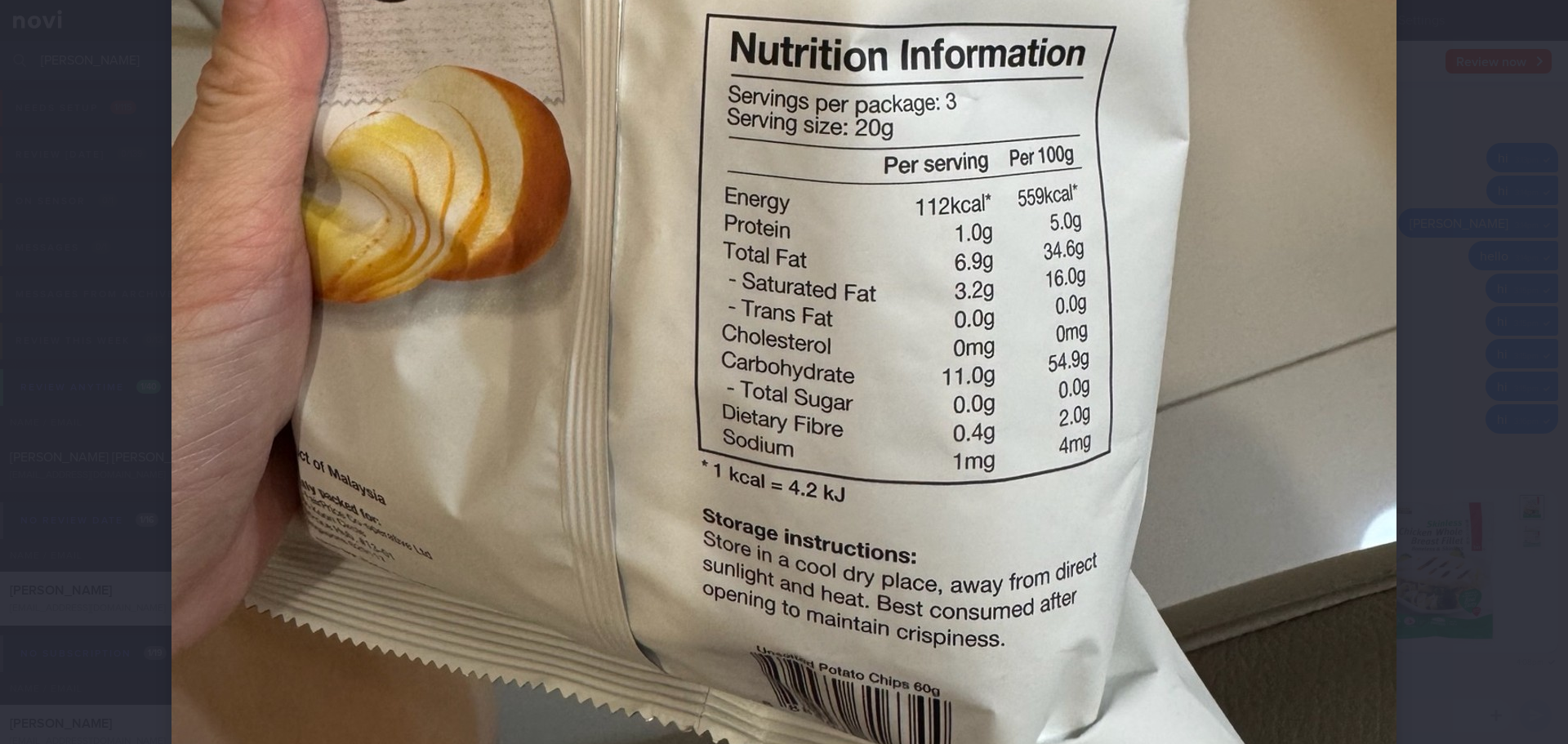
click at [1522, 281] on div at bounding box center [784, 372] width 1568 height 744
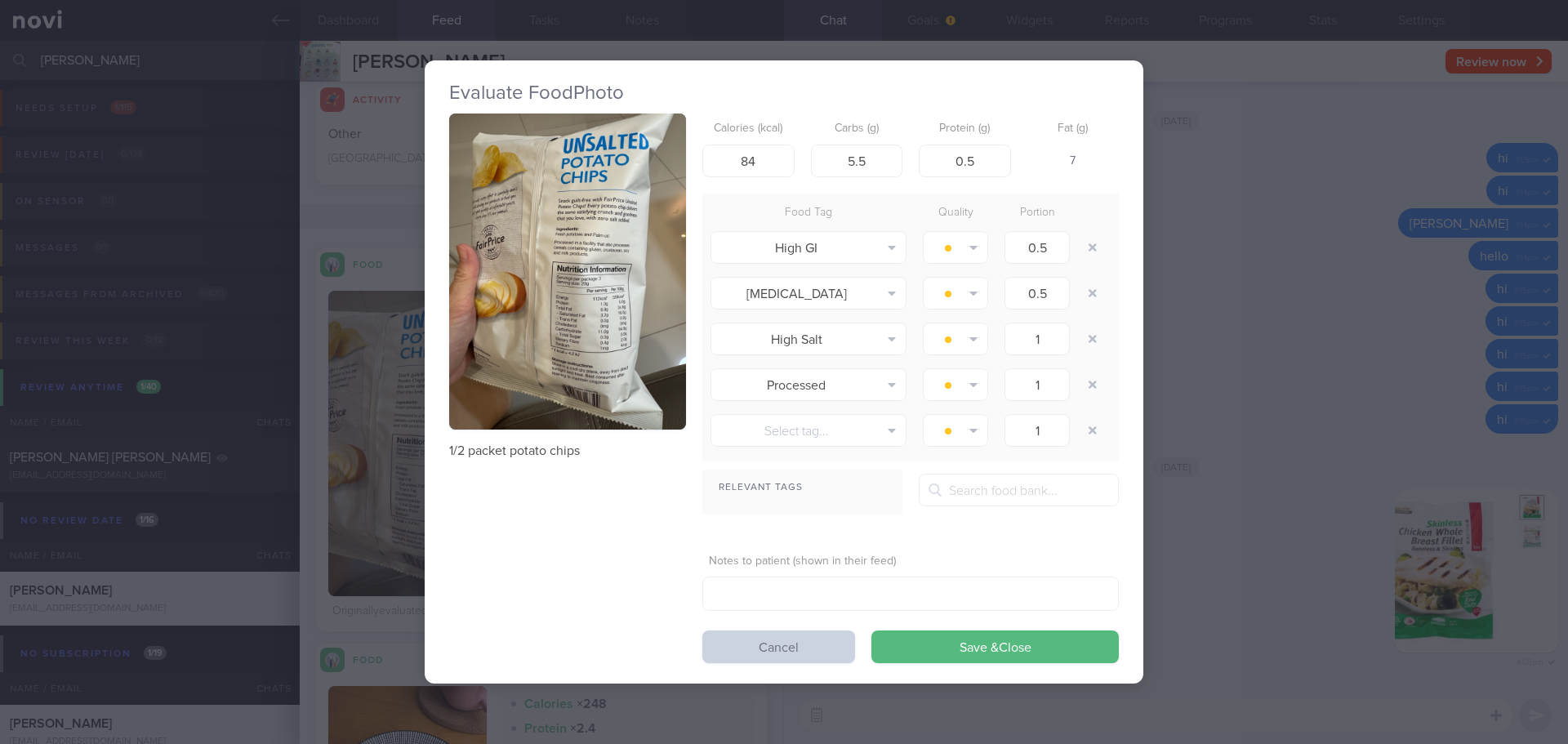
drag, startPoint x: 801, startPoint y: 649, endPoint x: 791, endPoint y: 643, distance: 11.7
click at [801, 649] on button "Cancel" at bounding box center [779, 647] width 153 height 33
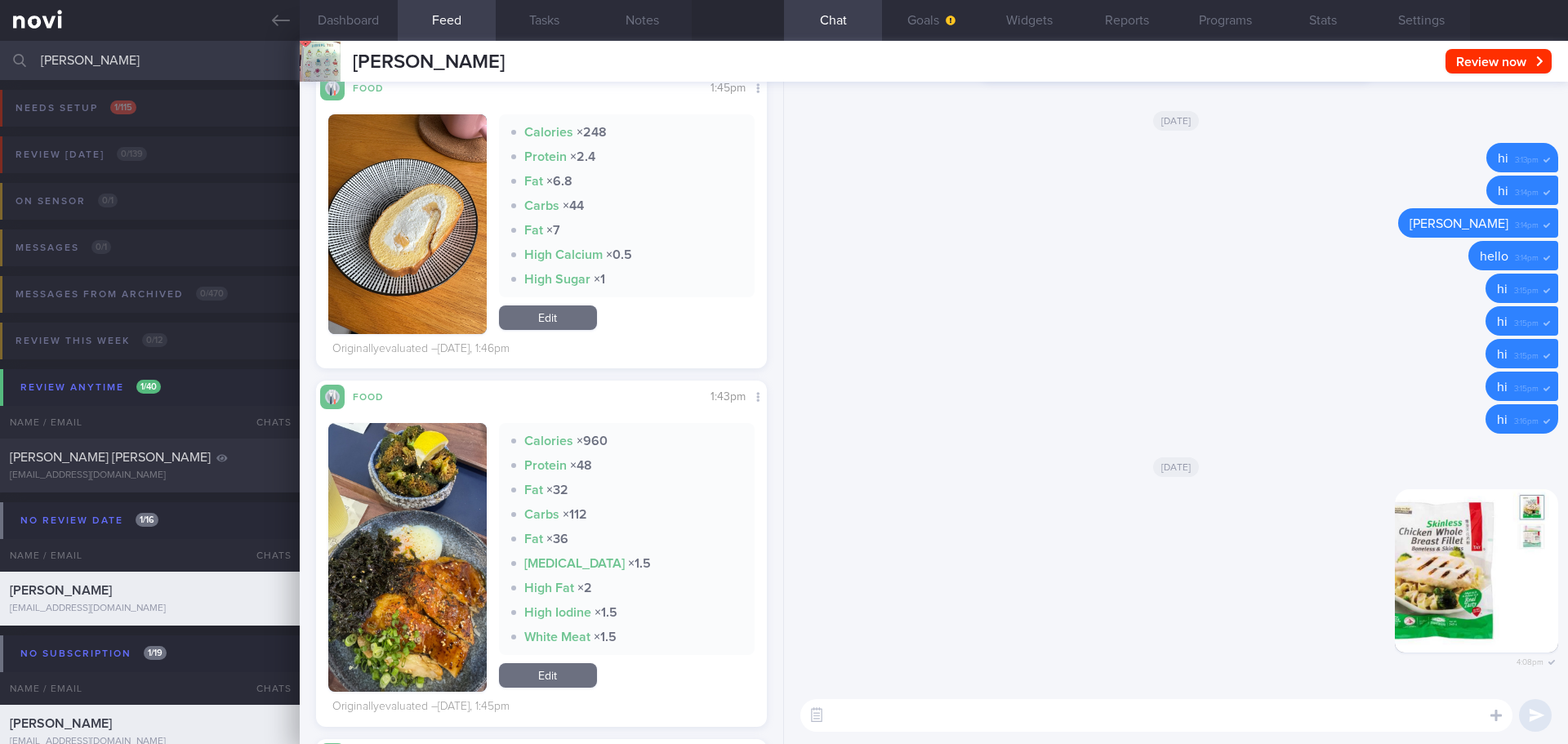
scroll to position [979, 0]
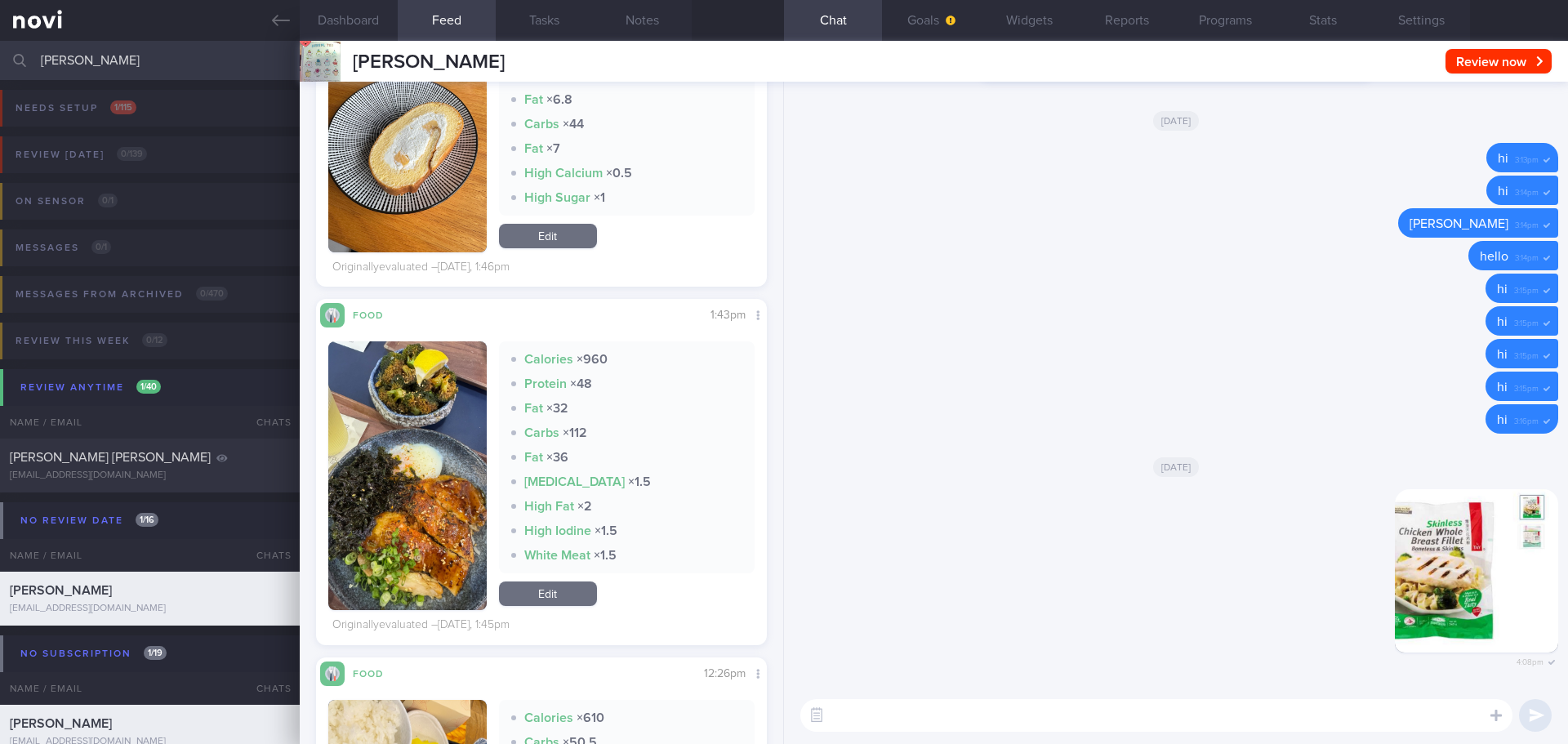
click at [413, 477] on button "button" at bounding box center [407, 475] width 158 height 269
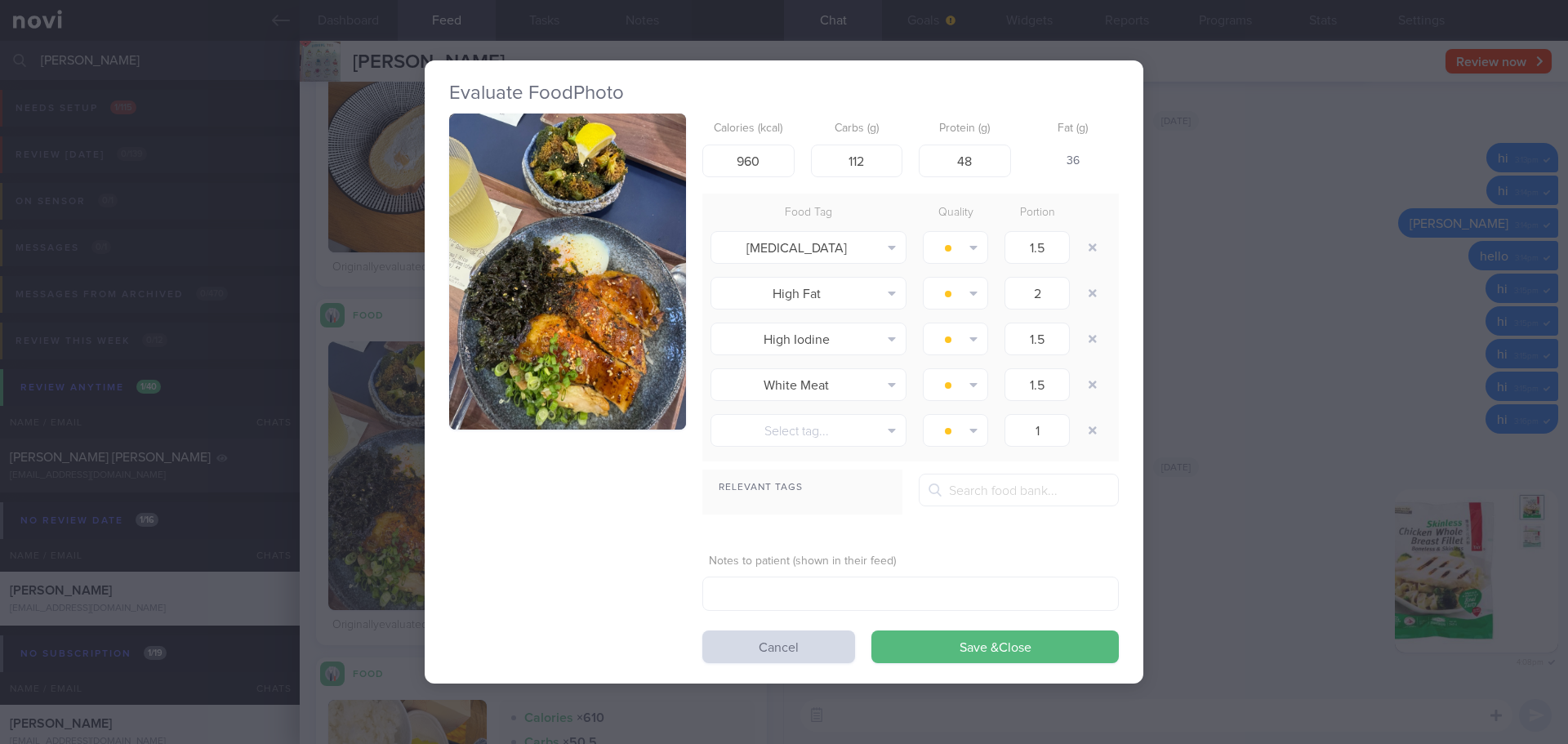
click at [556, 308] on button "button" at bounding box center [568, 271] width 237 height 316
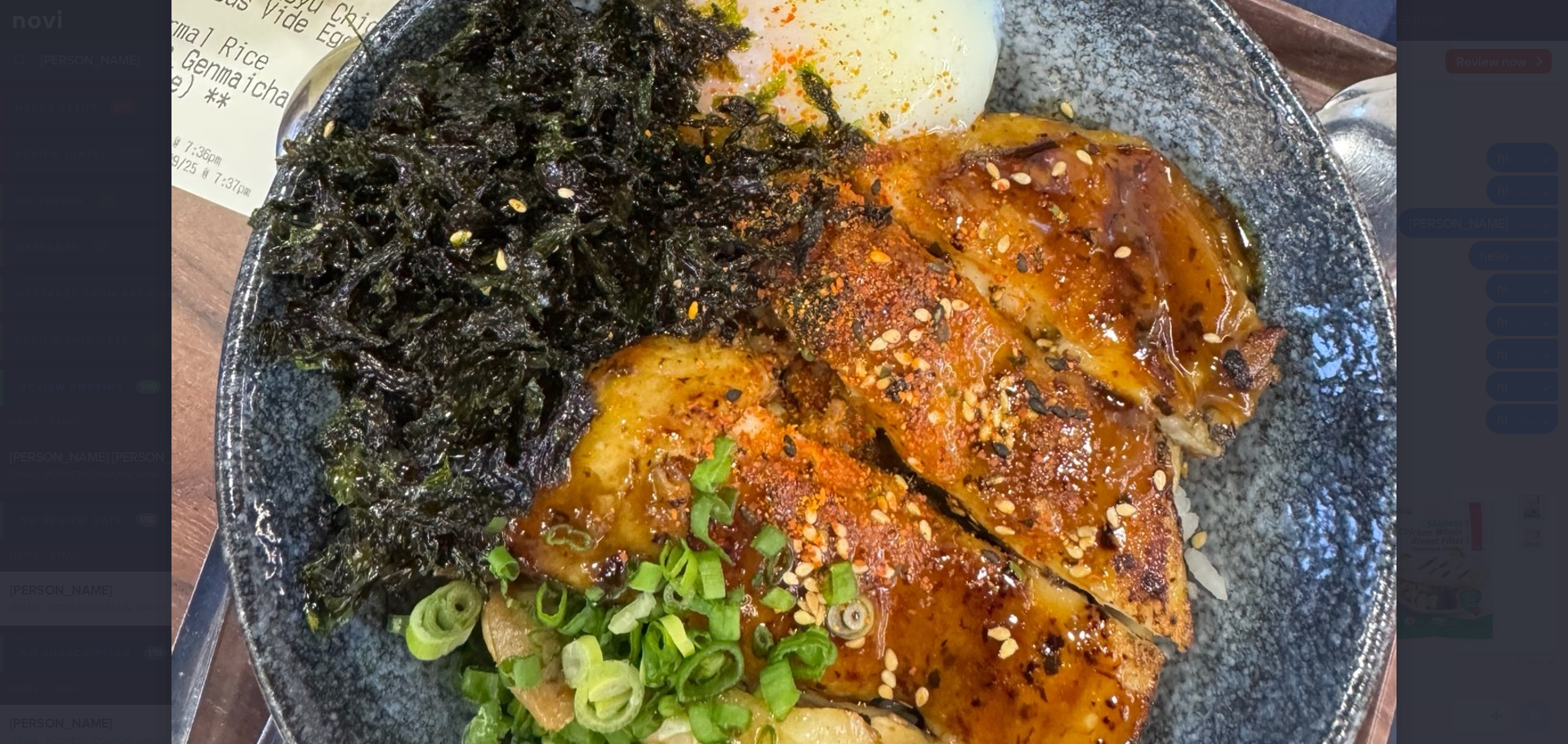
scroll to position [735, 0]
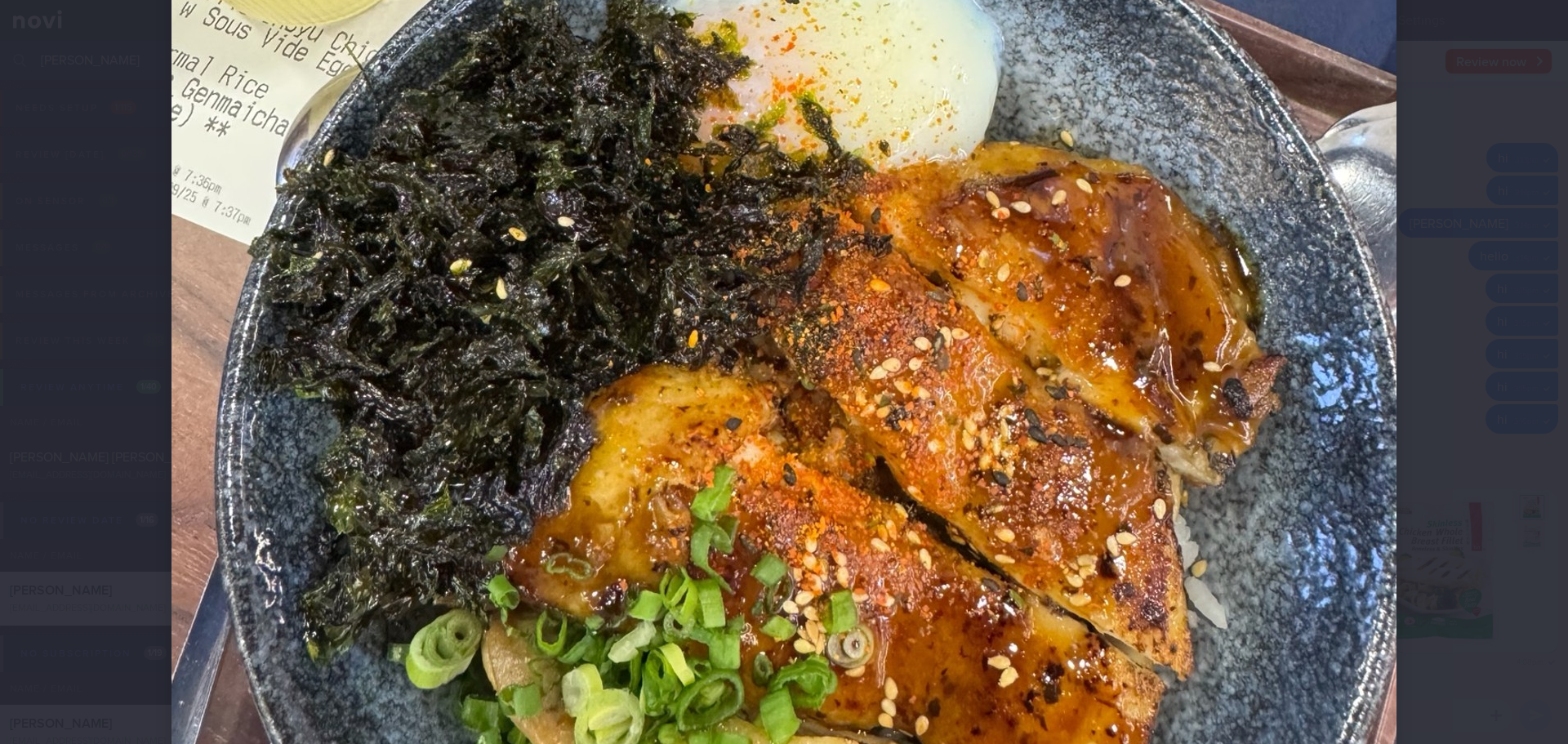
click at [1518, 443] on div at bounding box center [784, 372] width 1568 height 744
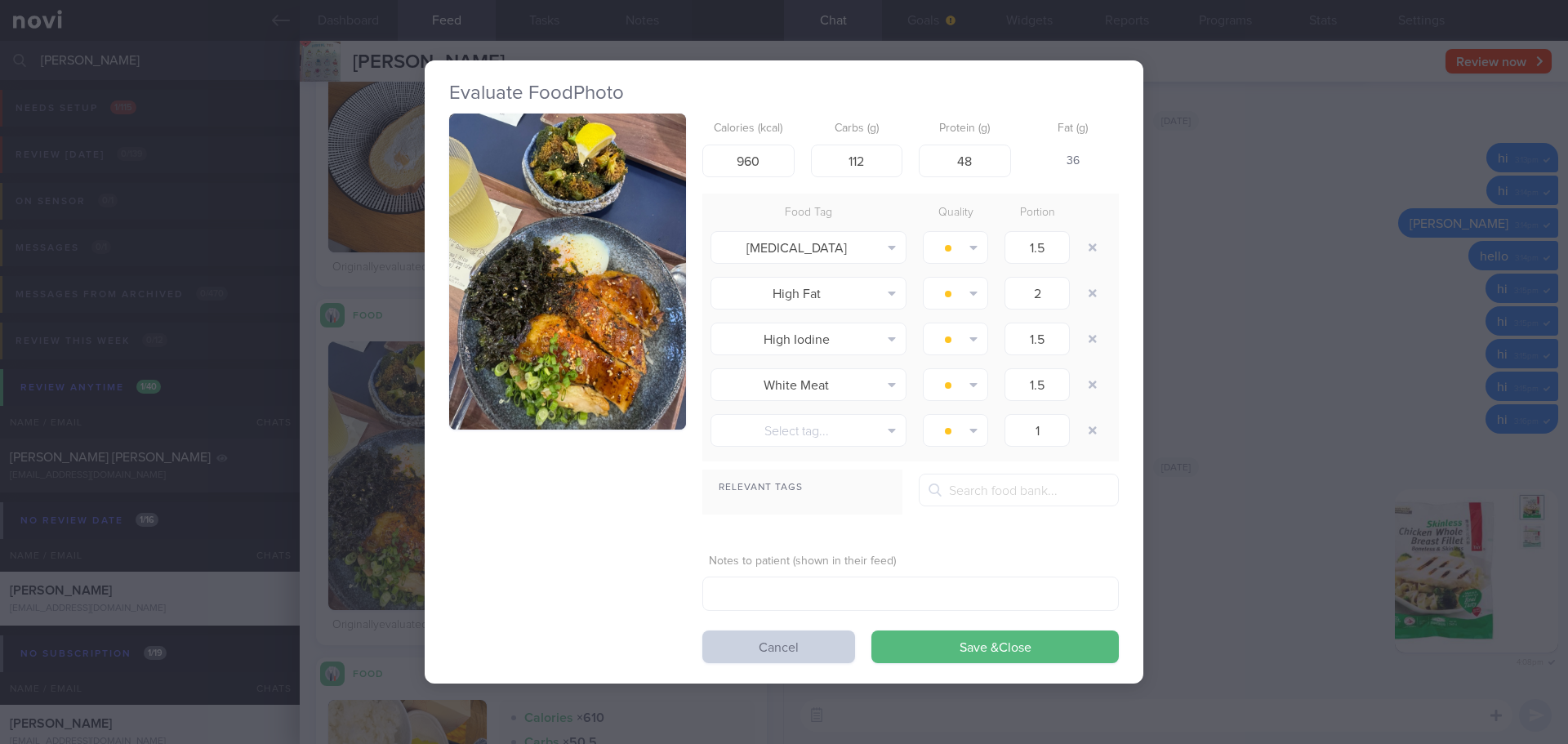
click at [818, 656] on button "Cancel" at bounding box center [779, 647] width 153 height 33
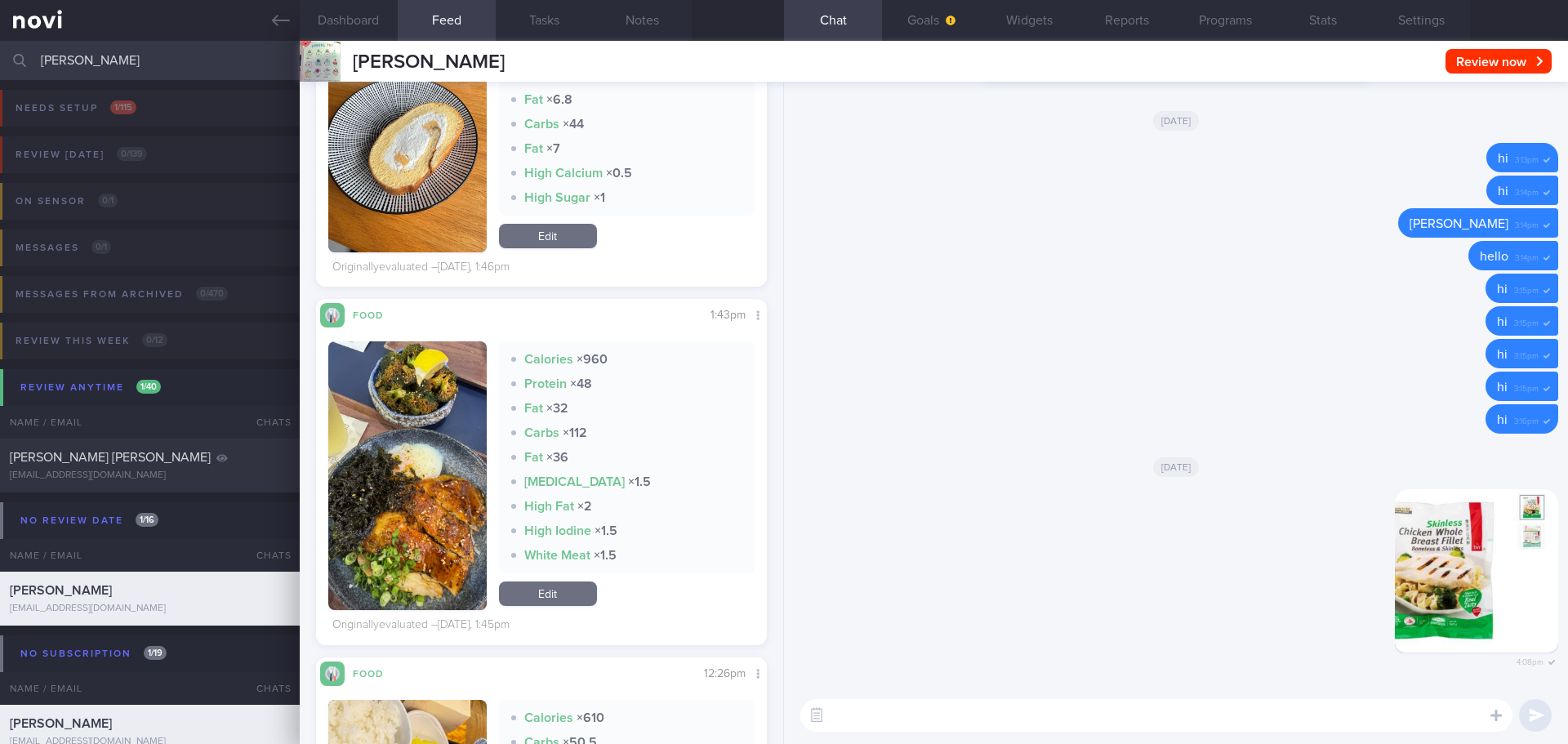
click at [405, 425] on button "button" at bounding box center [407, 475] width 158 height 269
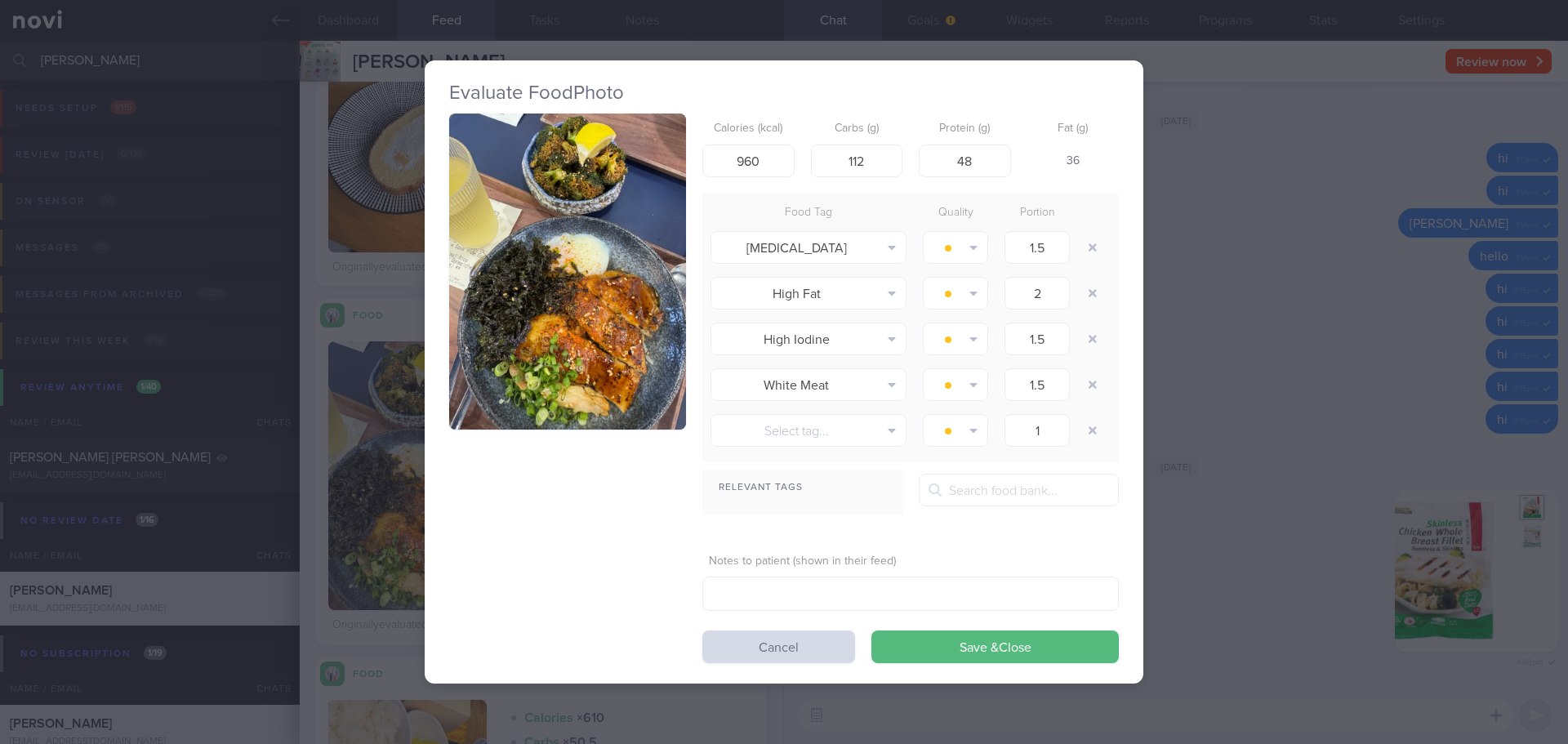
click at [1400, 200] on div "Evaluate Food Photo Calories (kcal) 960 Carbs (g) 112 Protein (g) 48 Fat (g) 36…" at bounding box center [784, 372] width 1568 height 744
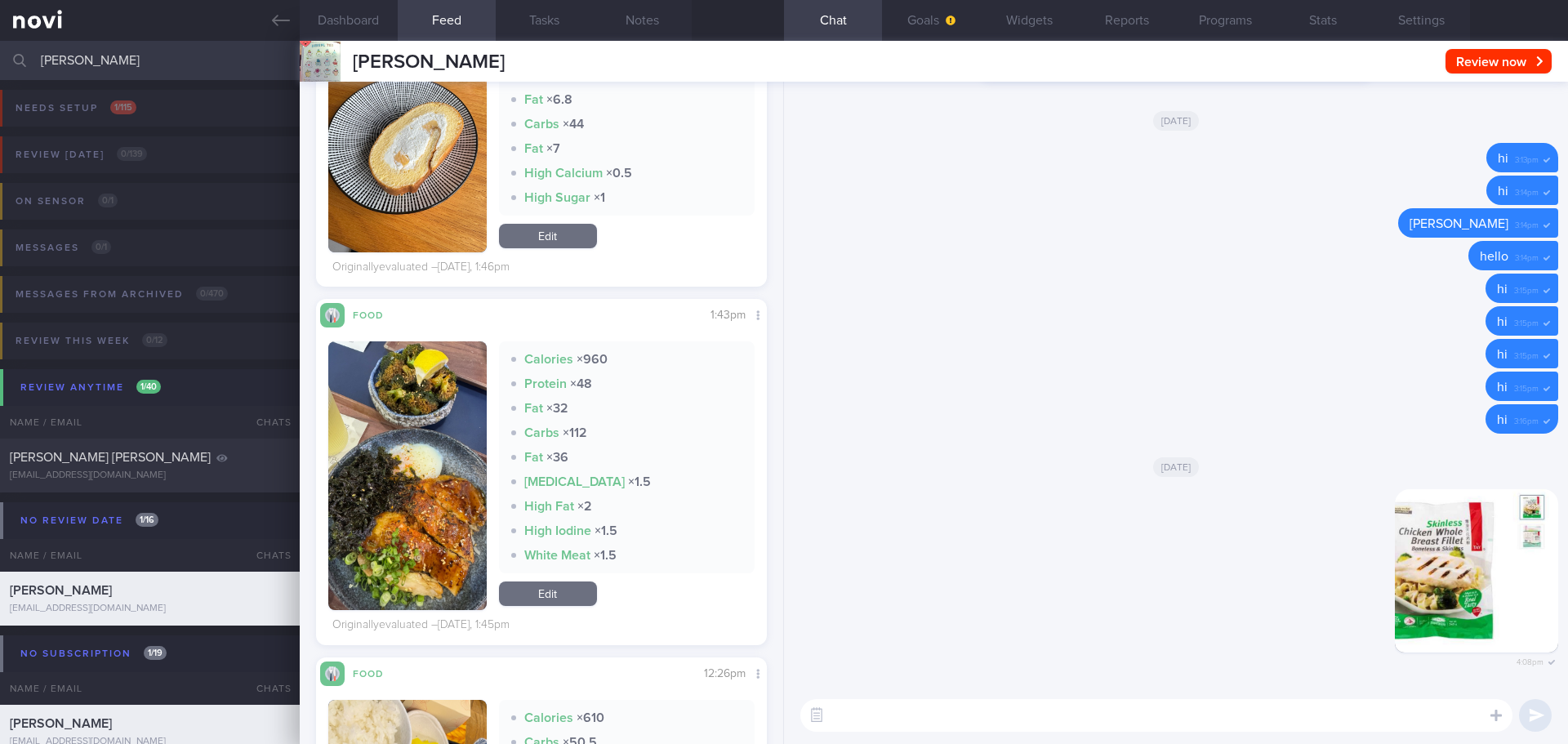
drag, startPoint x: 115, startPoint y: 48, endPoint x: -17, endPoint y: 74, distance: 134.5
click at [0, 74] on html "You are offline! Some functionality will be unavailable Patients New Users Coac…" at bounding box center [784, 372] width 1568 height 744
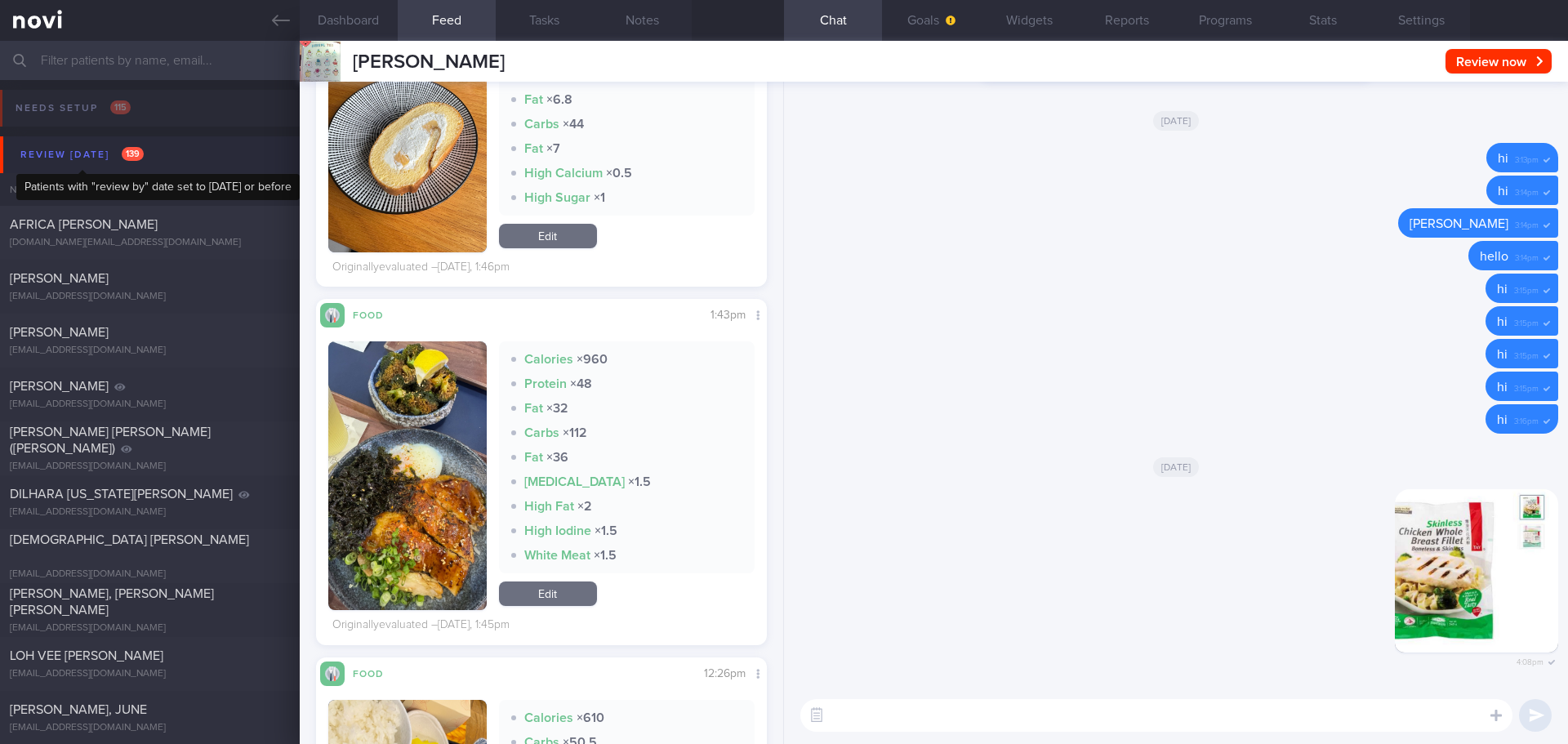
click at [98, 149] on div "Review [DATE] 139" at bounding box center [82, 155] width 132 height 22
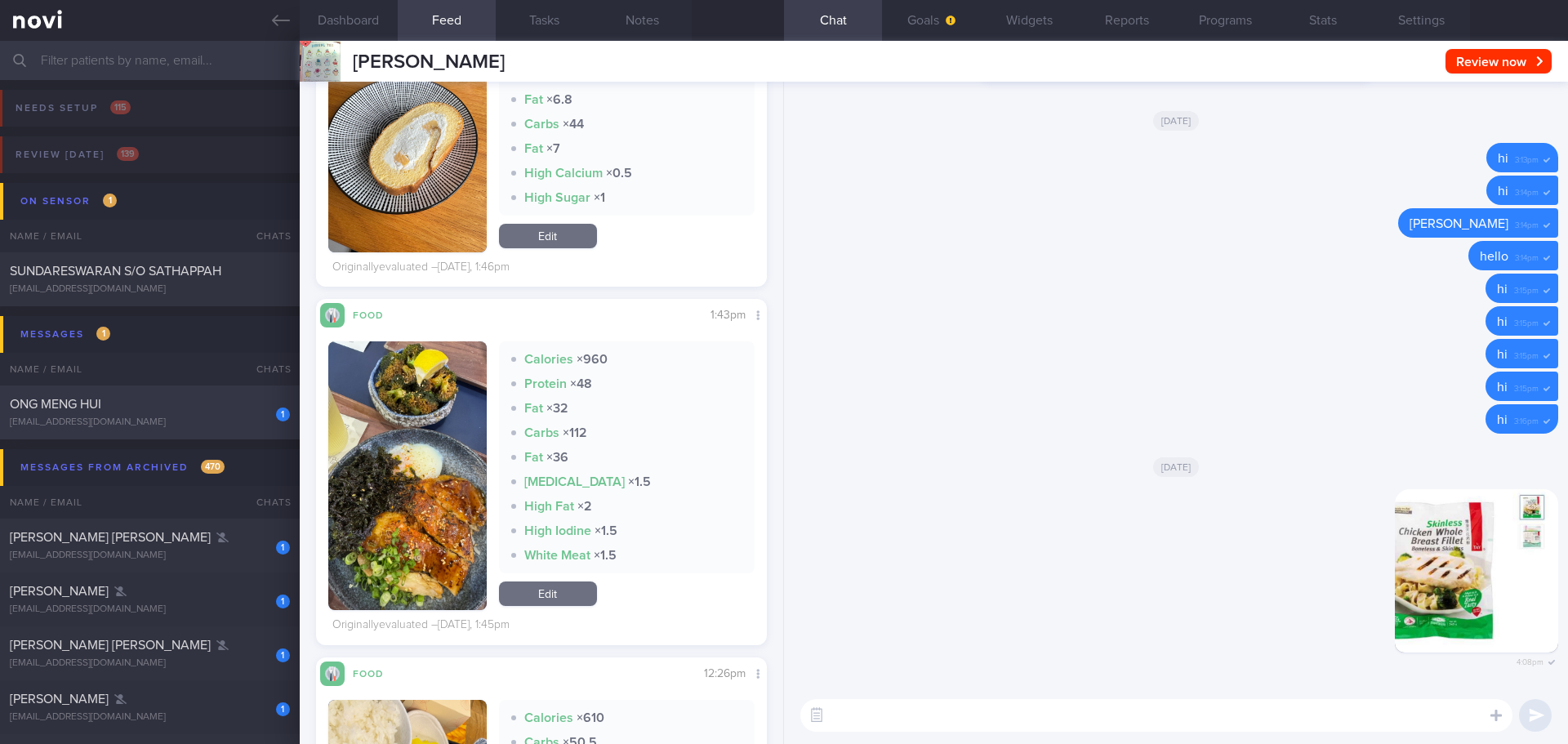
click at [205, 409] on div "ONG MENG HUI" at bounding box center [147, 404] width 276 height 16
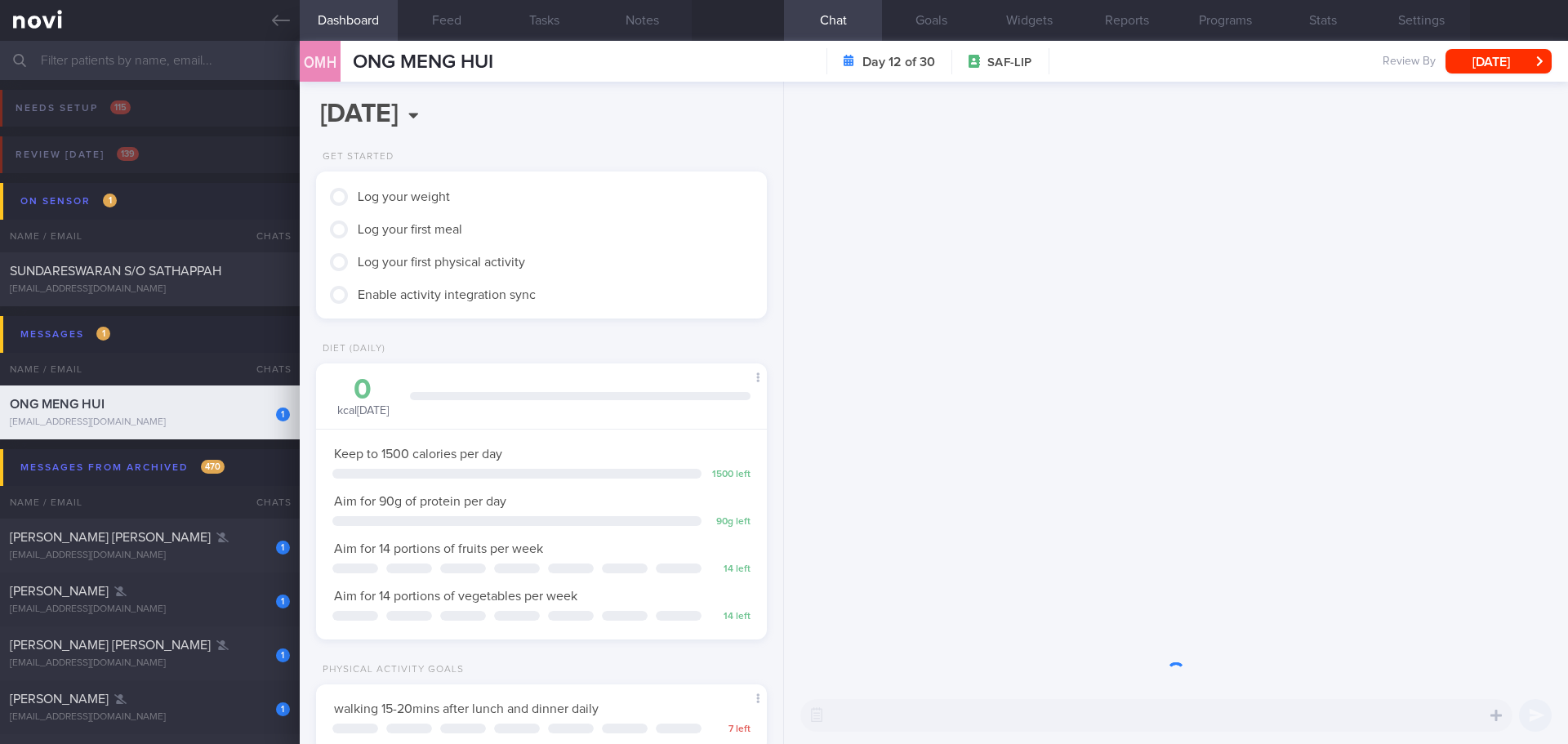
scroll to position [207, 417]
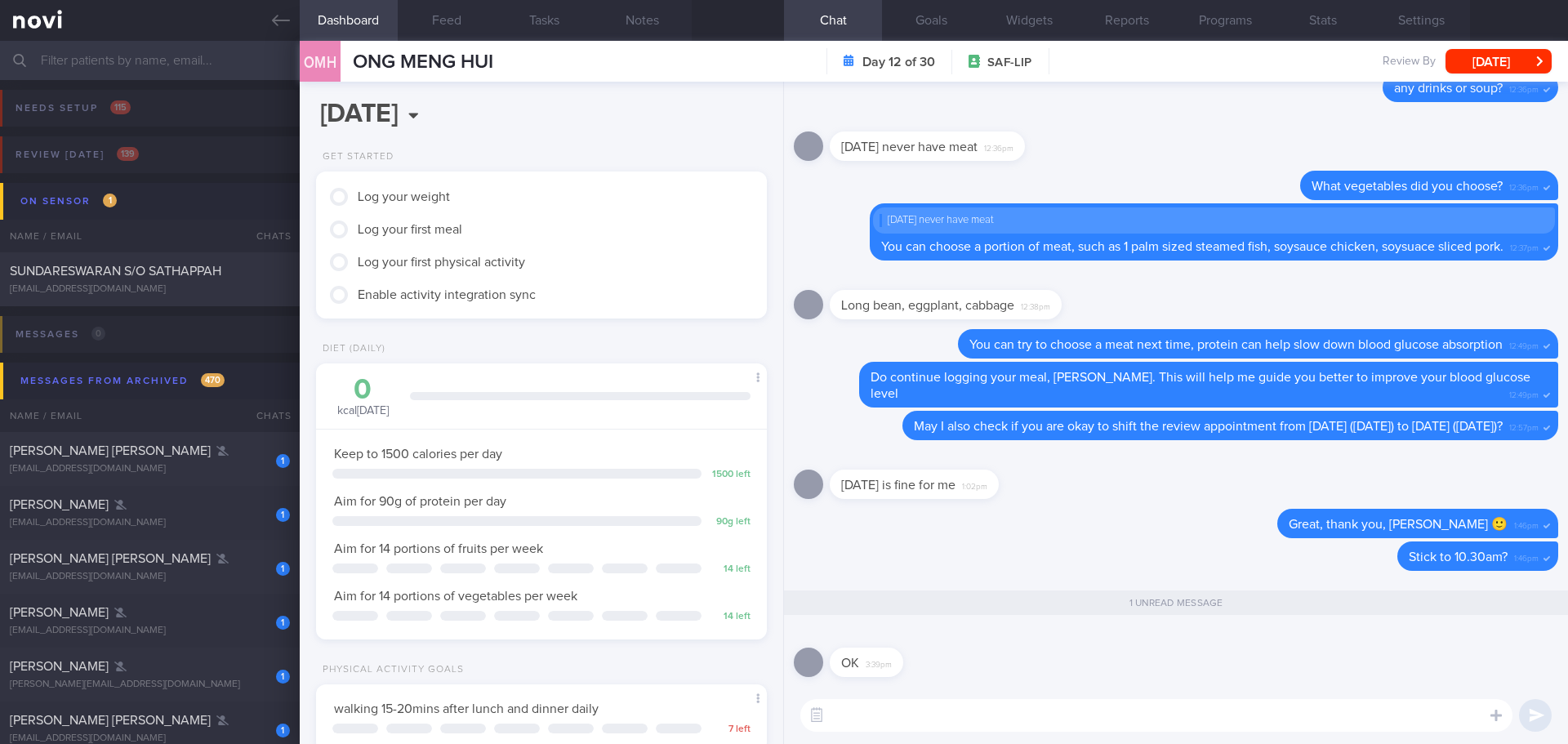
click at [1053, 707] on textarea at bounding box center [1156, 715] width 713 height 33
type textarea "👍🏻👍🏻"
click at [1544, 707] on button "submit" at bounding box center [1535, 715] width 33 height 33
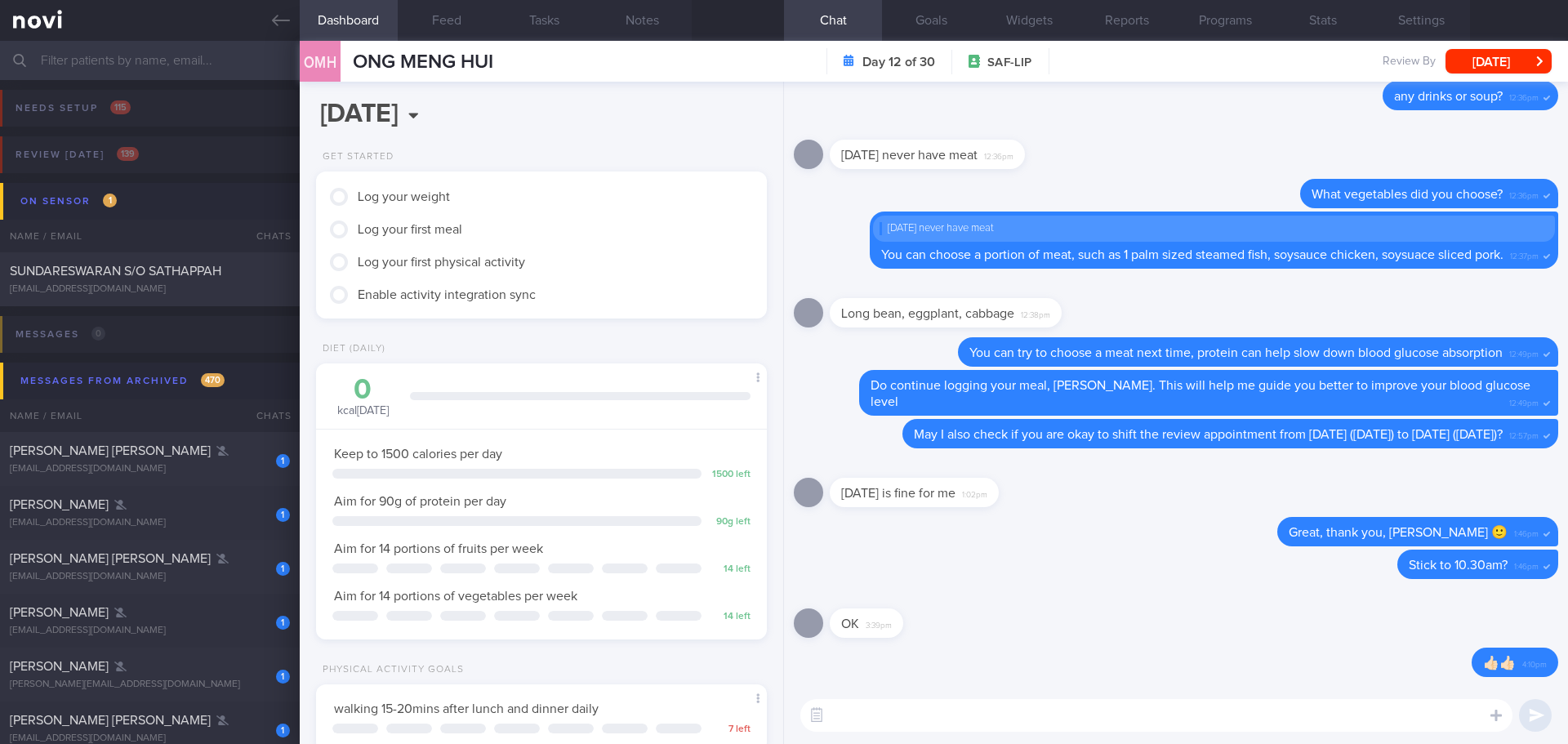
click at [599, 332] on div "Get Started Log your weight Log your first meal Log your first physical activit…" at bounding box center [542, 243] width 484 height 184
click at [1305, 719] on textarea at bounding box center [1156, 715] width 713 height 33
click at [1136, 549] on div "Delete Stick to 10.30am? 1:46pm" at bounding box center [1176, 569] width 764 height 40
click at [418, 16] on button "Feed" at bounding box center [447, 21] width 98 height 41
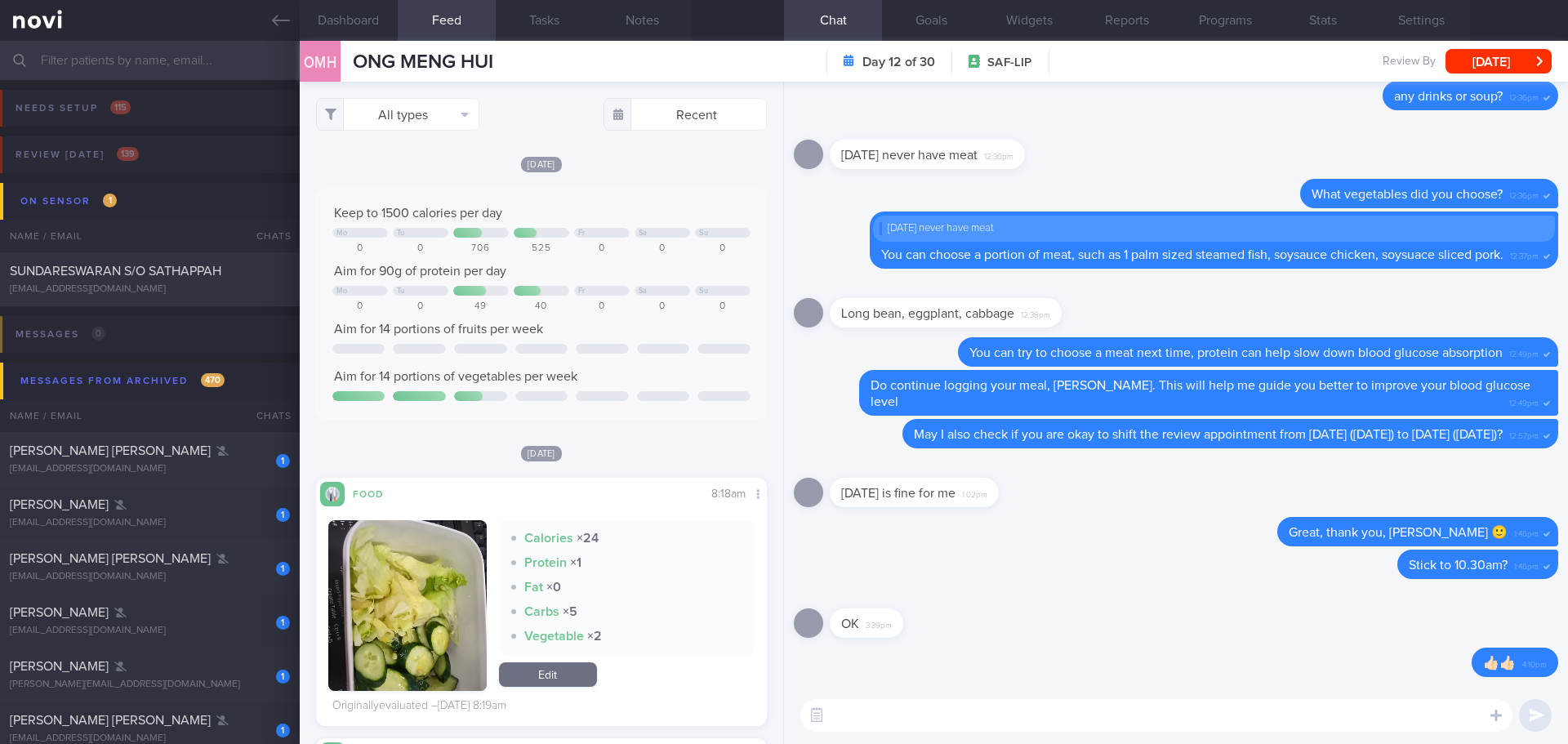
click at [635, 180] on div "[DATE] Keep to 1500 calories per day Mo Tu Fr Sa Su 0 0 706 525 0 0 0 Aim for 9…" at bounding box center [542, 288] width 451 height 265
click at [86, 149] on div "Review [DATE] 139" at bounding box center [77, 155] width 132 height 22
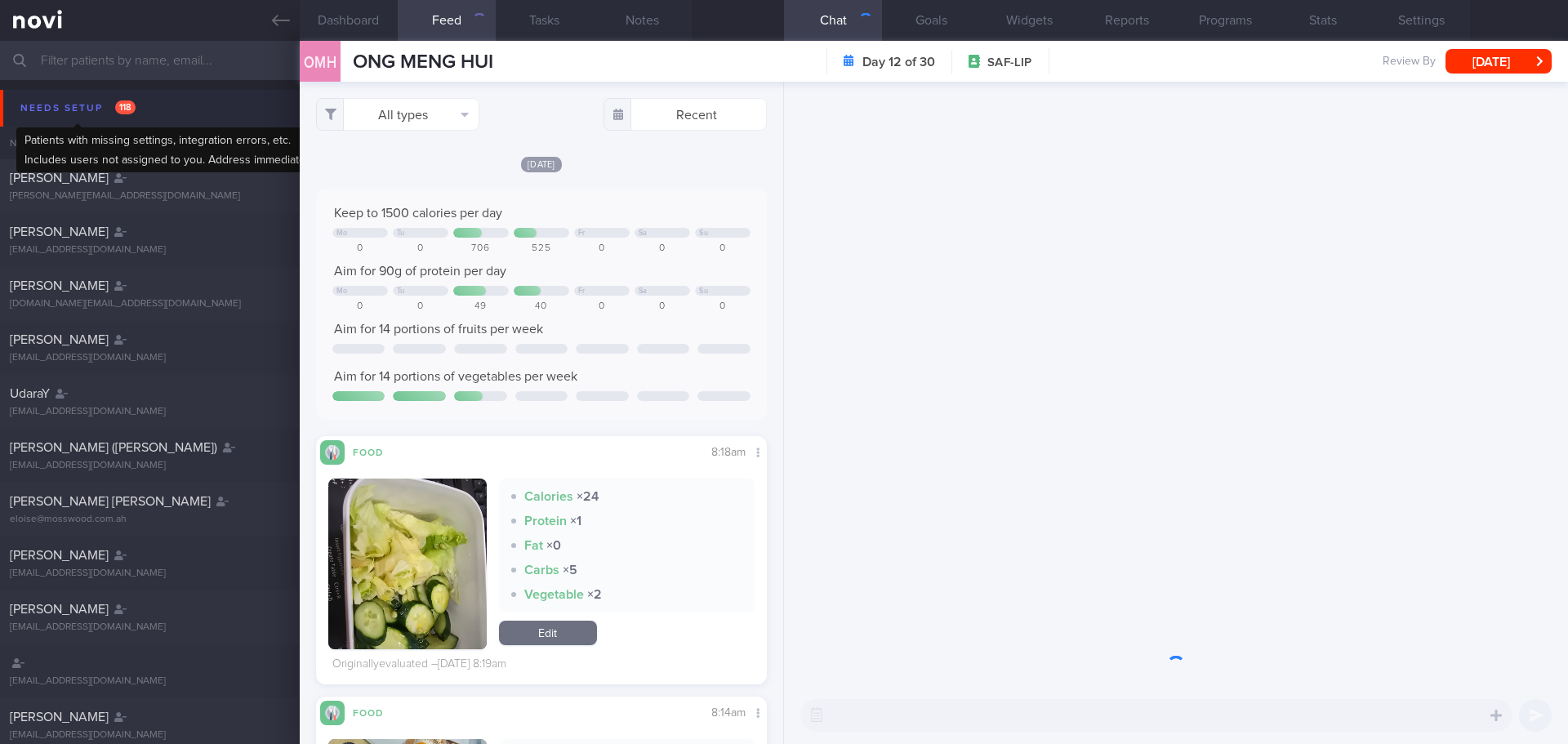
click at [79, 113] on div "Needs setup 118" at bounding box center [77, 108] width 123 height 22
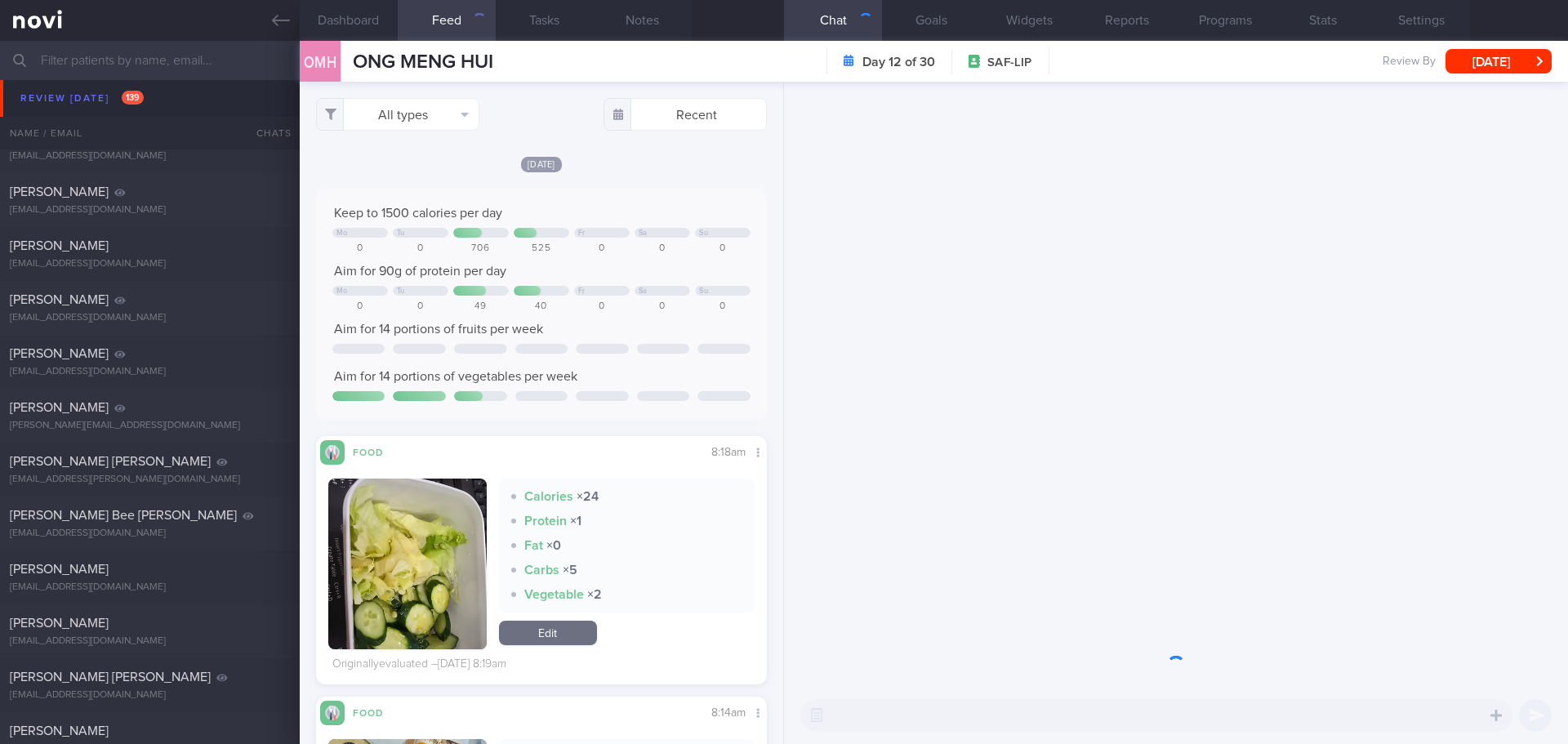
scroll to position [898, 0]
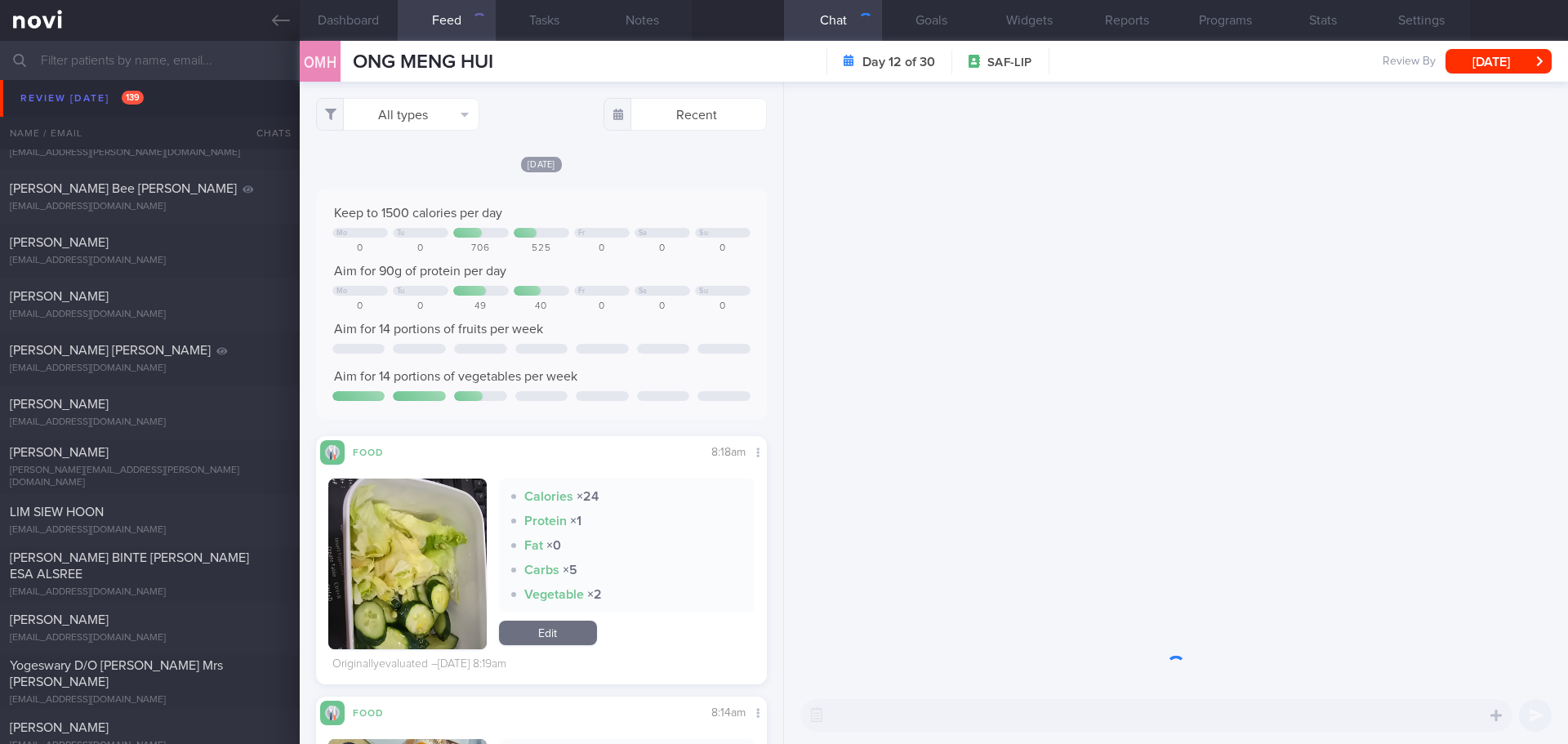
click at [99, 70] on input "text" at bounding box center [784, 61] width 1568 height 40
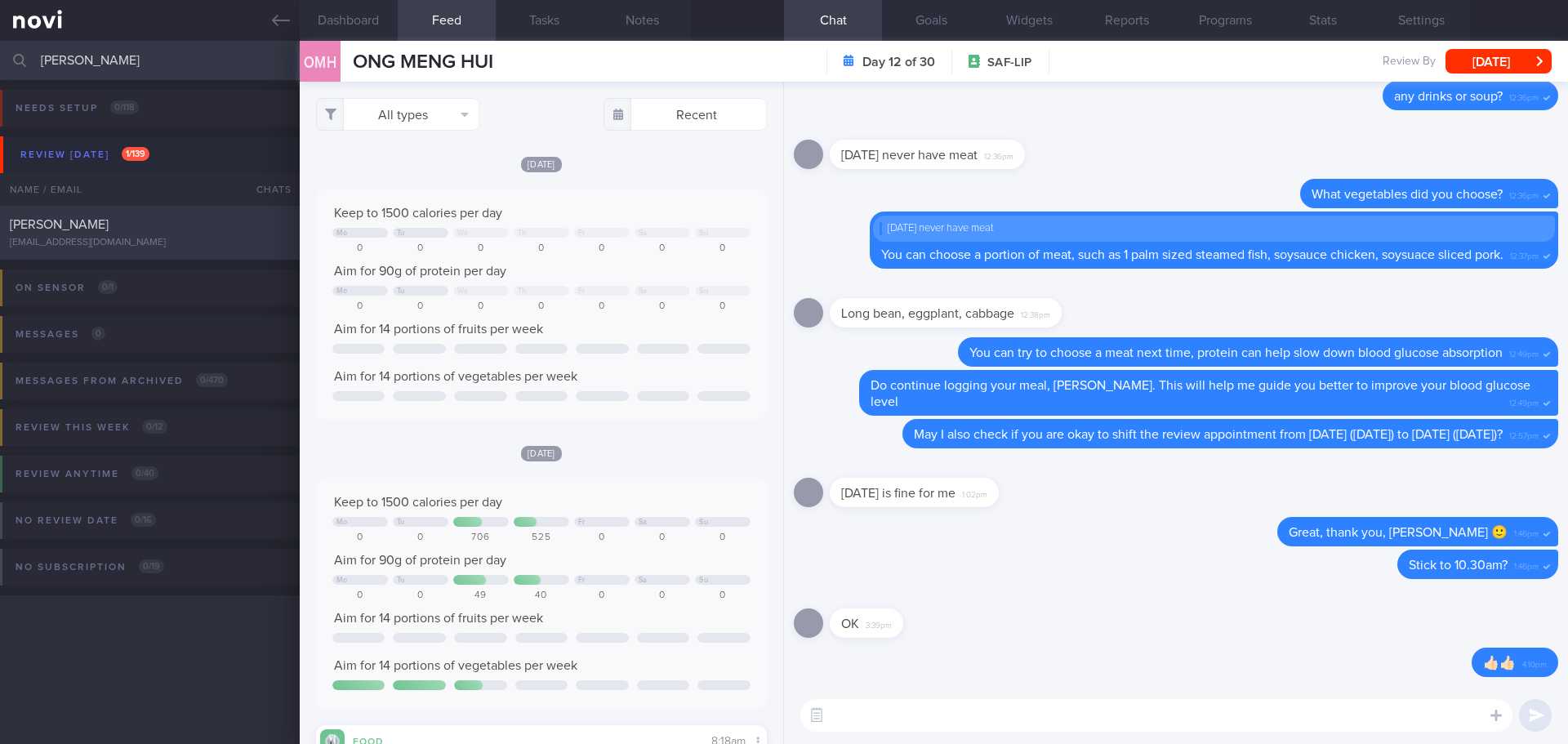
type input "tee hui"
click at [109, 223] on div "TEE HUI XIAN" at bounding box center [147, 224] width 276 height 16
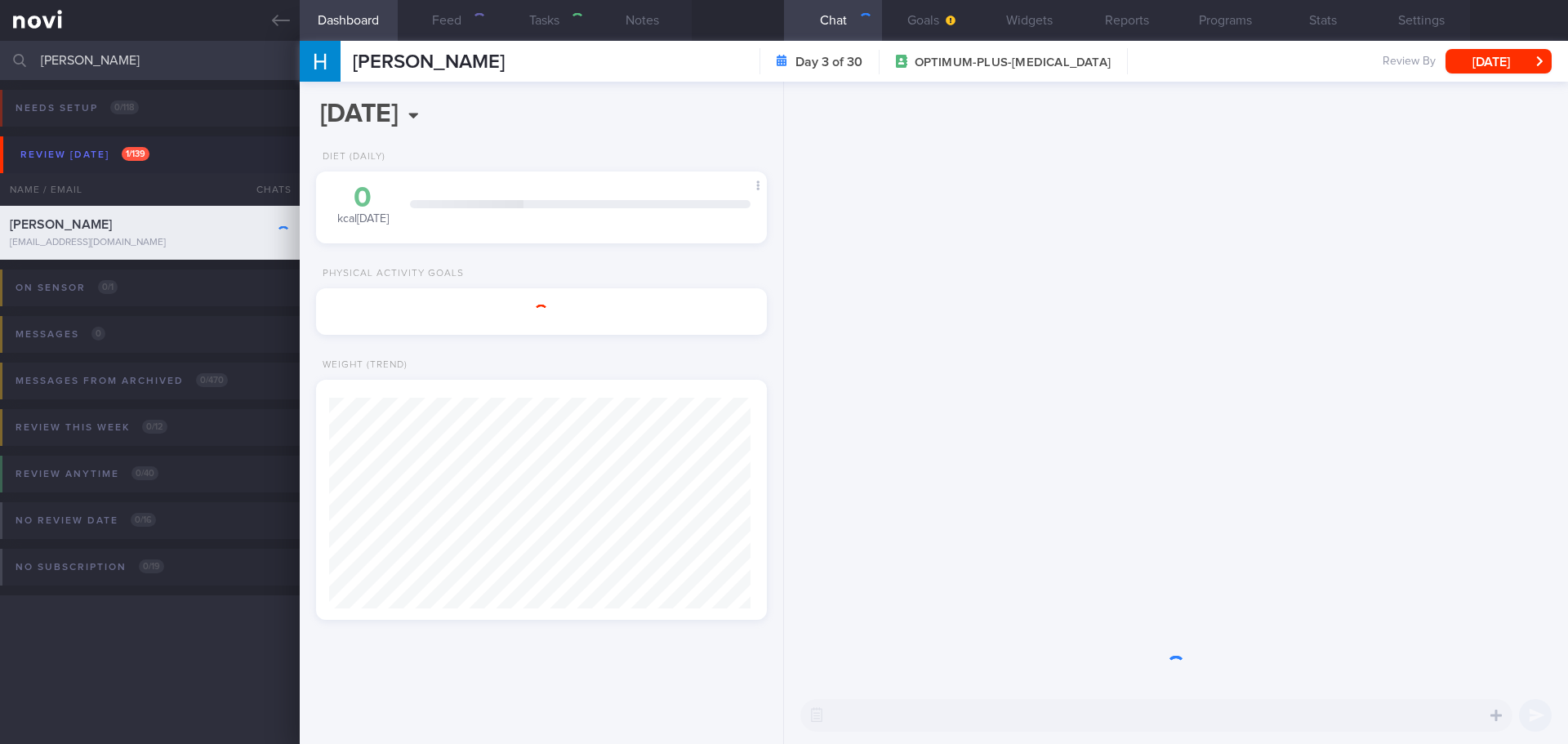
type input "[DATE]"
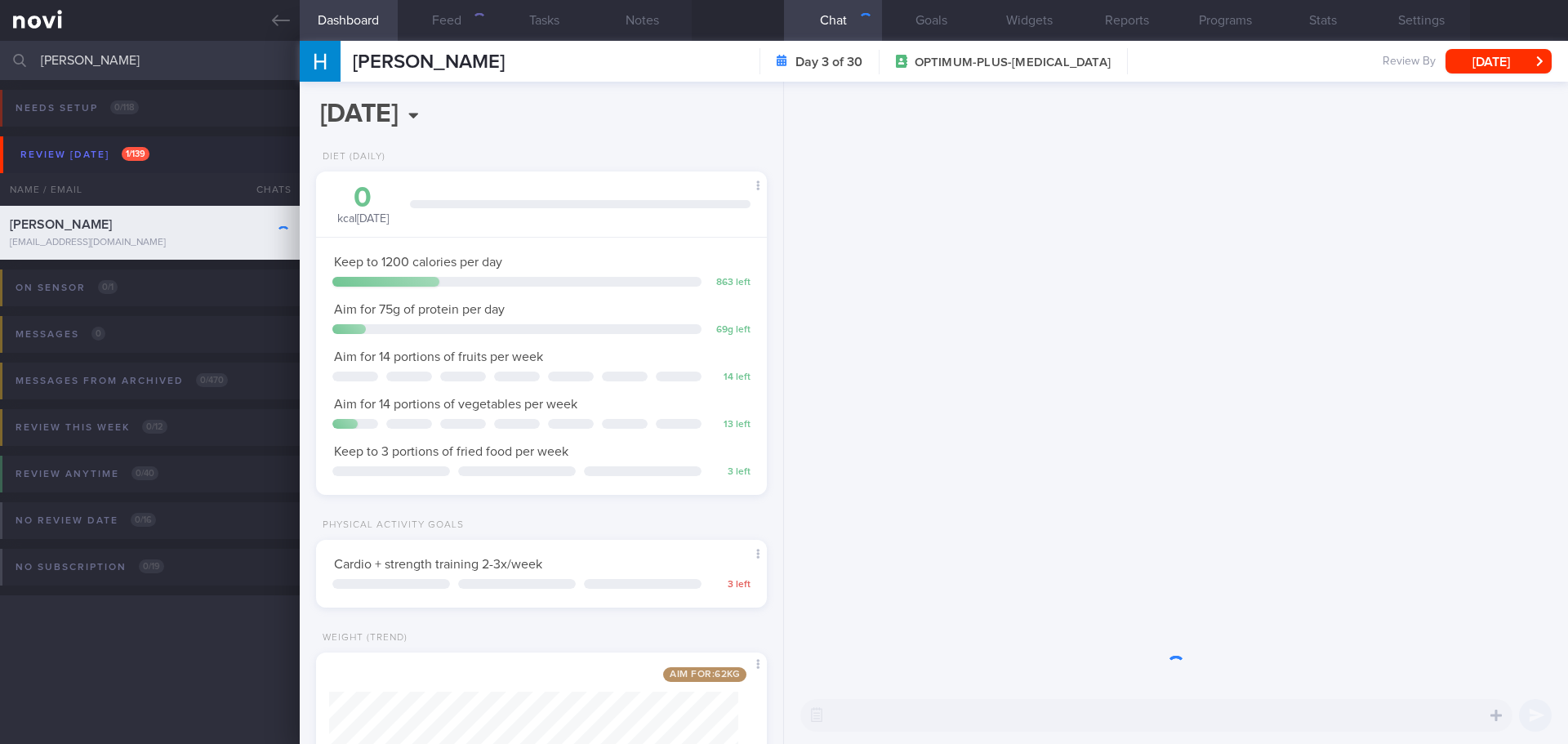
scroll to position [228, 410]
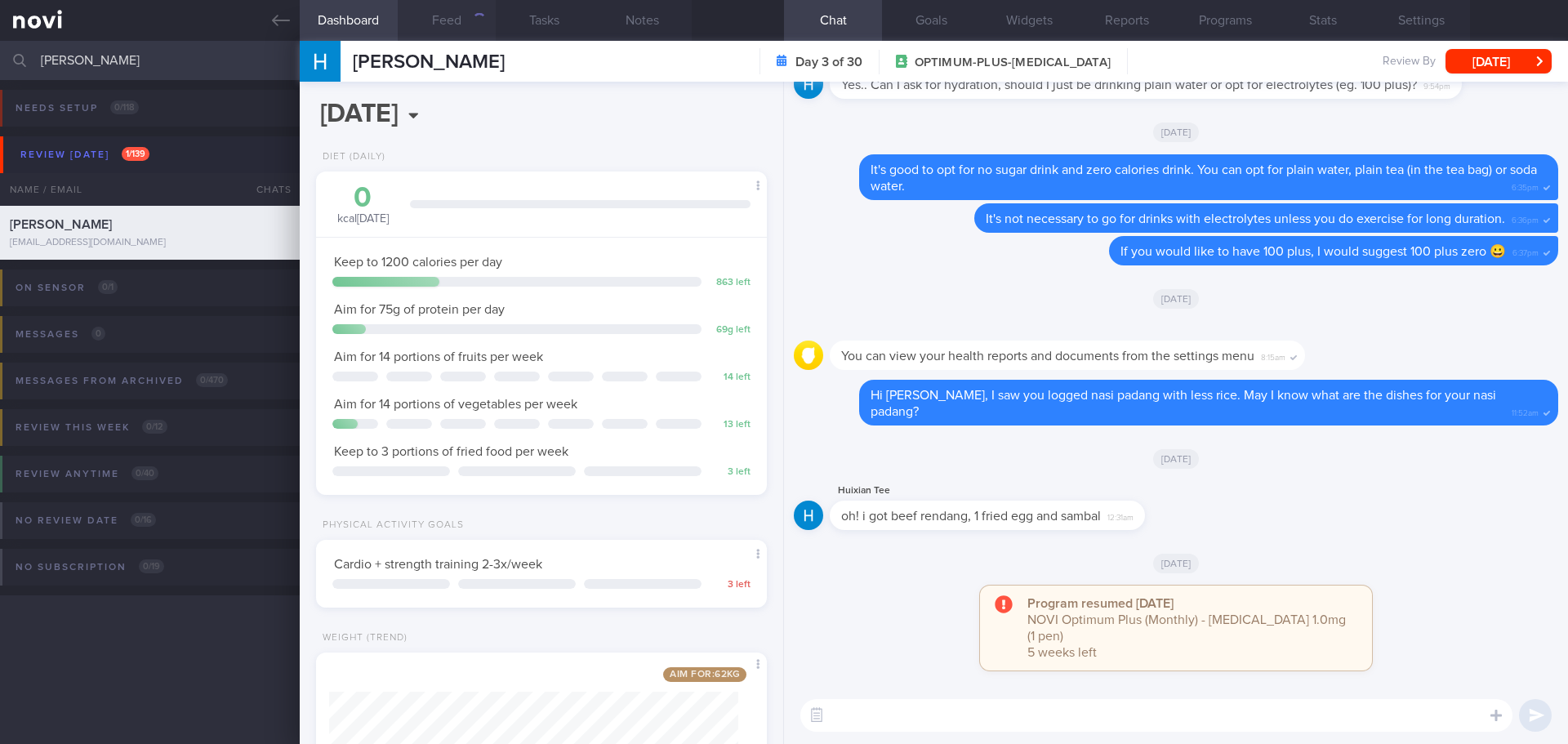
click at [443, 21] on button "Feed" at bounding box center [447, 21] width 98 height 41
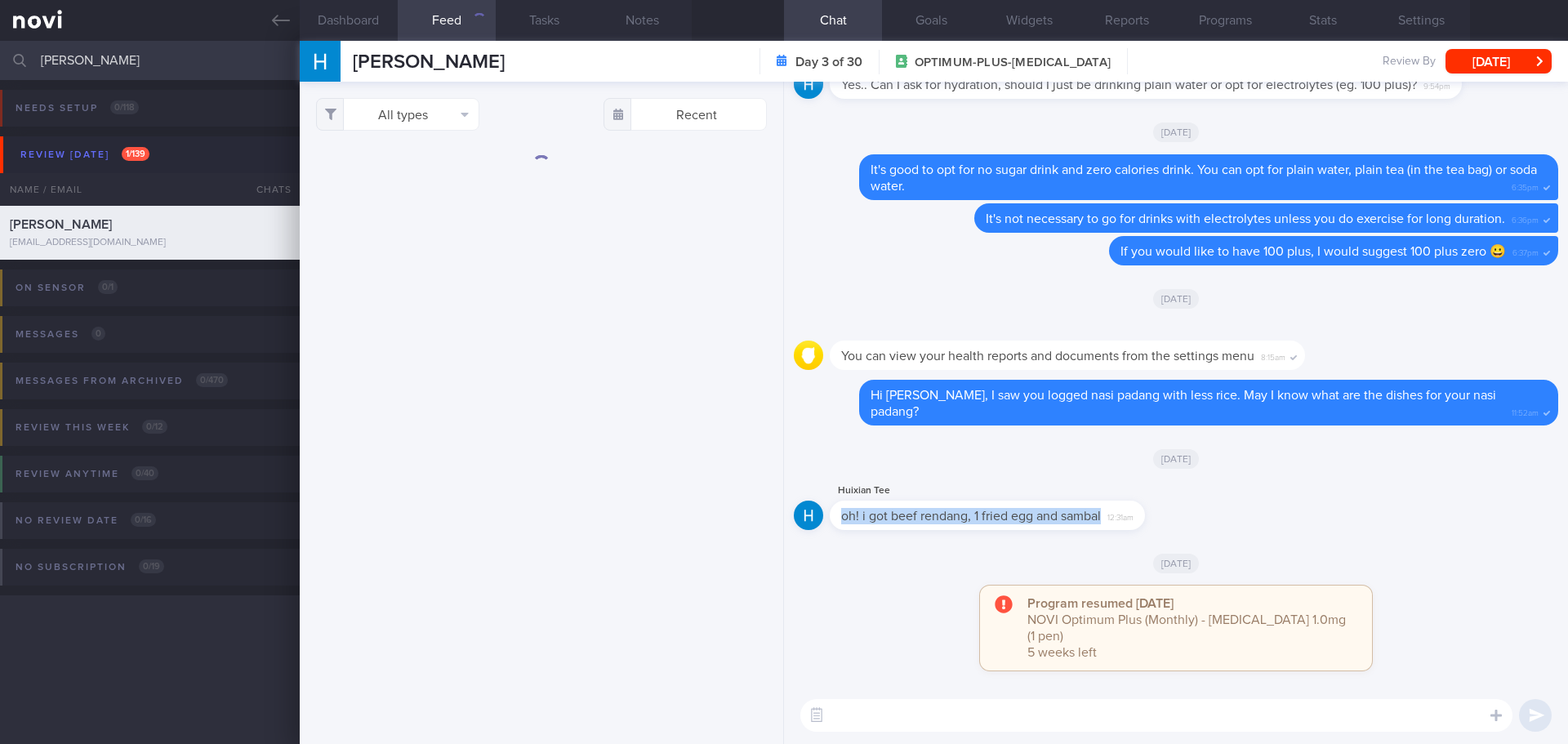
drag, startPoint x: 1141, startPoint y: 537, endPoint x: 1349, endPoint y: 552, distance: 208.5
click at [1349, 540] on div "Huixian Tee oh! i got beef rendang, 1 fried egg and sambal 12:31am" at bounding box center [1176, 510] width 764 height 58
click at [1285, 540] on div "Huixian Tee oh! i got beef rendang, 1 fried egg and sambal 12:31am" at bounding box center [1176, 510] width 764 height 58
drag, startPoint x: 1142, startPoint y: 529, endPoint x: 1349, endPoint y: 535, distance: 207.1
click at [1349, 535] on div "Huixian Tee oh! i got beef rendang, 1 fried egg and sambal 12:31am" at bounding box center [1176, 510] width 764 height 58
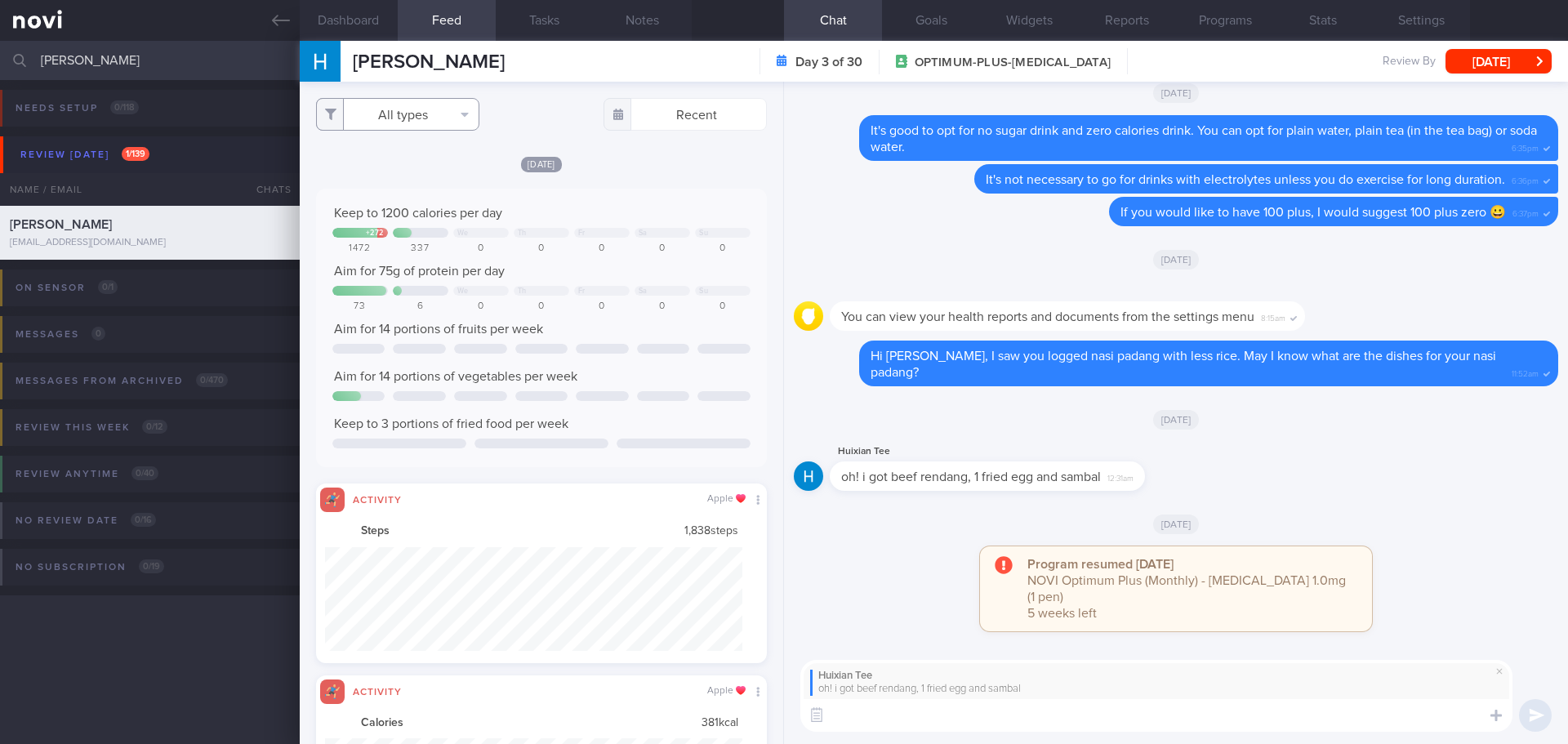
click at [380, 124] on button "All types" at bounding box center [398, 114] width 163 height 33
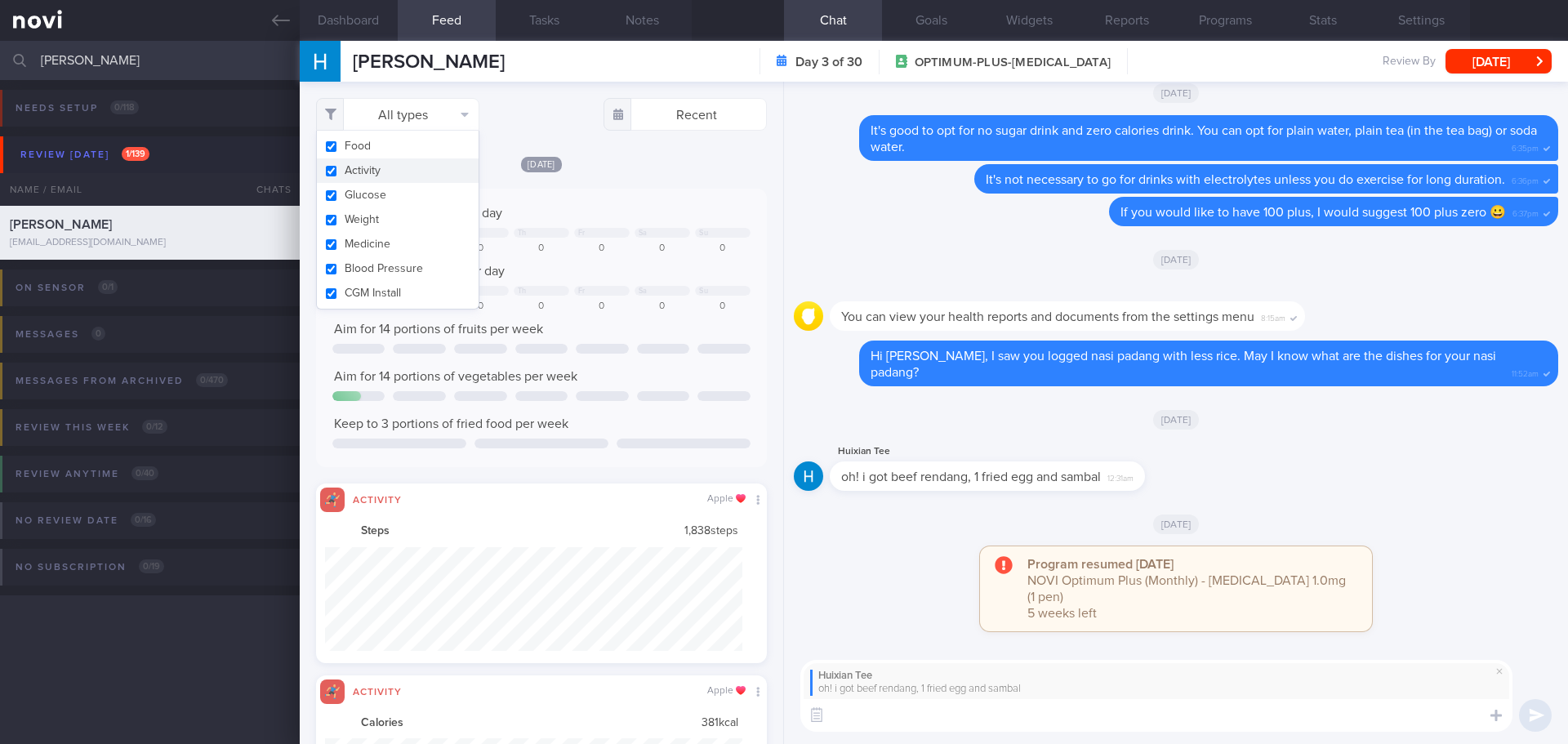
click at [362, 171] on button "Activity" at bounding box center [398, 170] width 162 height 25
checkbox input "false"
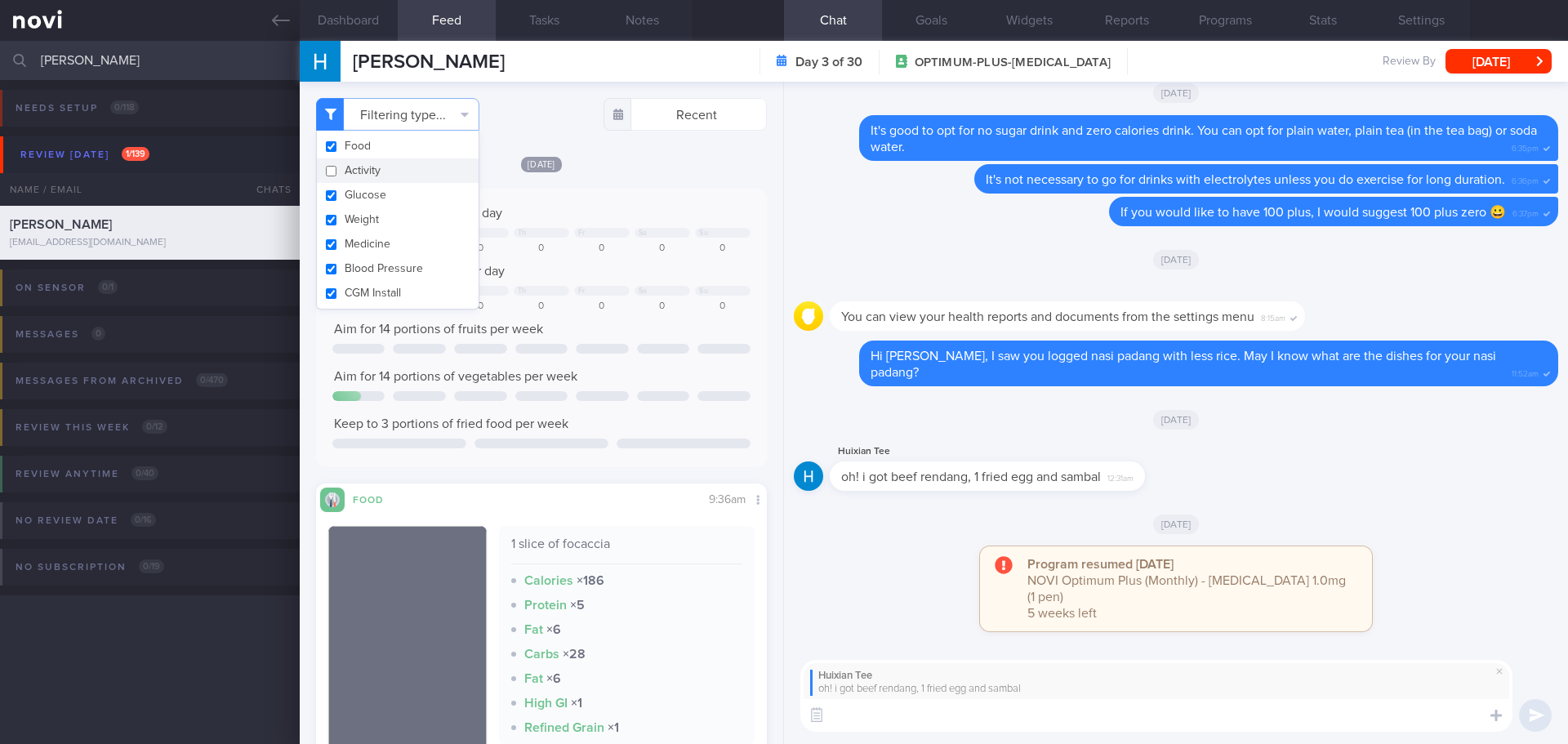
click at [608, 184] on div "Today Keep to 1200 calories per day + 272 We Th Fr Sa Su 1472 337 0 0 0 0 0 Aim…" at bounding box center [542, 601] width 451 height 892
click at [897, 707] on textarea at bounding box center [1156, 715] width 713 height 33
click at [897, 708] on textarea at bounding box center [1156, 715] width 713 height 33
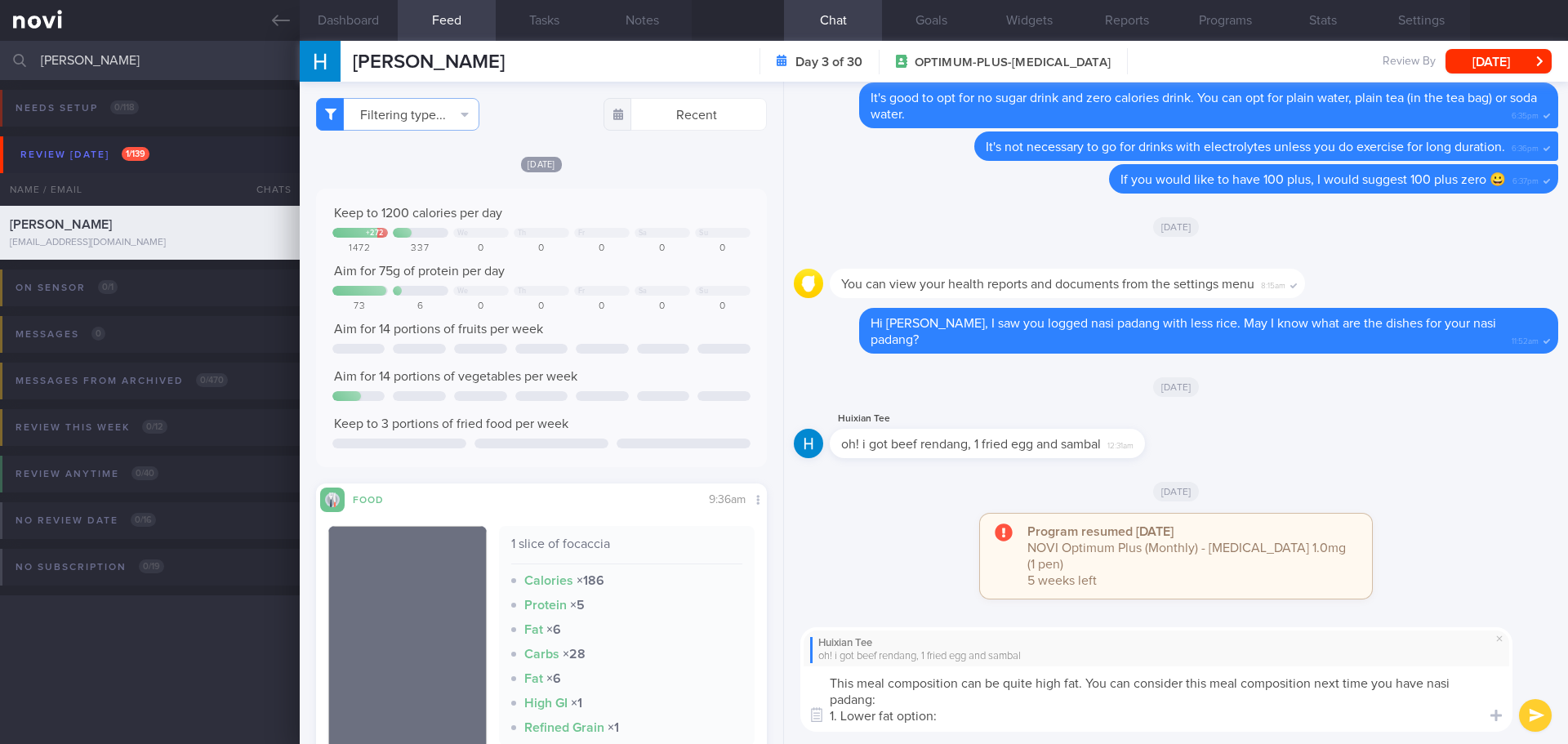
click at [1372, 683] on textarea "This meal composition can be quite high fat. You can consider this meal composi…" at bounding box center [1156, 698] width 713 height 65
click at [934, 706] on textarea "This meal composition can be quite high fat. You can consider this meal composi…" at bounding box center [1156, 698] width 713 height 65
click at [956, 714] on textarea "This meal composition can be quite high fat. You can consider this meal composi…" at bounding box center [1156, 698] width 713 height 65
drag, startPoint x: 964, startPoint y: 713, endPoint x: 842, endPoint y: 716, distance: 122.0
click at [842, 716] on textarea "This meal composition can be quite high fat. You can consider this meal composi…" at bounding box center [1156, 698] width 713 height 65
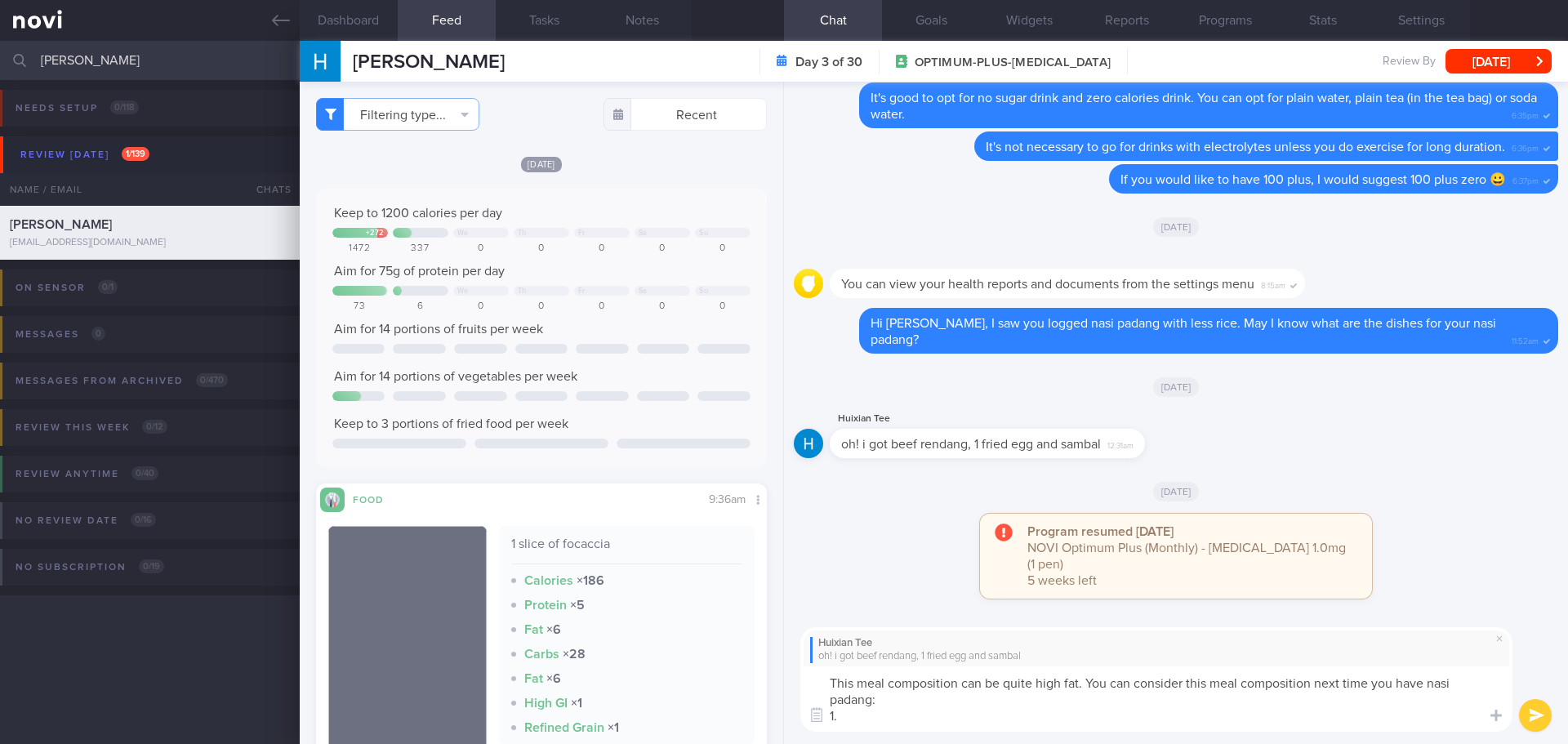
click at [1229, 692] on textarea "This meal composition can be quite high fat. You can consider this meal composi…" at bounding box center [1156, 698] width 713 height 65
click at [1251, 705] on textarea "This meal composition can be quite high fat. You can consider this meal composi…" at bounding box center [1156, 698] width 713 height 65
click at [1306, 703] on textarea "This meal composition can be quite high fat. You can consider this meal composi…" at bounding box center [1156, 698] width 713 height 65
drag, startPoint x: 1187, startPoint y: 680, endPoint x: 1312, endPoint y: 685, distance: 125.1
click at [1312, 685] on textarea "This meal composition can be quite high fat. You can consider this meal composi…" at bounding box center [1156, 698] width 713 height 65
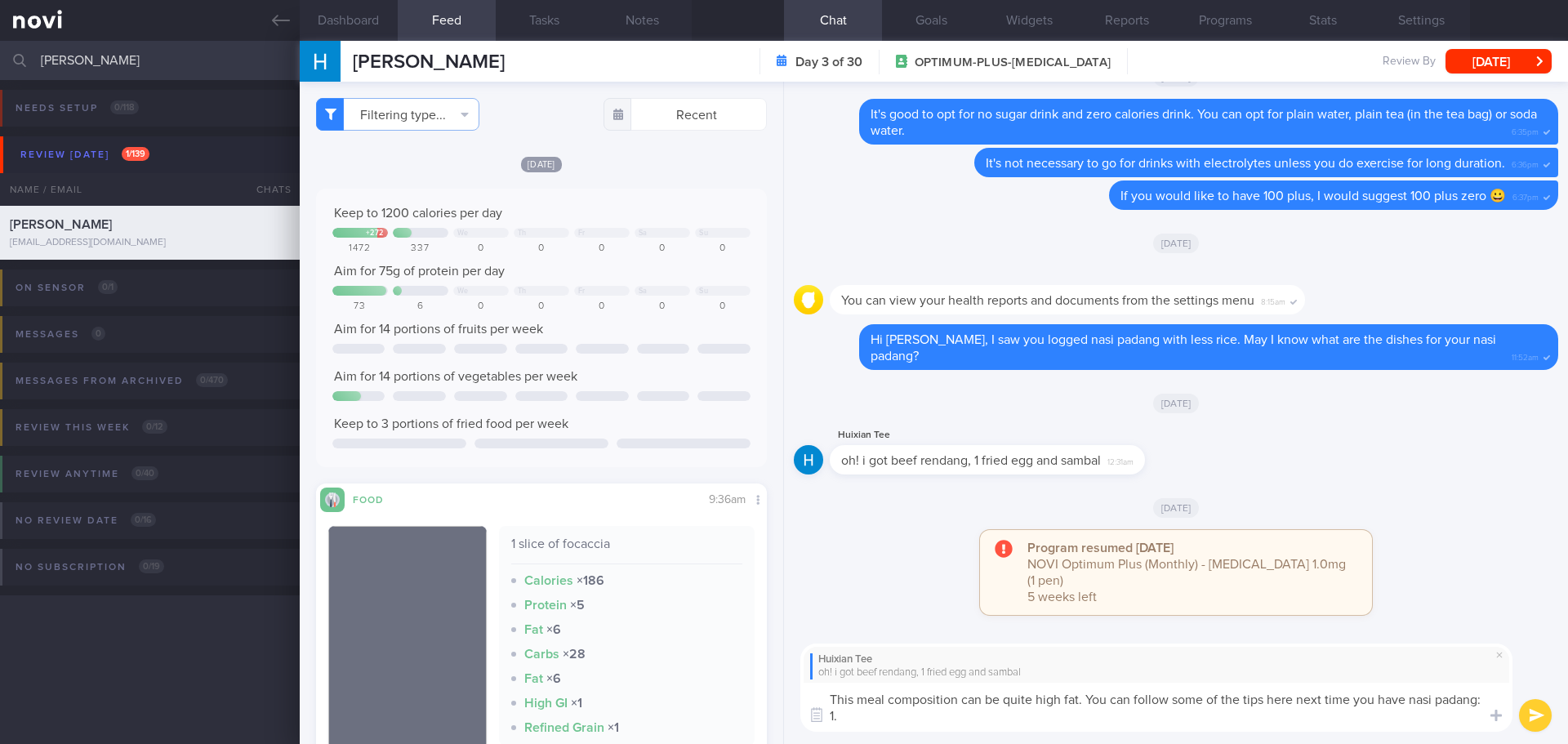
click at [940, 719] on textarea "This meal composition can be quite high fat. You can follow some of the tips he…" at bounding box center [1156, 706] width 713 height 49
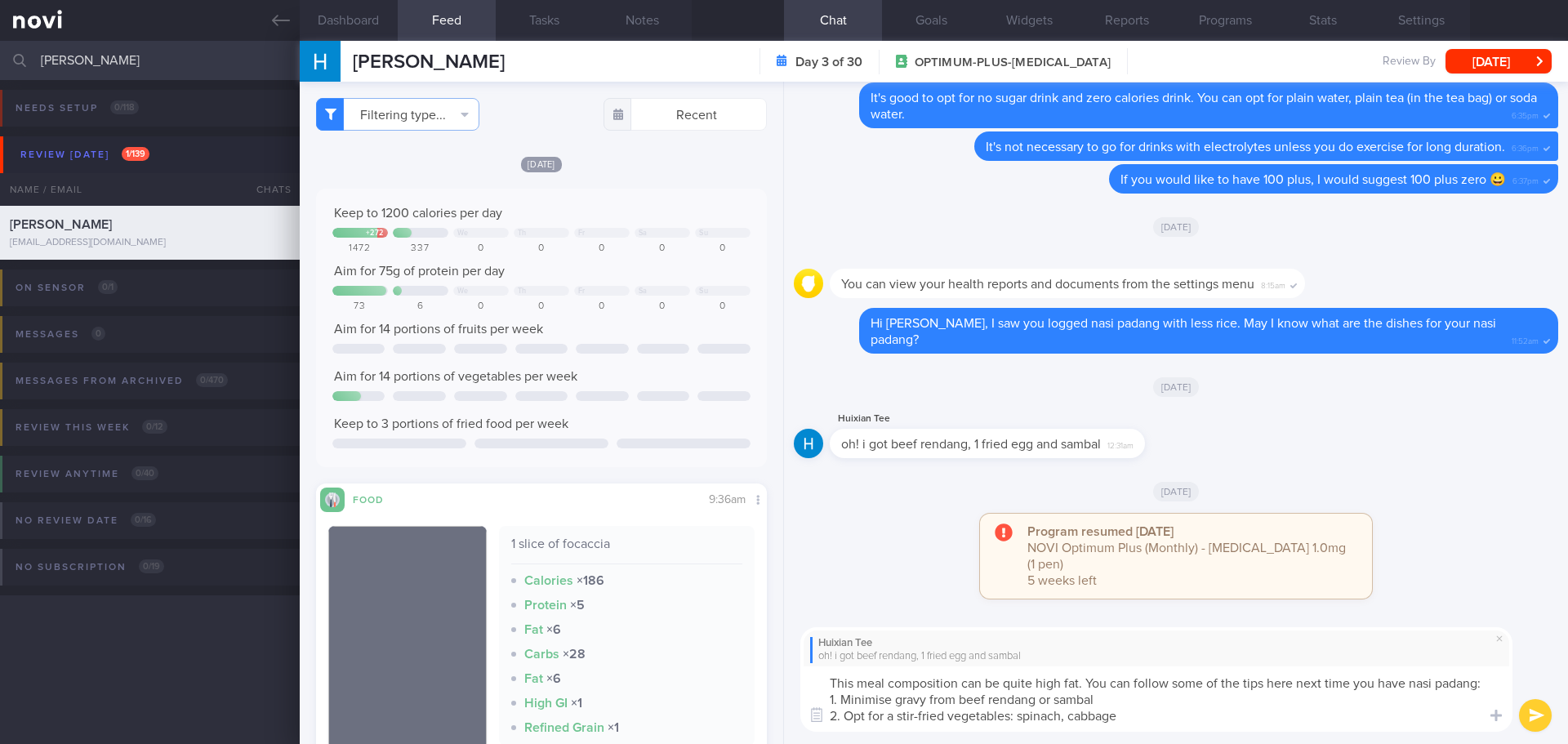
drag, startPoint x: 1263, startPoint y: 679, endPoint x: 1143, endPoint y: 680, distance: 120.0
click at [1142, 680] on textarea "This meal composition can be quite high fat. You can follow some of the tips he…" at bounding box center [1156, 698] width 713 height 65
click at [1325, 686] on textarea "This meal composition can be quite high fat. You can apply the following tips n…" at bounding box center [1156, 698] width 713 height 65
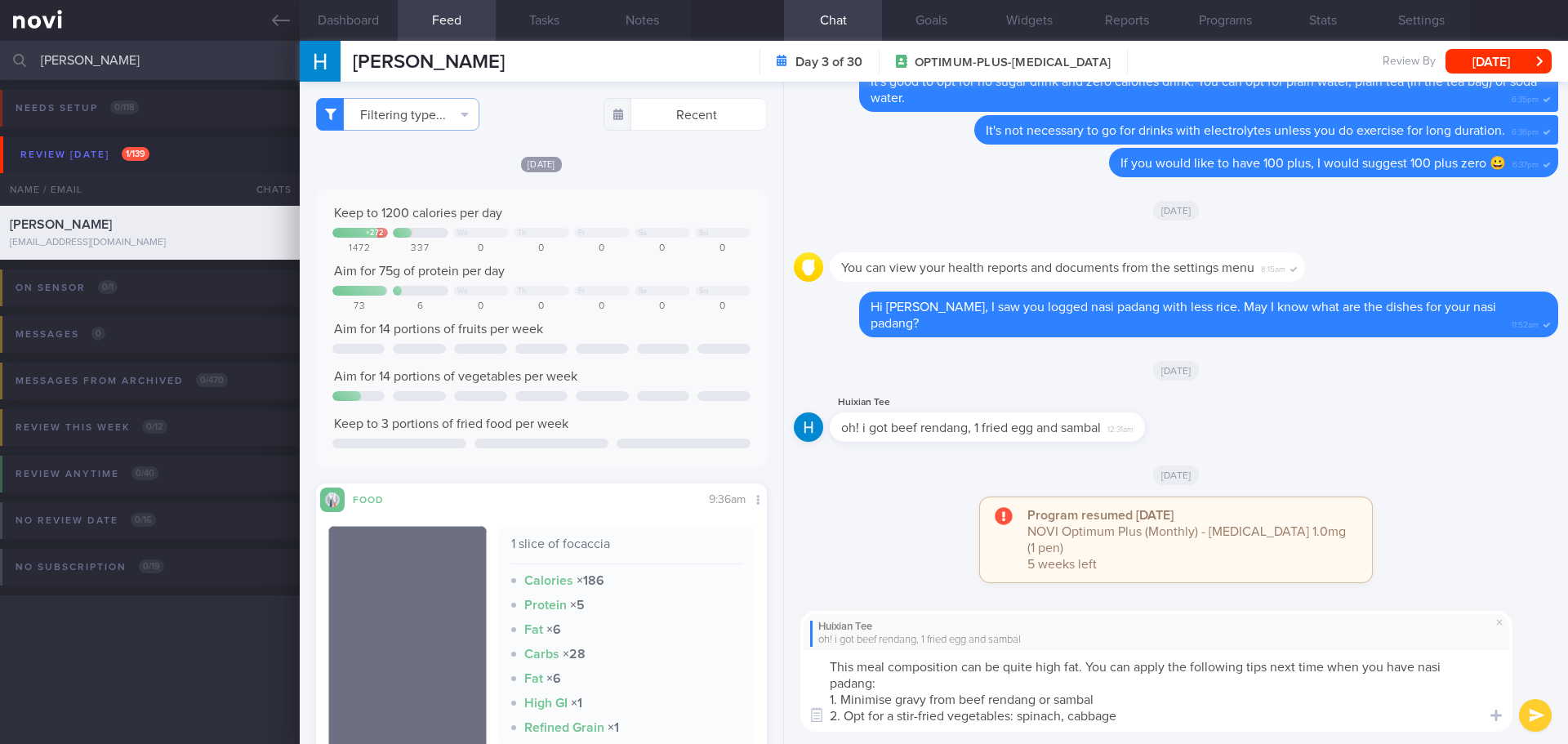
click at [1136, 713] on textarea "This meal composition can be quite high fat. You can apply the following tips n…" at bounding box center [1156, 690] width 713 height 82
click at [1156, 722] on textarea "This meal composition can be quite high fat. You can apply the following tips n…" at bounding box center [1156, 690] width 713 height 82
click at [1156, 719] on textarea "This meal composition can be quite high fat. You can apply the following tips n…" at bounding box center [1156, 690] width 713 height 82
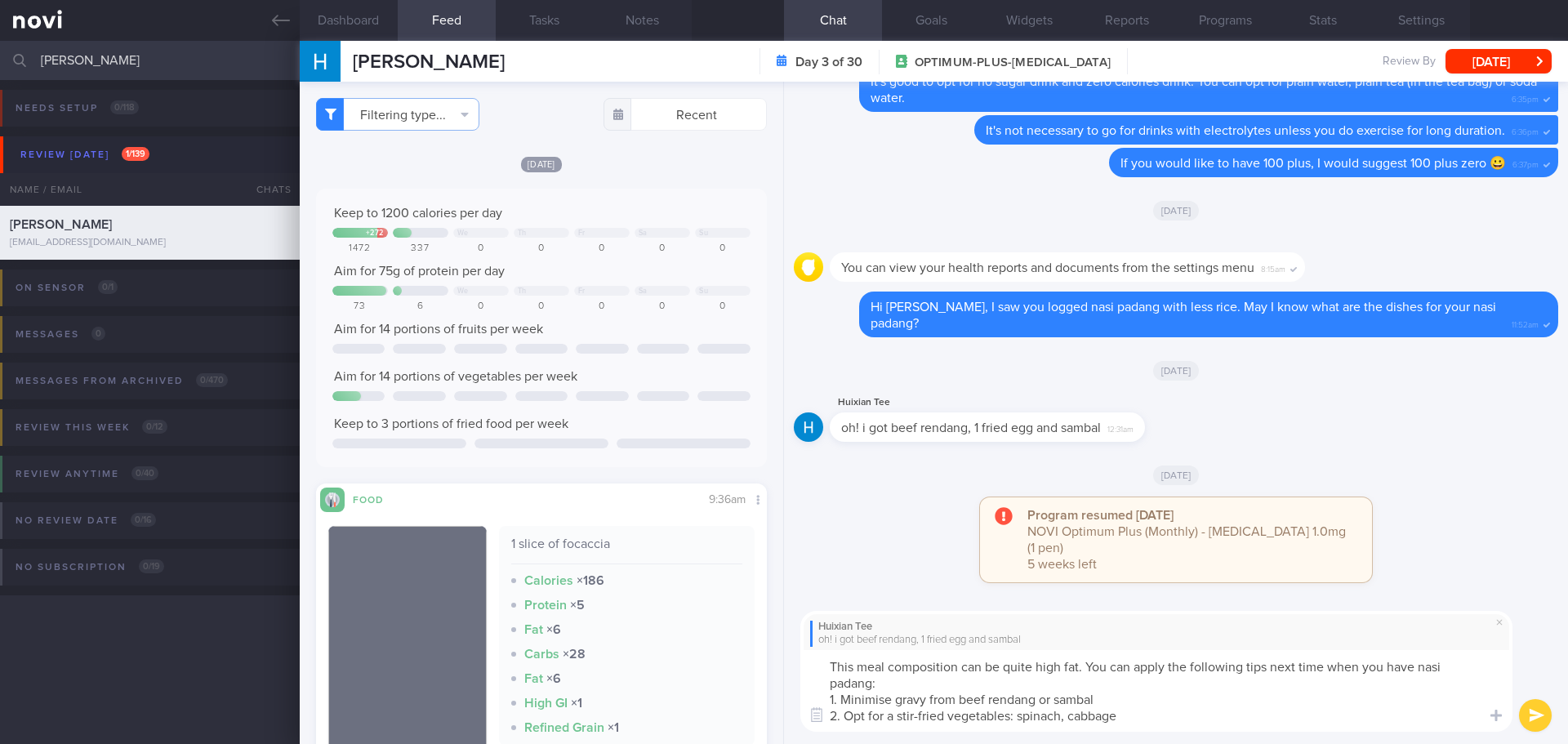
click at [1010, 715] on textarea "This meal composition can be quite high fat. You can apply the following tips n…" at bounding box center [1156, 690] width 713 height 82
click at [1242, 708] on textarea "This meal composition can be quite high fat. You can apply the following tips n…" at bounding box center [1156, 690] width 713 height 82
click at [1149, 698] on textarea "This meal composition can be quite high fat. You can apply the following tips n…" at bounding box center [1156, 690] width 713 height 82
click at [1150, 698] on textarea "This meal composition can be quite high fat. You can apply the following tips n…" at bounding box center [1156, 690] width 713 height 82
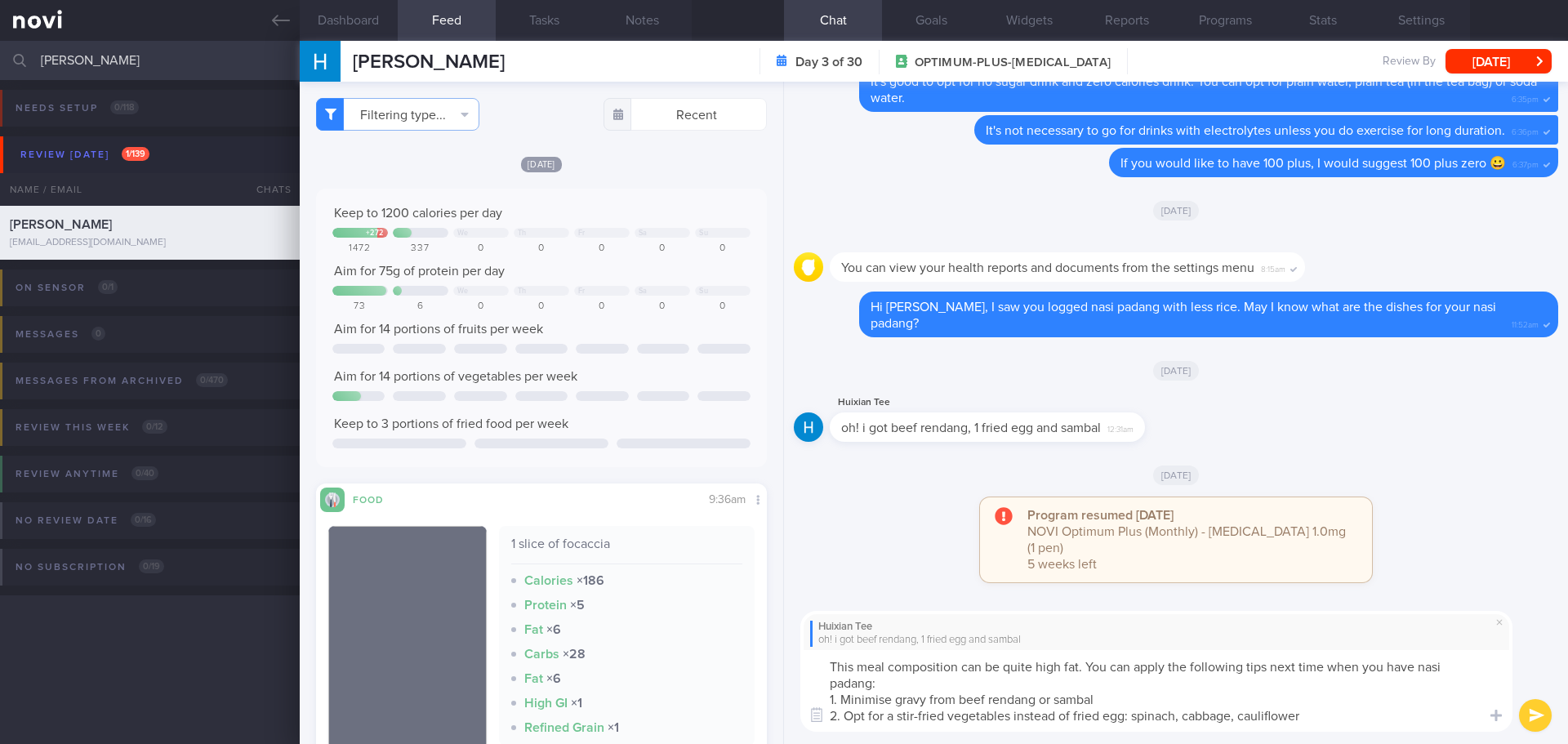
type textarea "This meal composition can be quite high fat. You can apply the following tips n…"
click at [1530, 706] on button "submit" at bounding box center [1535, 715] width 33 height 33
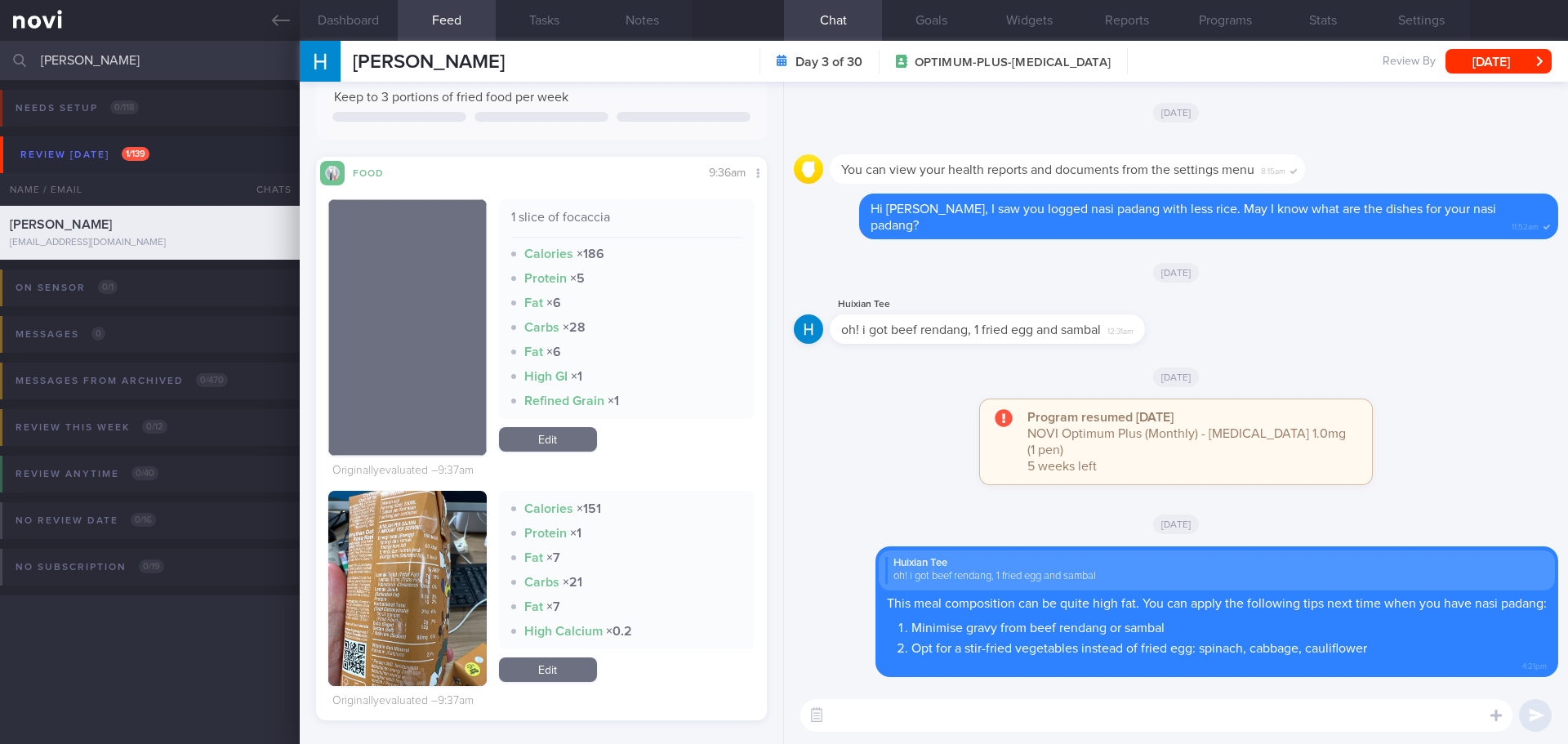
scroll to position [571, 0]
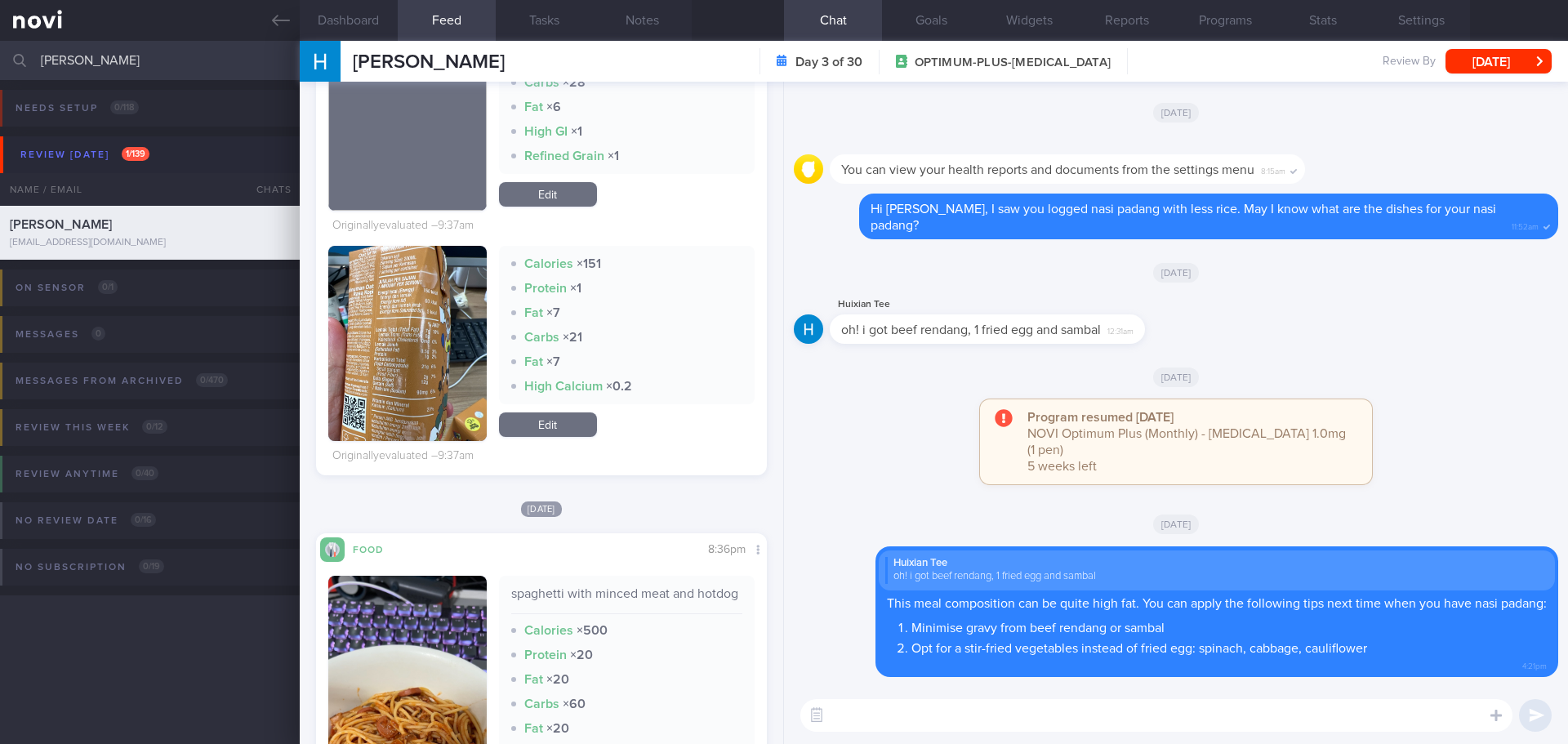
click at [389, 358] on button "button" at bounding box center [407, 343] width 158 height 195
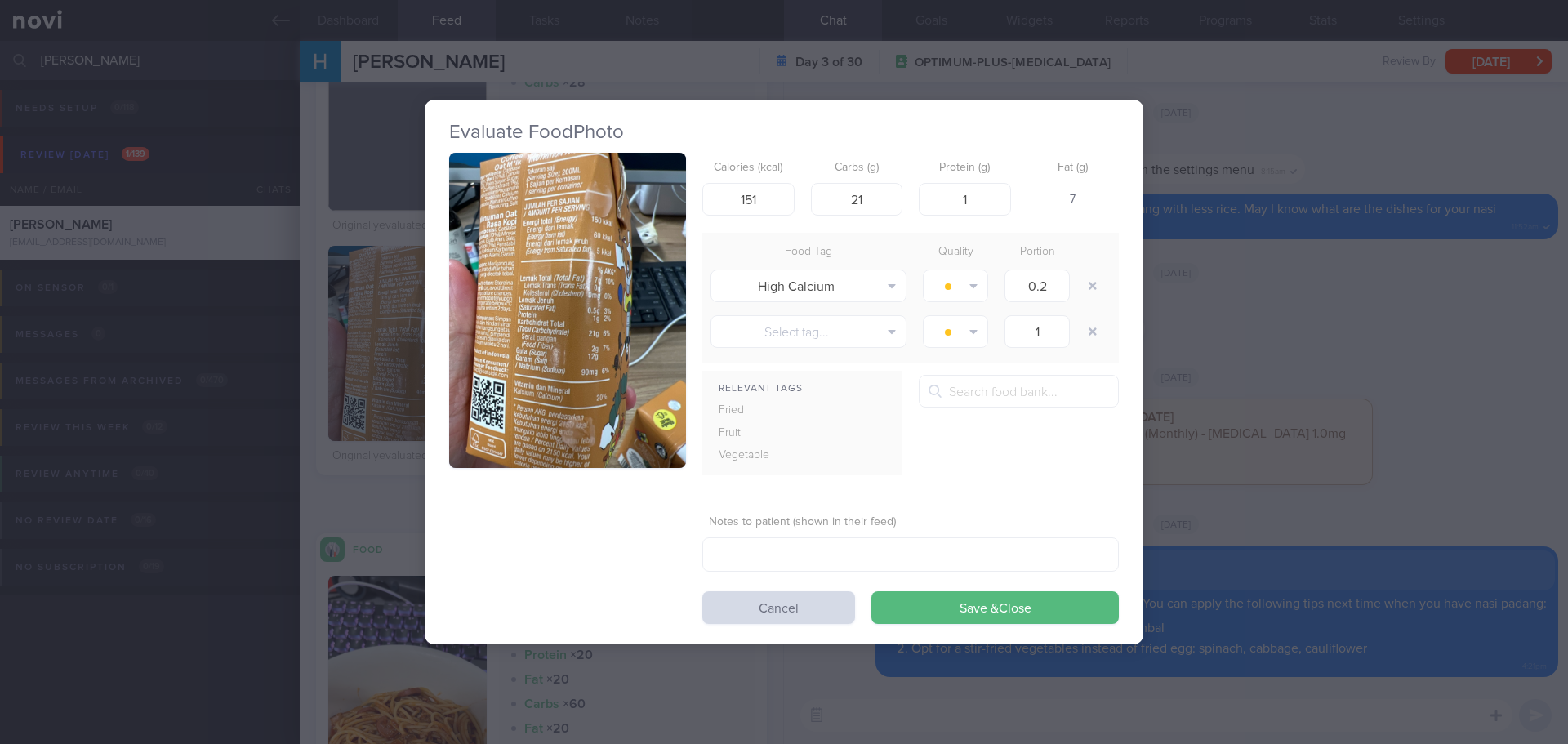
click at [584, 290] on button "button" at bounding box center [568, 311] width 237 height 316
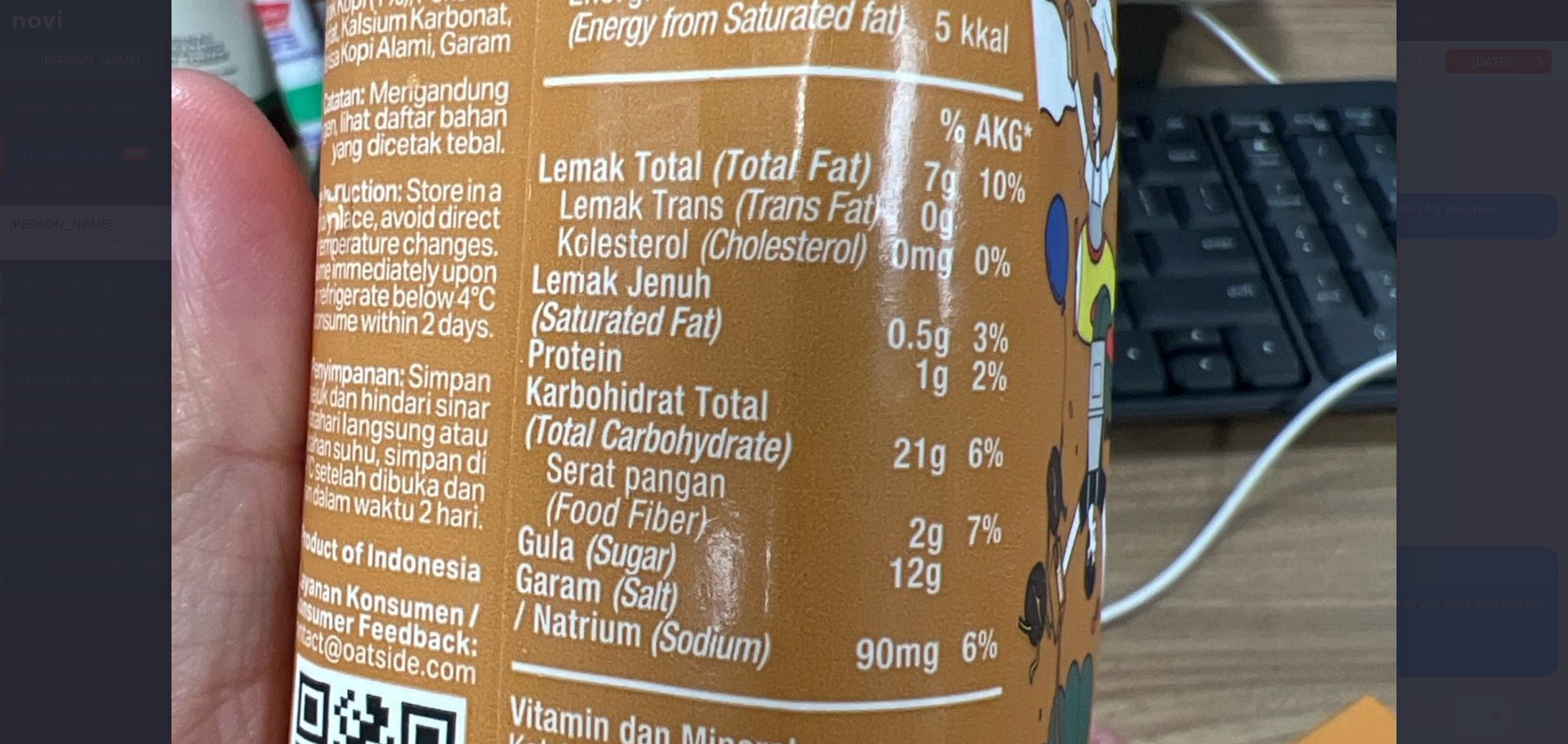
scroll to position [571, 0]
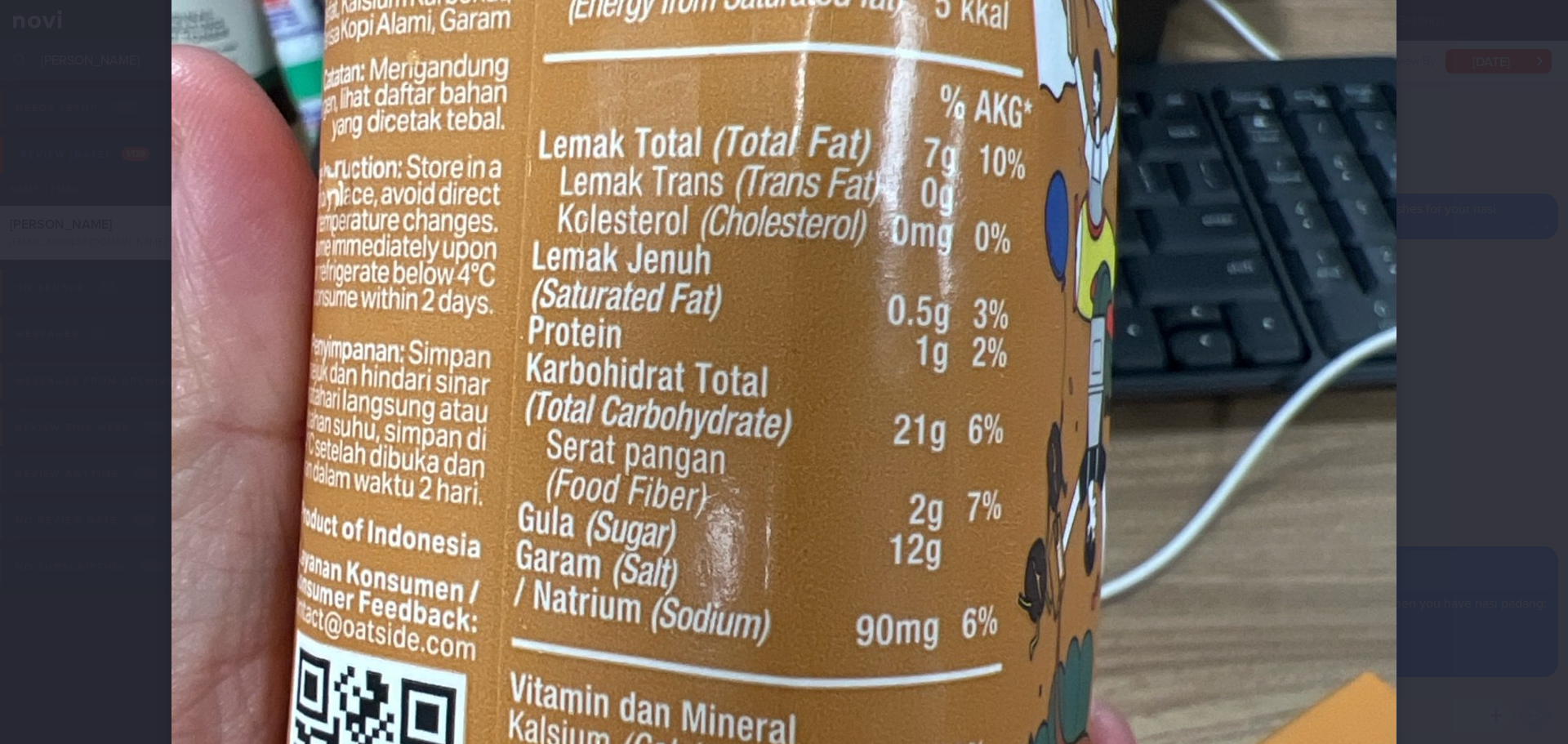
click at [1448, 422] on div at bounding box center [784, 310] width 1356 height 1763
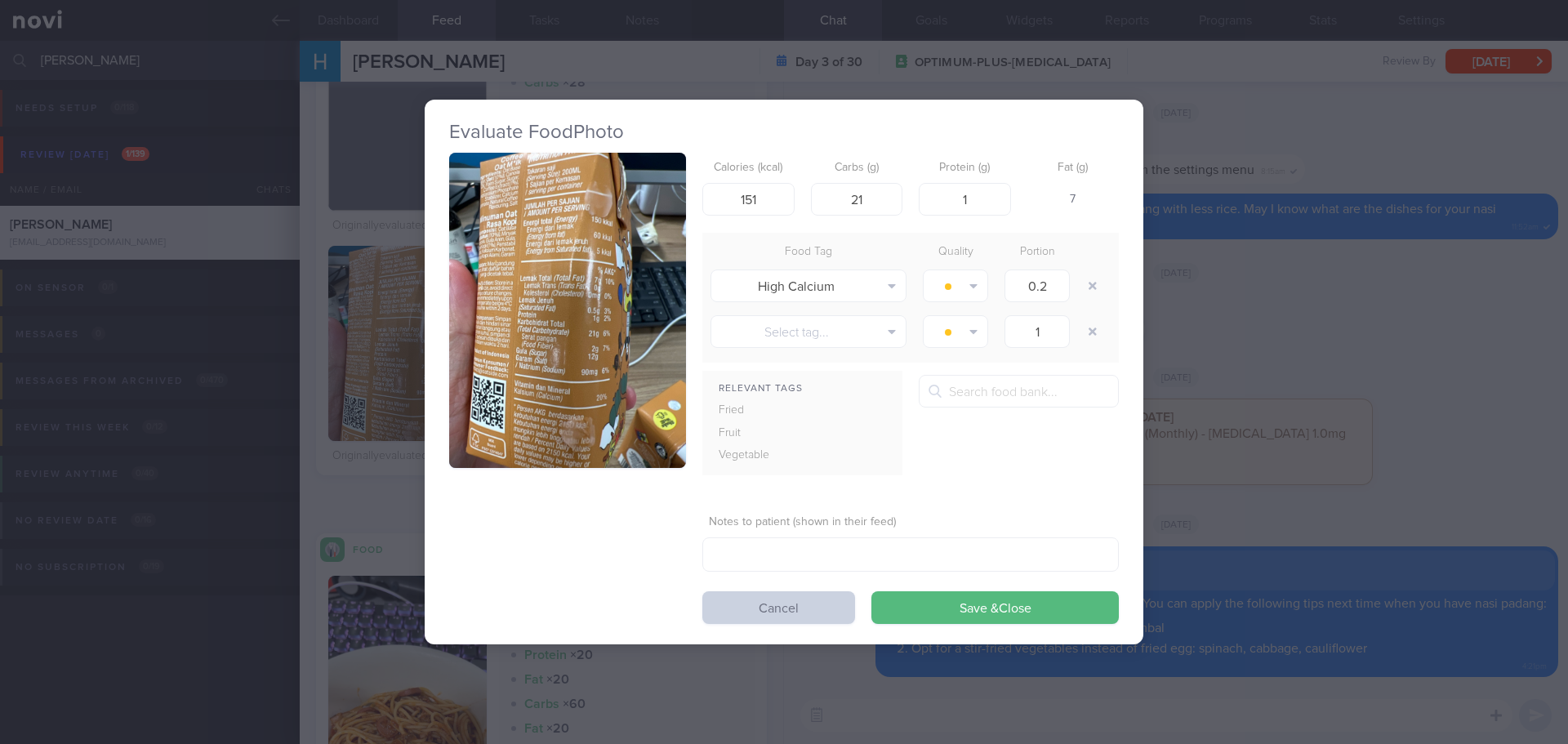
click at [812, 619] on button "Cancel" at bounding box center [779, 607] width 153 height 33
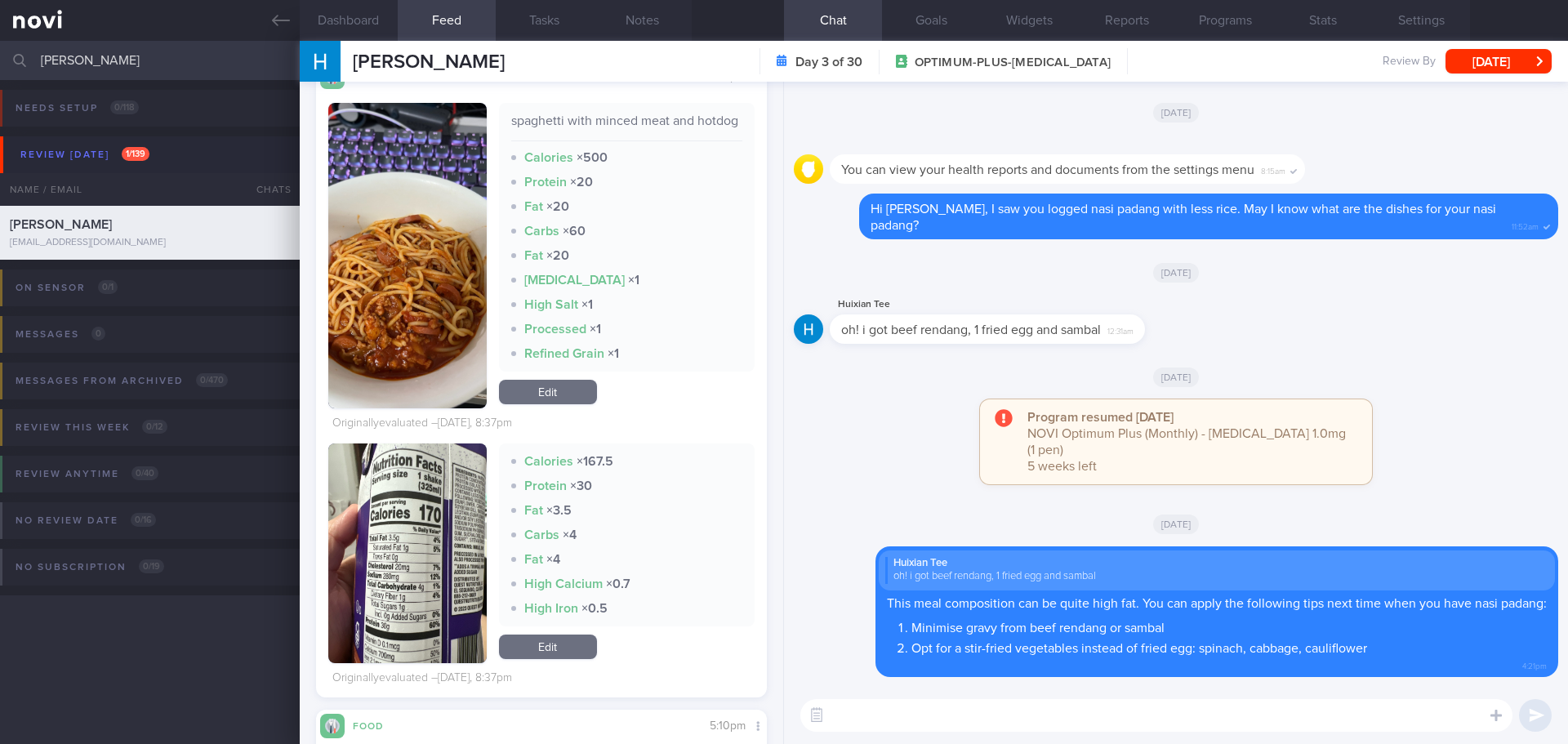
scroll to position [1143, 0]
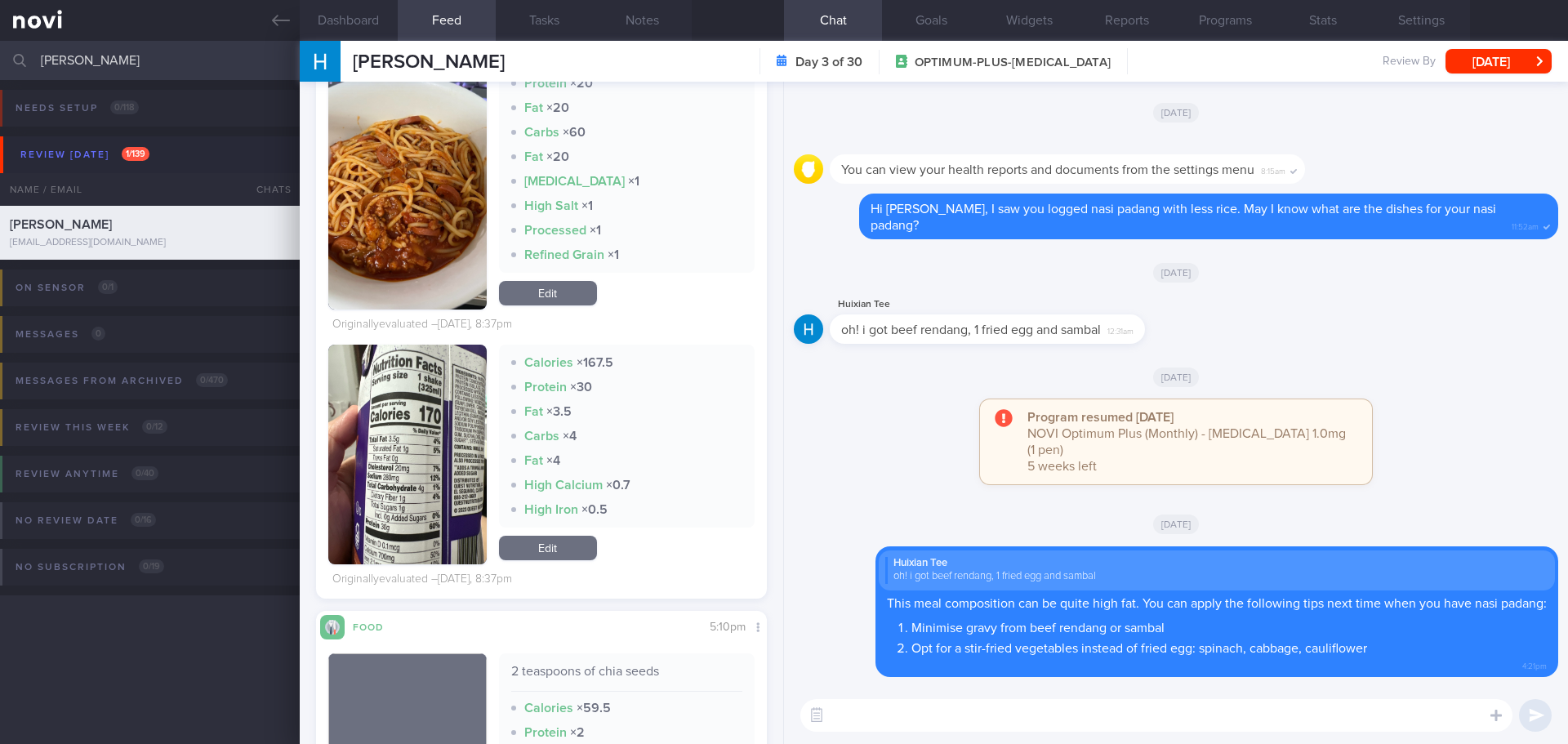
click at [426, 405] on button "button" at bounding box center [407, 454] width 158 height 220
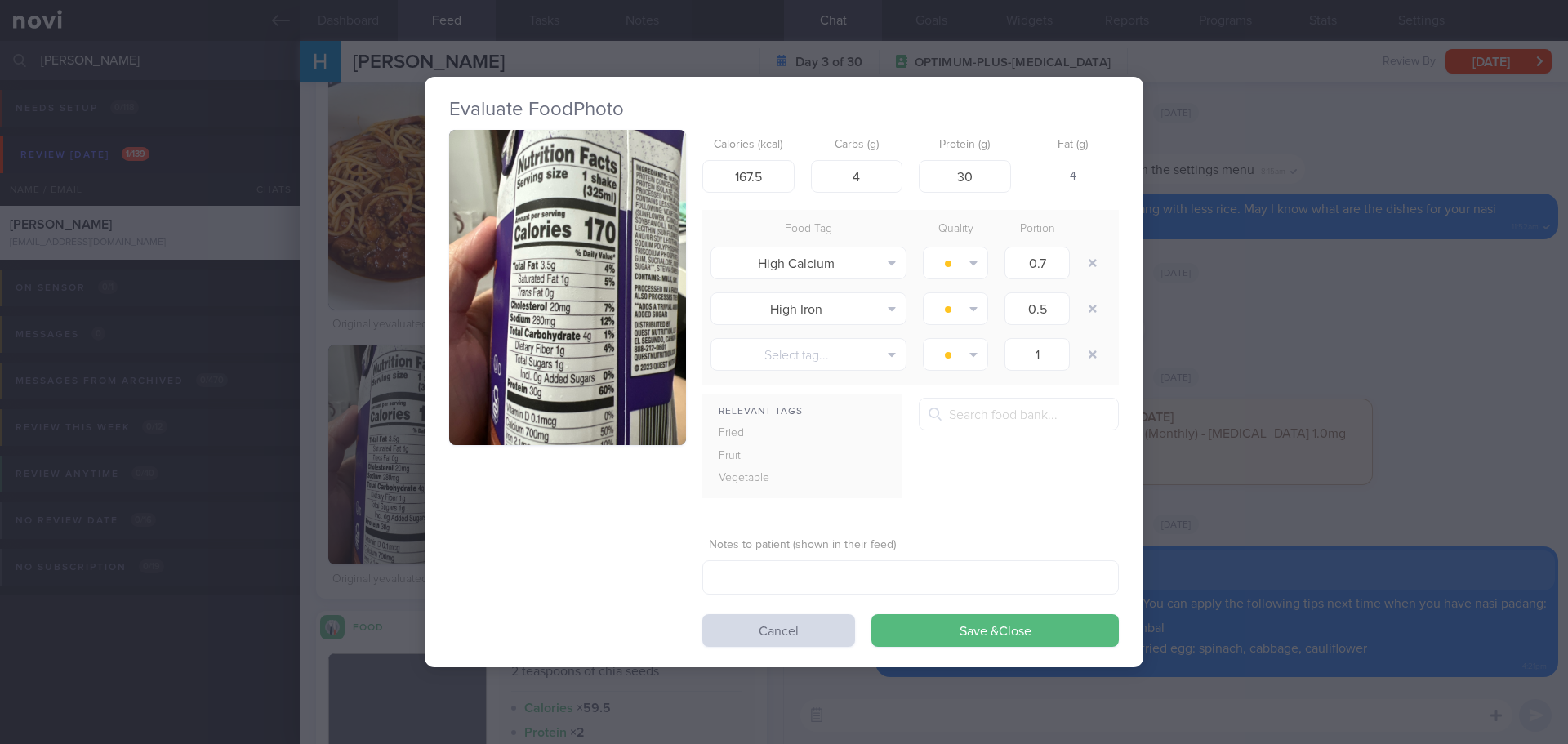
click at [609, 347] on button "button" at bounding box center [568, 288] width 237 height 316
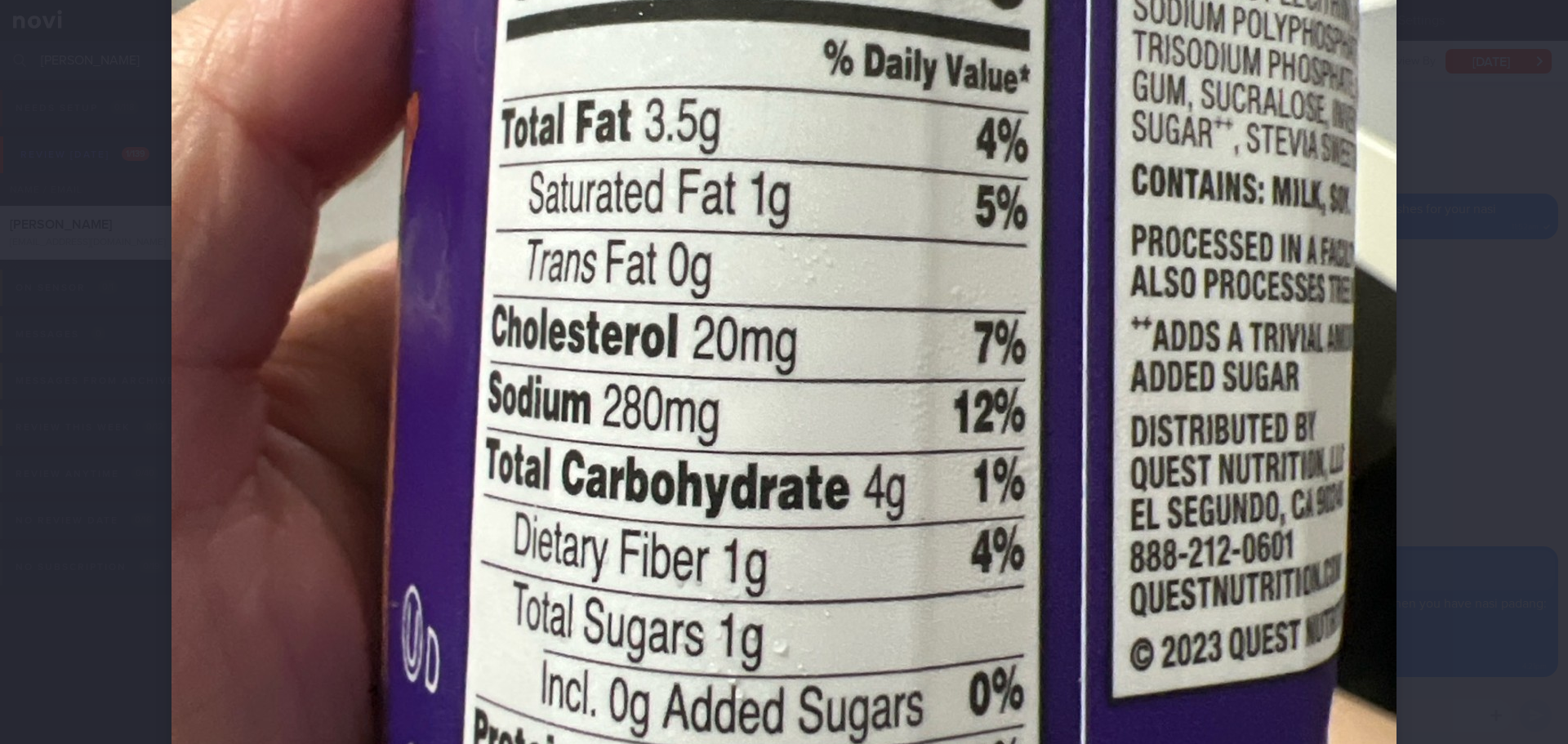
scroll to position [735, 0]
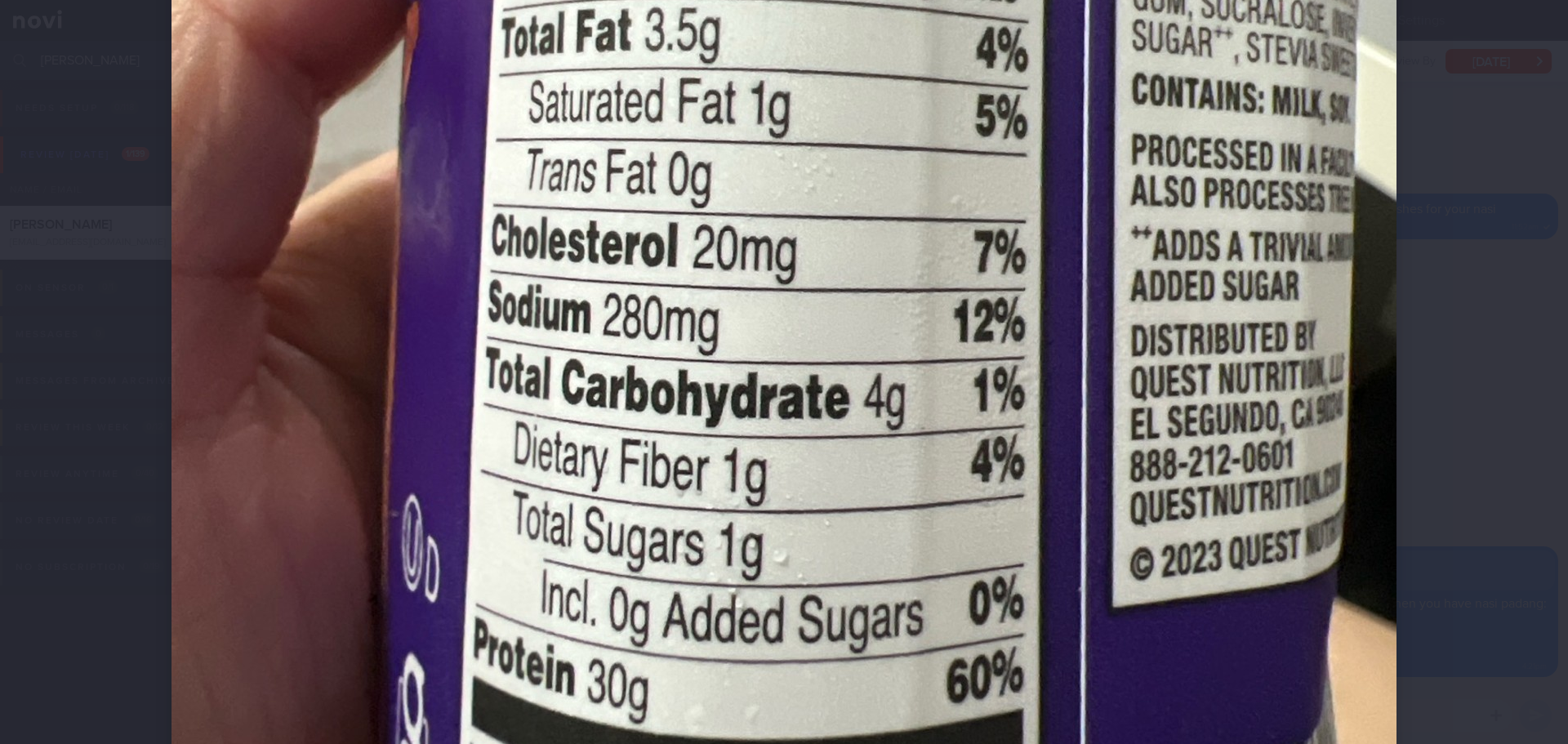
click at [1436, 372] on div at bounding box center [784, 147] width 1356 height 1763
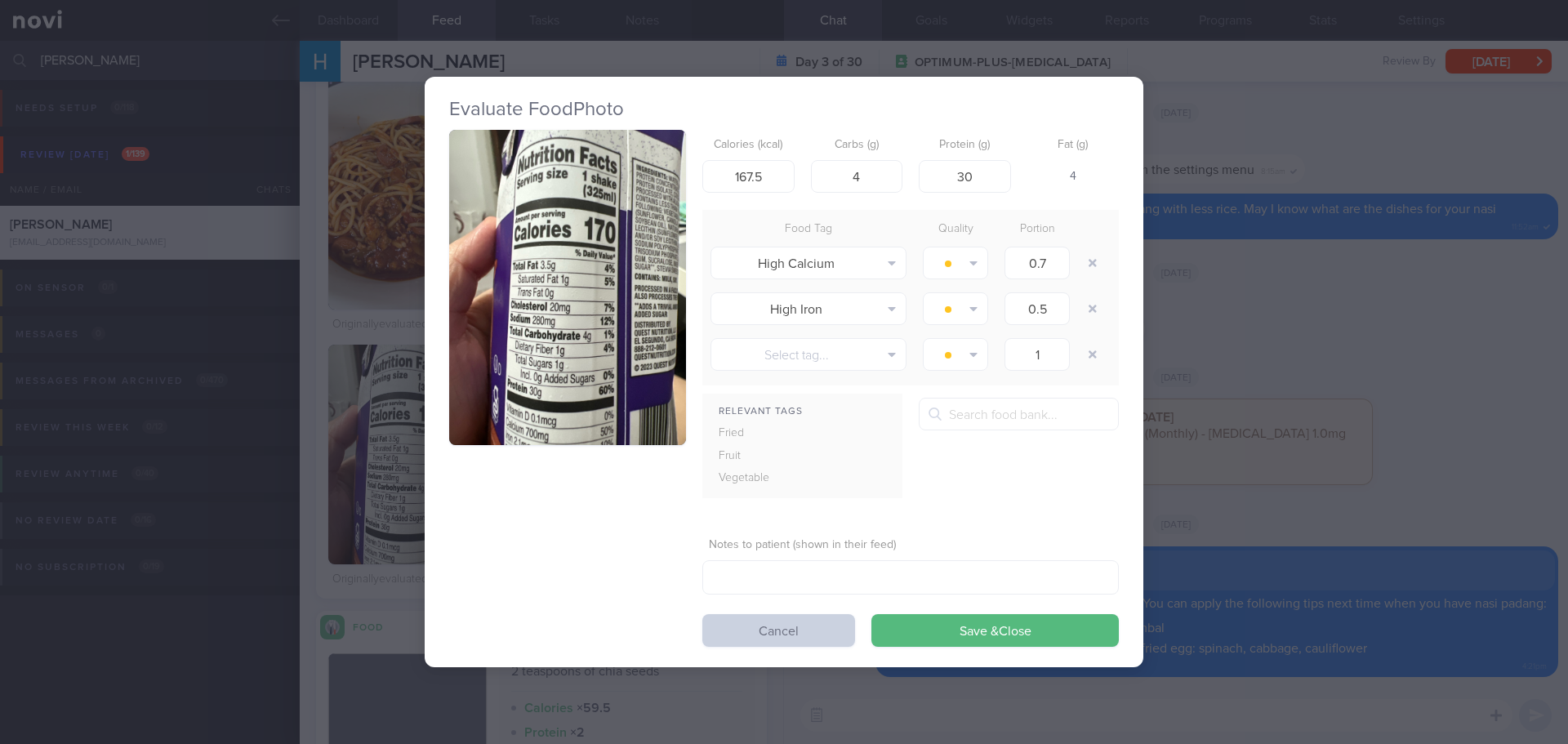
click at [804, 643] on button "Cancel" at bounding box center [779, 631] width 153 height 33
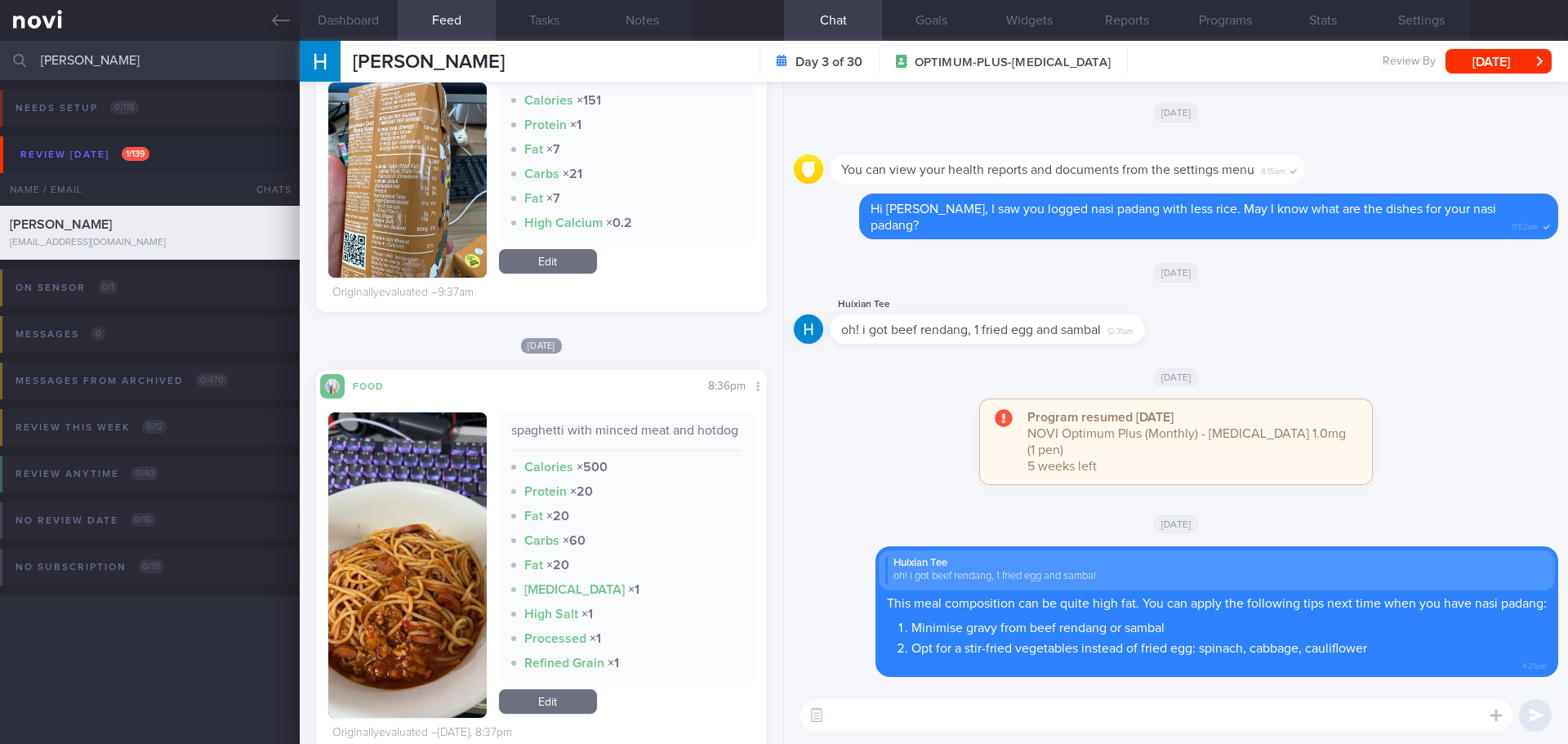
scroll to position [1143, 0]
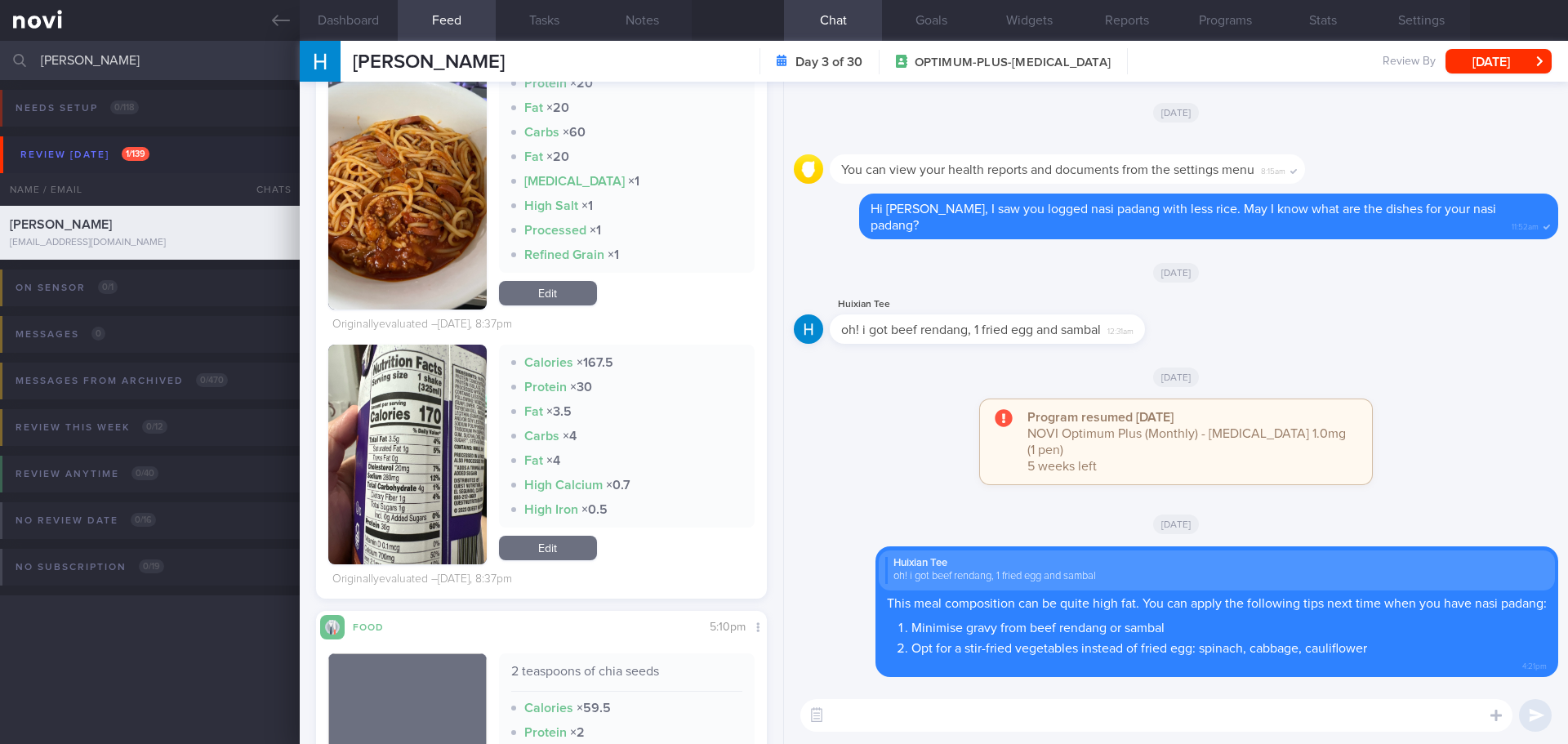
click at [914, 715] on textarea at bounding box center [1156, 715] width 713 height 33
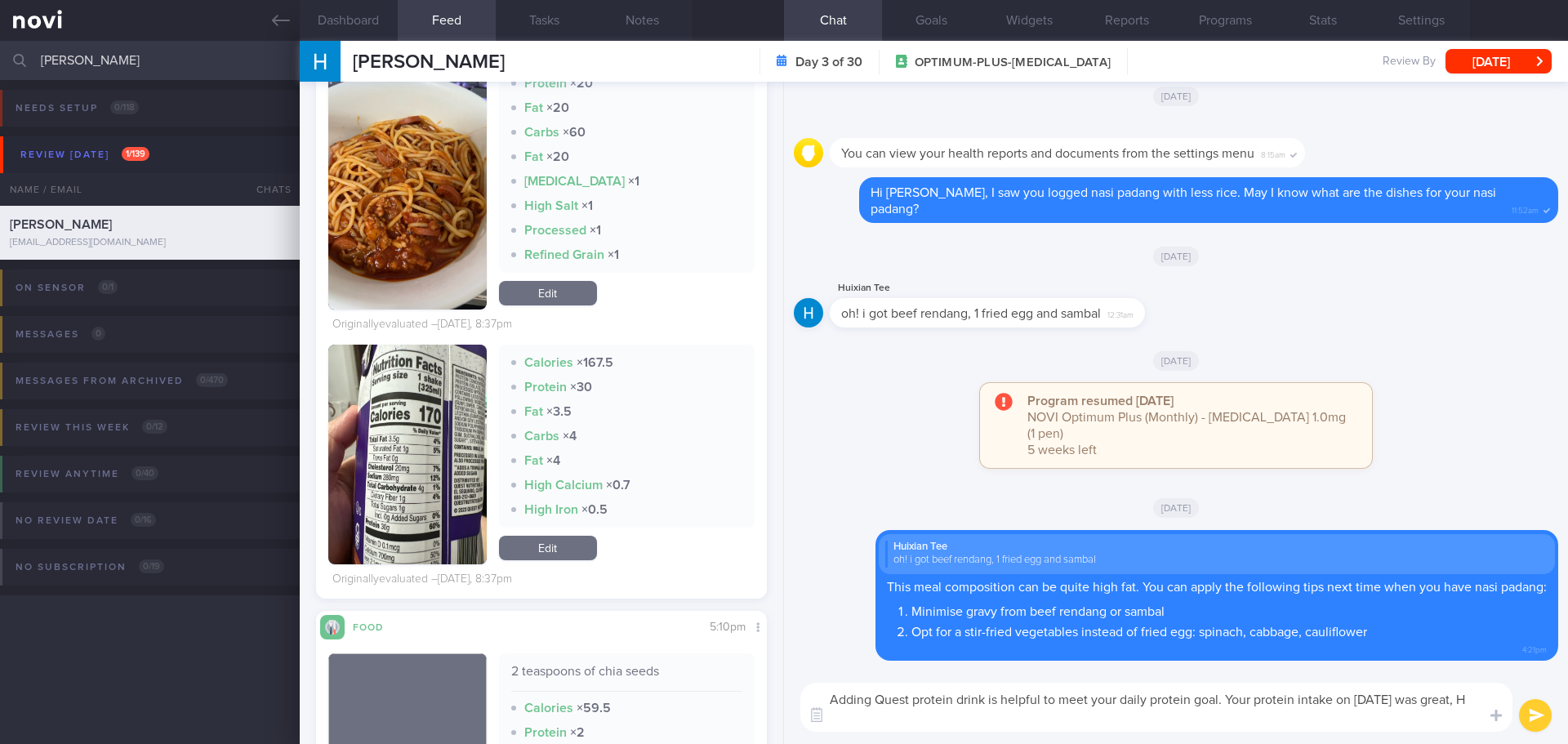
scroll to position [0, 0]
type textarea "Adding Quest protein drink is helpful to meet your daily protein goal. Your pro…"
click at [1531, 708] on button "submit" at bounding box center [1535, 715] width 33 height 33
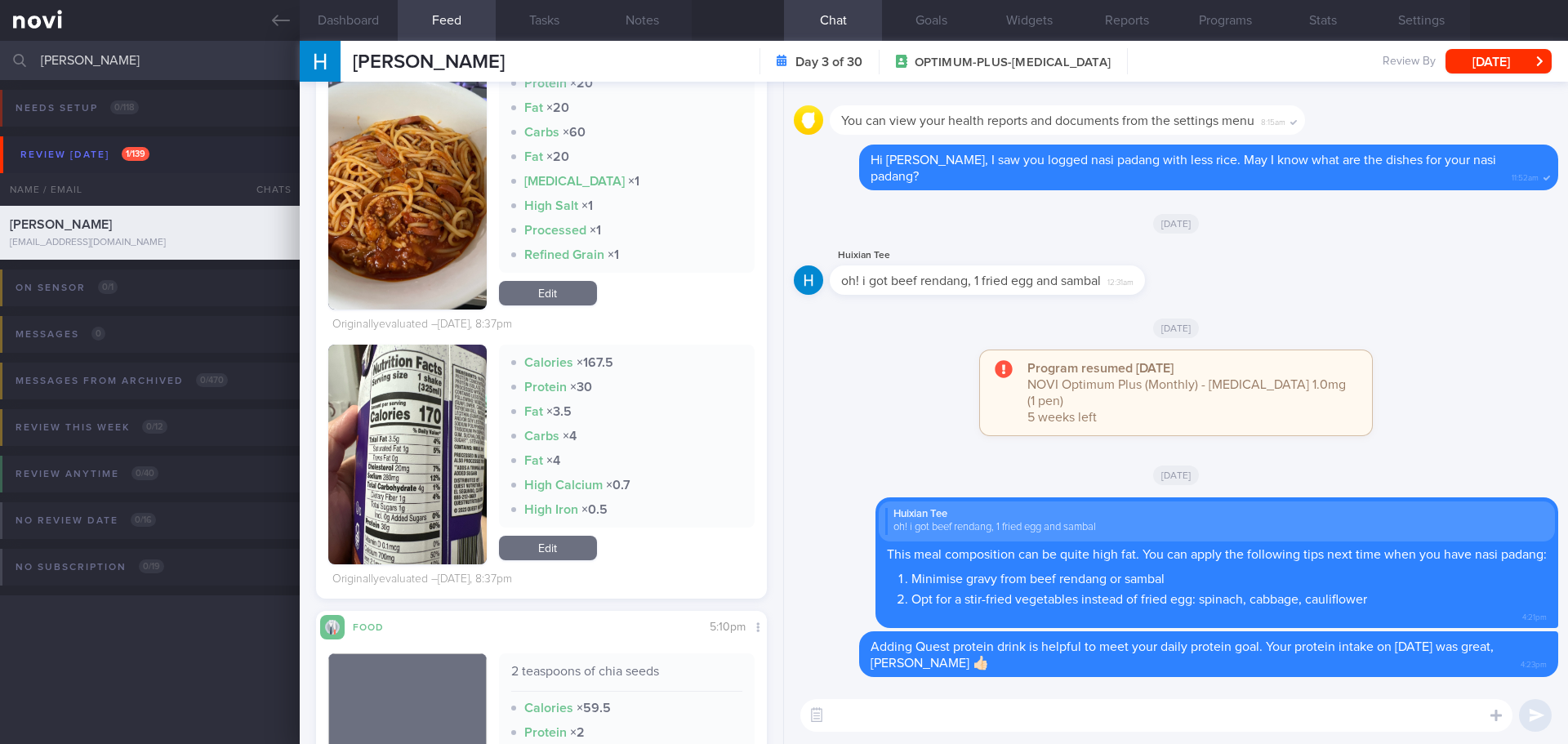
drag, startPoint x: 132, startPoint y: 73, endPoint x: 18, endPoint y: 76, distance: 114.0
click at [18, 76] on div "tee hui Assigned patients Assigned patients All active patients Archived patien…" at bounding box center [784, 61] width 1568 height 40
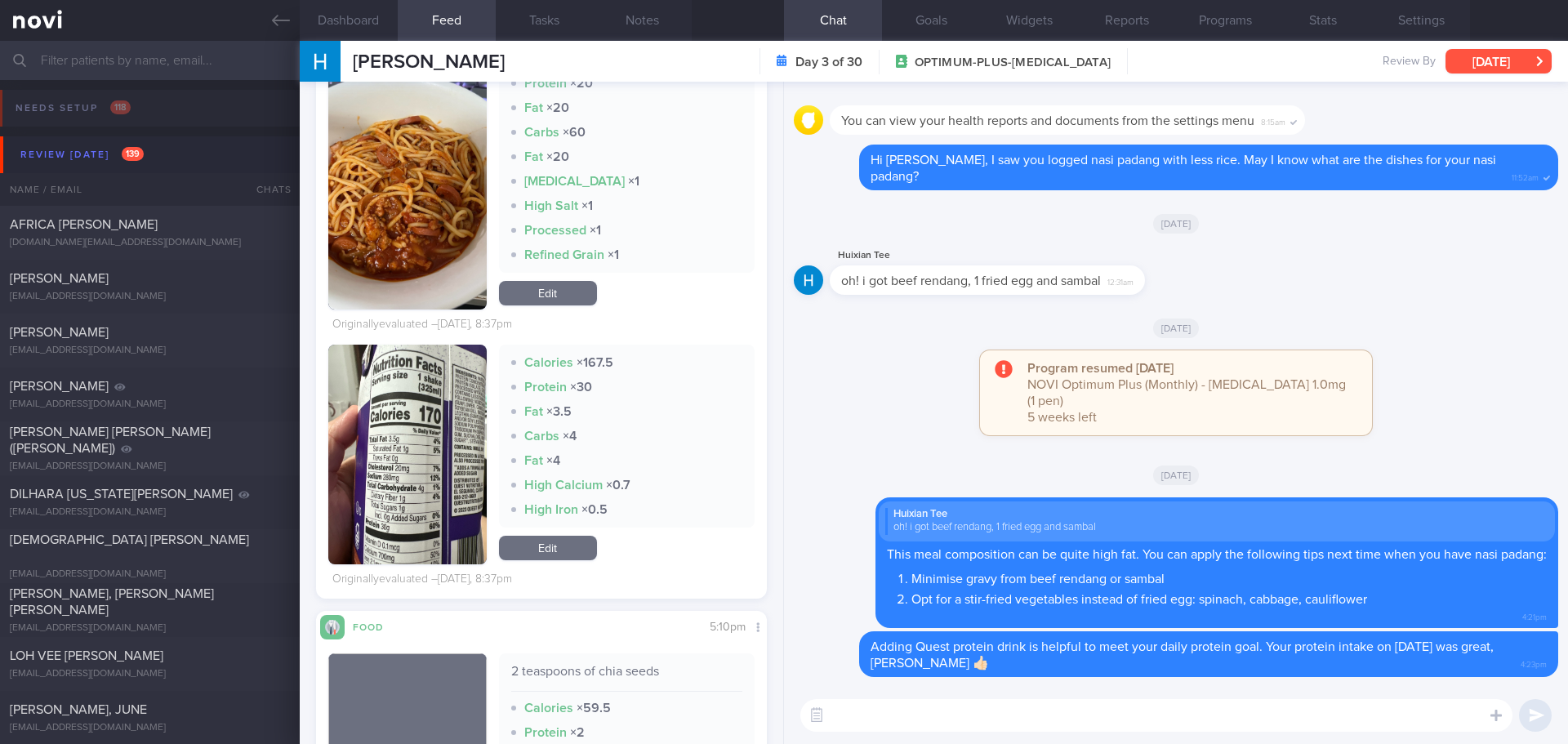
click at [1475, 70] on button "[DATE]" at bounding box center [1499, 61] width 107 height 25
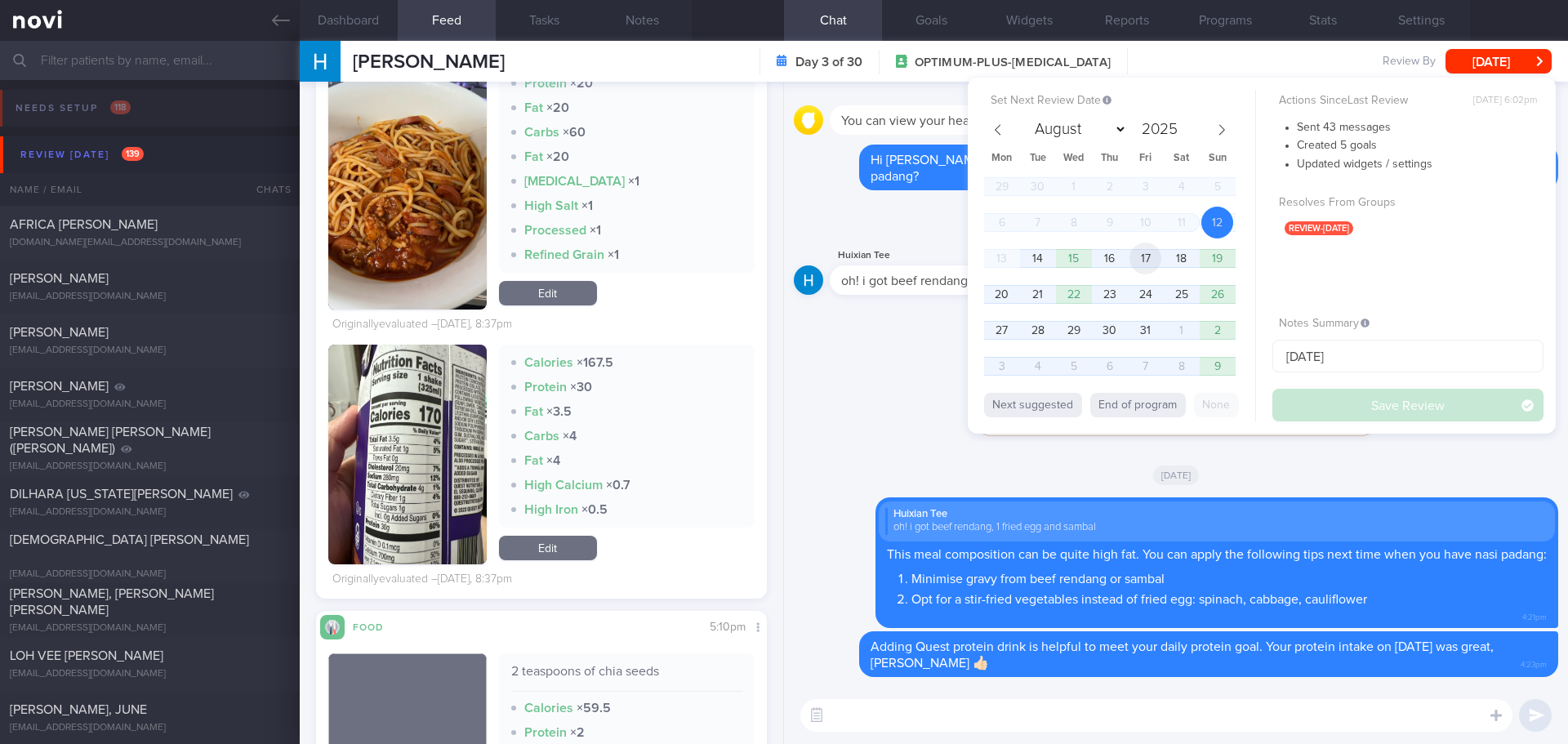
click at [1140, 260] on span "17" at bounding box center [1145, 258] width 32 height 32
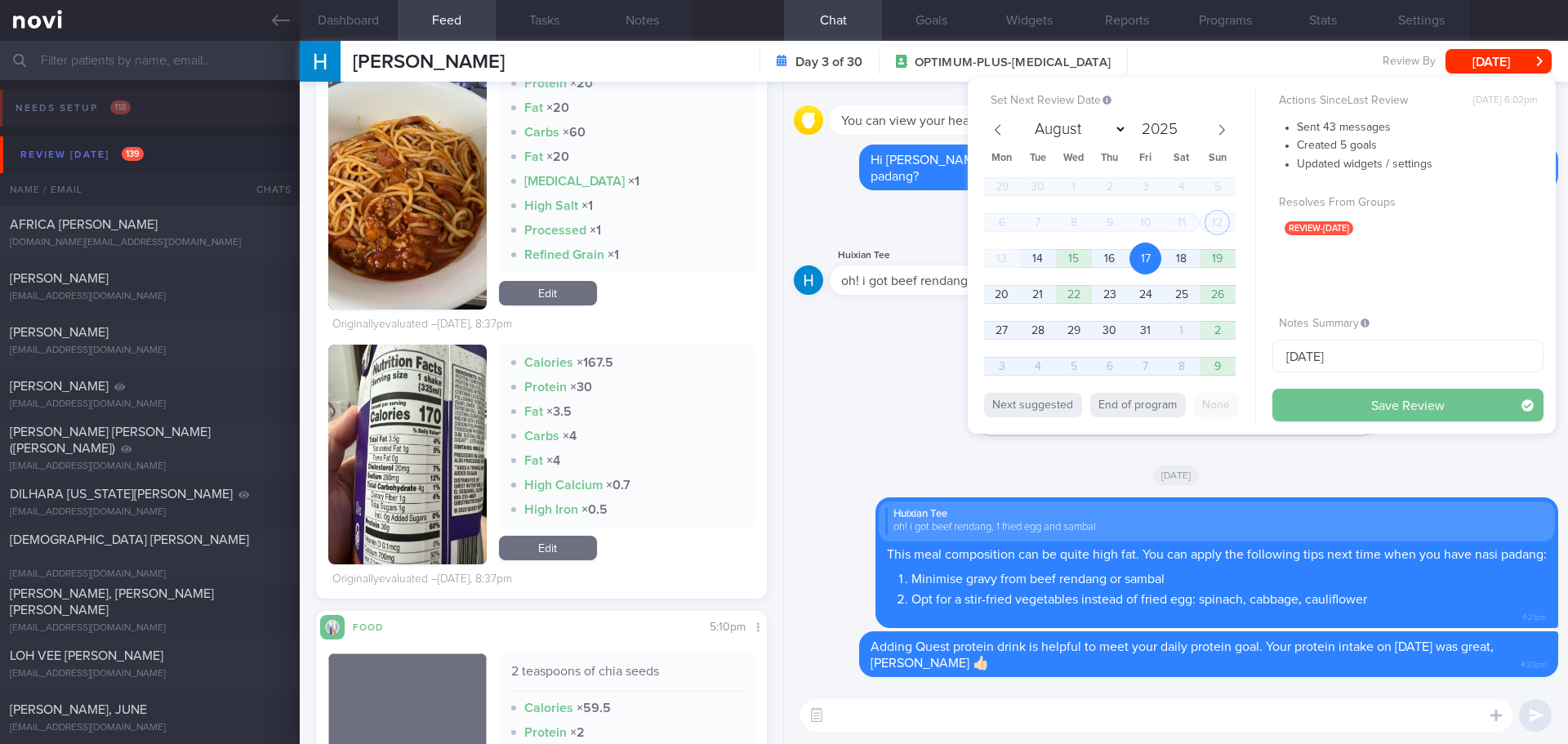
click at [1337, 404] on button "Save Review" at bounding box center [1407, 405] width 271 height 33
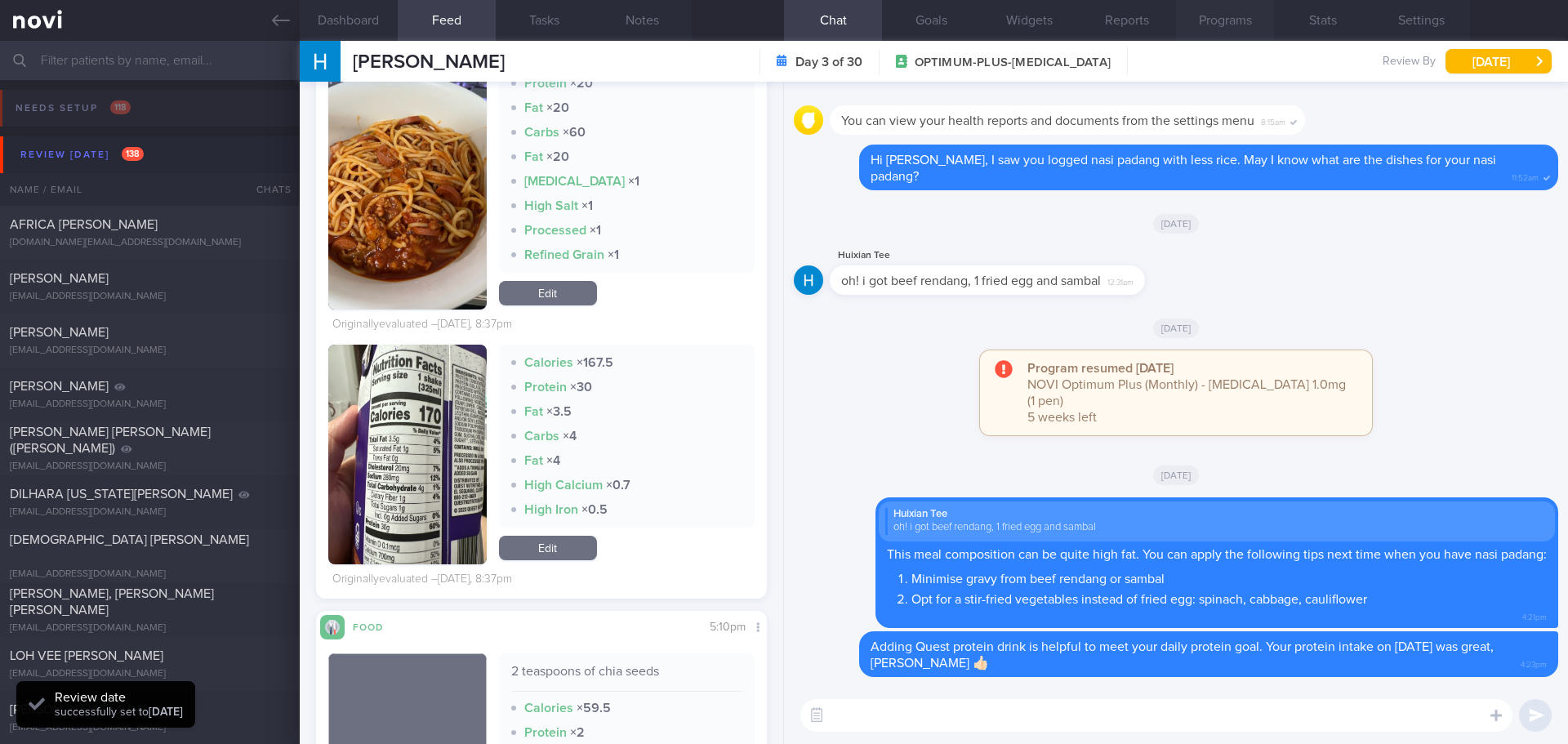
click at [1248, 19] on button "Programs" at bounding box center [1225, 21] width 98 height 41
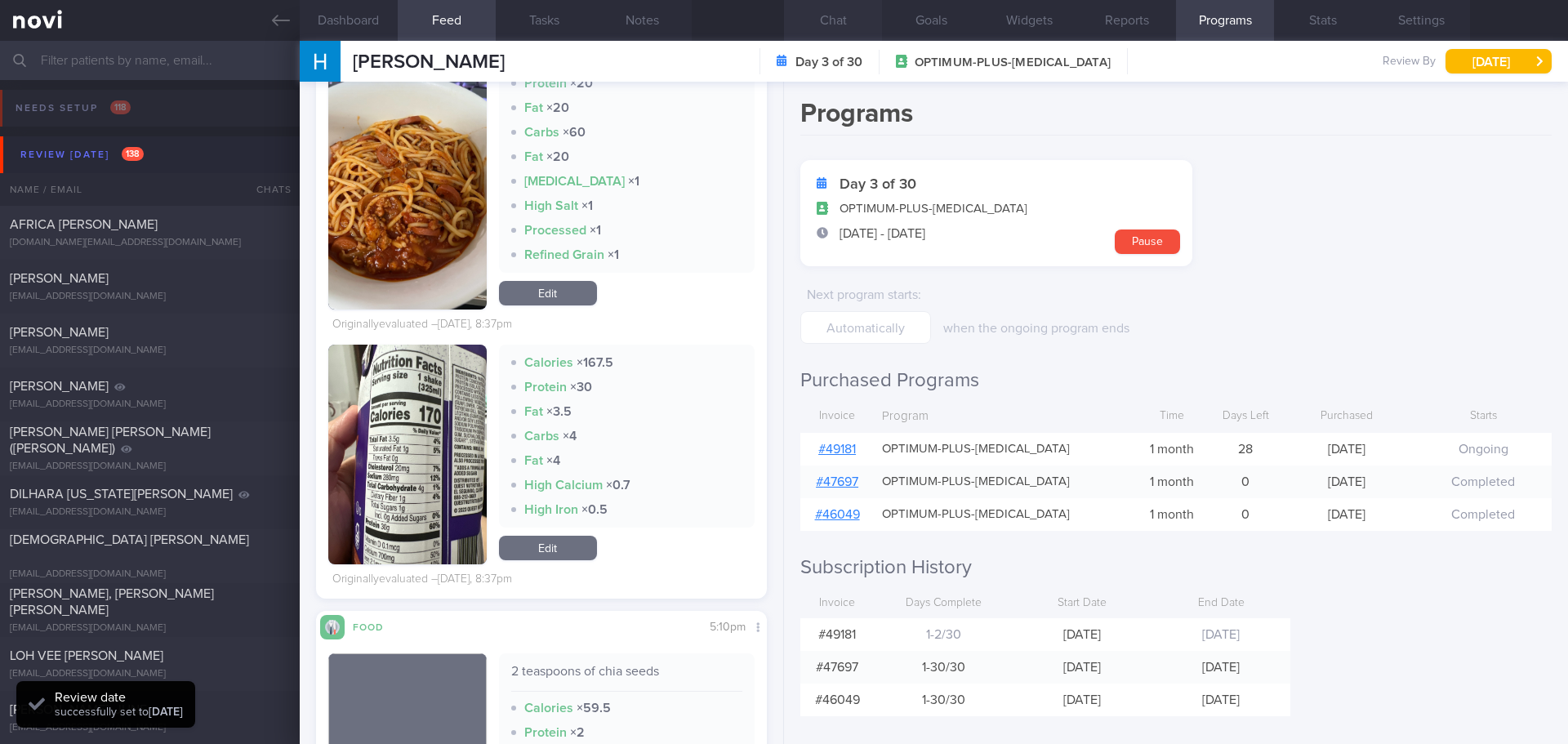
click at [824, 27] on button "Chat" at bounding box center [833, 21] width 98 height 41
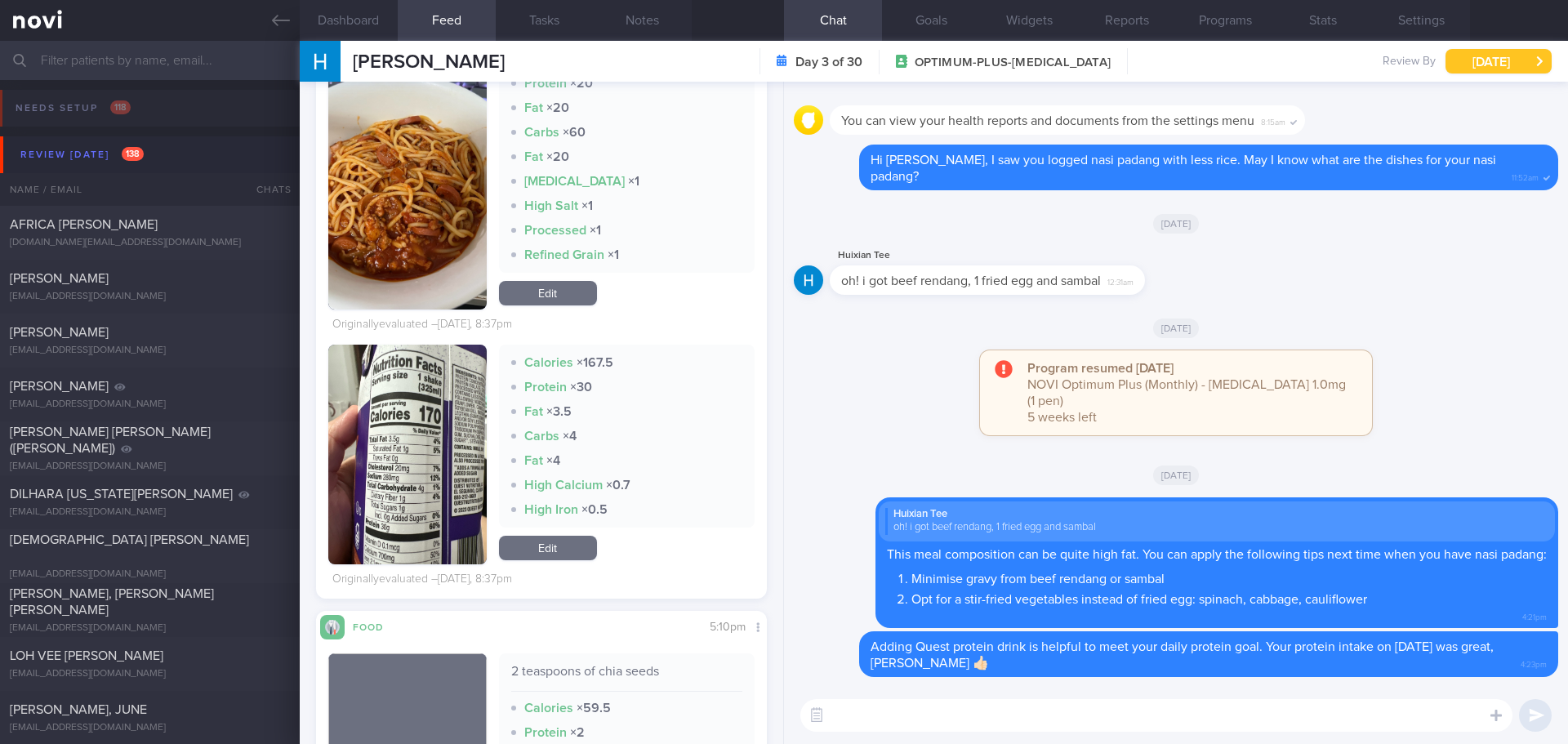
click at [1543, 69] on button "[DATE]" at bounding box center [1499, 61] width 107 height 25
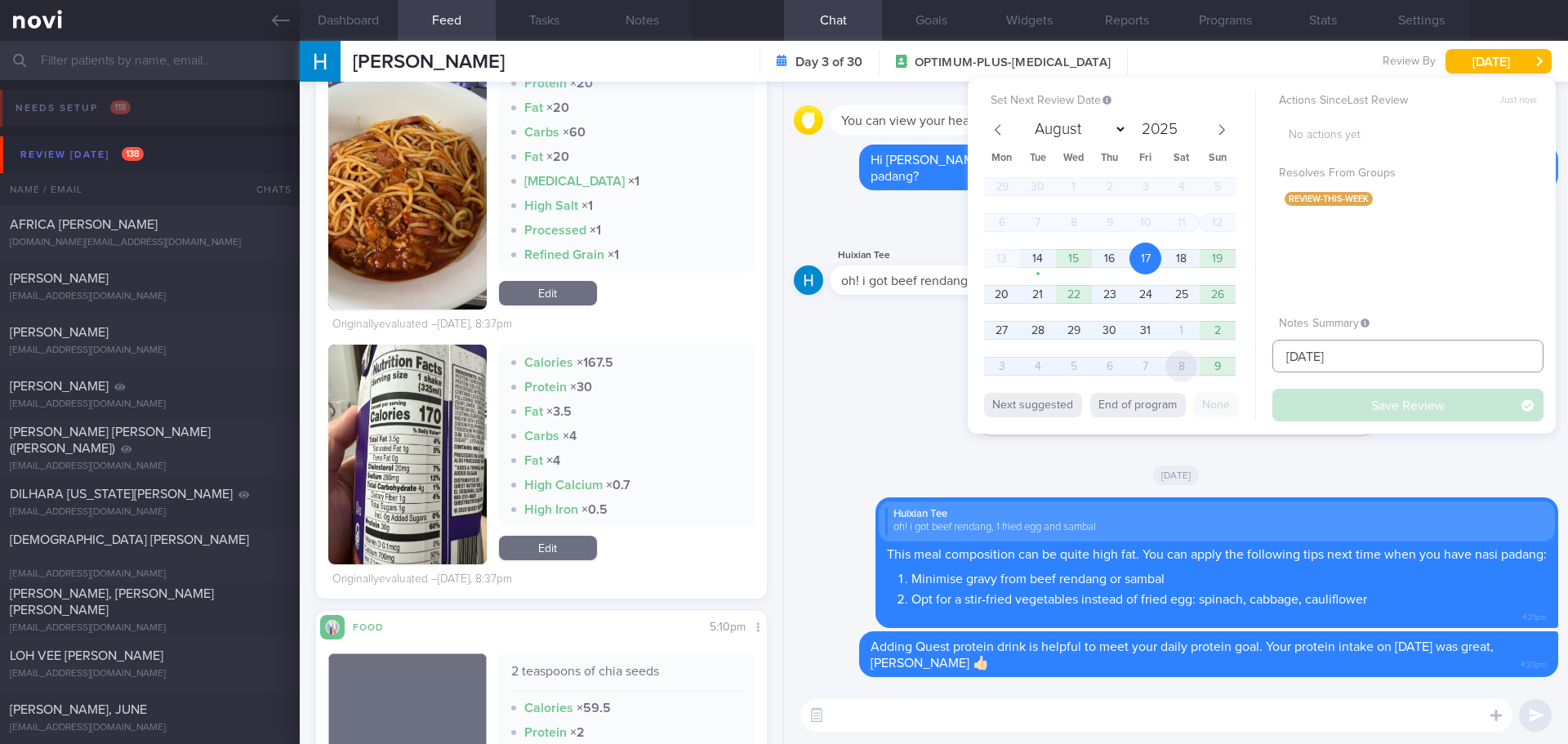
drag, startPoint x: 1357, startPoint y: 346, endPoint x: 1191, endPoint y: 369, distance: 167.6
click at [1191, 369] on div "Set Next Review Date 17 Oct 2025 August September October November December 202…" at bounding box center [1262, 255] width 588 height 356
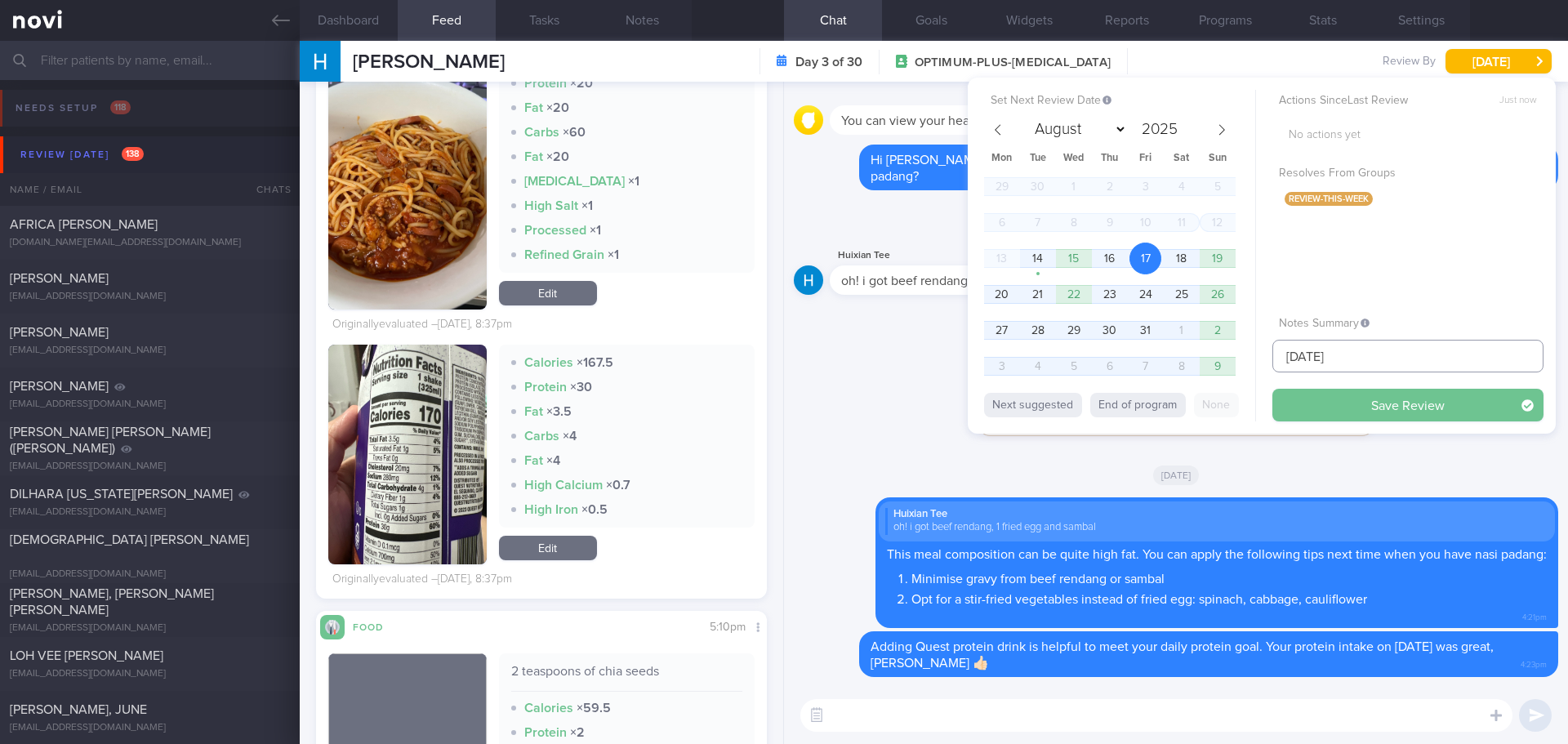
type input "[DATE]"
click at [1369, 404] on button "Save Review" at bounding box center [1407, 405] width 271 height 33
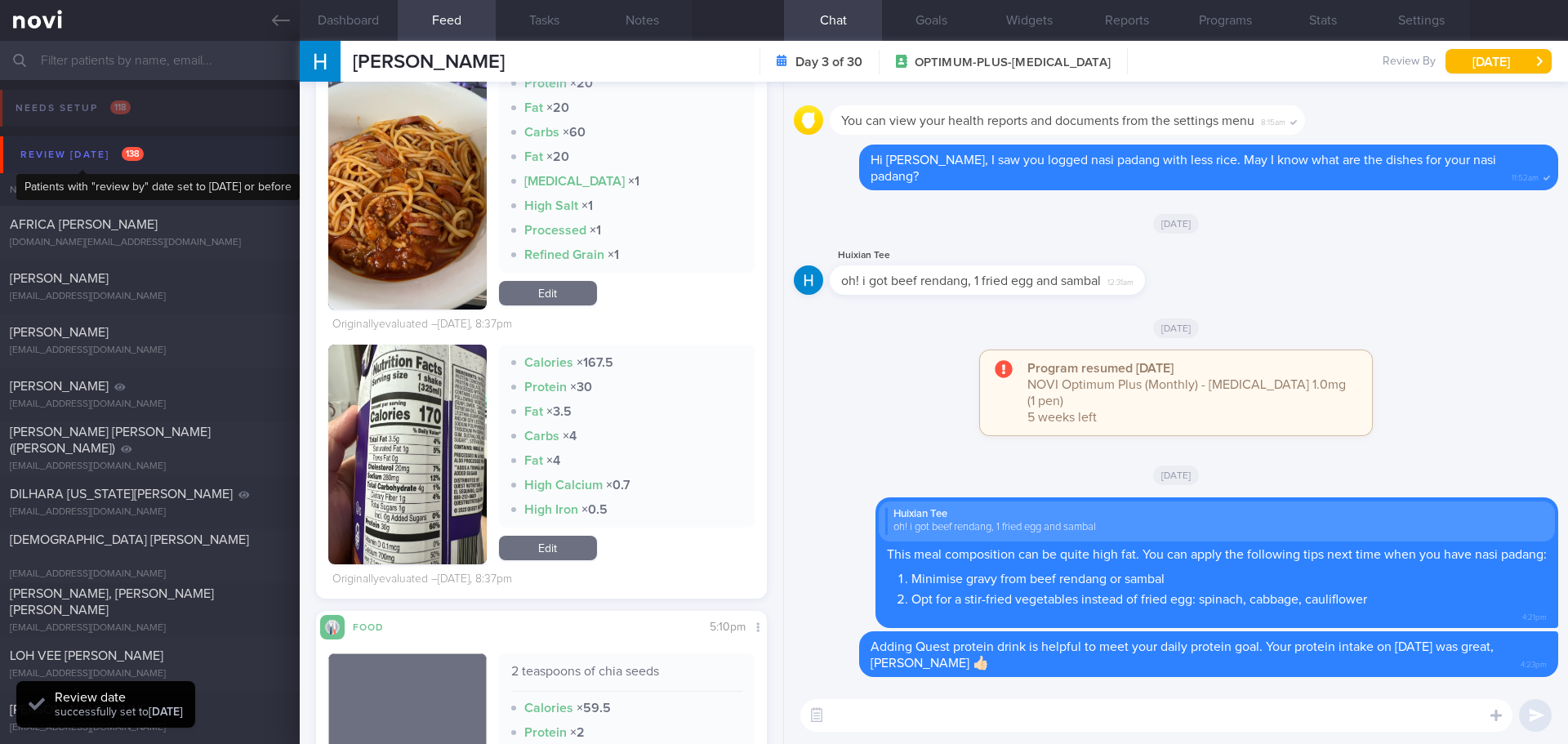
click at [82, 147] on div "Review today 138" at bounding box center [82, 155] width 132 height 22
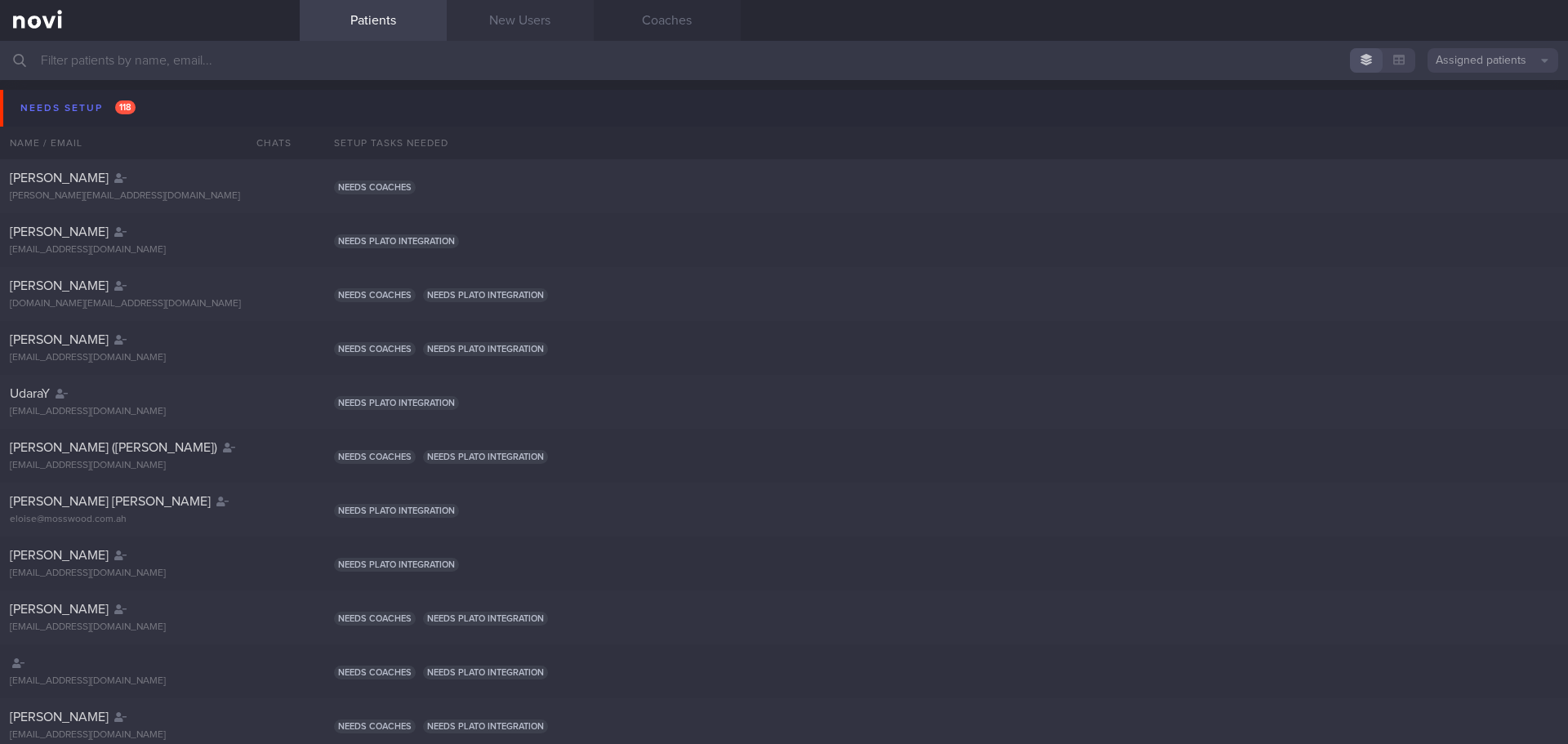
click at [540, 27] on link "New Users" at bounding box center [520, 21] width 147 height 41
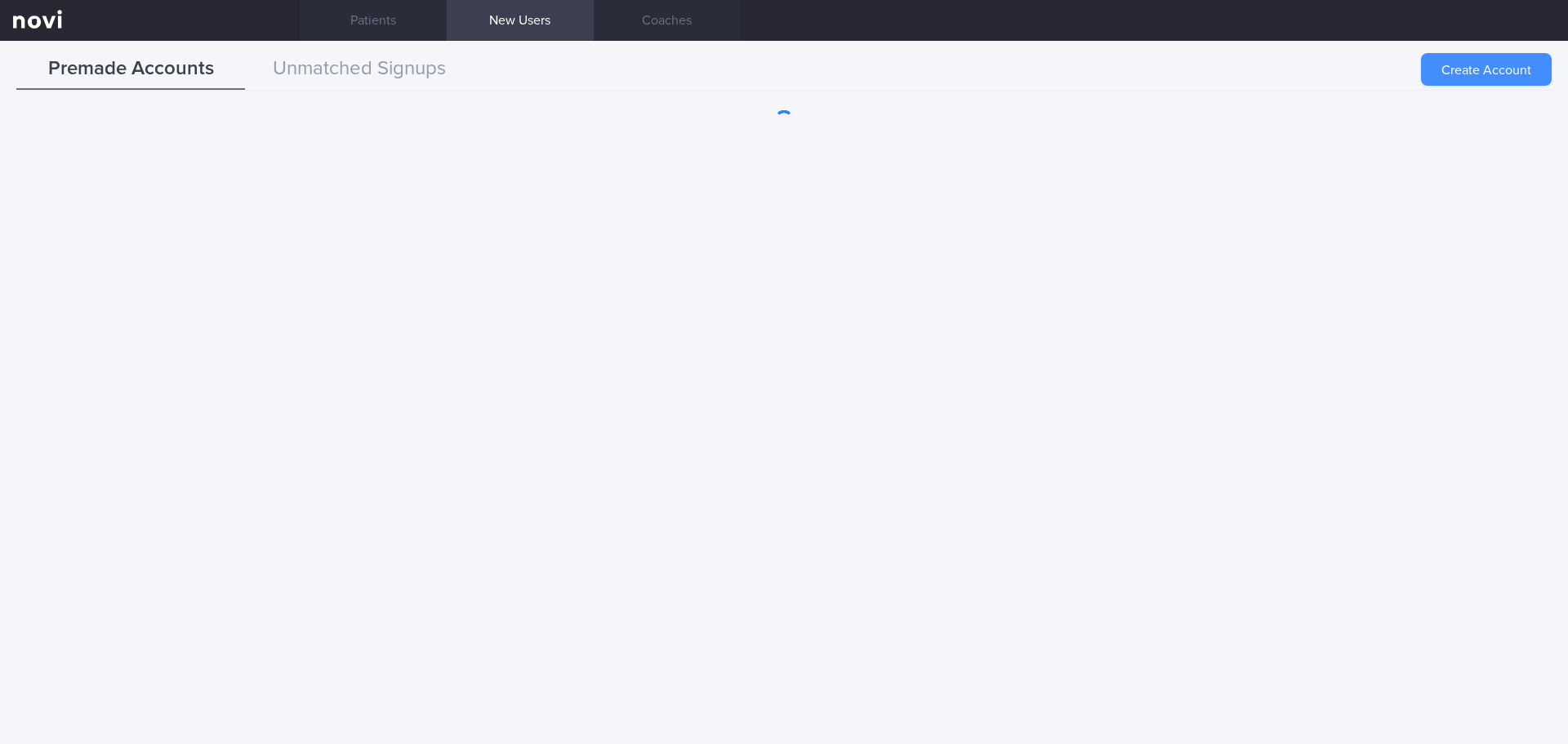
click at [1491, 69] on button "Create Account" at bounding box center [1486, 70] width 131 height 33
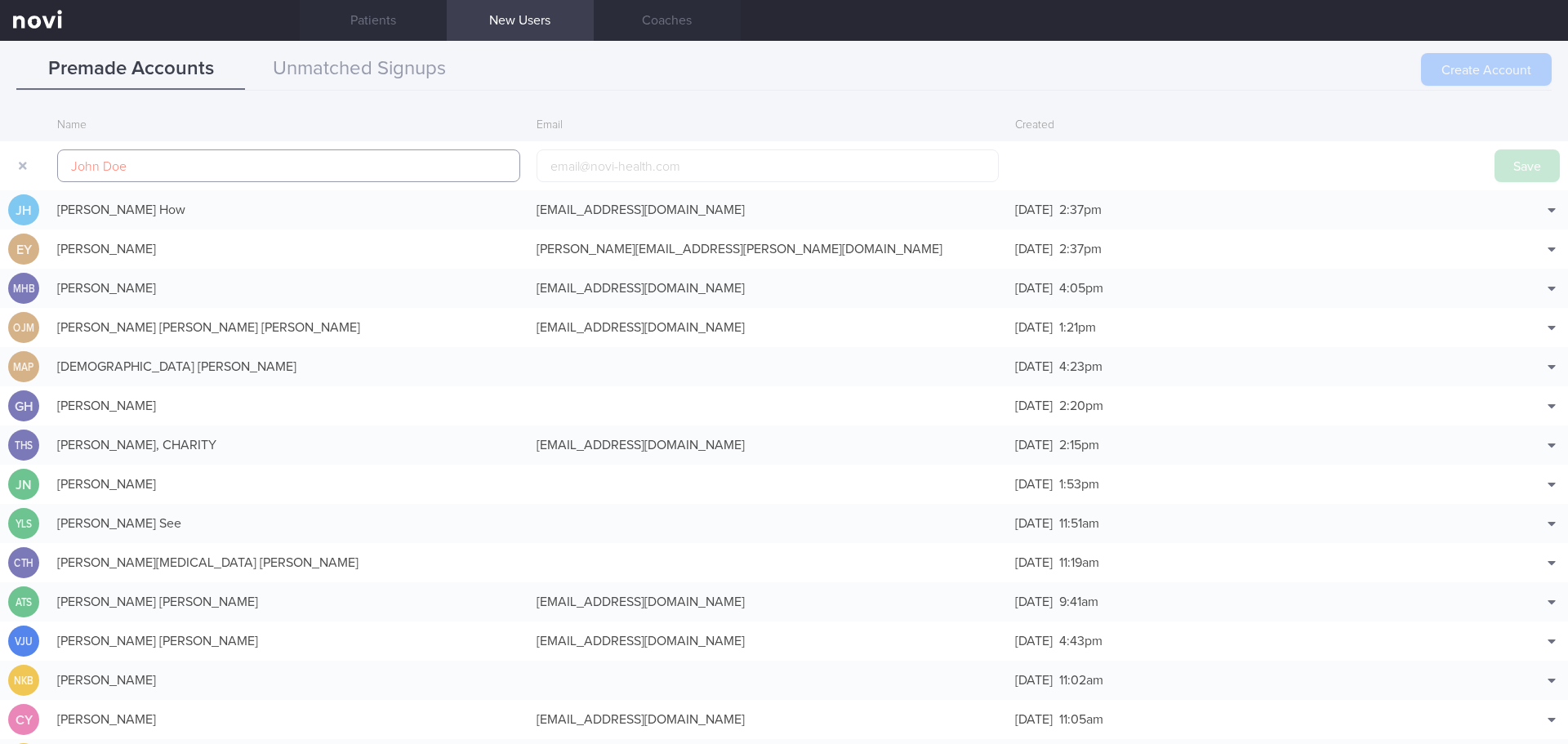
click at [340, 174] on input "text" at bounding box center [289, 166] width 463 height 33
paste input "CHANG ZE HAO"
type input "CHANG ZE HAO"
click at [907, 100] on div "Create Account Name Email Created CHANG ZE HAO Save JH Jackson How junnoblea266…" at bounding box center [784, 421] width 1568 height 646
click at [1495, 164] on button "Save" at bounding box center [1528, 166] width 65 height 33
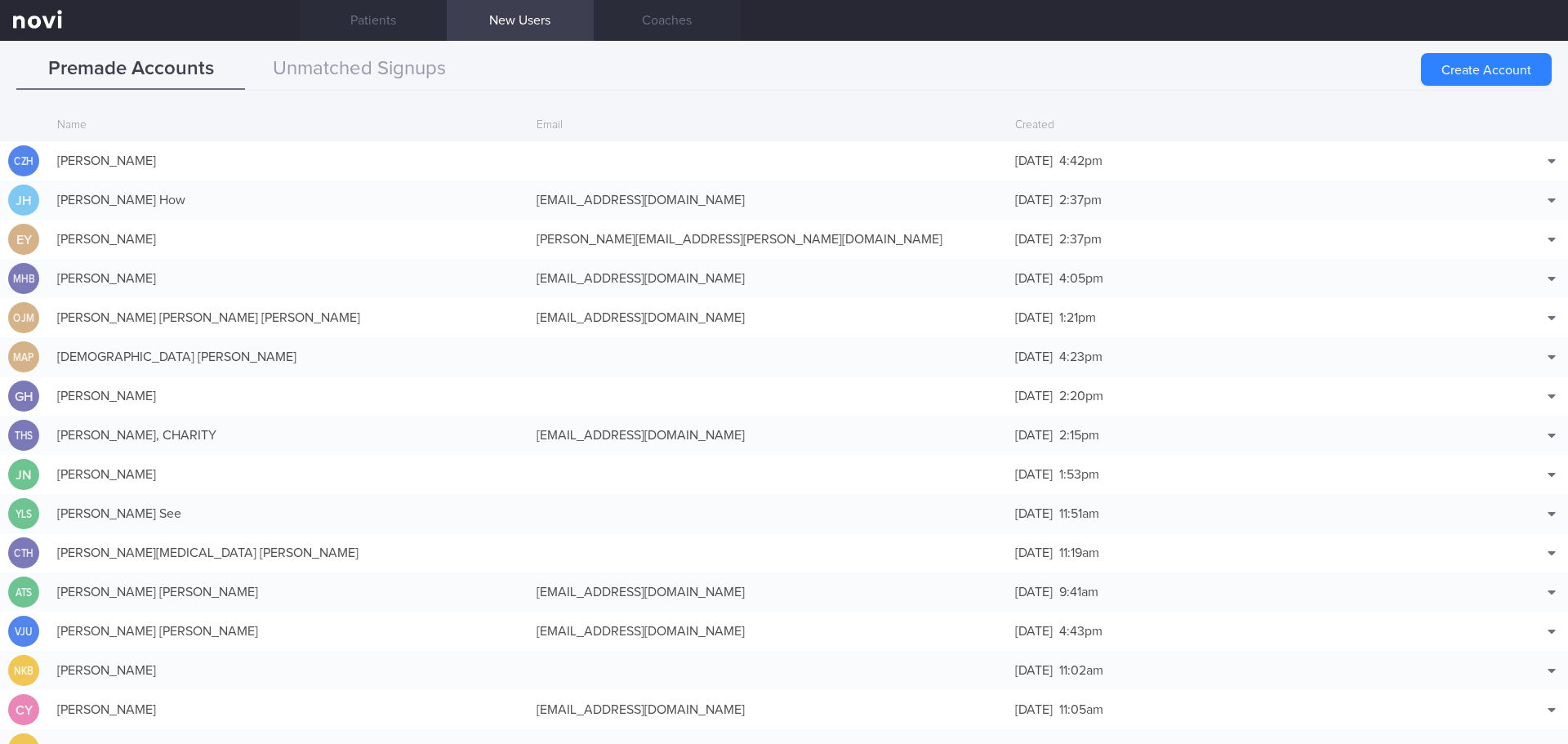
click at [1350, 62] on div "Premade Accounts Unmatched Signups" at bounding box center [784, 70] width 1535 height 41
